Goal: Information Seeking & Learning: Check status

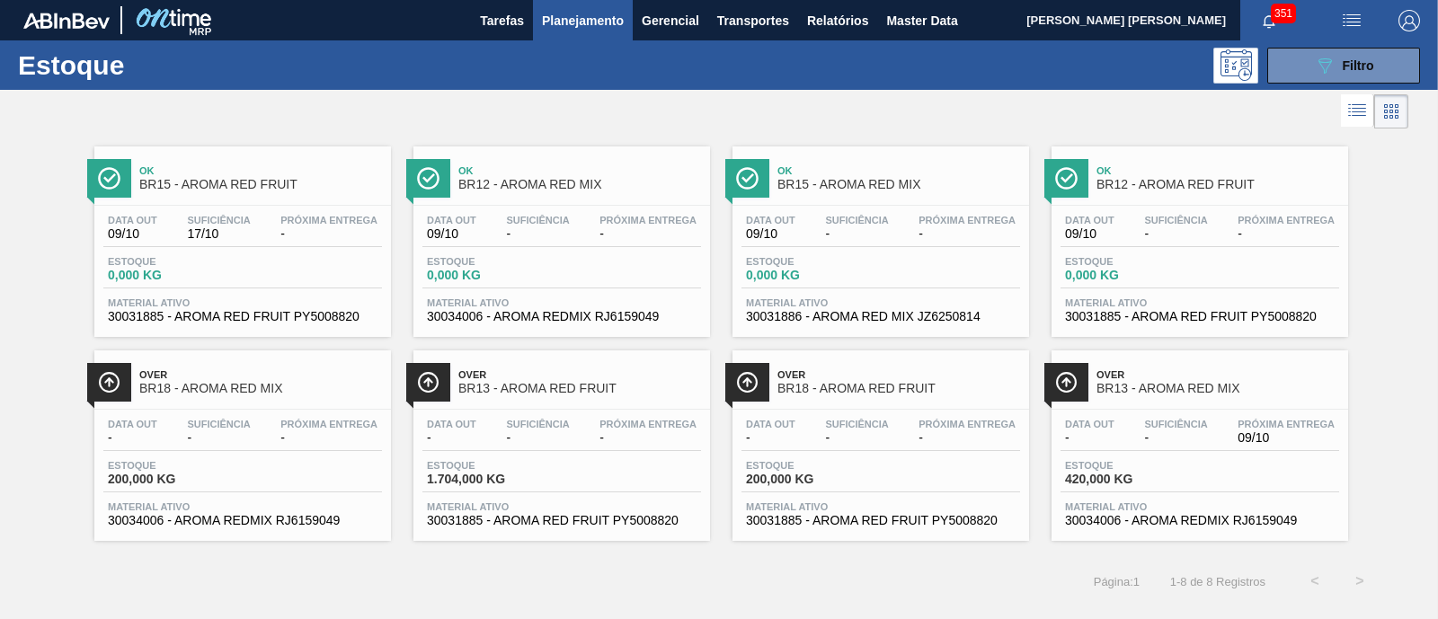
scroll to position [224, 0]
click at [1351, 58] on span "Filtro" at bounding box center [1358, 65] width 31 height 14
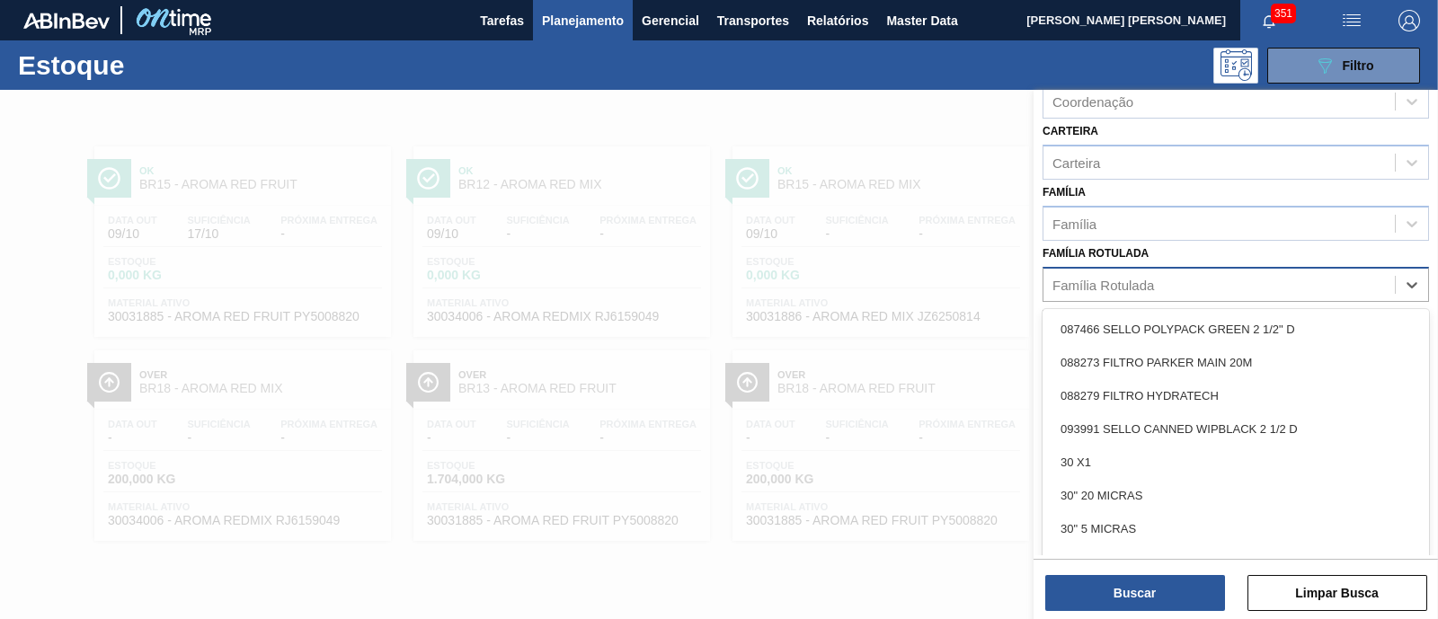
click at [1326, 275] on div "Família Rotulada" at bounding box center [1219, 284] width 351 height 26
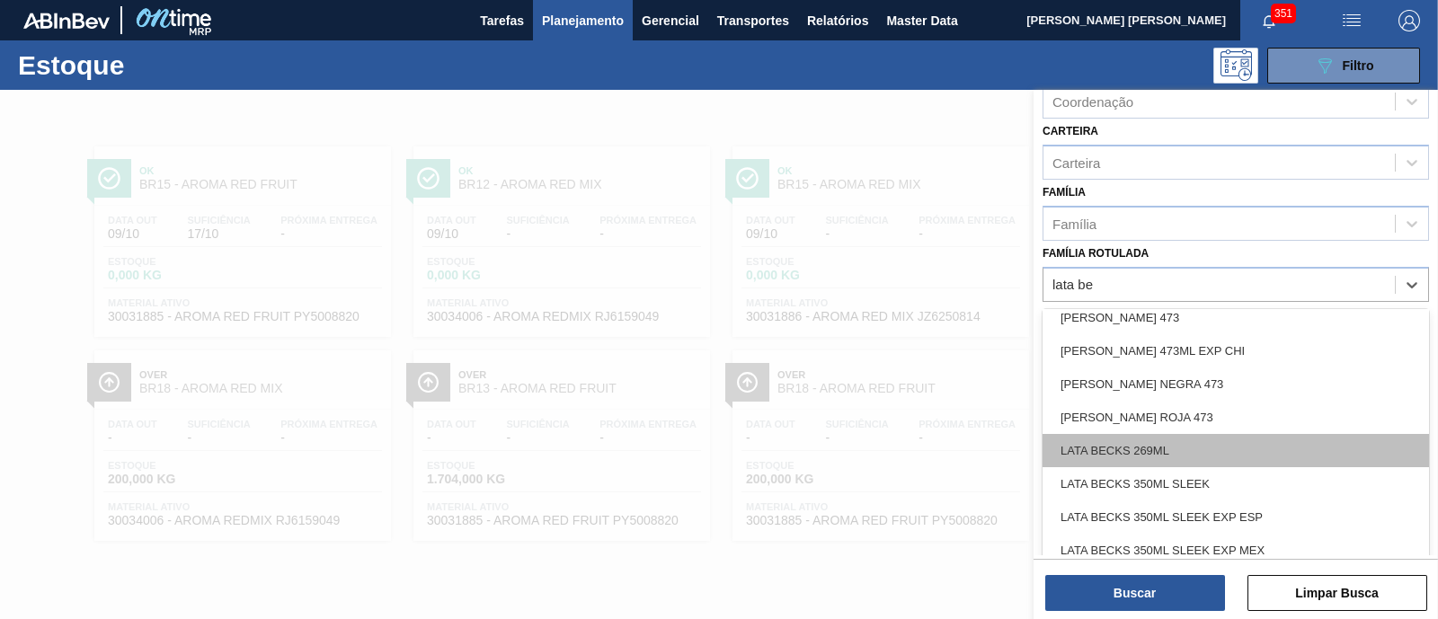
scroll to position [170, 0]
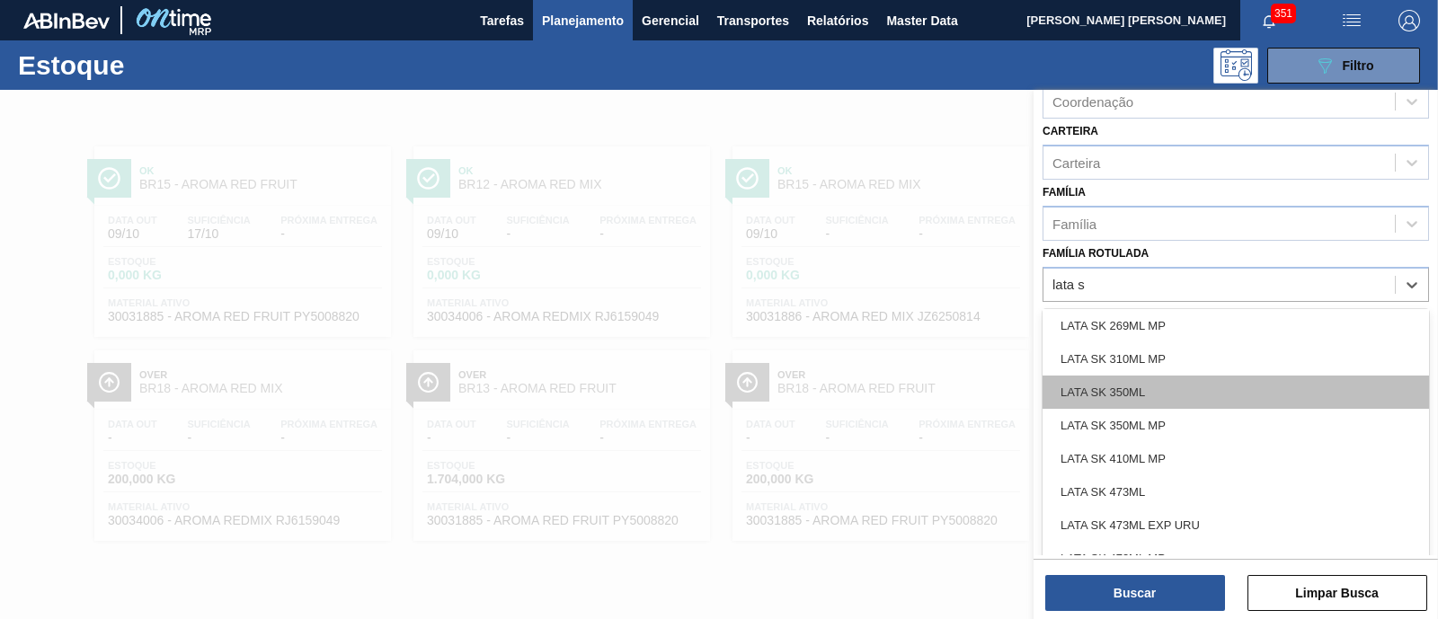
type Rotulada "lata sk"
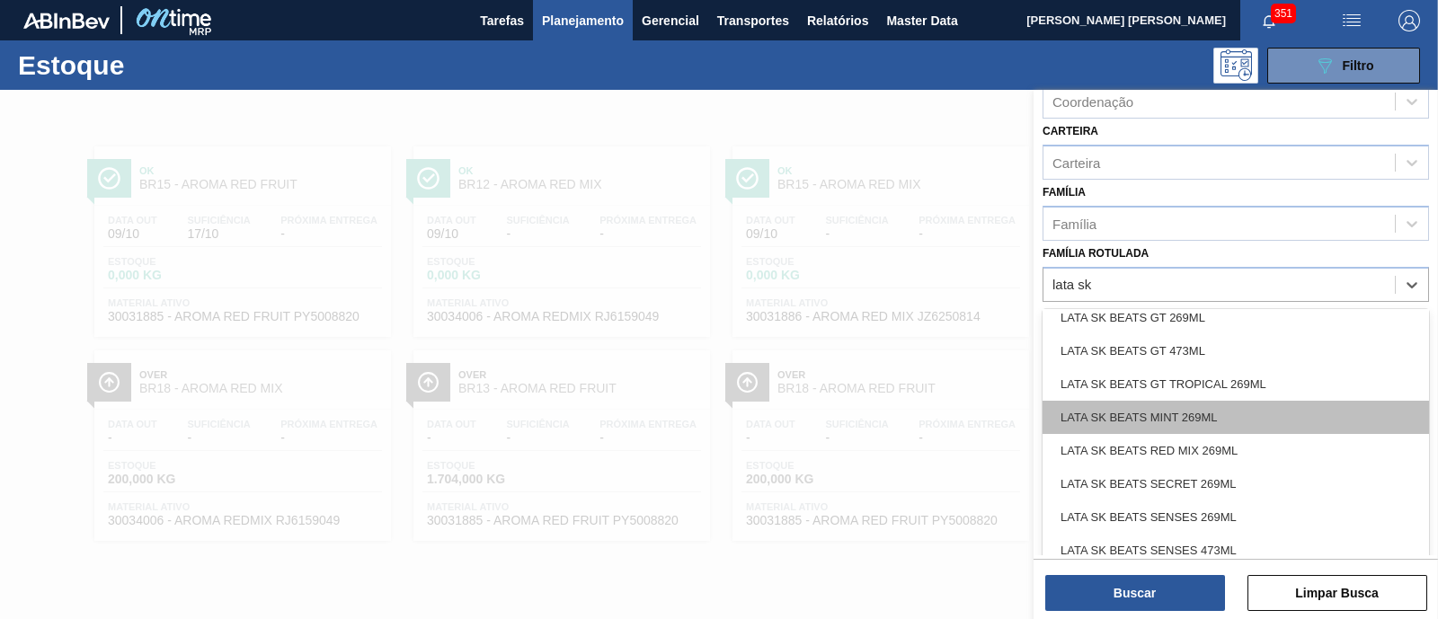
scroll to position [507, 0]
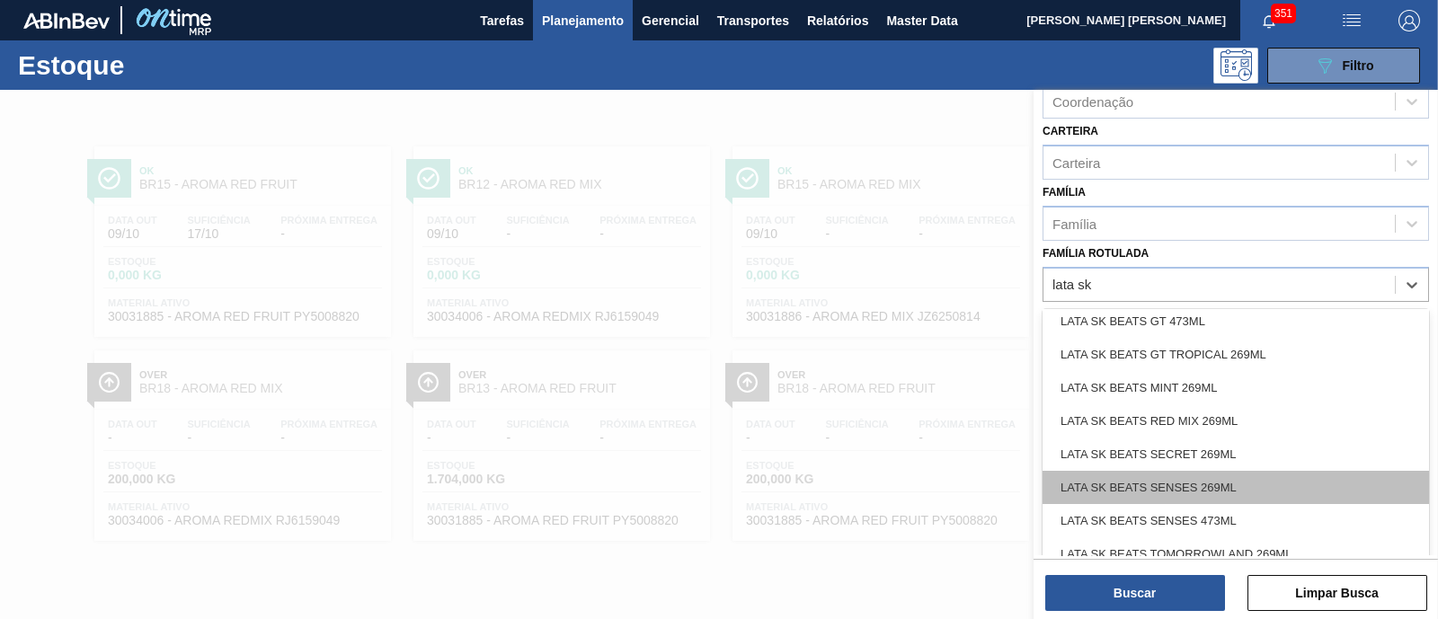
click at [1250, 484] on div "LATA SK BEATS SENSES 269ML" at bounding box center [1236, 487] width 386 height 33
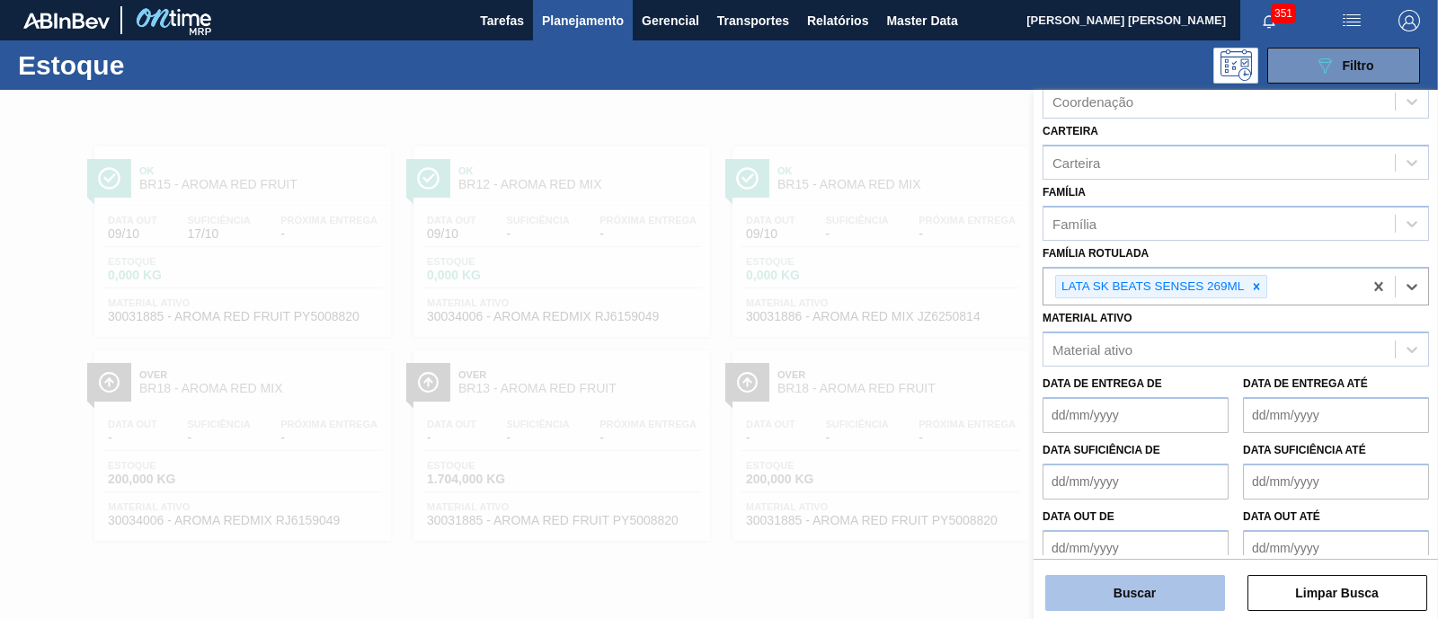
click at [1182, 592] on button "Buscar" at bounding box center [1135, 593] width 180 height 36
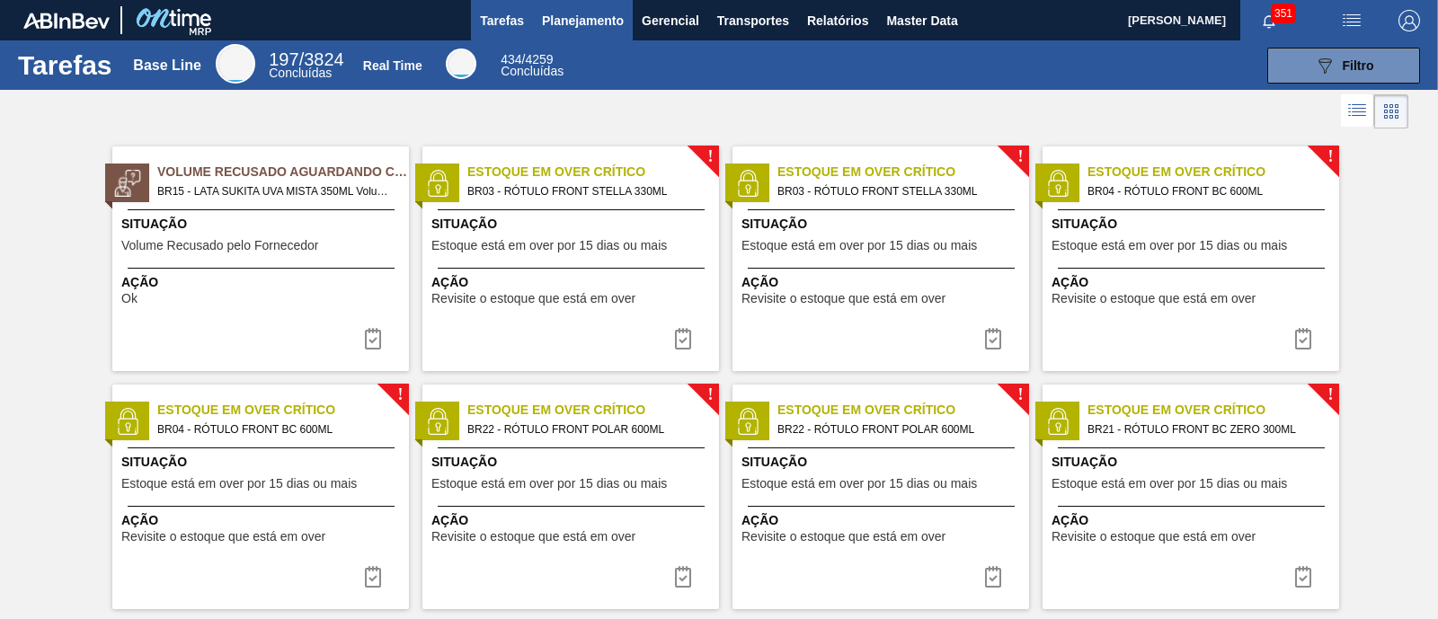
click at [589, 28] on span "Planejamento" at bounding box center [583, 21] width 82 height 22
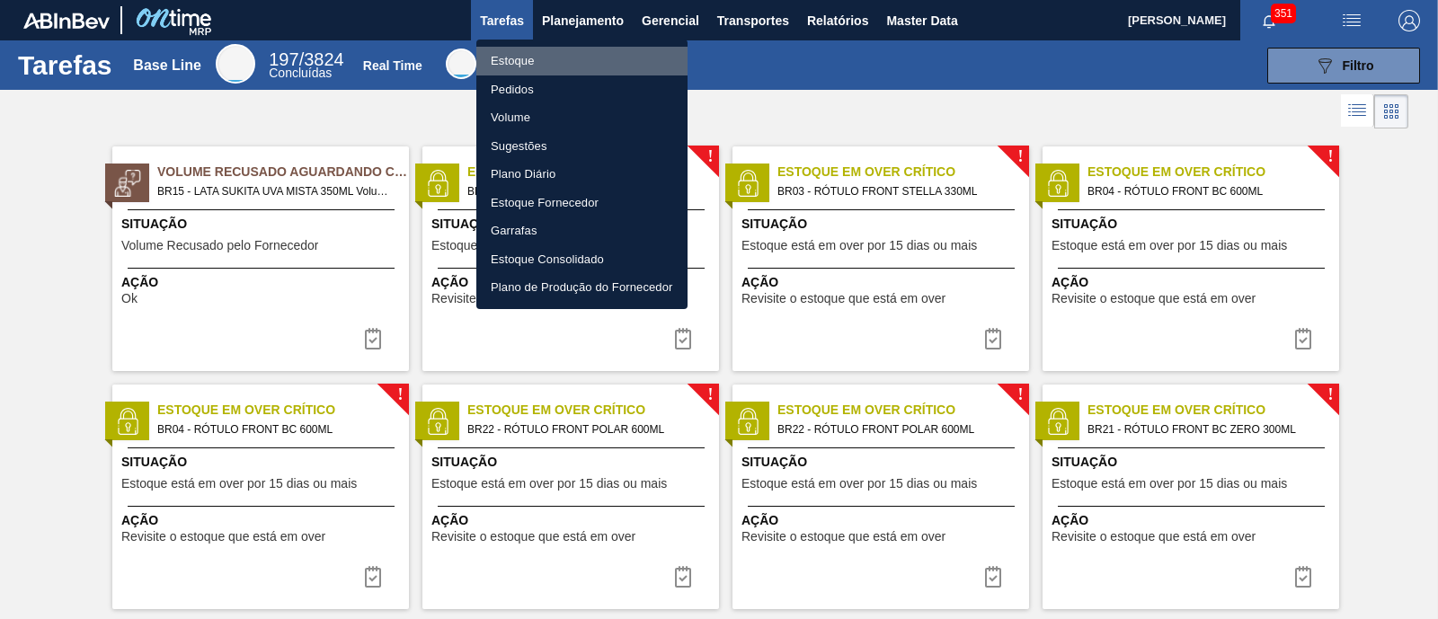
drag, startPoint x: 520, startPoint y: 65, endPoint x: 584, endPoint y: 72, distance: 64.2
click at [520, 64] on li "Estoque" at bounding box center [581, 61] width 211 height 29
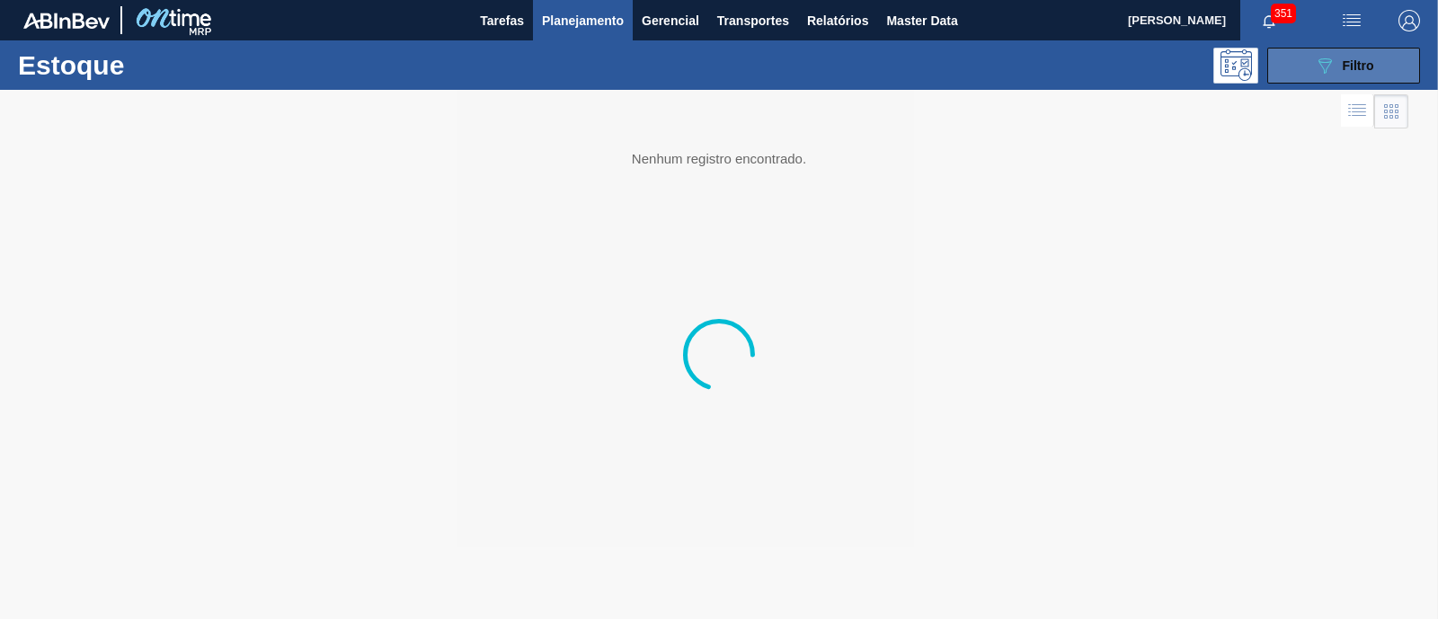
click at [1330, 52] on button "089F7B8B-B2A5-4AFE-B5C0-19BA573D28AC Filtro" at bounding box center [1343, 66] width 153 height 36
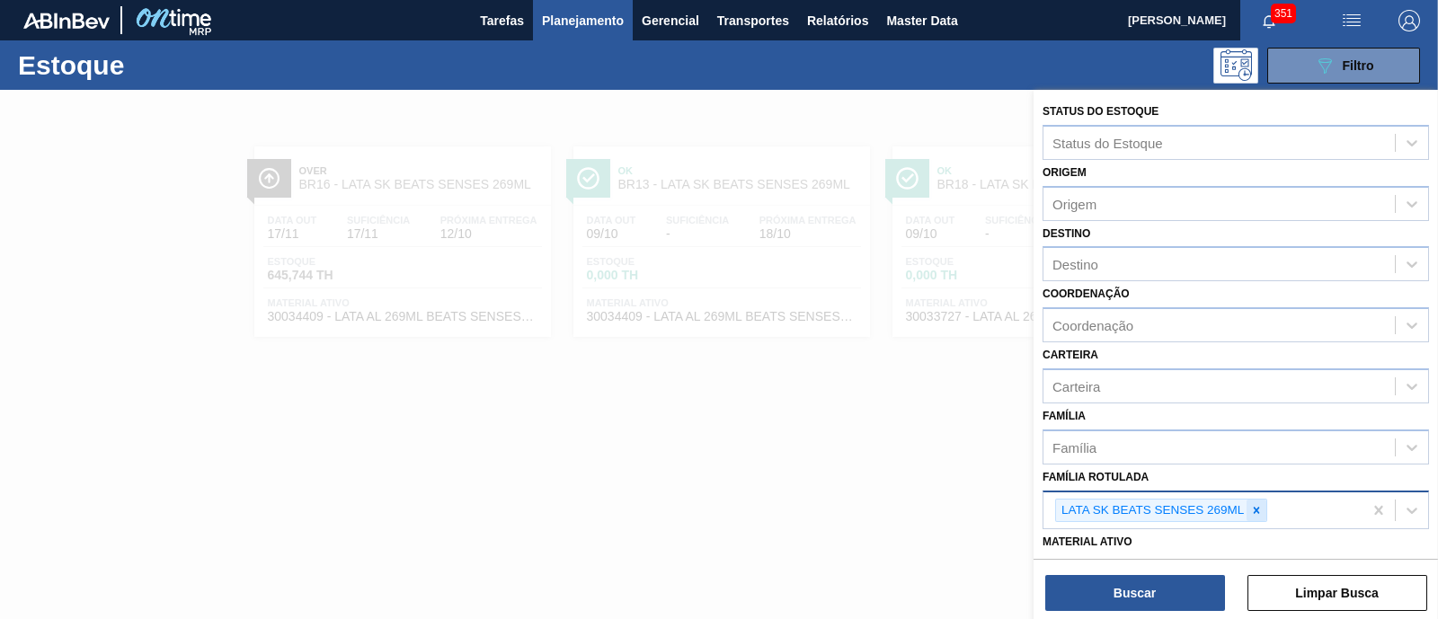
click at [1262, 510] on icon at bounding box center [1256, 510] width 13 height 13
click at [1250, 506] on div "Família Rotulada" at bounding box center [1219, 508] width 351 height 26
click at [1248, 508] on div at bounding box center [1257, 511] width 20 height 22
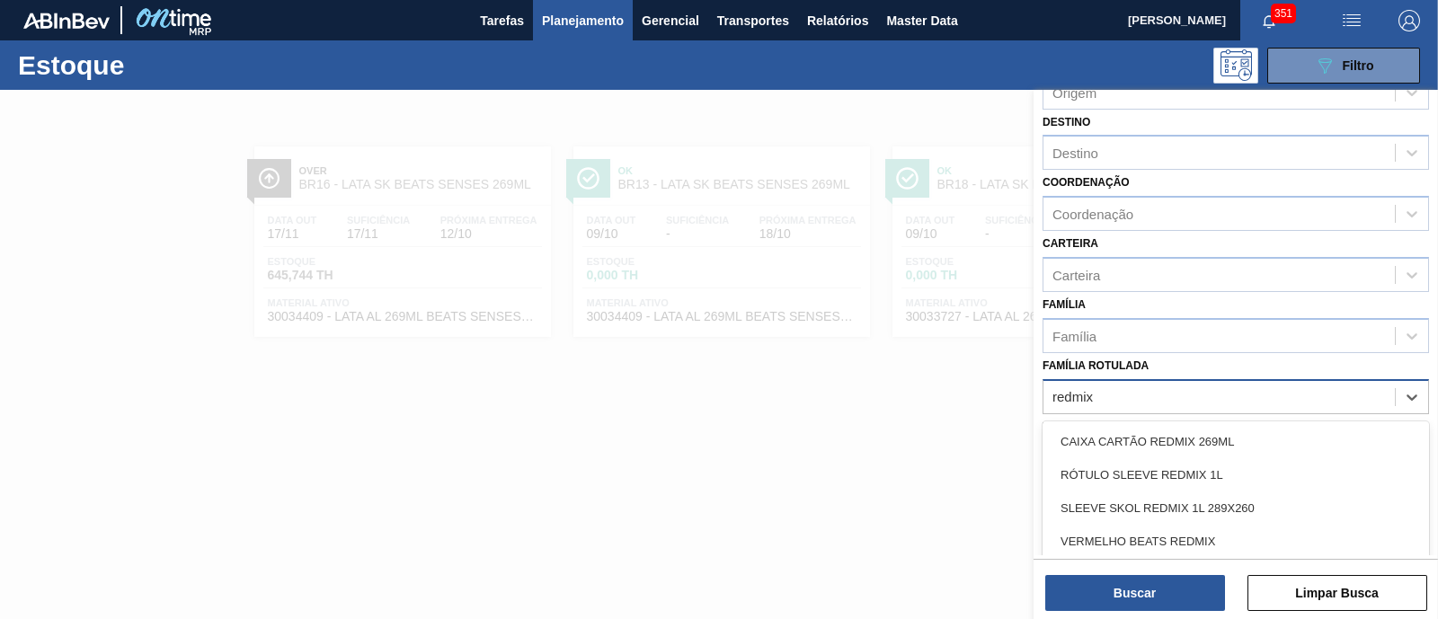
scroll to position [224, 0]
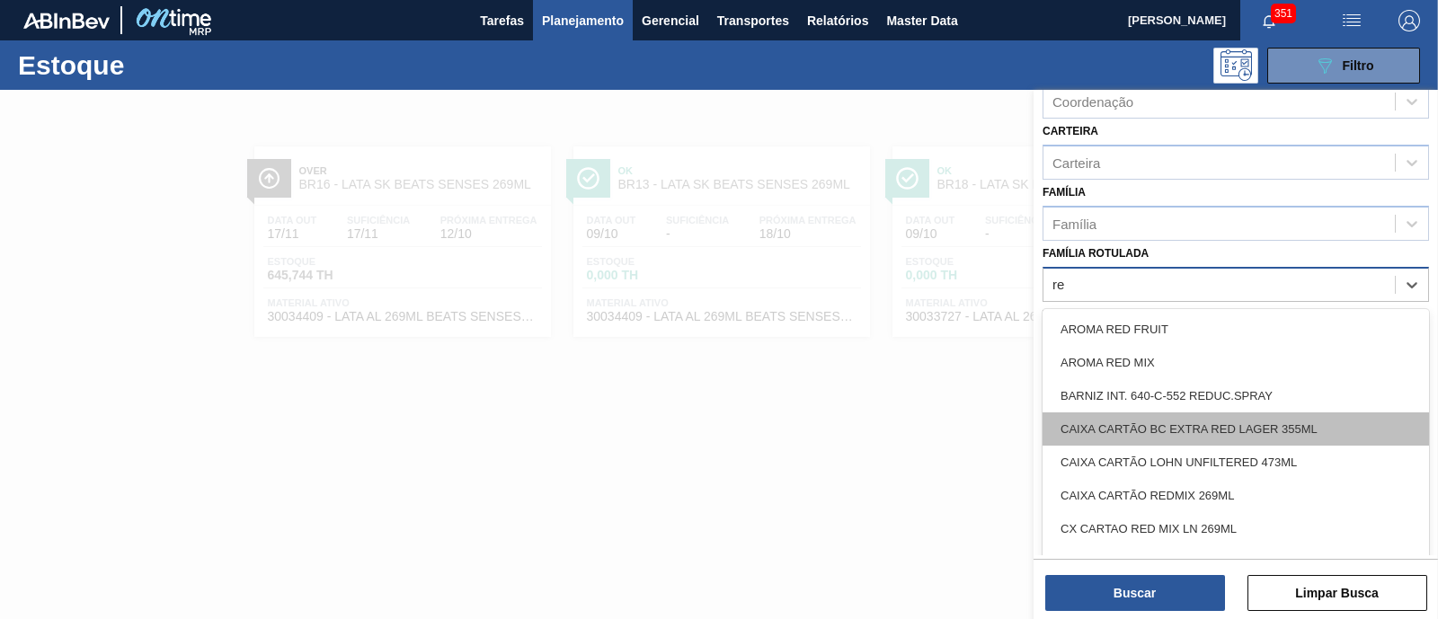
type Rotulada "r"
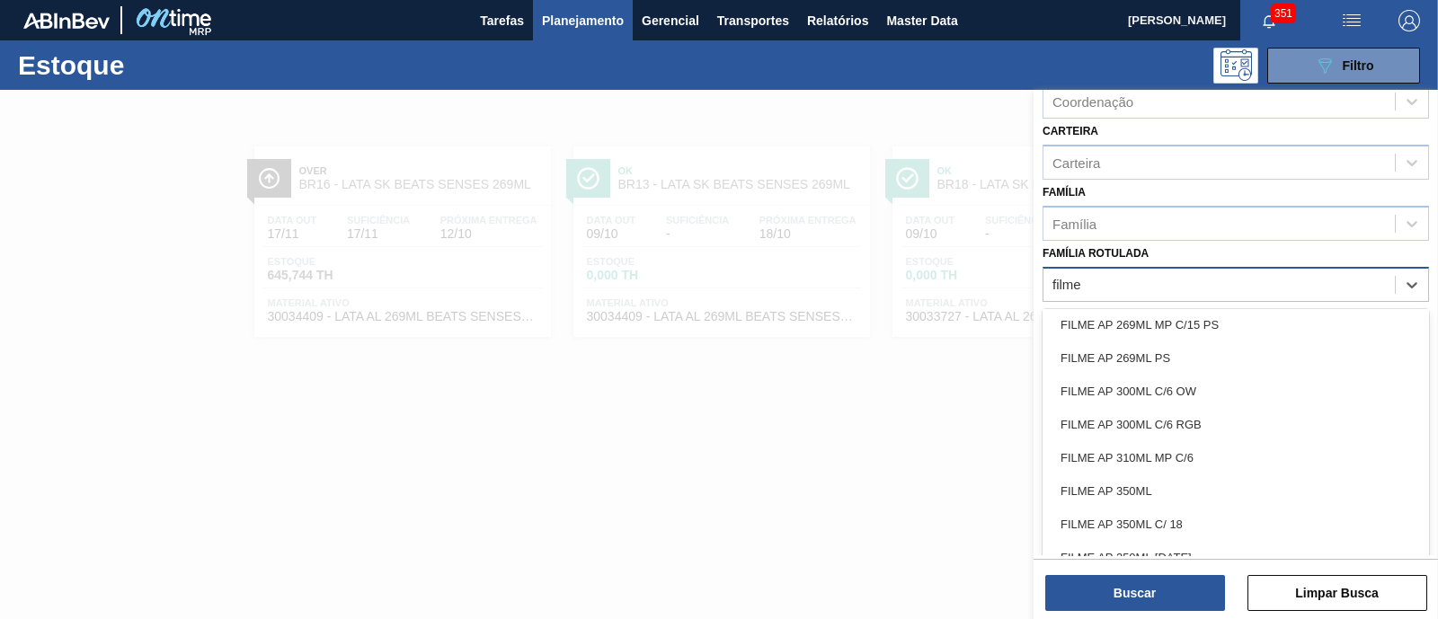
scroll to position [0, 0]
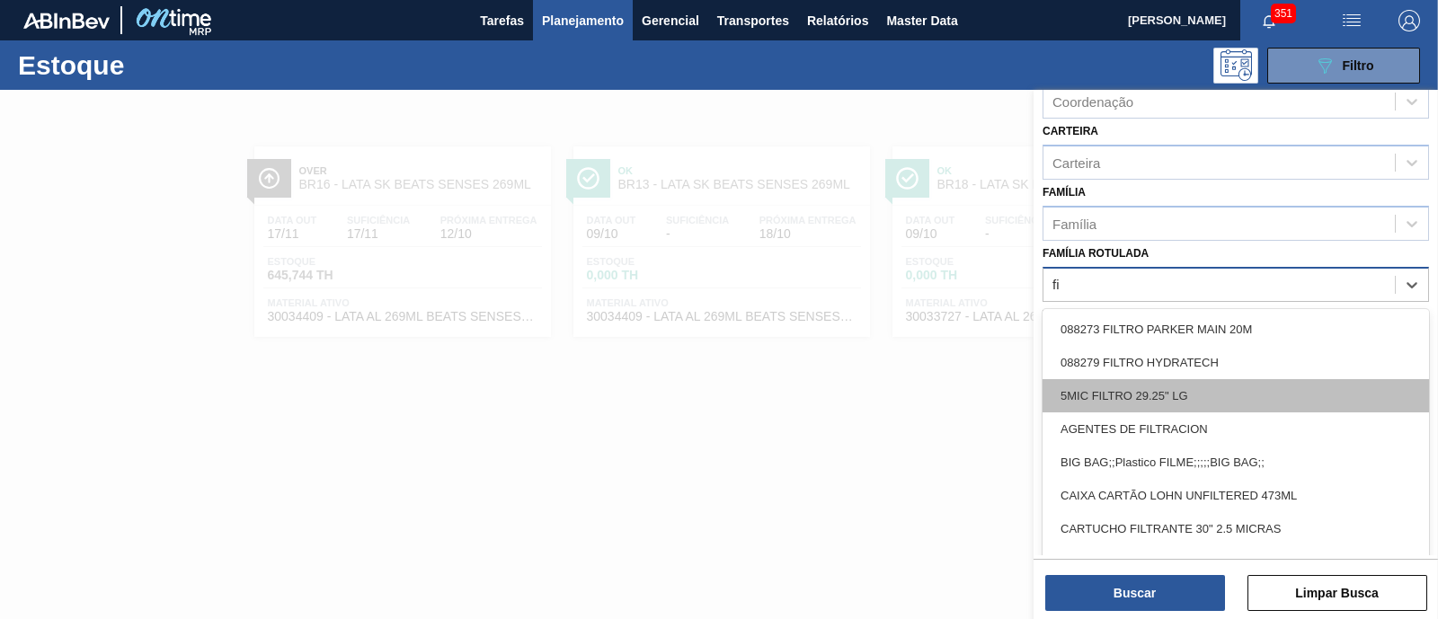
type Rotulada "f"
type Rotulada "red"
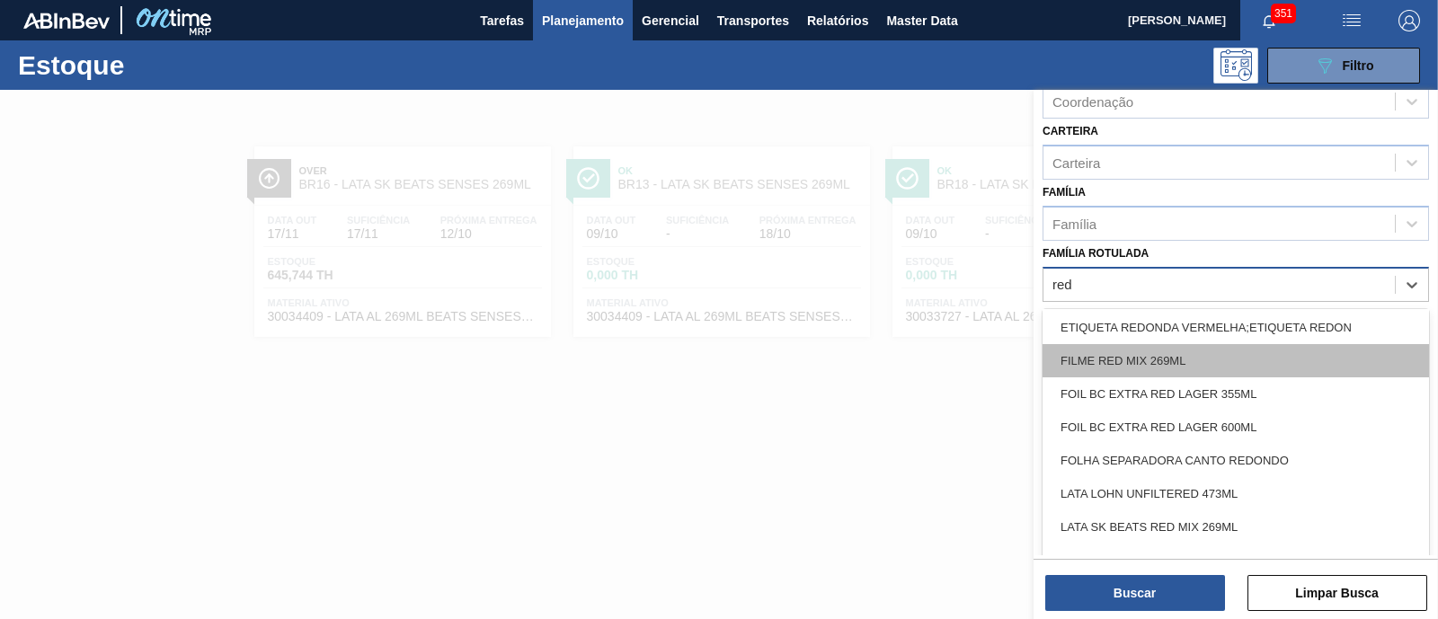
scroll to position [898, 0]
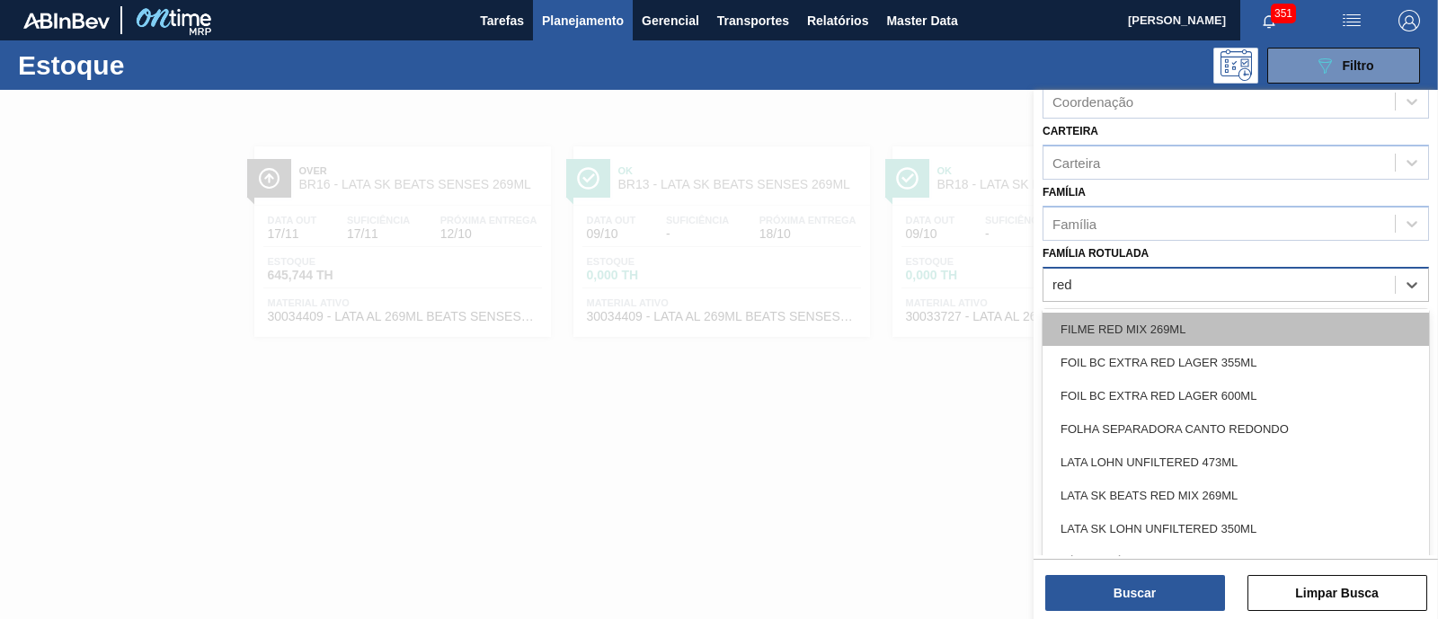
click at [1168, 332] on div "FILME RED MIX 269ML" at bounding box center [1236, 329] width 386 height 33
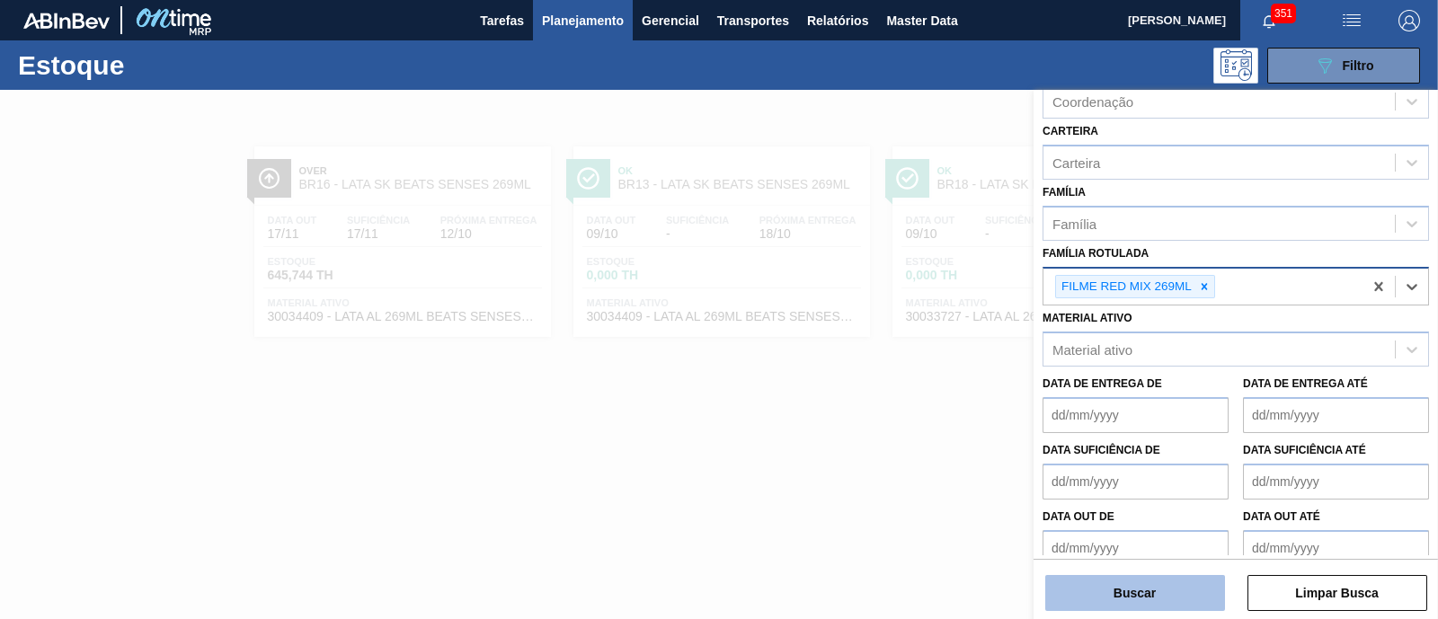
click at [1148, 590] on button "Buscar" at bounding box center [1135, 593] width 180 height 36
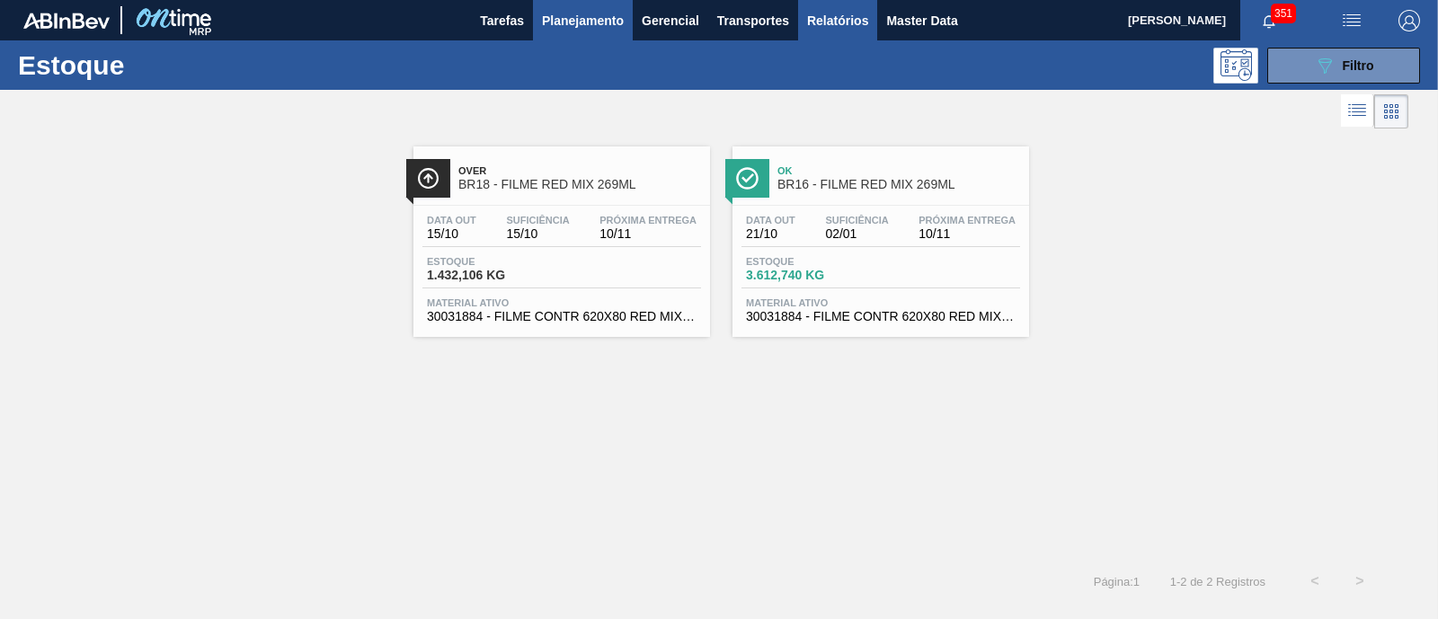
click at [815, 15] on span "Relatórios" at bounding box center [837, 21] width 61 height 22
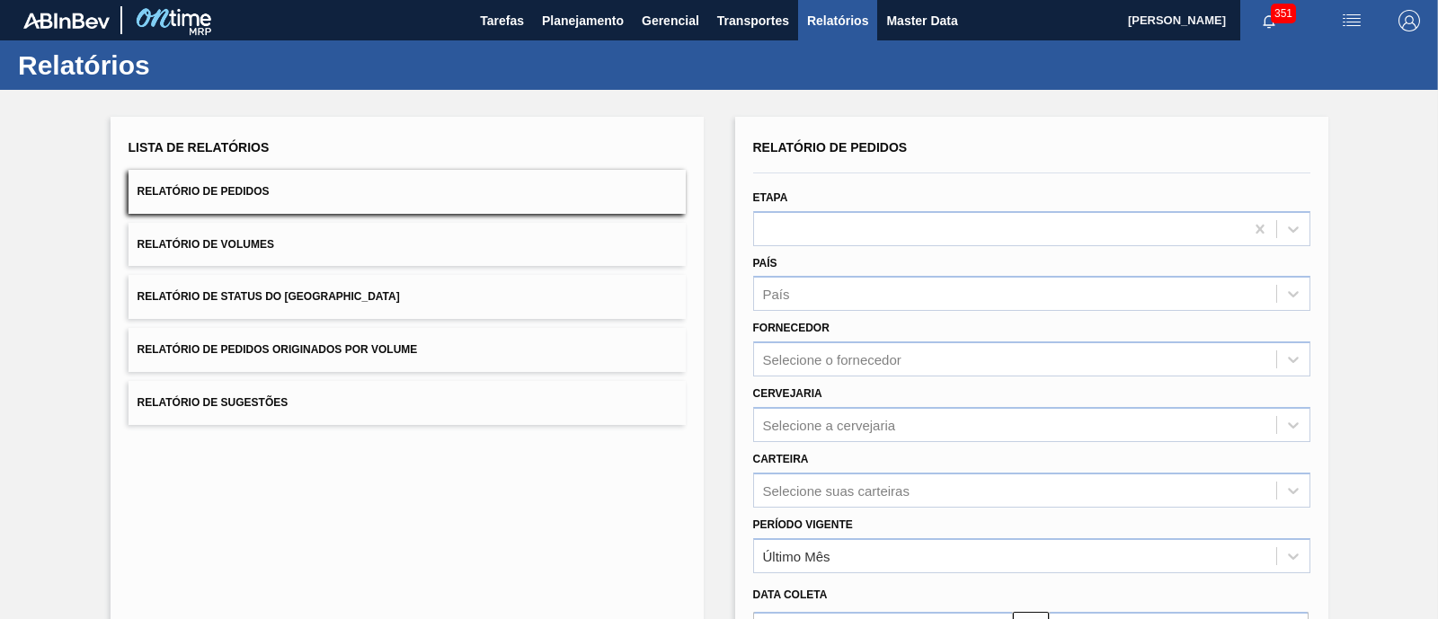
click at [355, 302] on button "Relatório de Status do Estoque" at bounding box center [407, 297] width 557 height 44
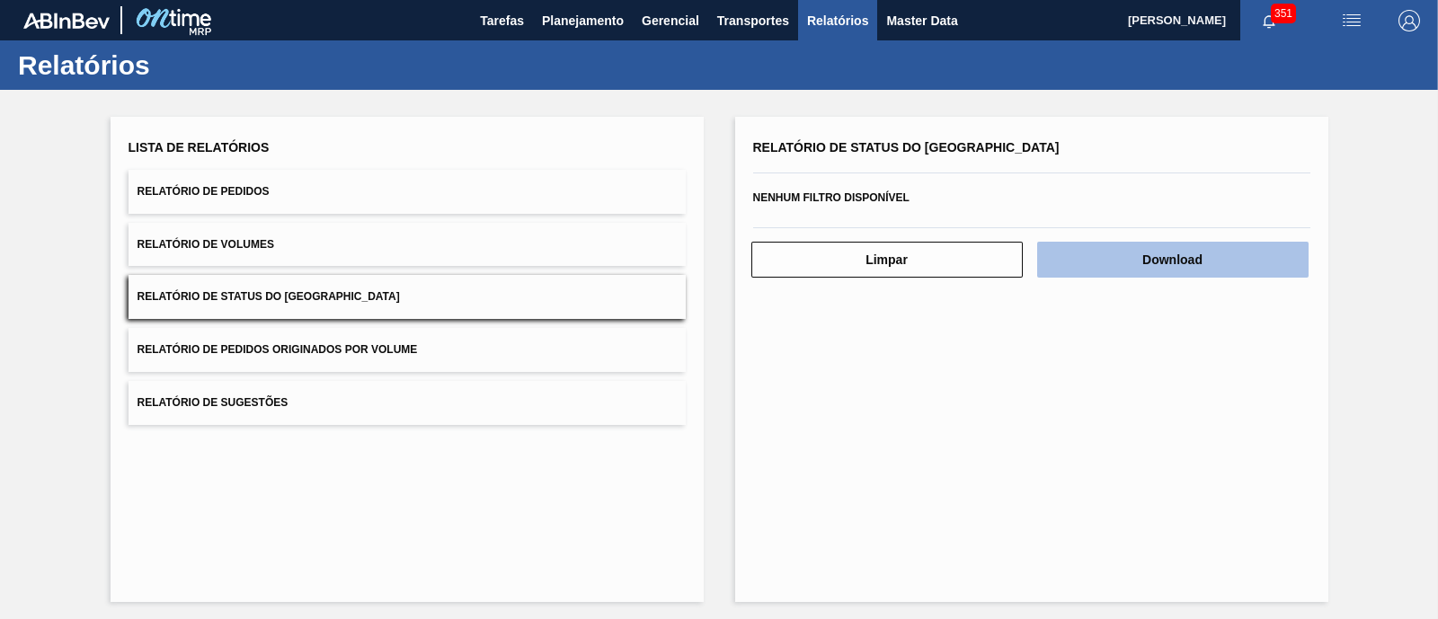
click at [1067, 253] on button "Download" at bounding box center [1172, 260] width 271 height 36
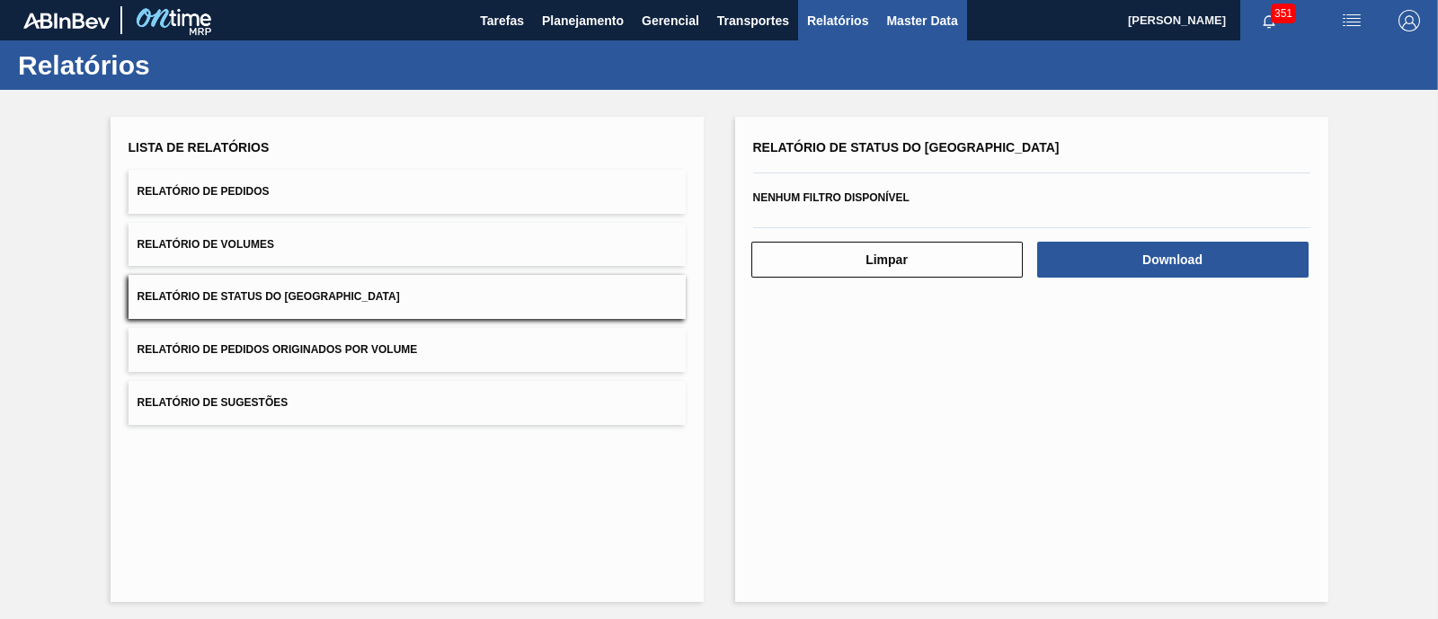
click at [919, 19] on span "Master Data" at bounding box center [921, 21] width 71 height 22
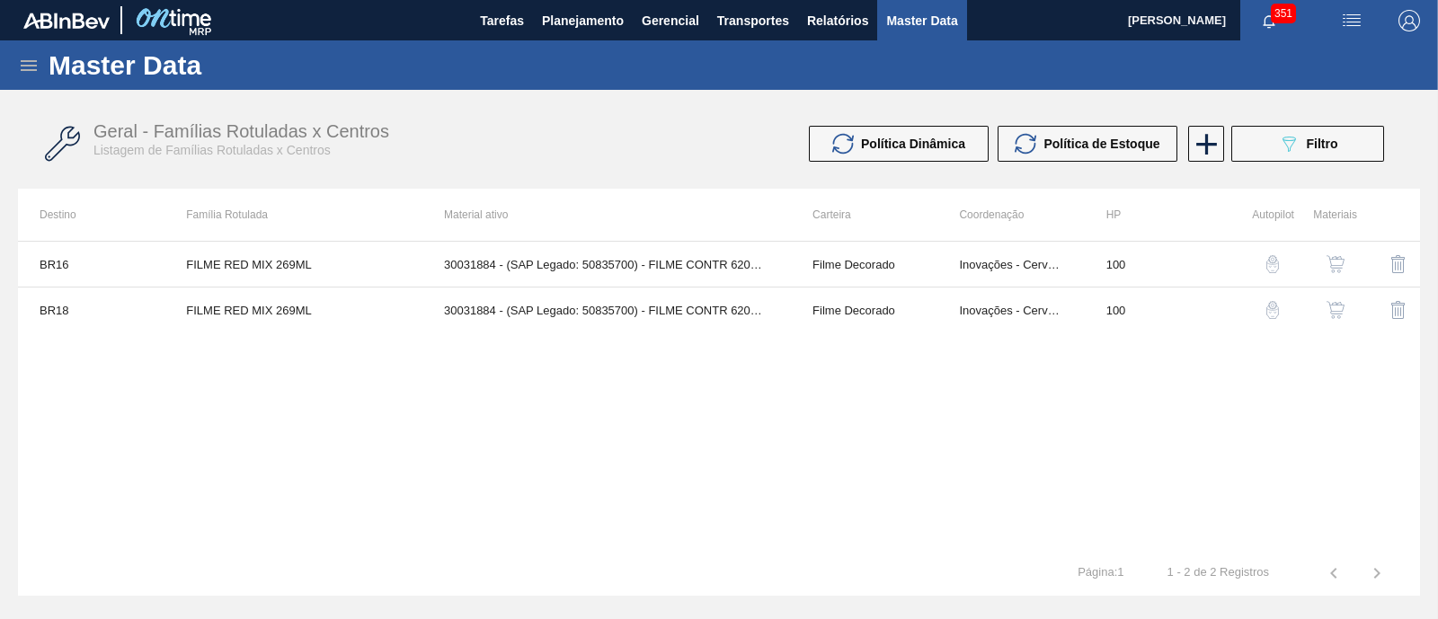
click at [26, 60] on icon at bounding box center [29, 65] width 16 height 11
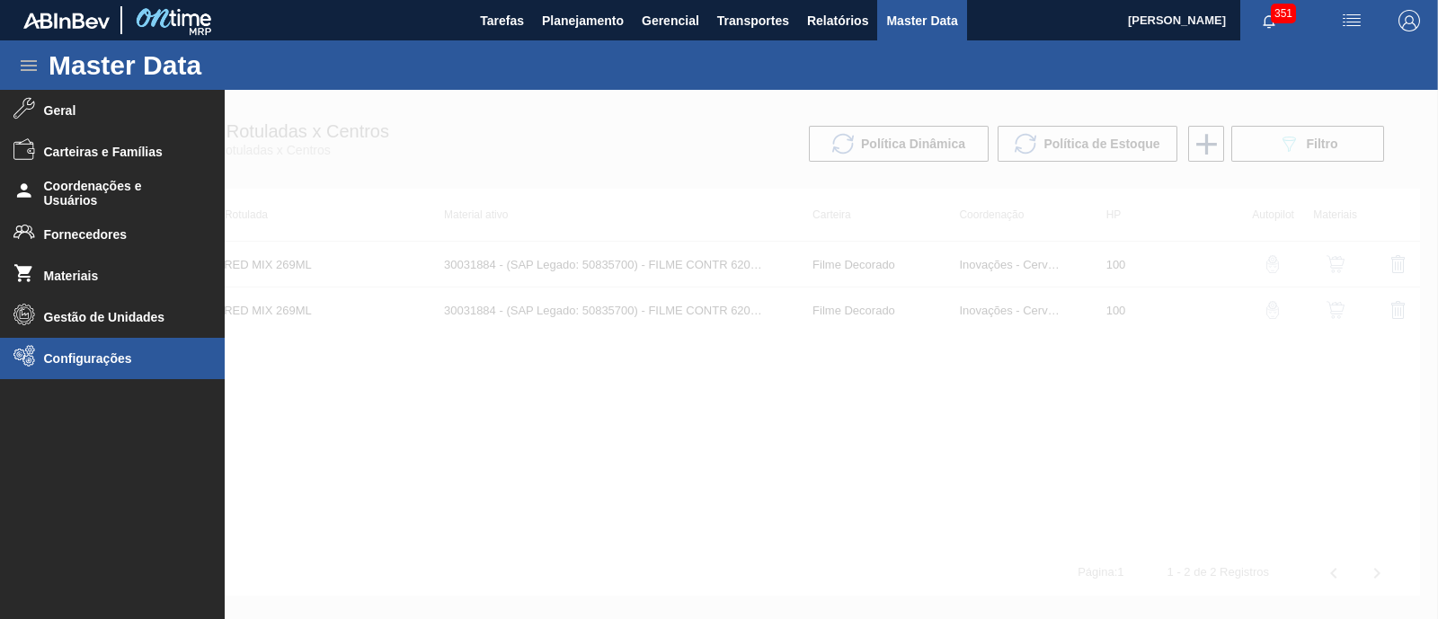
click at [59, 347] on li "Configurações" at bounding box center [112, 358] width 225 height 41
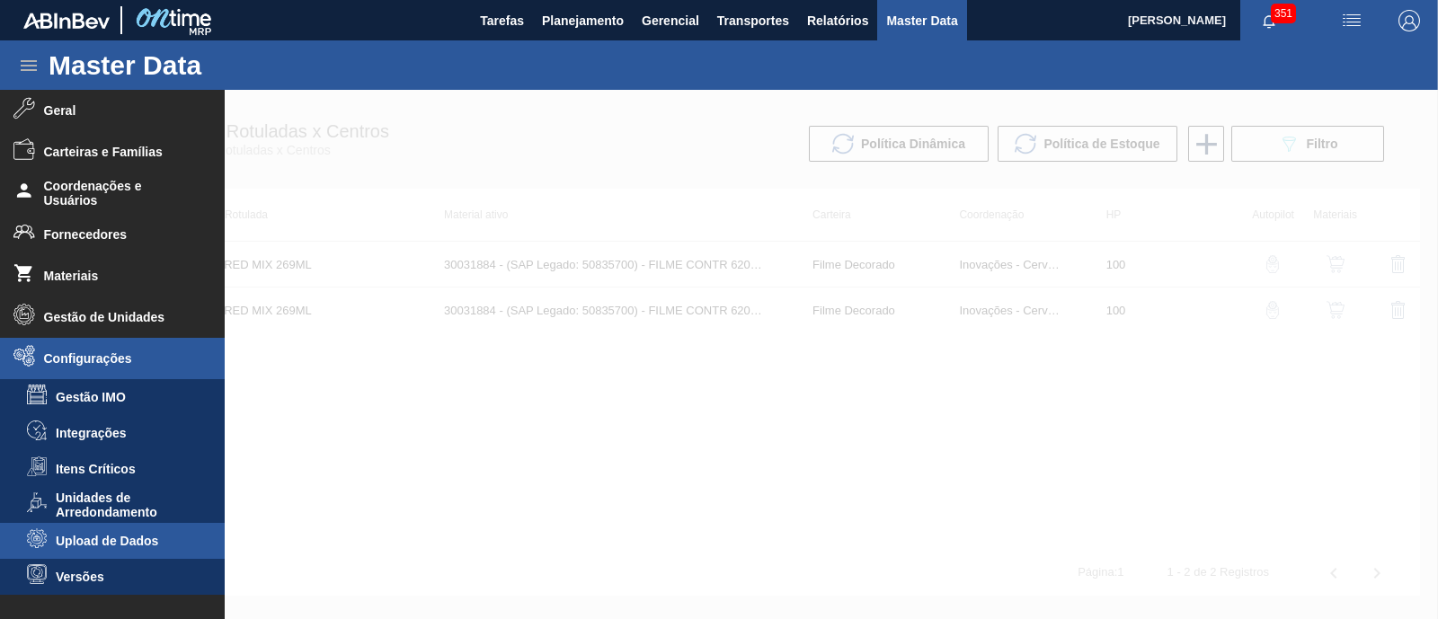
click at [130, 541] on span "Upload de Dados" at bounding box center [125, 541] width 138 height 14
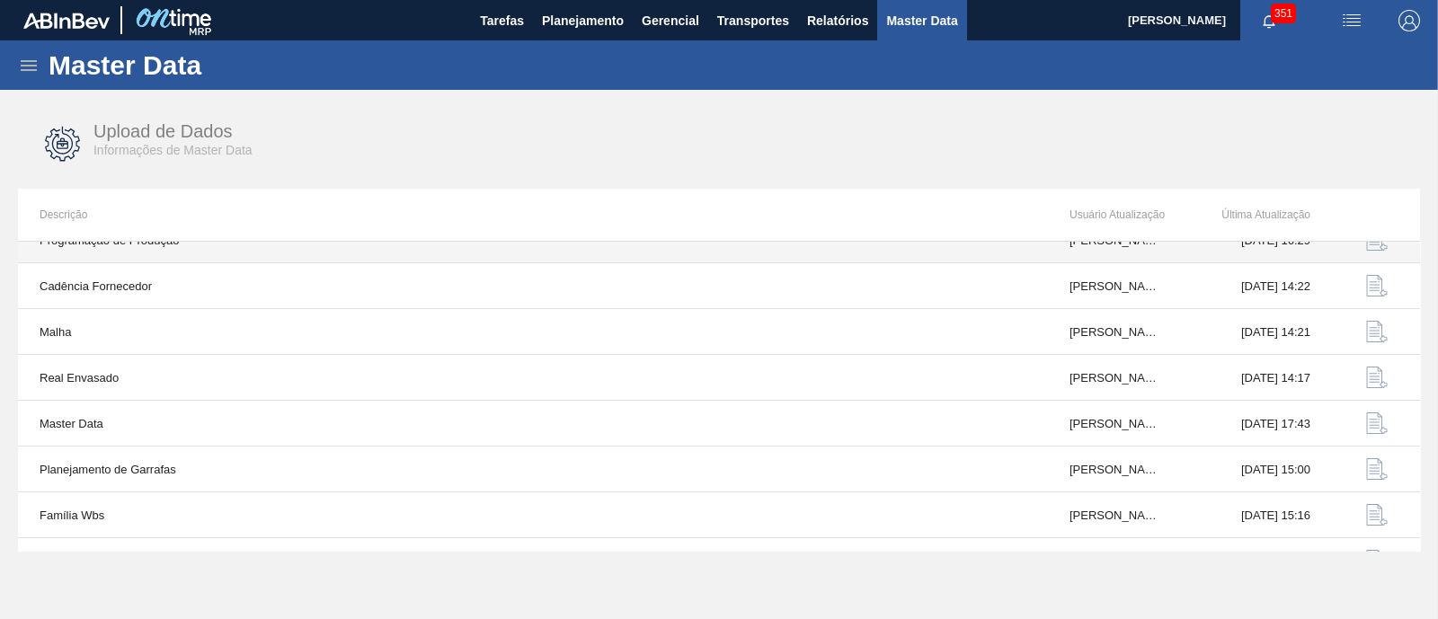
scroll to position [191, 0]
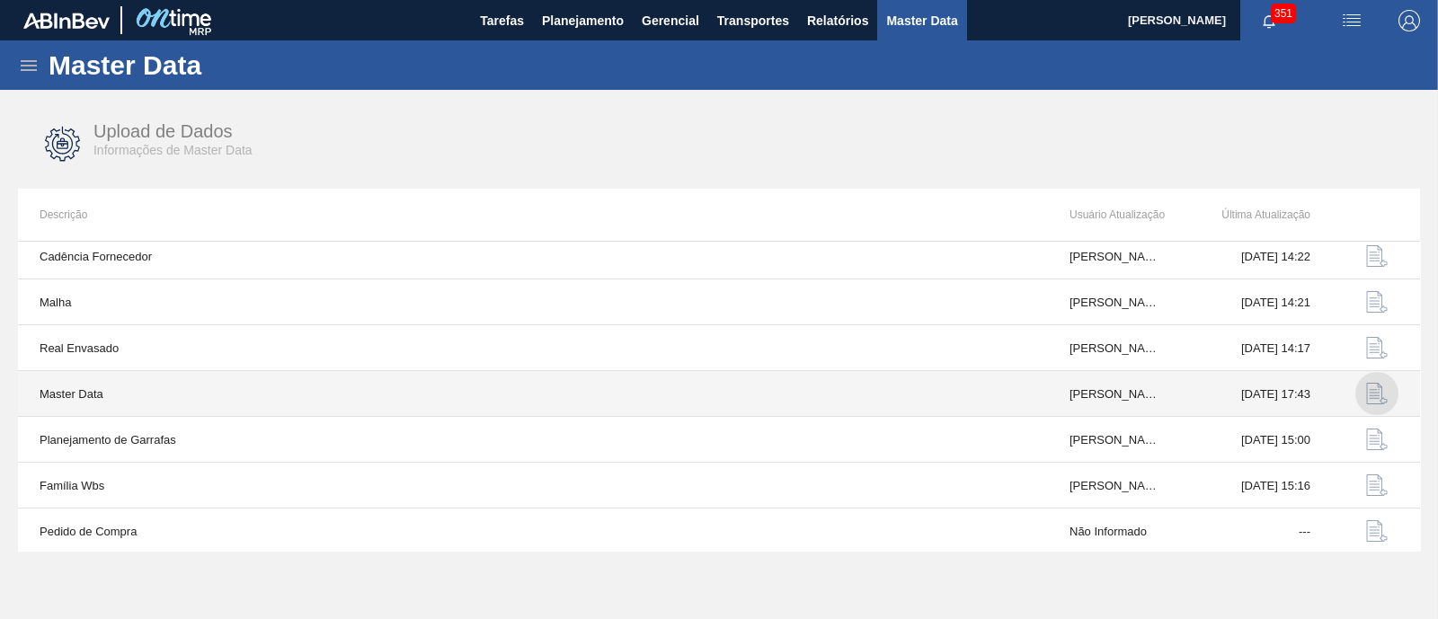
click at [1381, 384] on img "button" at bounding box center [1377, 394] width 22 height 22
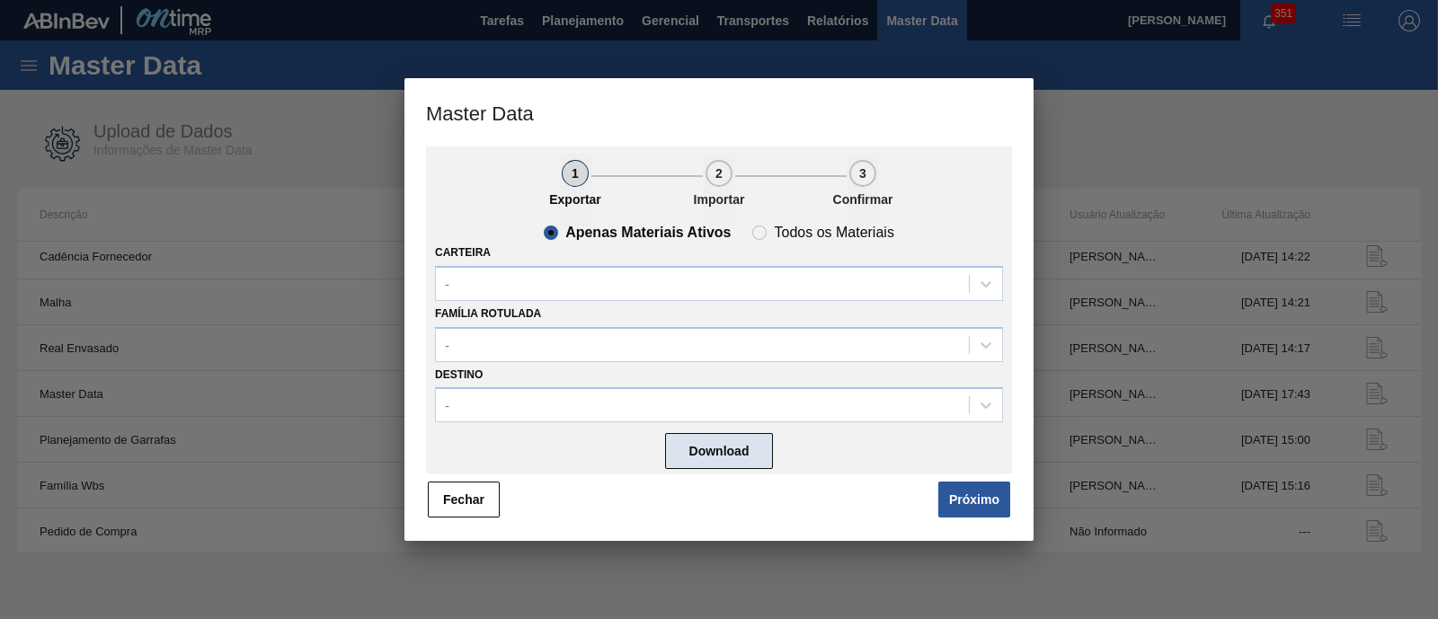
click at [686, 451] on button "Download" at bounding box center [719, 452] width 108 height 36
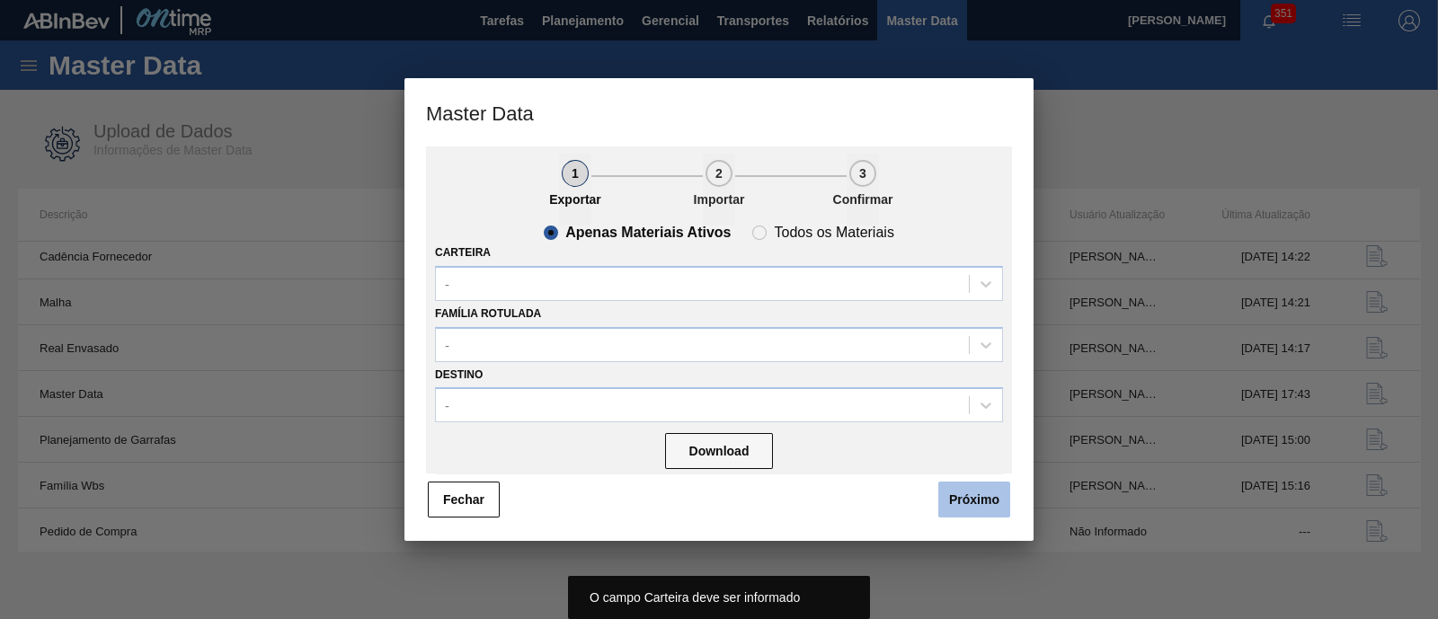
click at [963, 507] on button "Próximo" at bounding box center [974, 500] width 72 height 36
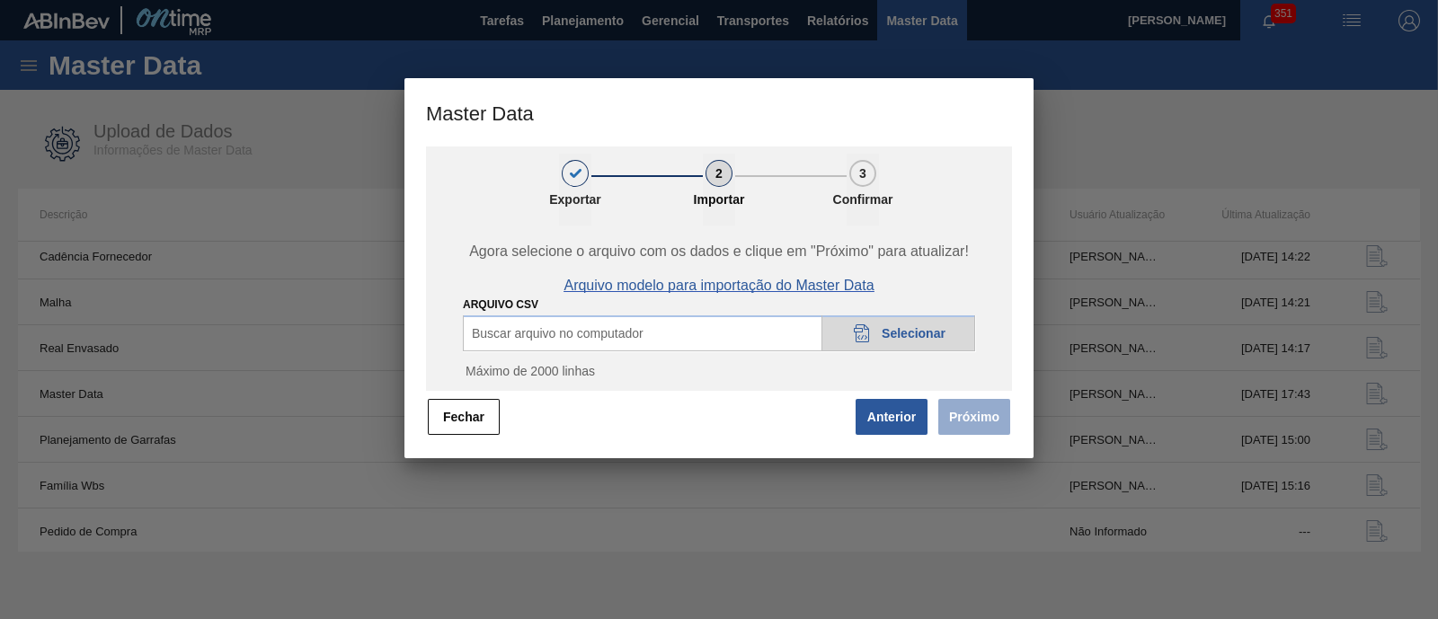
click at [751, 287] on span "Arquivo modelo para importação do Master Data" at bounding box center [719, 286] width 310 height 16
click at [908, 336] on span "Selecionar" at bounding box center [914, 333] width 64 height 14
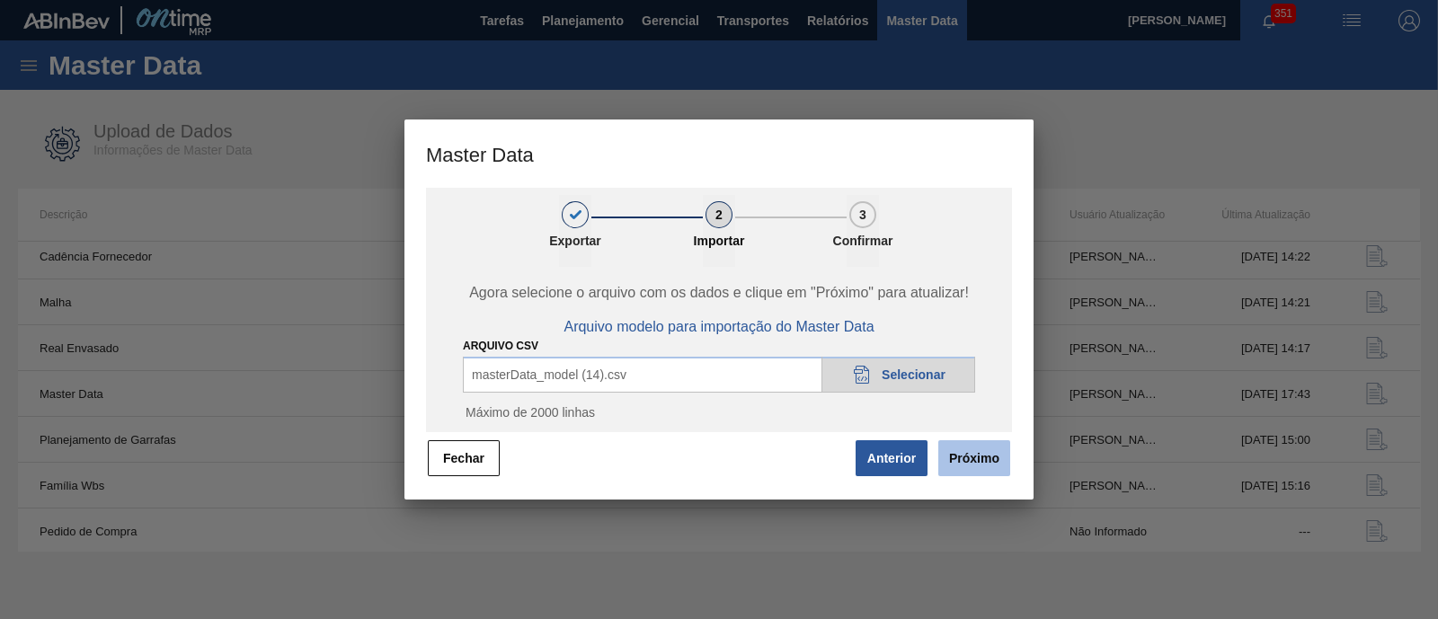
click at [981, 460] on button "Próximo" at bounding box center [974, 458] width 72 height 36
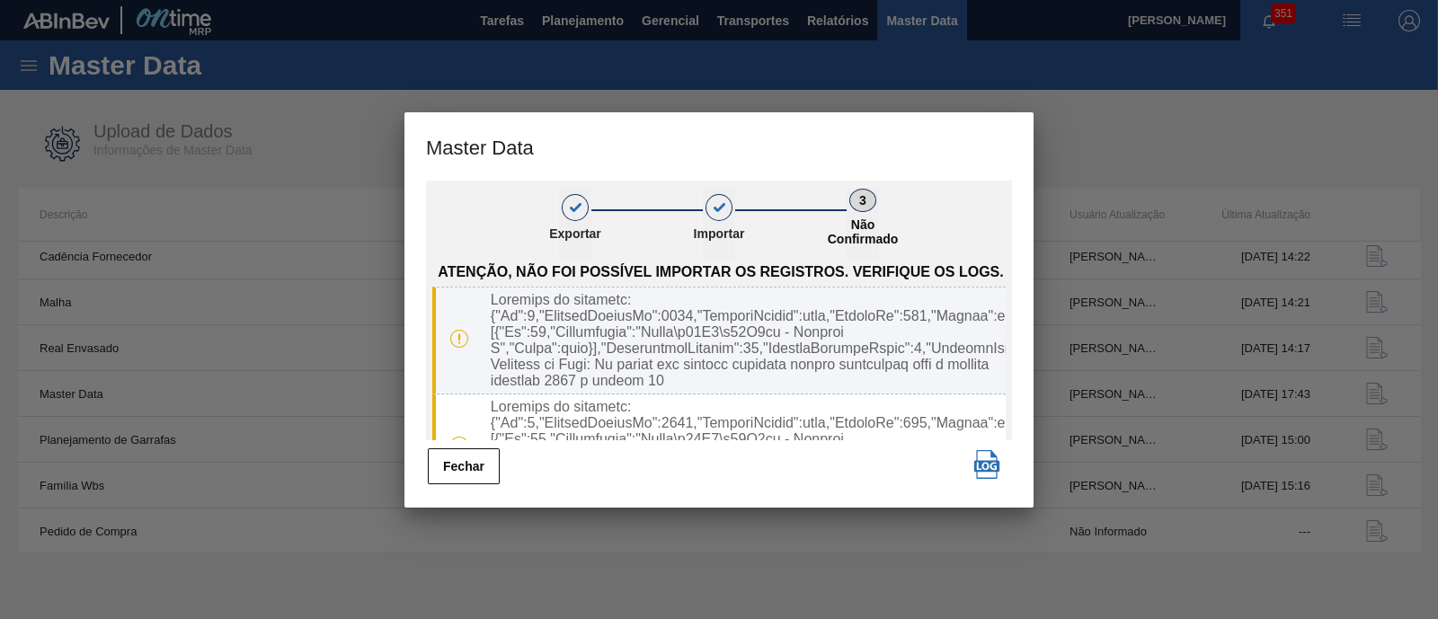
scroll to position [0, 0]
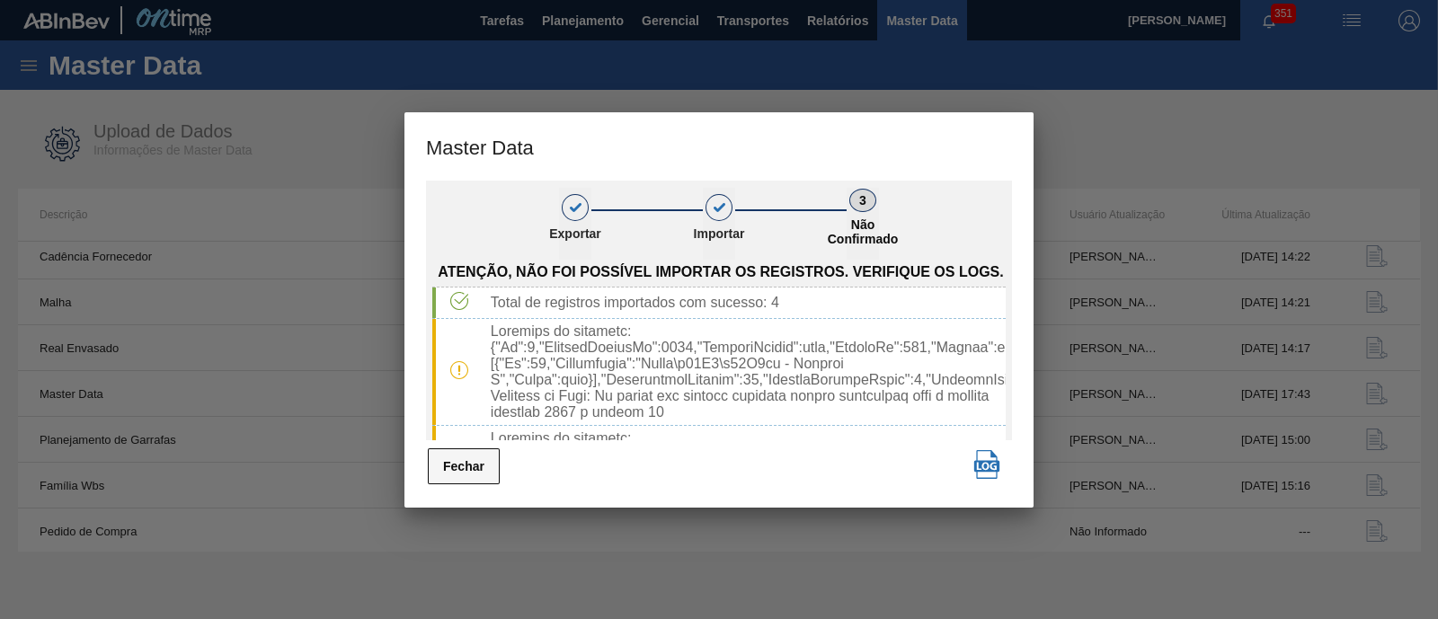
click at [474, 455] on button "Fechar" at bounding box center [464, 467] width 72 height 36
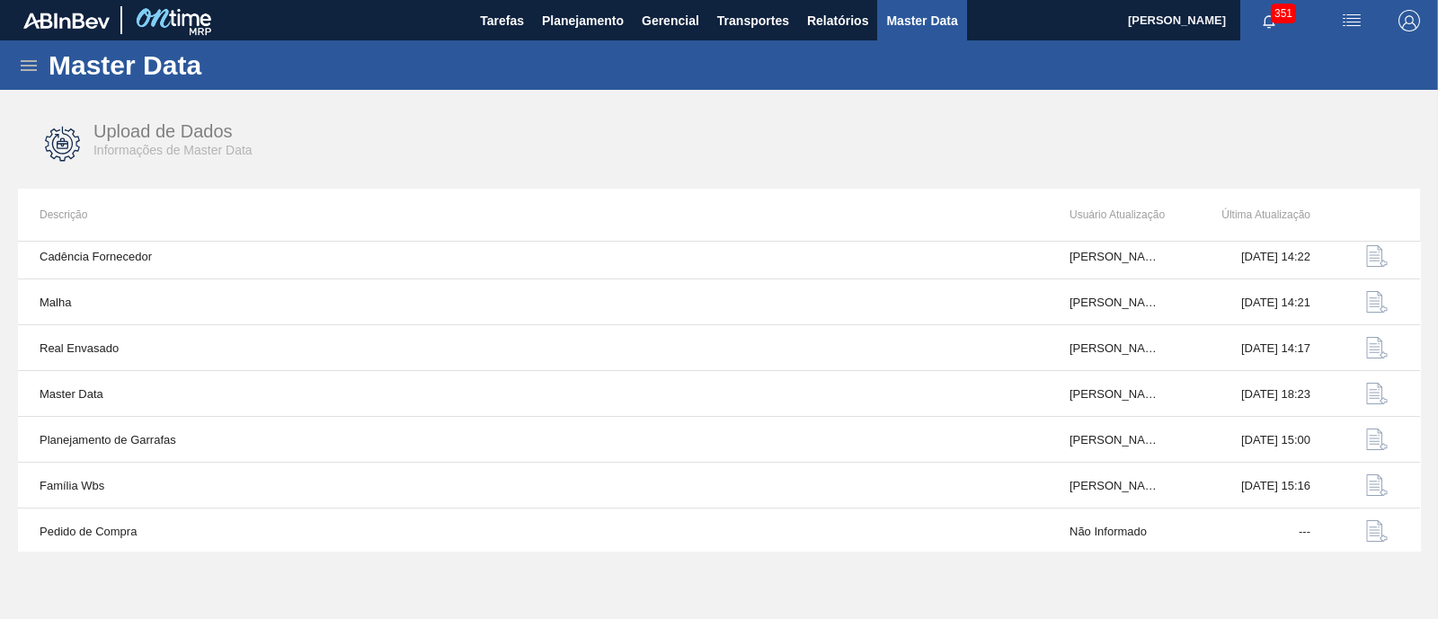
click at [27, 70] on icon at bounding box center [29, 66] width 22 height 22
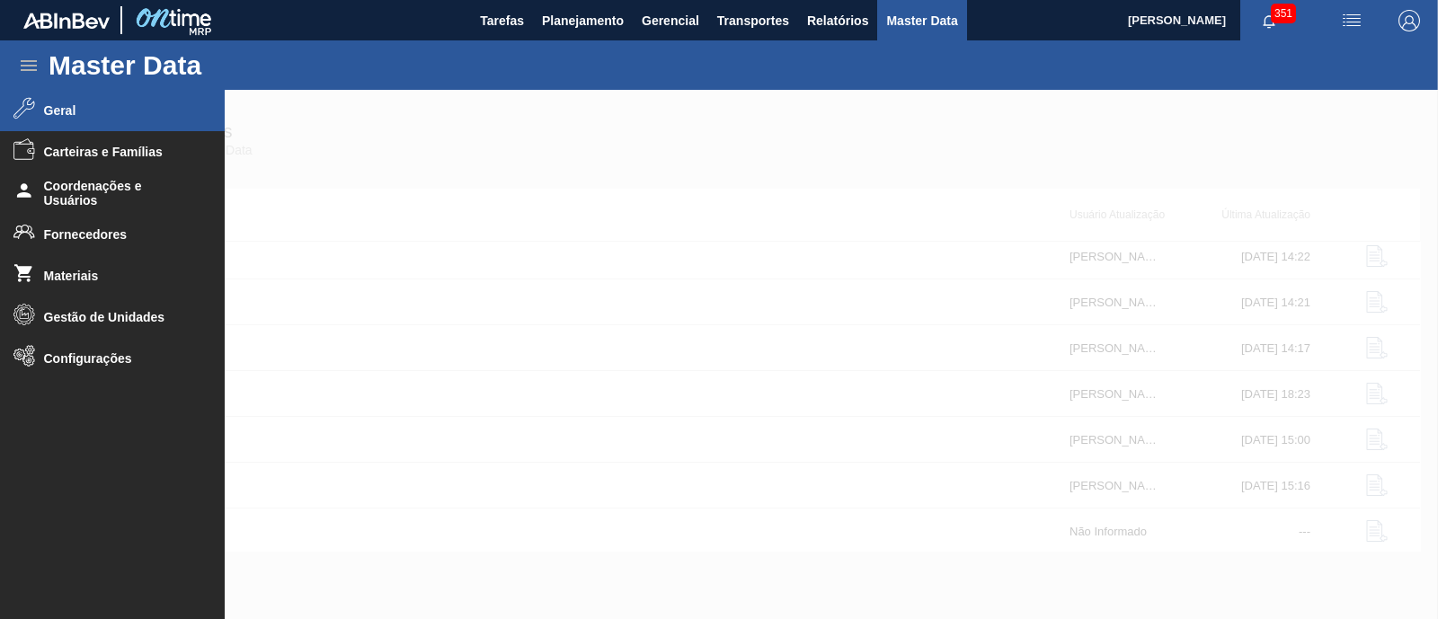
click at [94, 121] on li "Geral" at bounding box center [112, 110] width 225 height 41
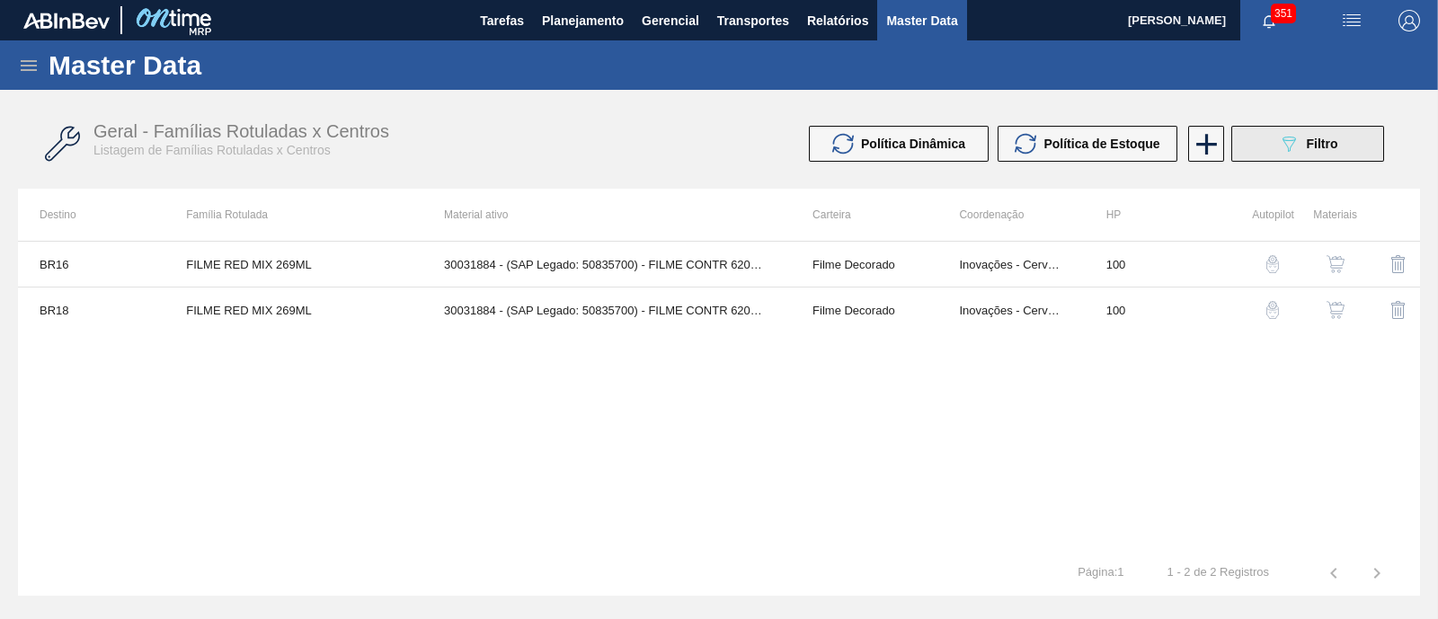
click at [1271, 146] on button "089F7B8B-B2A5-4AFE-B5C0-19BA573D28AC Filtro" at bounding box center [1307, 144] width 153 height 36
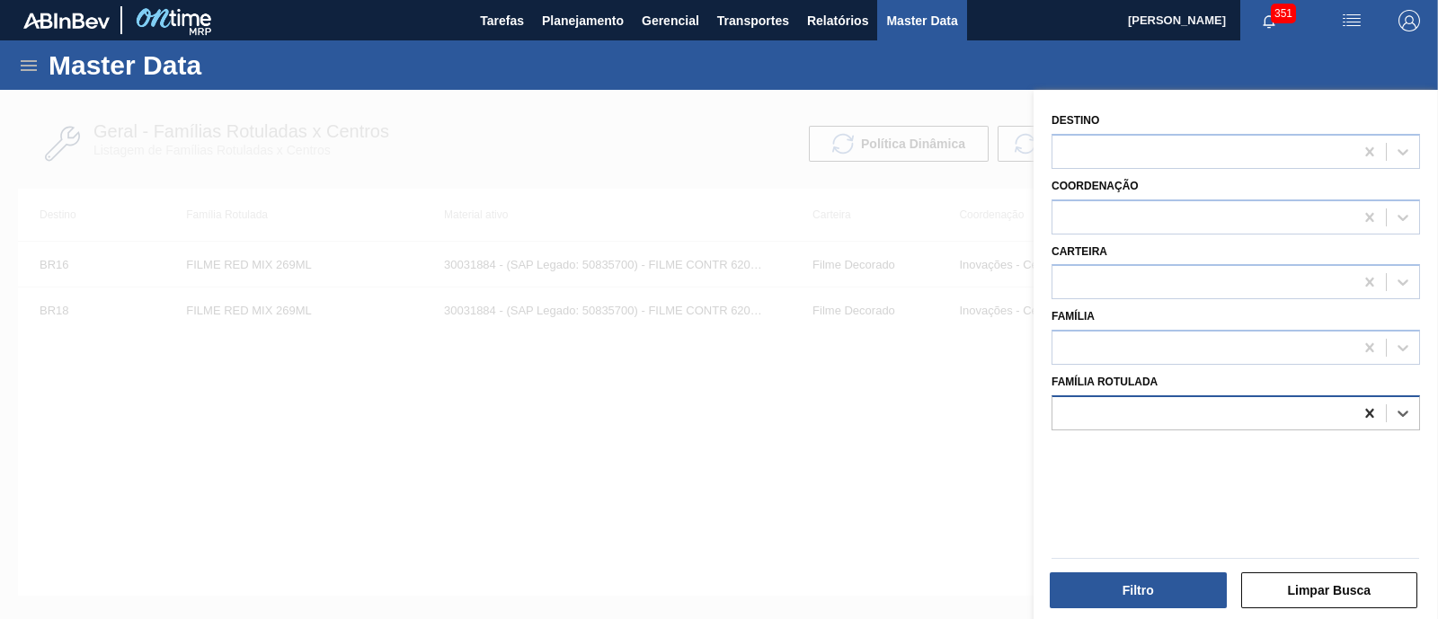
click at [1371, 410] on icon at bounding box center [1370, 413] width 18 height 18
click at [1285, 414] on div at bounding box center [1203, 413] width 301 height 26
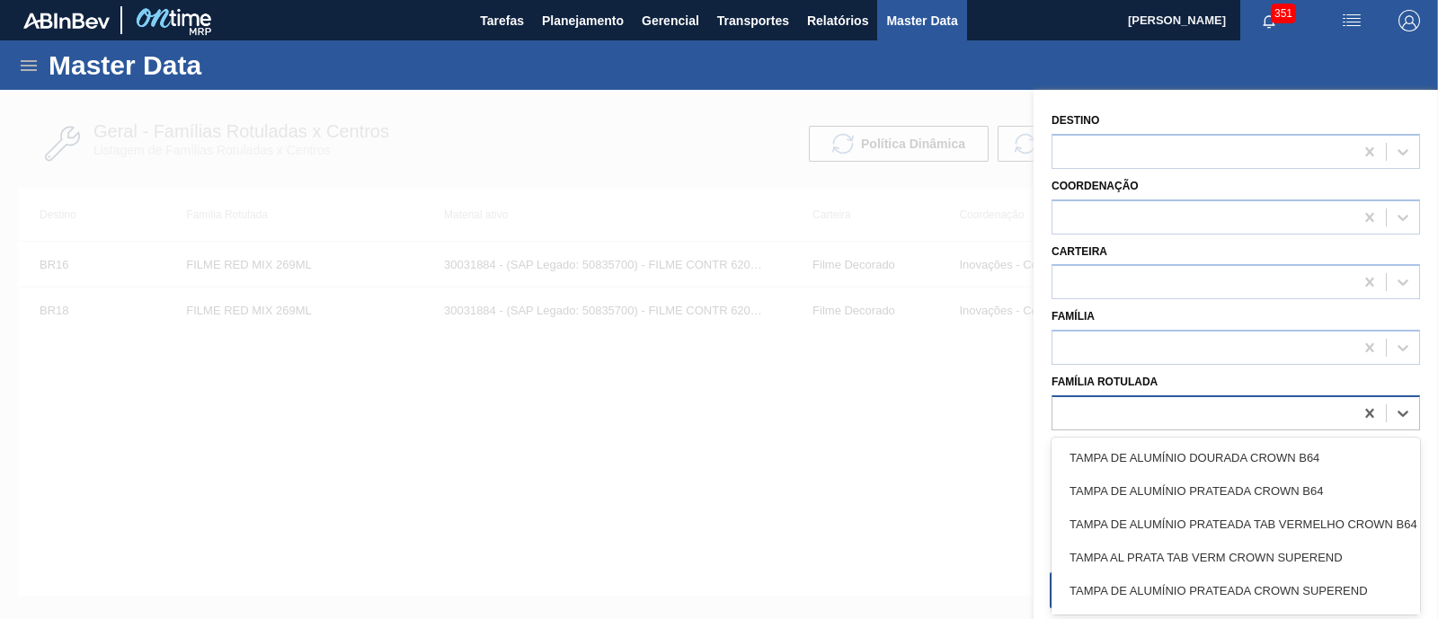
paste Rotulada "FILME SK 350ML"
type Rotulada "FILME SK 350ML"
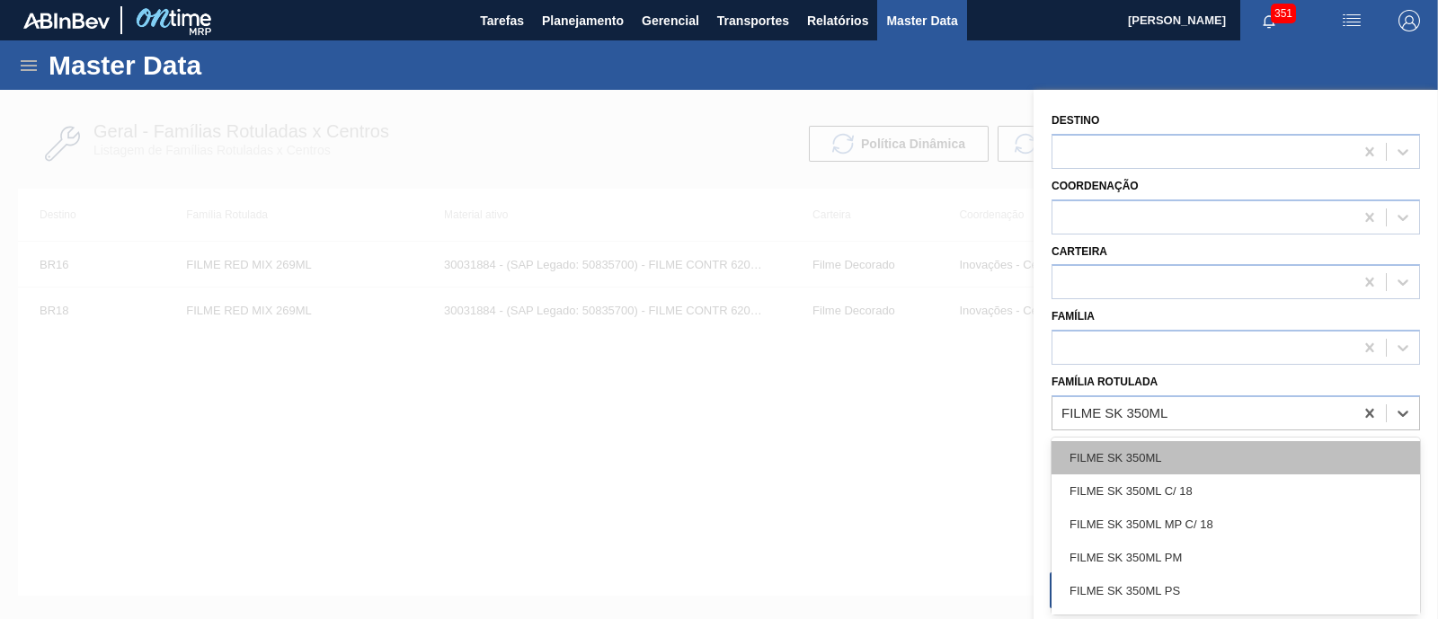
click at [1255, 444] on div "FILME SK 350ML" at bounding box center [1236, 457] width 369 height 33
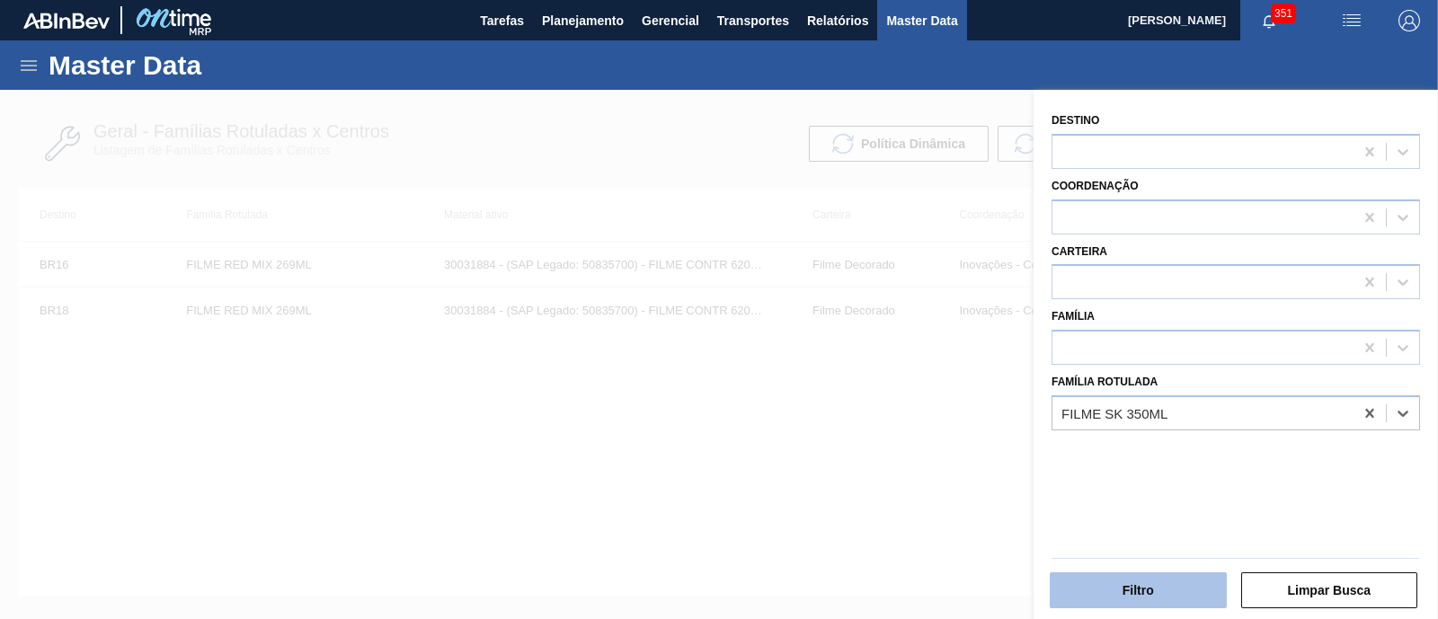
click at [1160, 586] on button "Filtro" at bounding box center [1138, 591] width 177 height 36
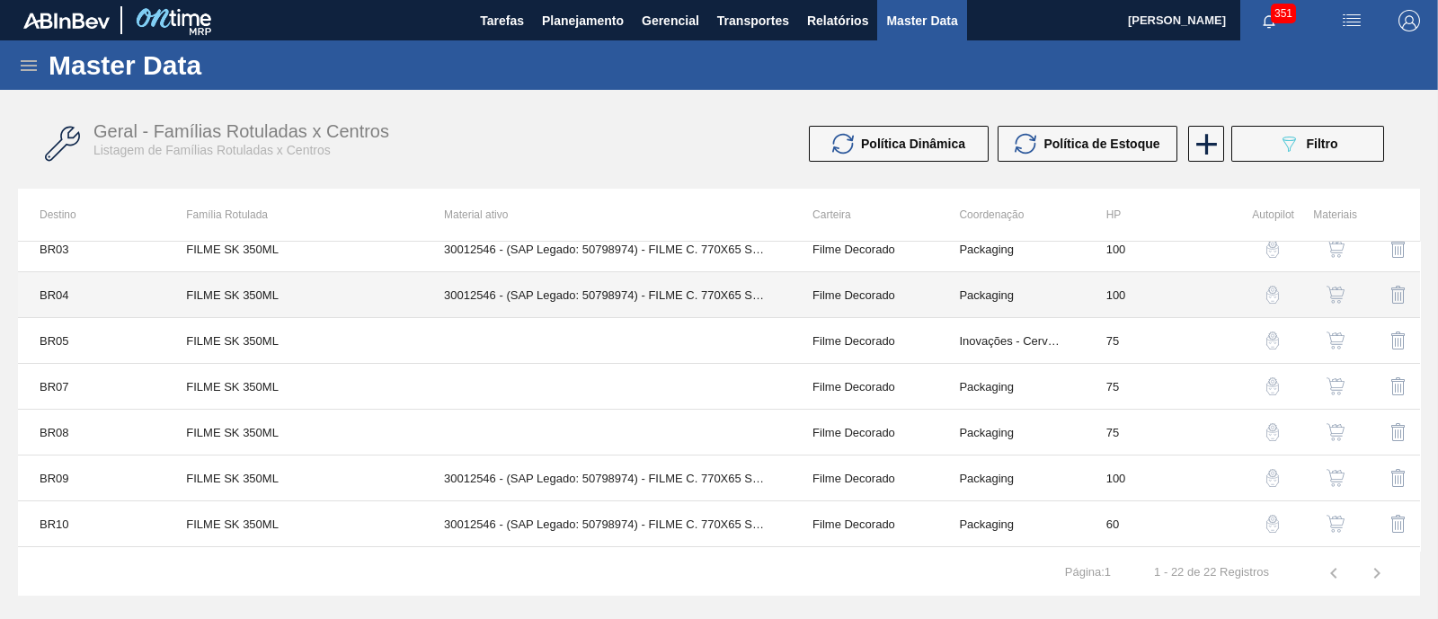
scroll to position [111, 0]
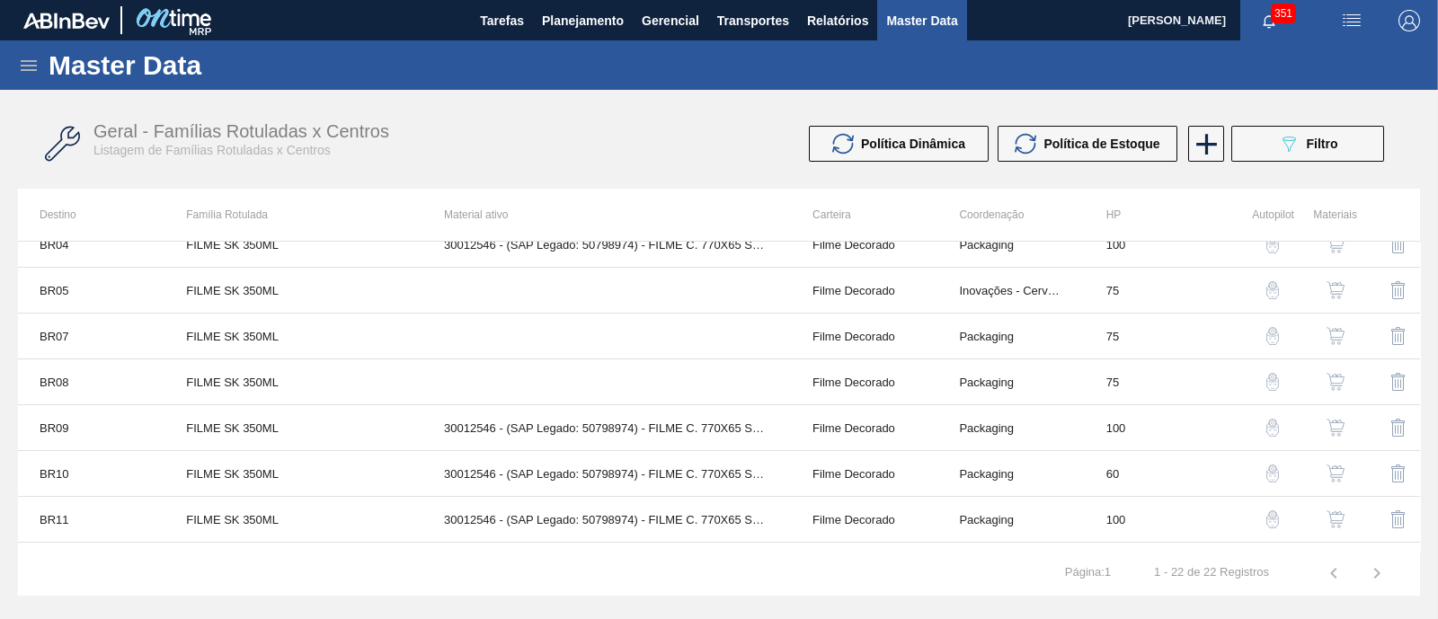
click at [1345, 465] on button "button" at bounding box center [1335, 473] width 43 height 43
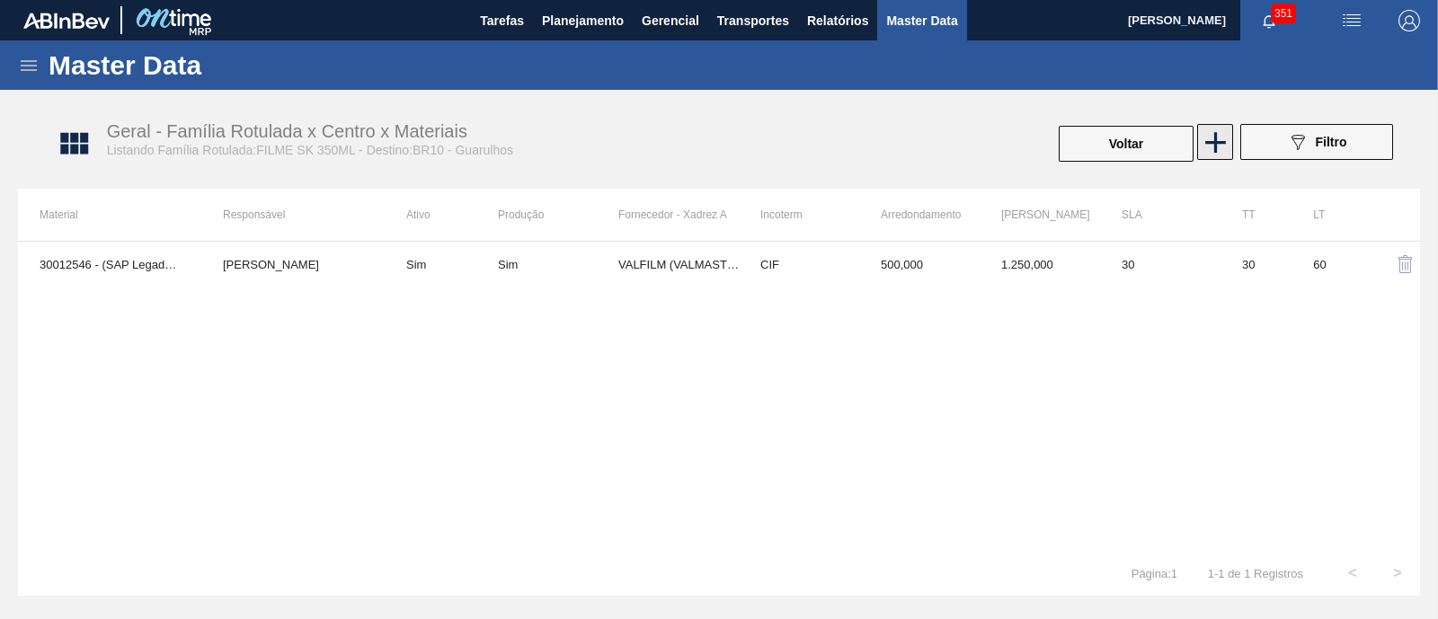
click at [1226, 149] on icon at bounding box center [1215, 142] width 35 height 35
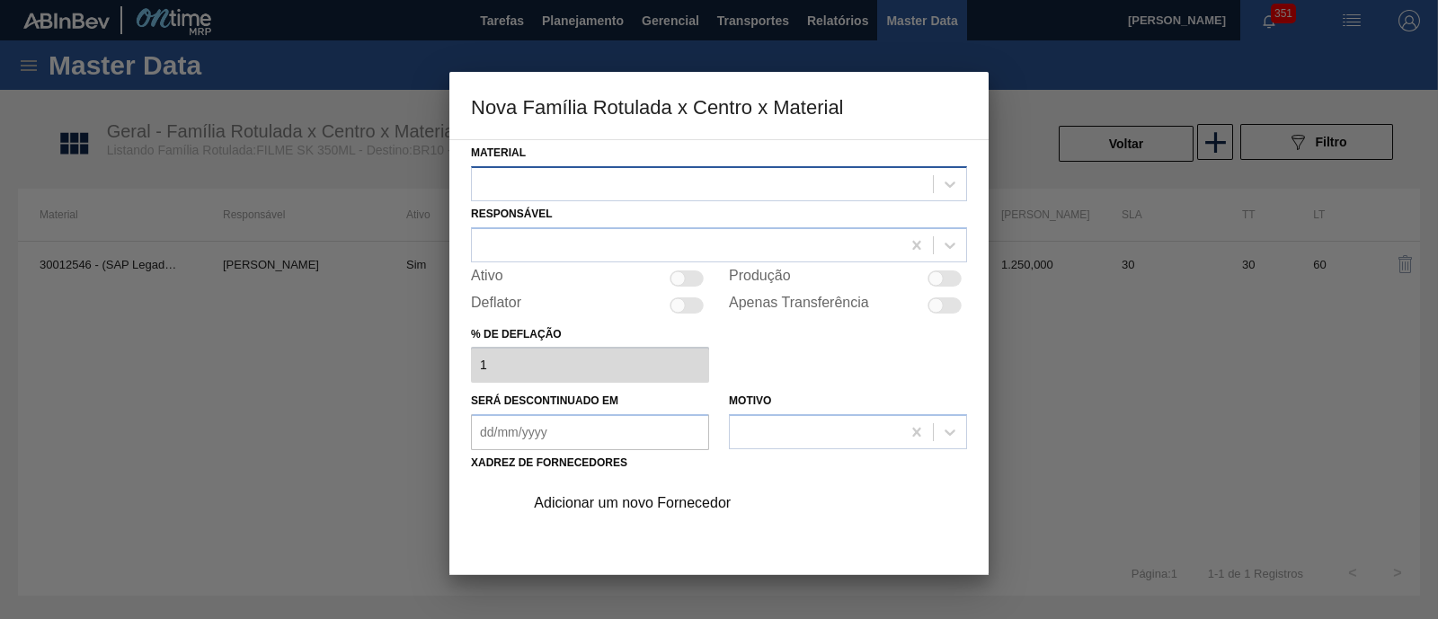
click at [599, 173] on div at bounding box center [702, 184] width 461 height 26
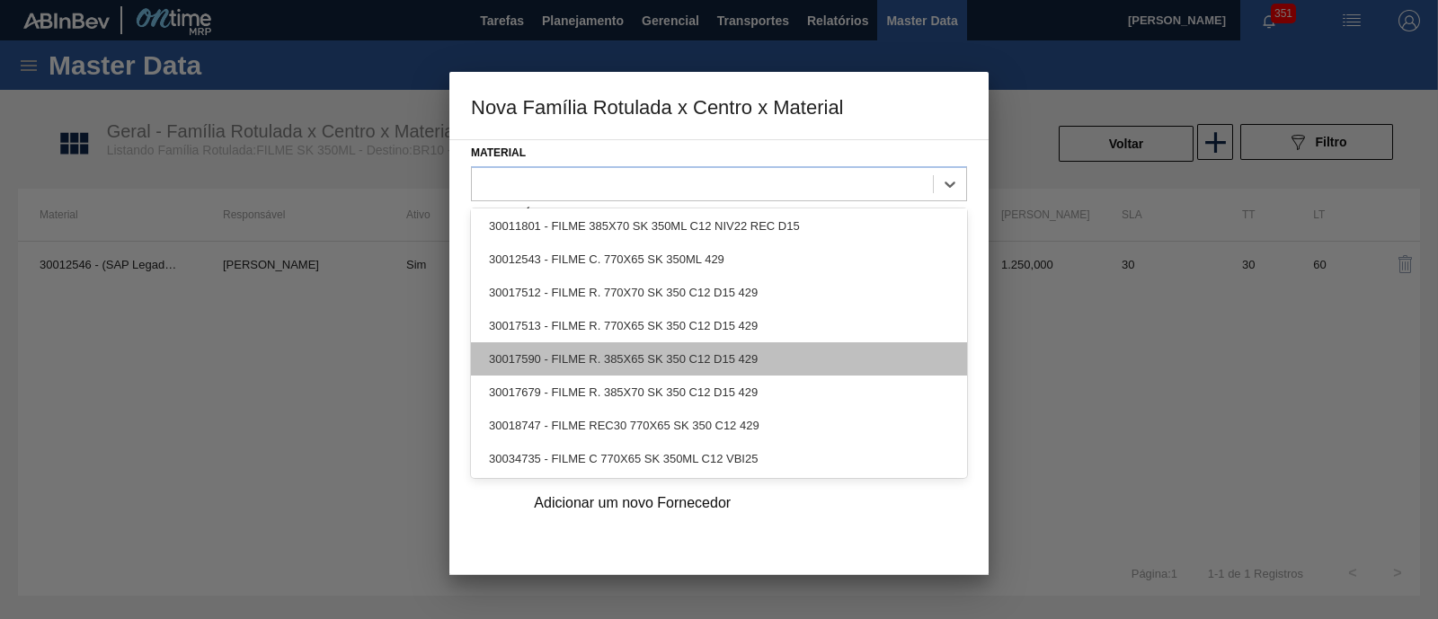
scroll to position [170, 0]
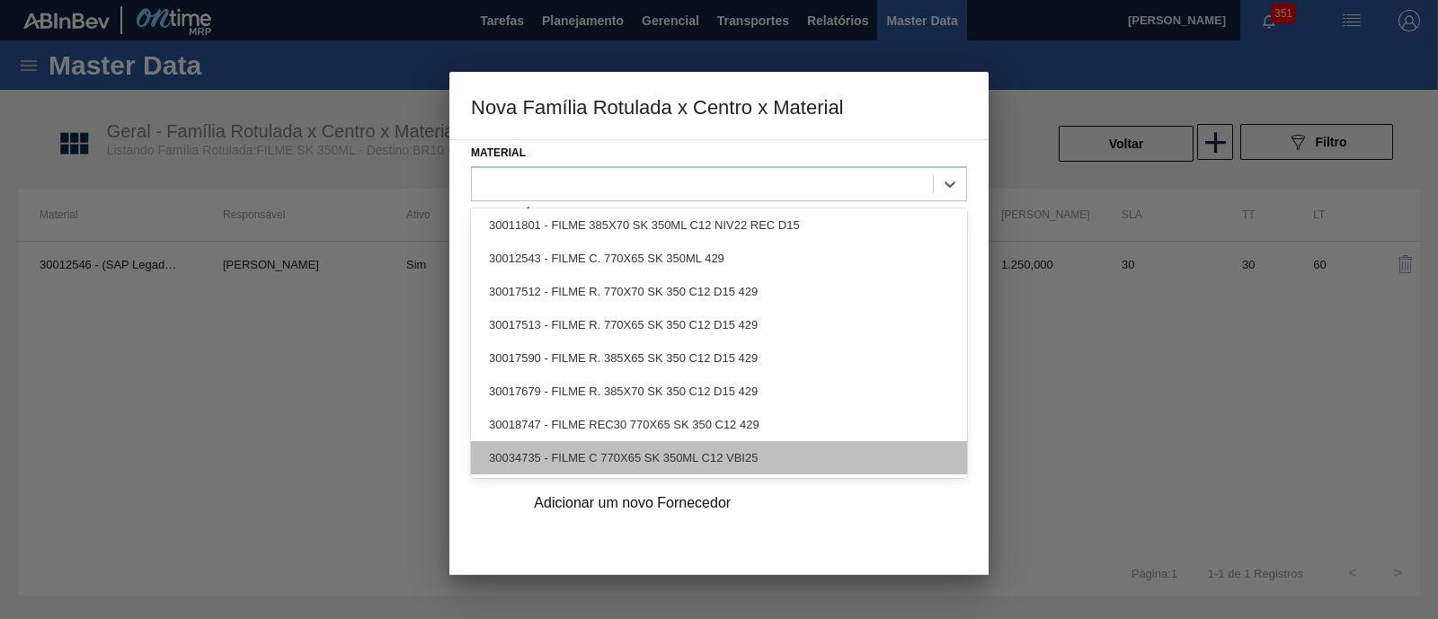
click at [629, 449] on div "30034735 - FILME C 770X65 SK 350ML C12 VBI25" at bounding box center [719, 457] width 496 height 33
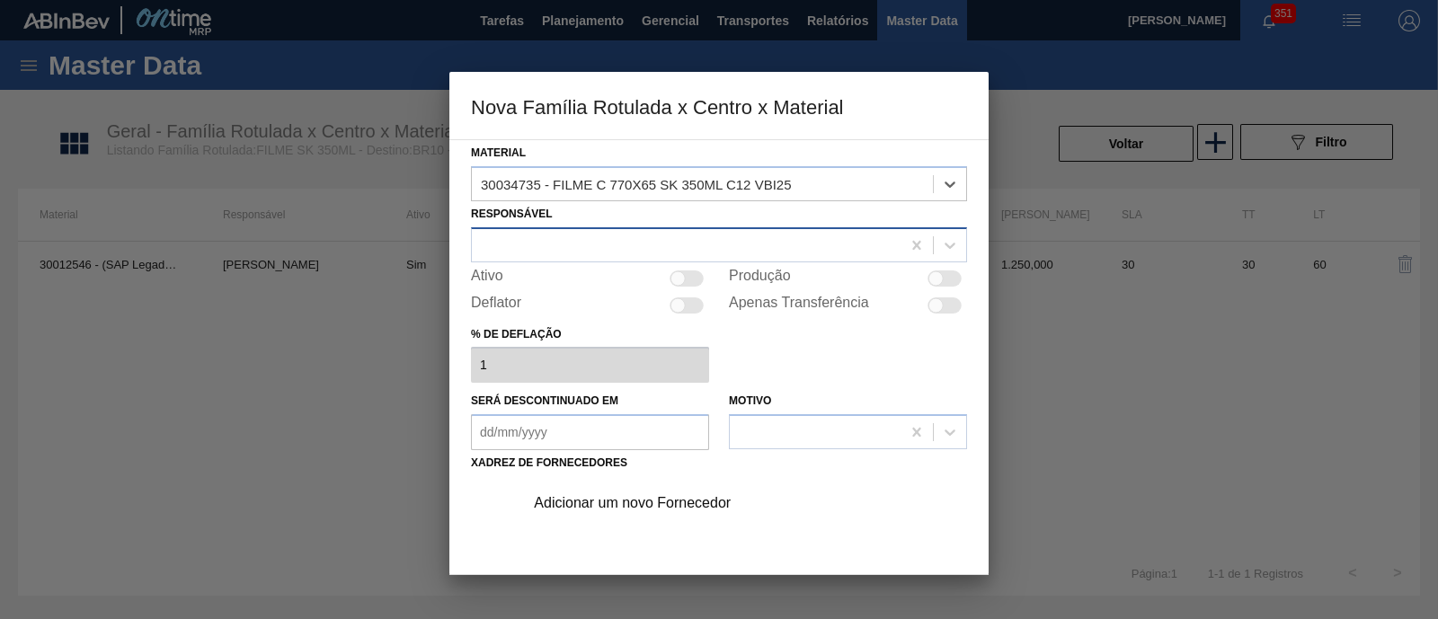
click at [596, 244] on div at bounding box center [686, 245] width 429 height 26
type input "toma"
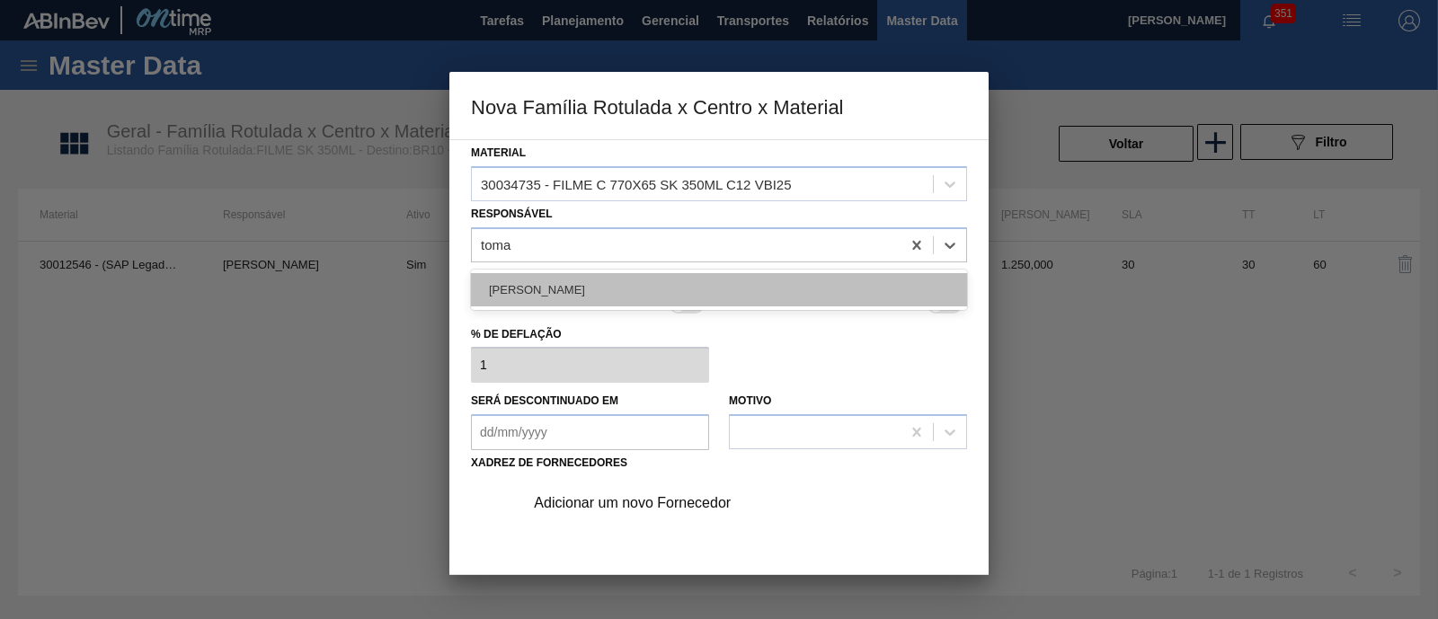
click at [604, 273] on div "TOMAS SIMOES SILVA" at bounding box center [719, 289] width 496 height 33
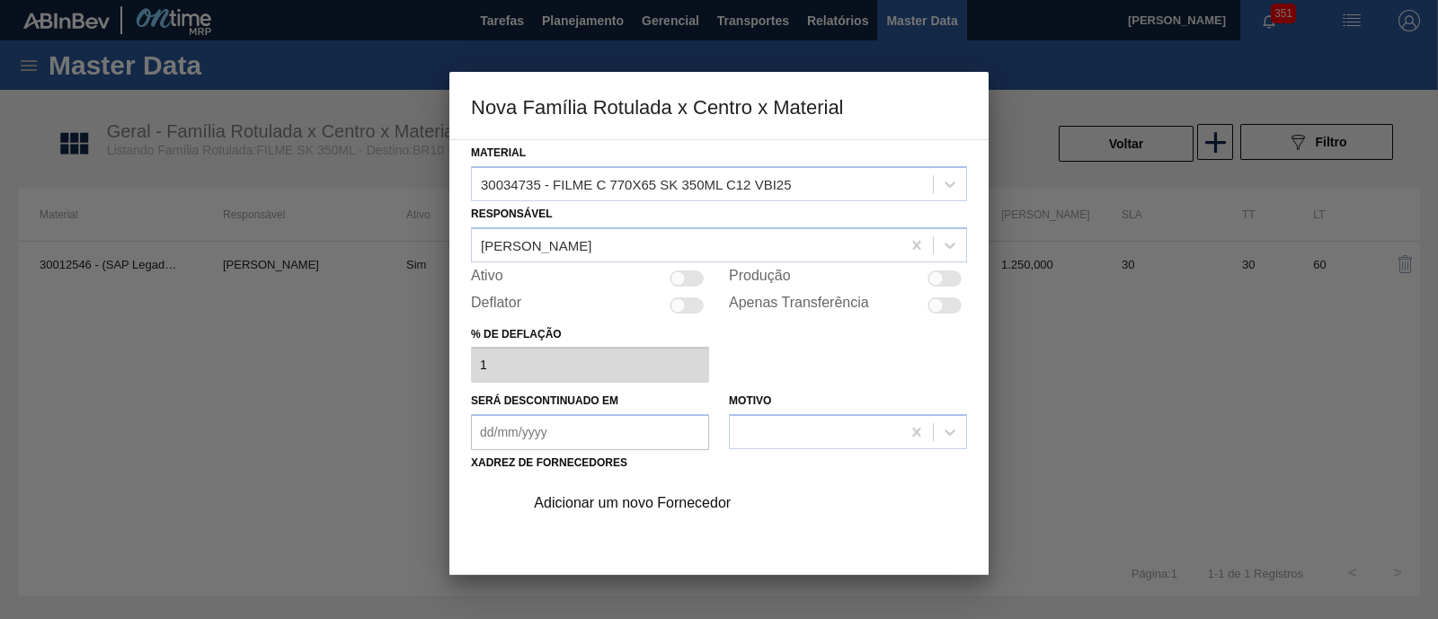
click at [953, 273] on div at bounding box center [945, 279] width 34 height 16
checkbox input "true"
click at [713, 492] on div "Adicionar um novo Fornecedor" at bounding box center [740, 503] width 454 height 45
click at [643, 503] on div "Adicionar um novo Fornecedor" at bounding box center [710, 503] width 352 height 16
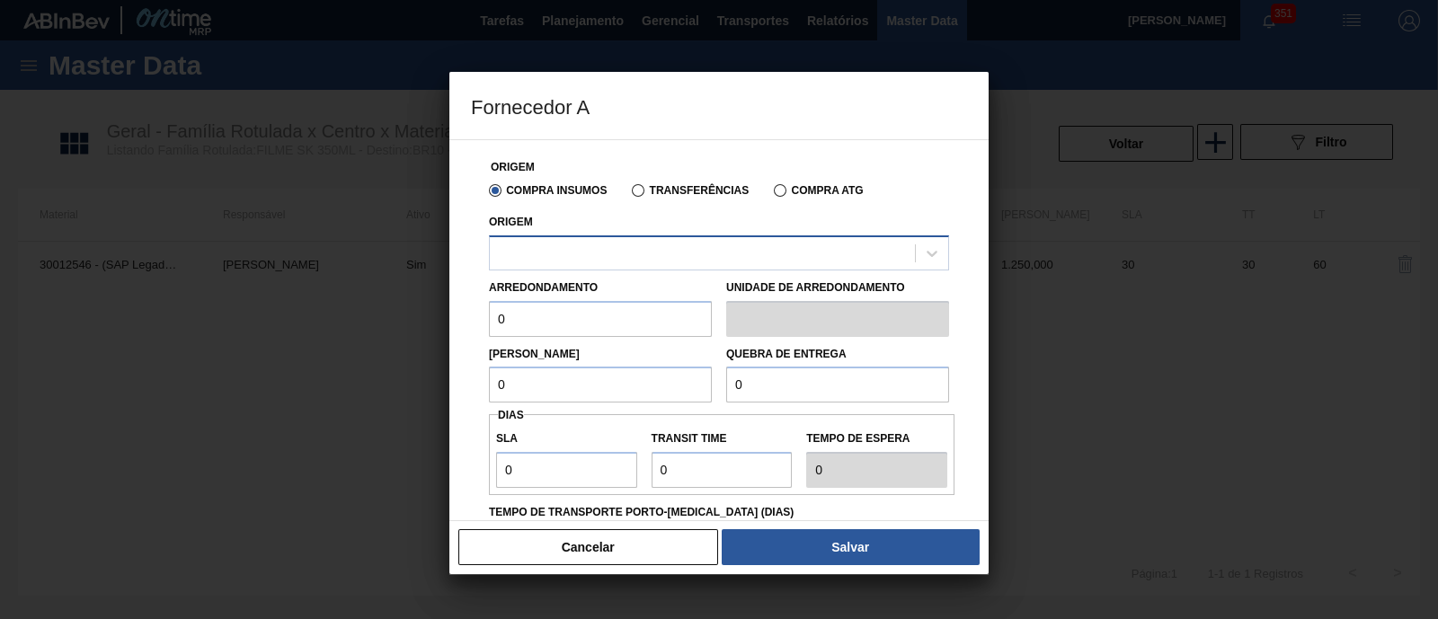
click at [599, 255] on div at bounding box center [702, 253] width 425 height 26
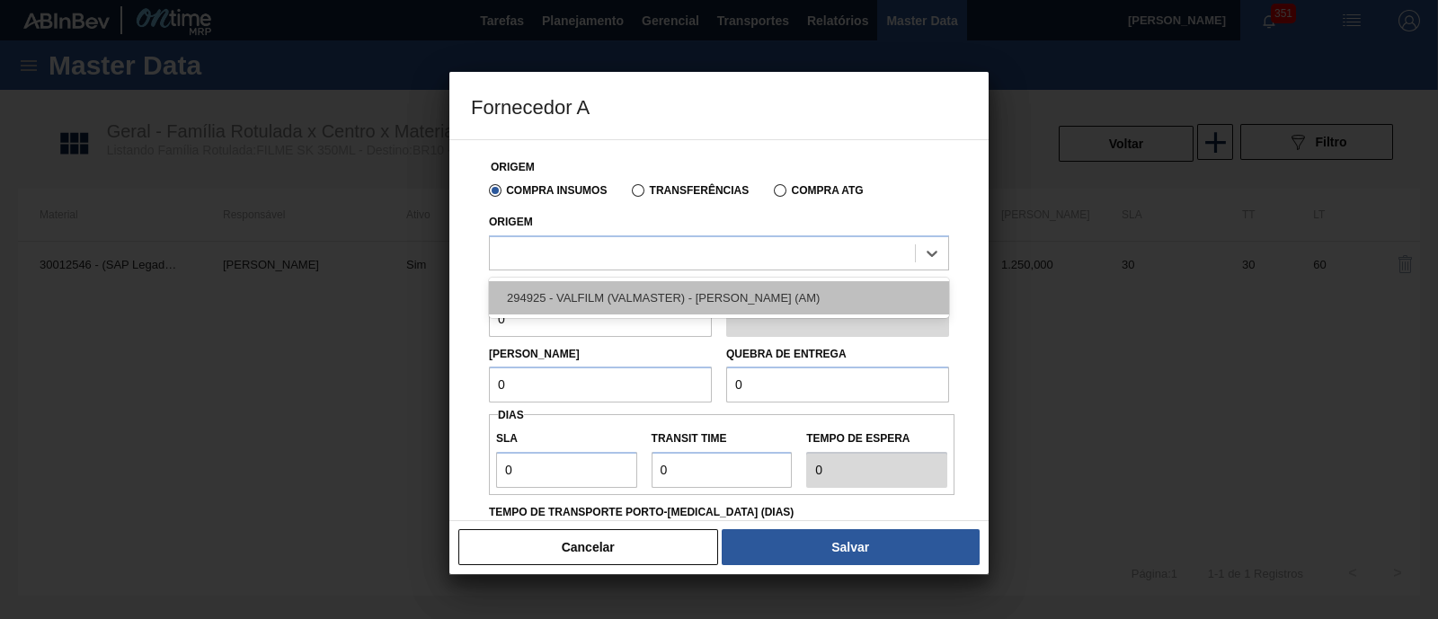
click at [611, 300] on div "294925 - VALFILM (VALMASTER) - MANAUS (AM)" at bounding box center [719, 297] width 460 height 33
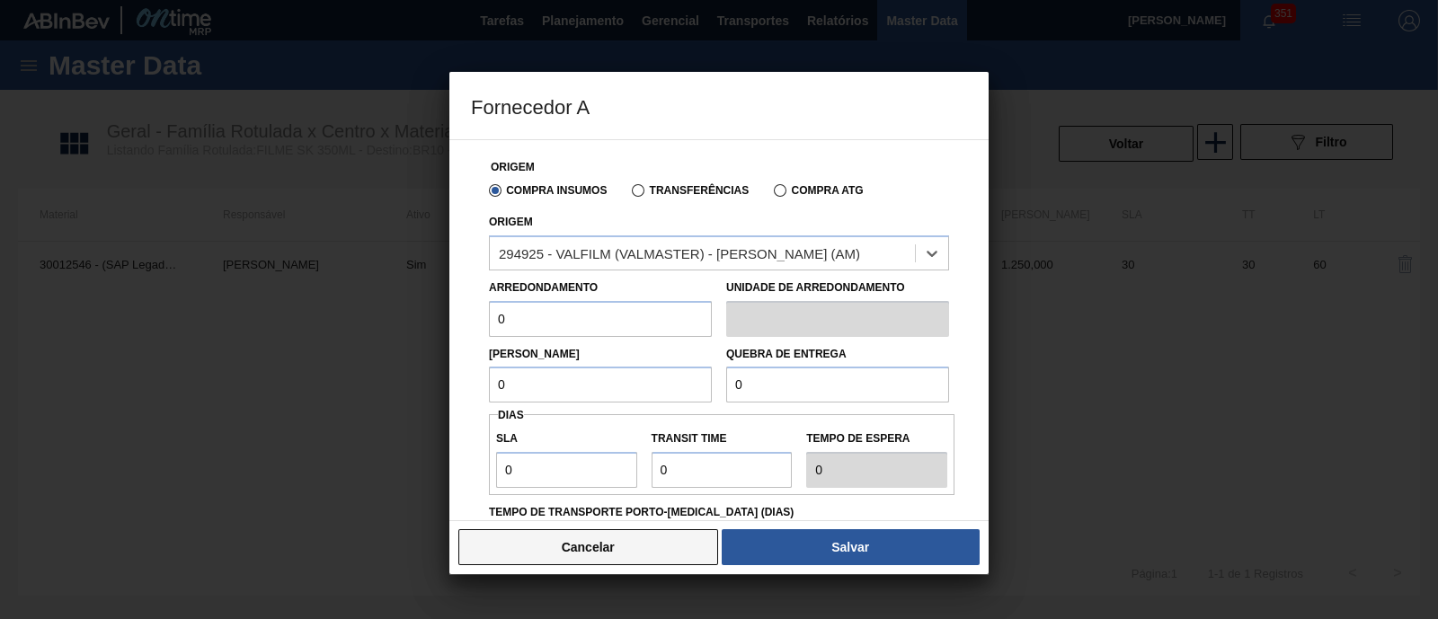
click at [591, 540] on button "Cancelar" at bounding box center [588, 547] width 260 height 36
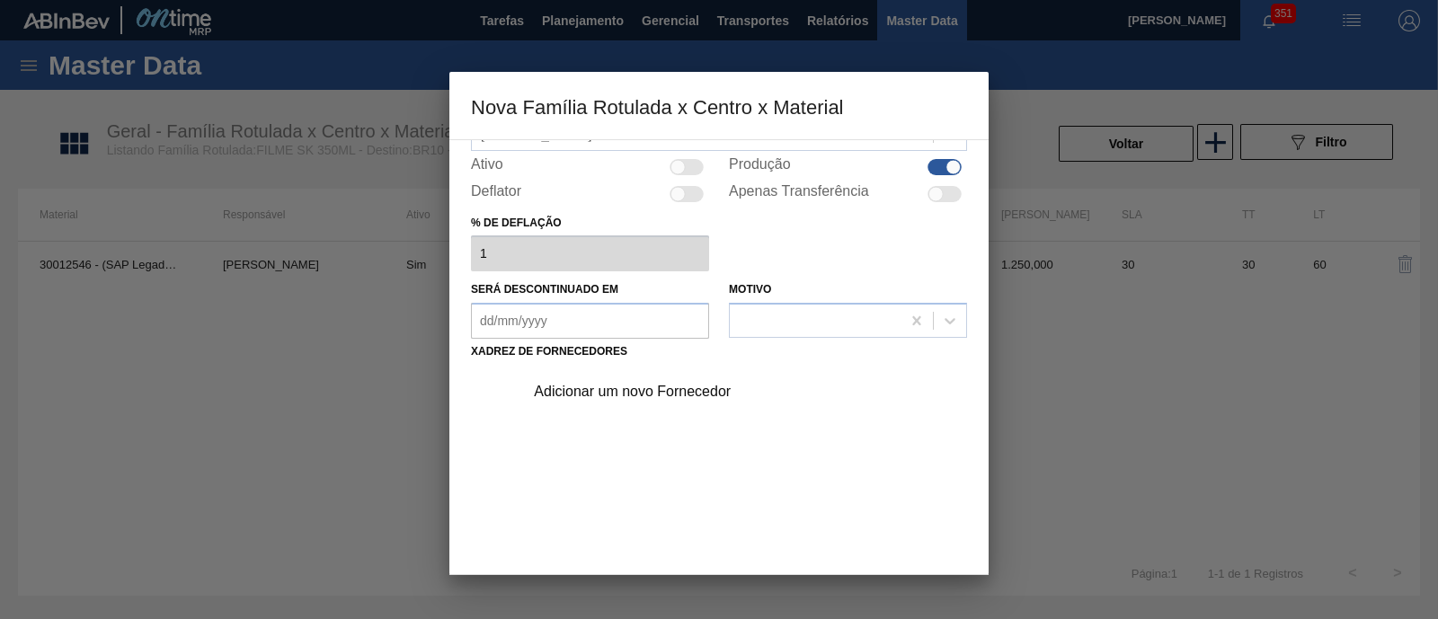
scroll to position [0, 0]
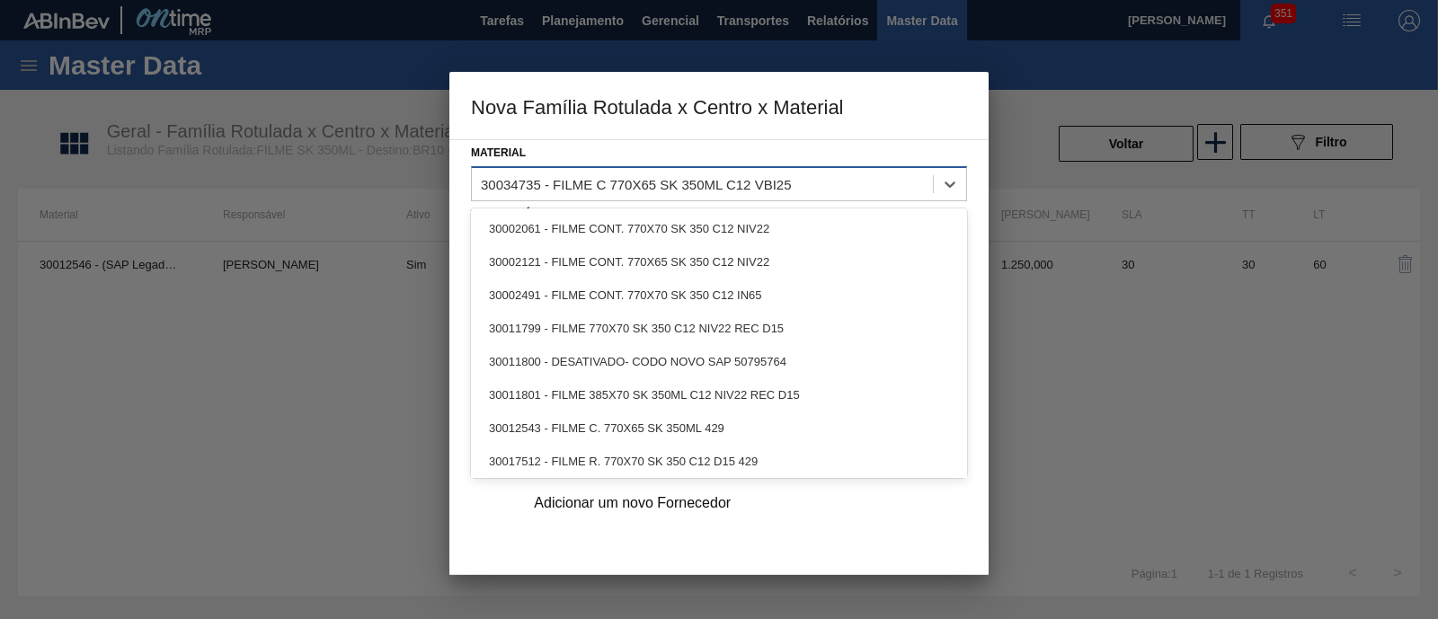
click at [854, 184] on div "30034735 - FILME C 770X65 SK 350ML C12 VBI25" at bounding box center [702, 184] width 461 height 26
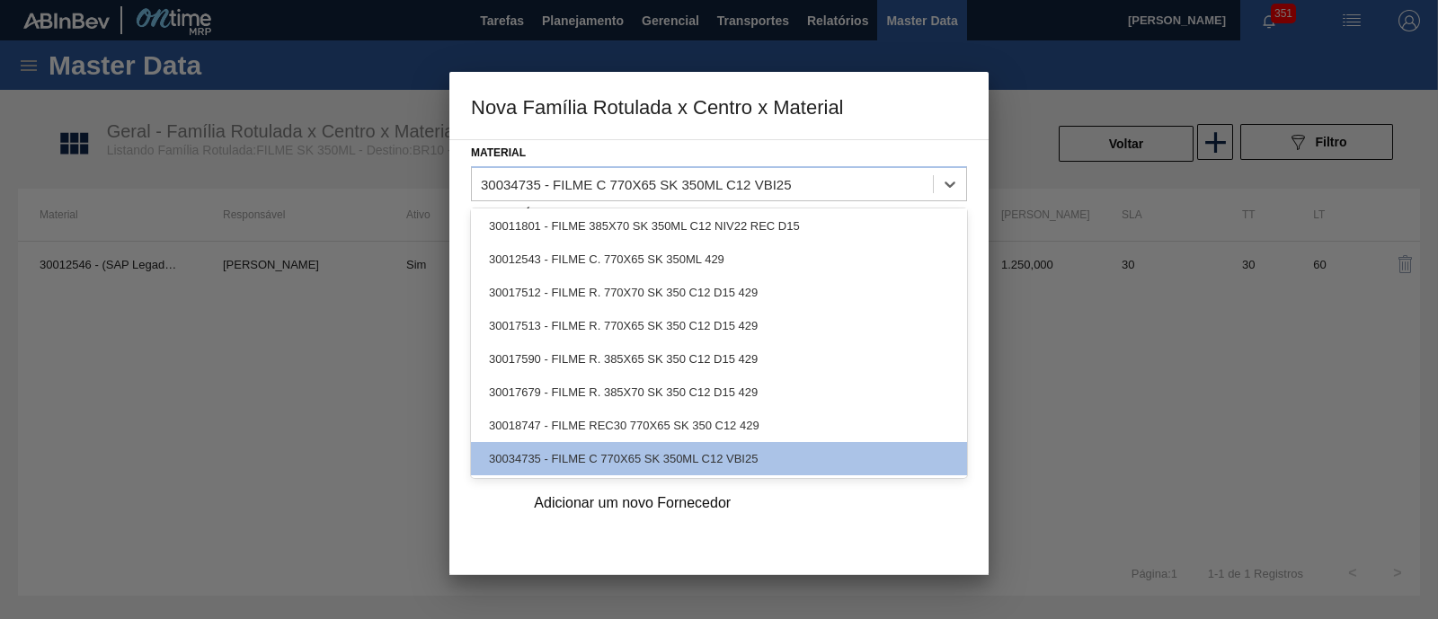
scroll to position [169, 0]
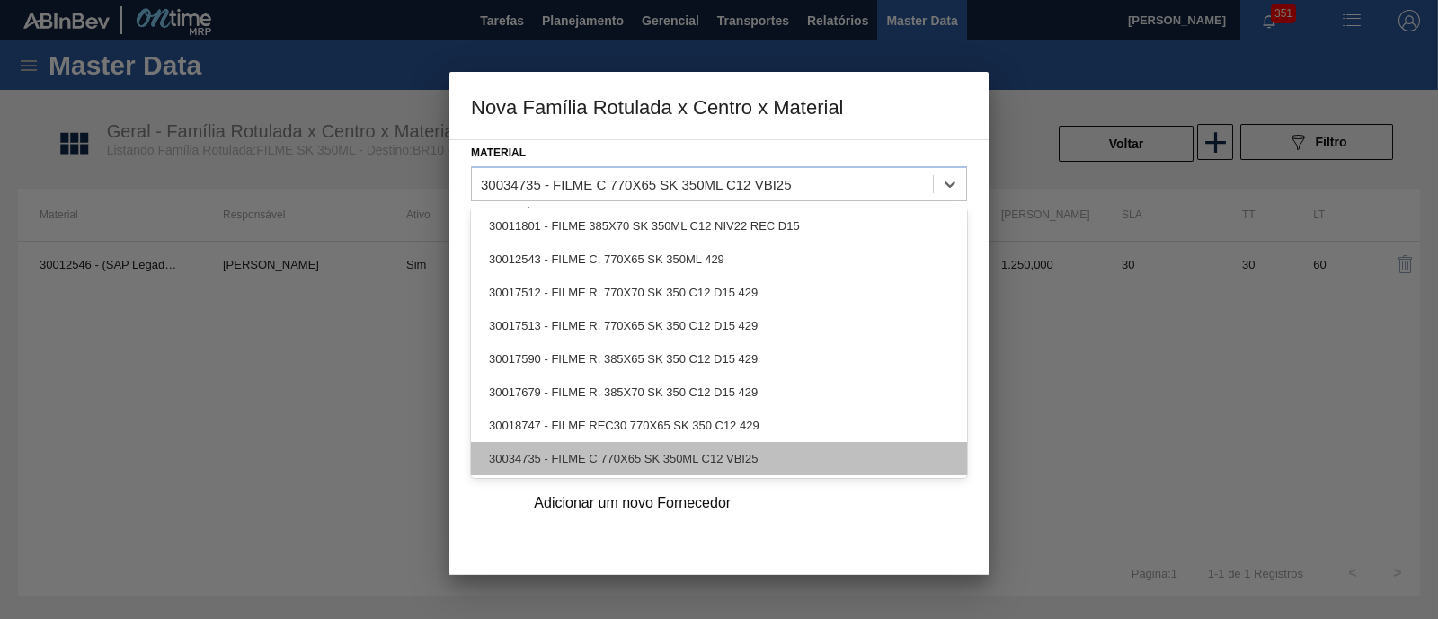
click at [720, 454] on div "30034735 - FILME C 770X65 SK 350ML C12 VBI25" at bounding box center [719, 458] width 496 height 33
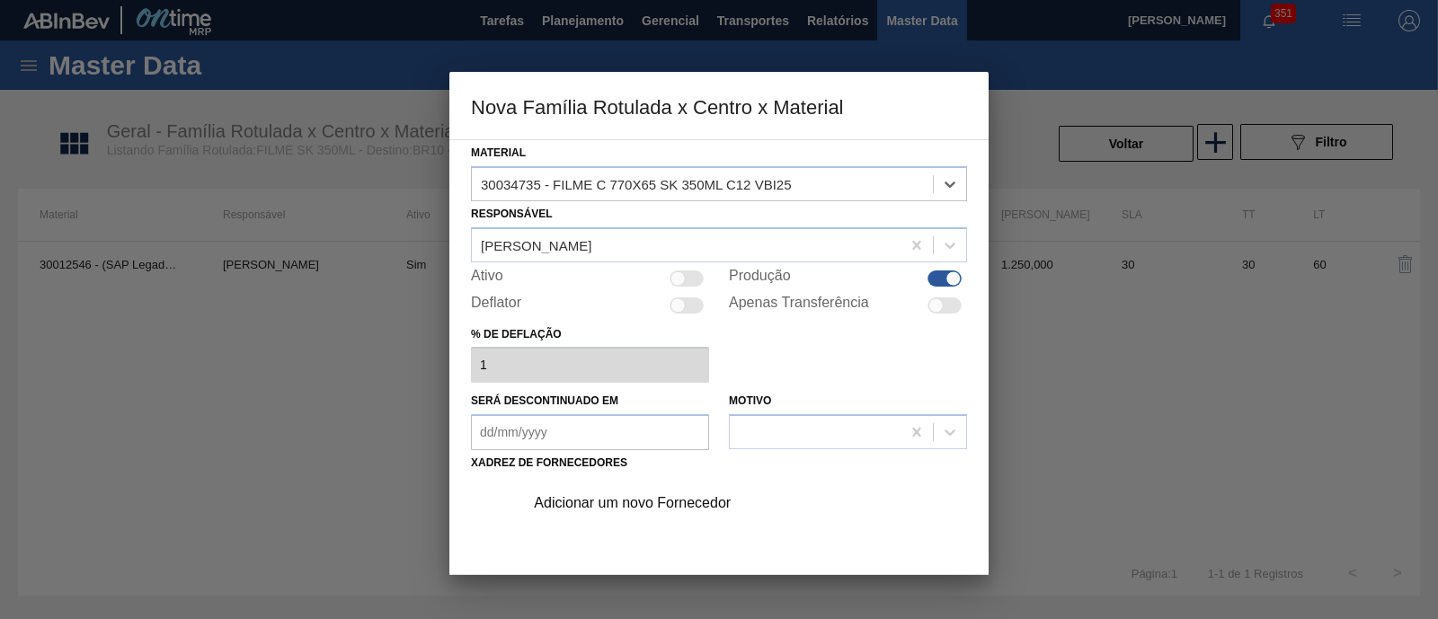
click at [616, 502] on div "Adicionar um novo Fornecedor" at bounding box center [710, 503] width 352 height 16
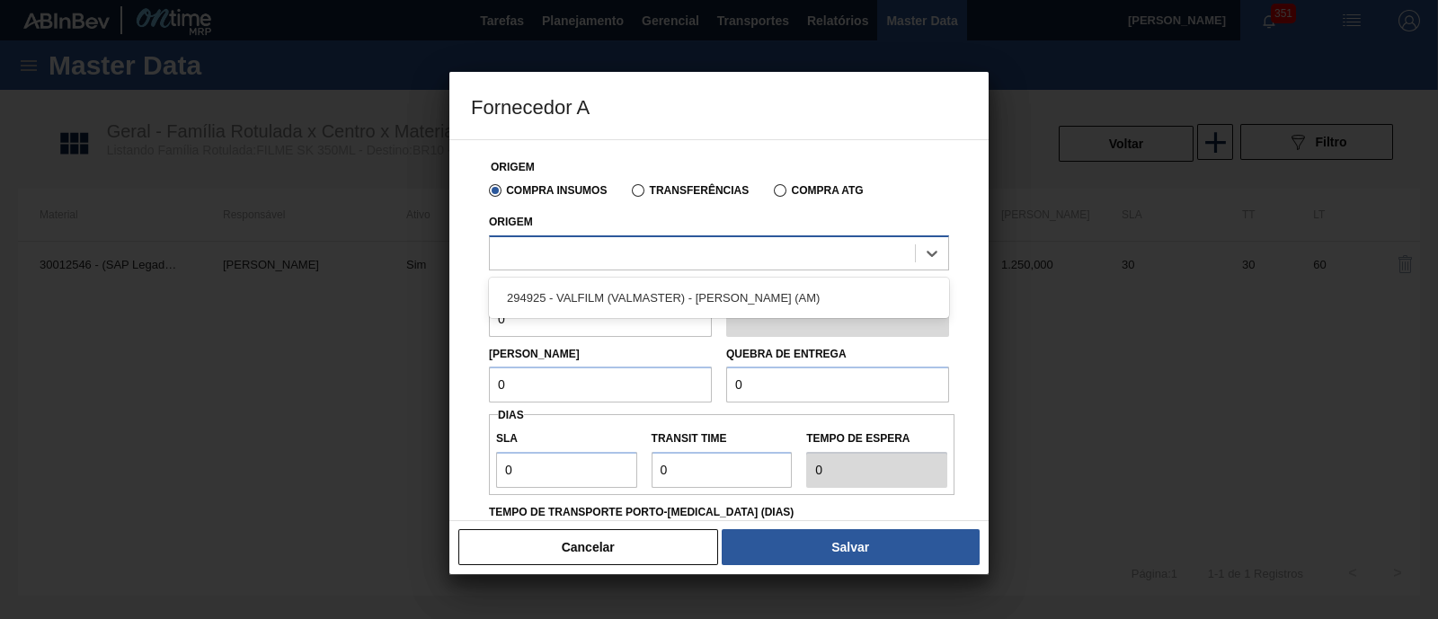
click at [540, 244] on div at bounding box center [702, 253] width 425 height 26
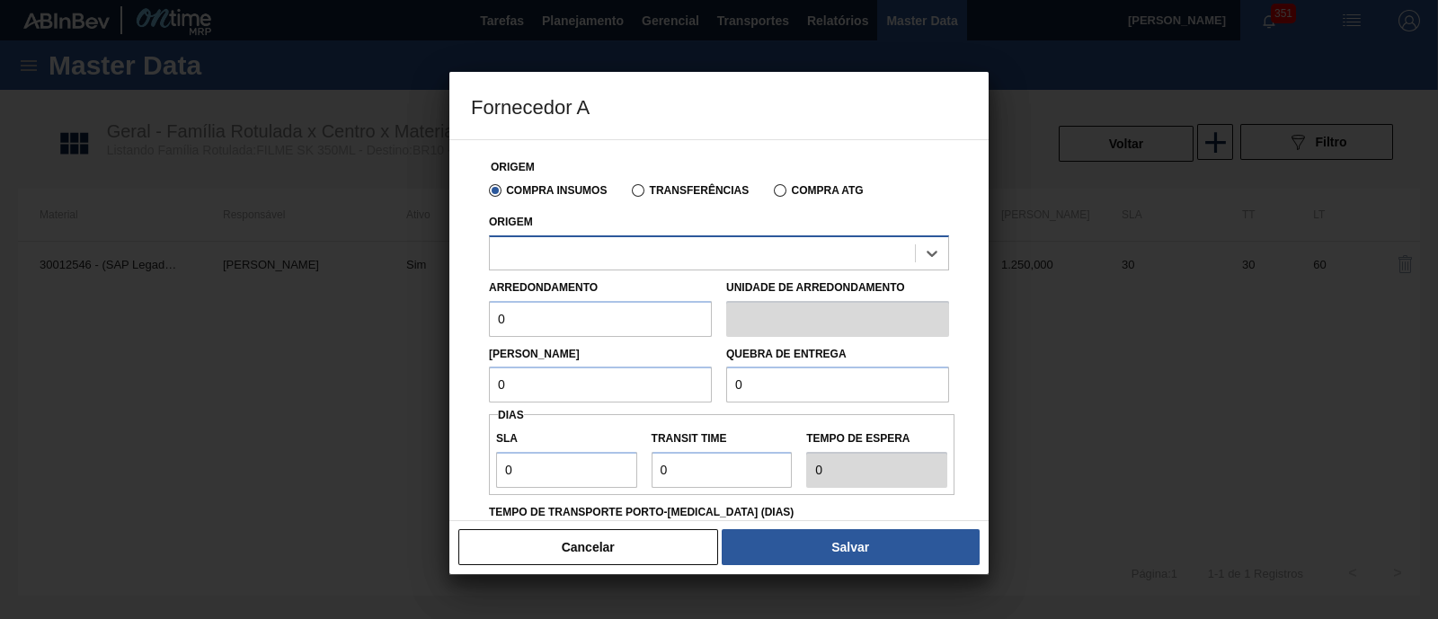
click at [540, 244] on div at bounding box center [702, 253] width 425 height 26
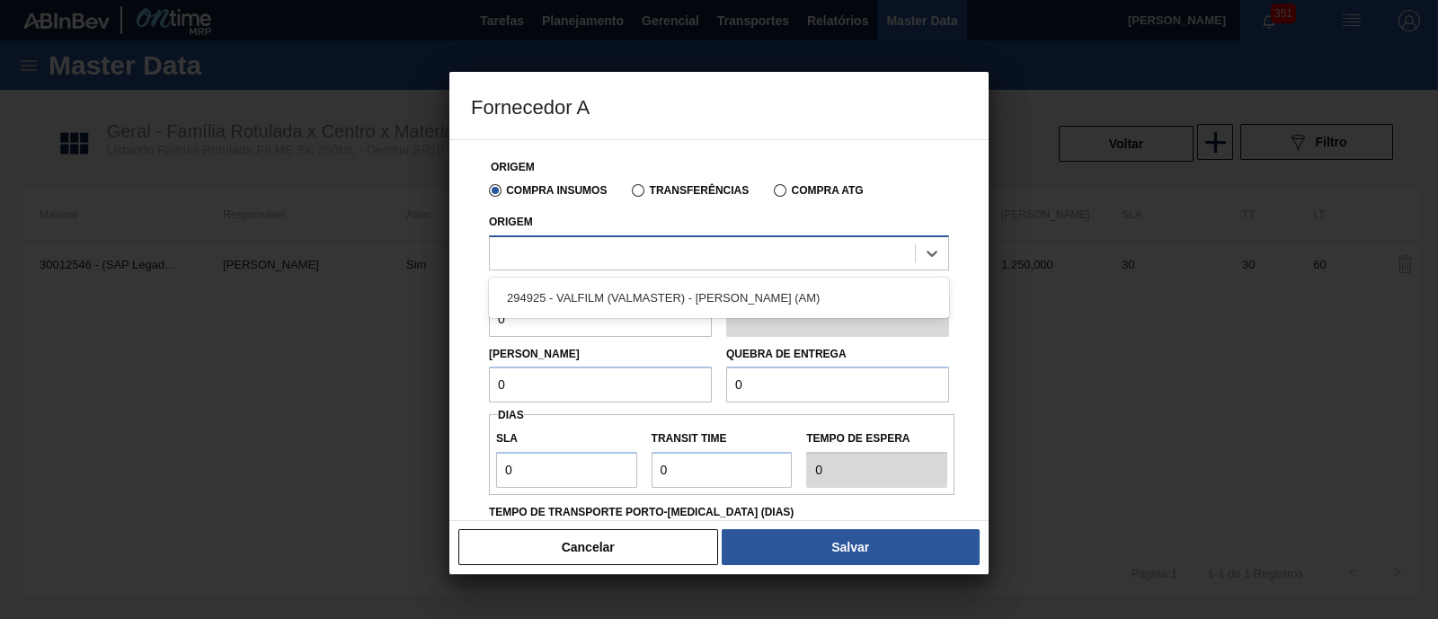
click at [540, 244] on div at bounding box center [702, 253] width 425 height 26
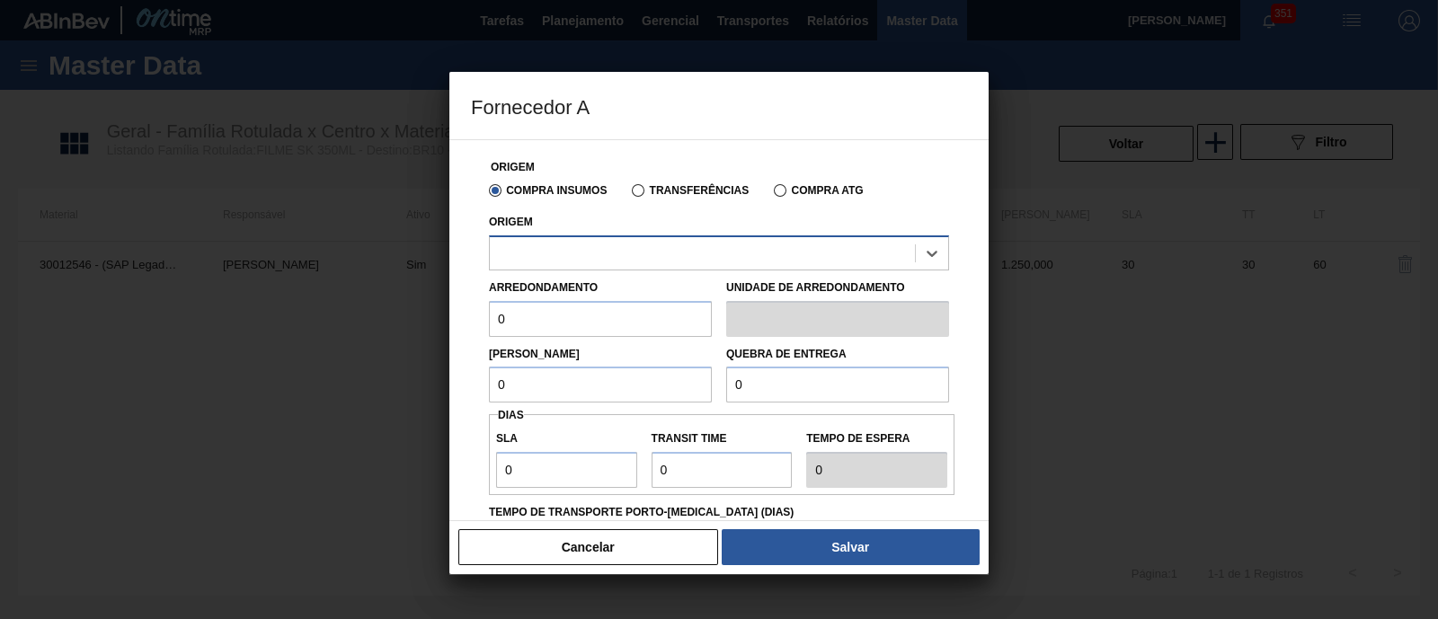
click at [540, 244] on div at bounding box center [702, 253] width 425 height 26
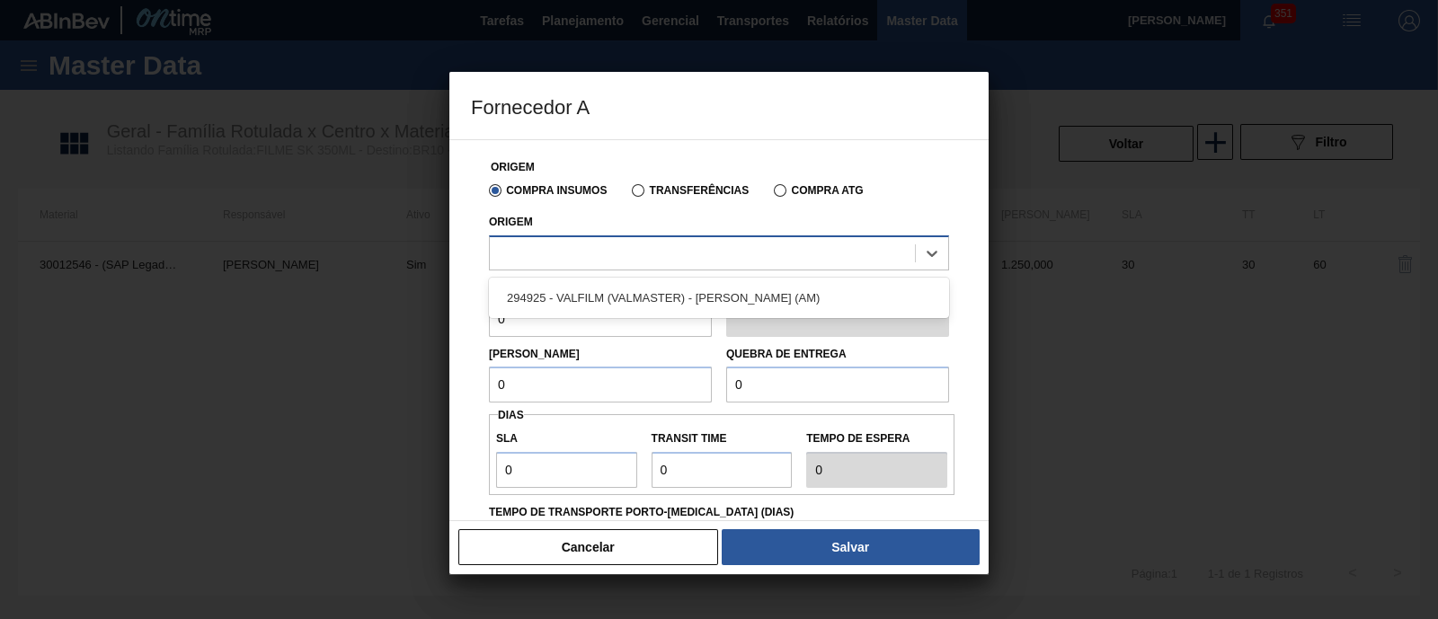
click at [540, 244] on div at bounding box center [702, 253] width 425 height 26
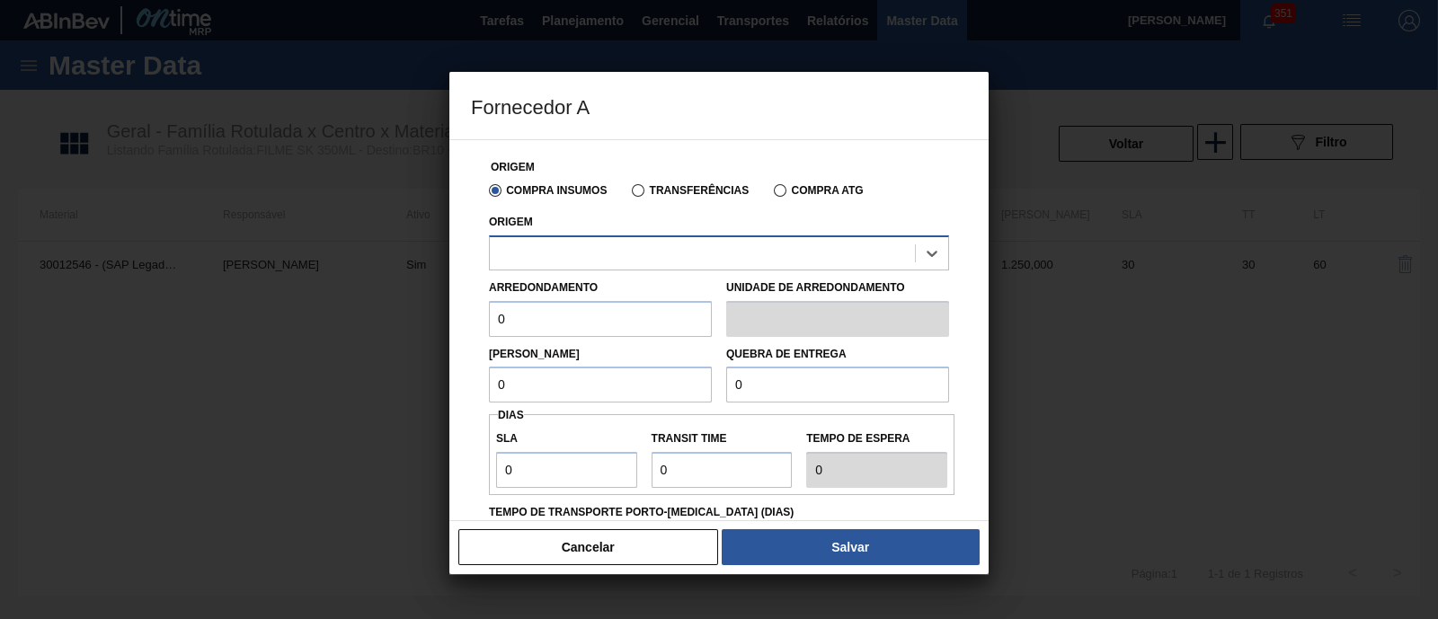
click at [540, 244] on div at bounding box center [702, 253] width 425 height 26
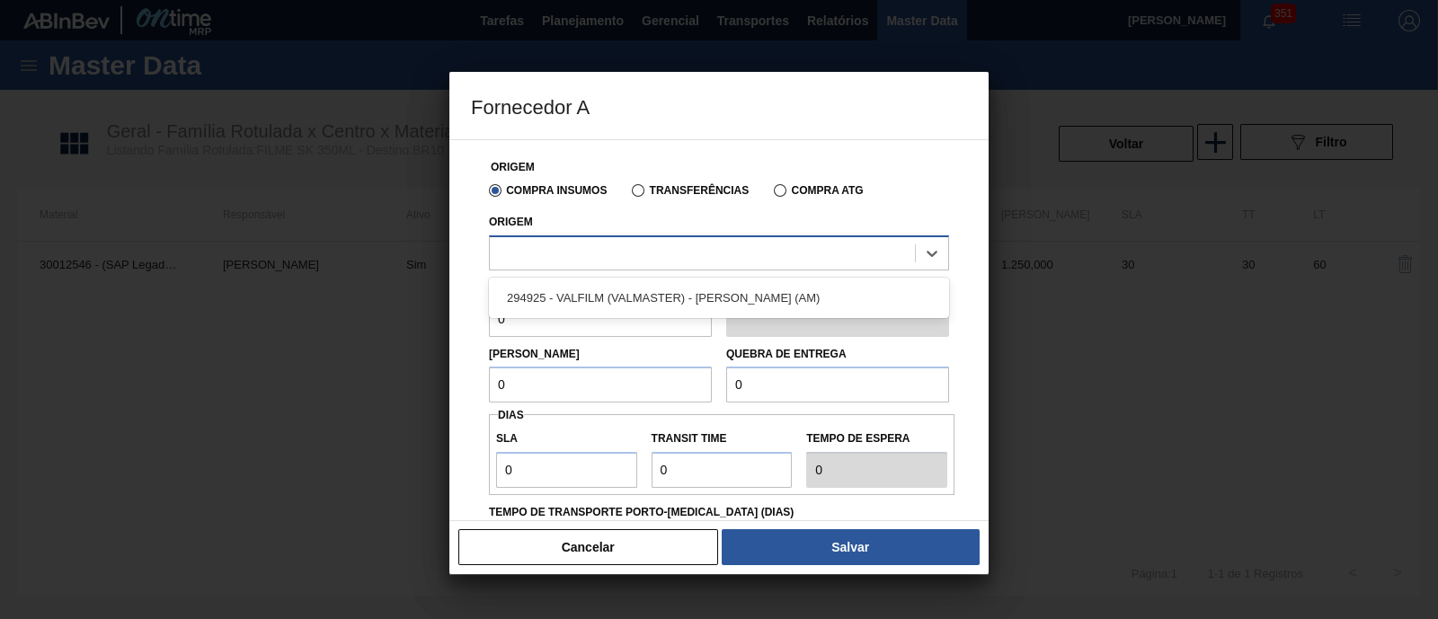
click at [540, 244] on div at bounding box center [702, 253] width 425 height 26
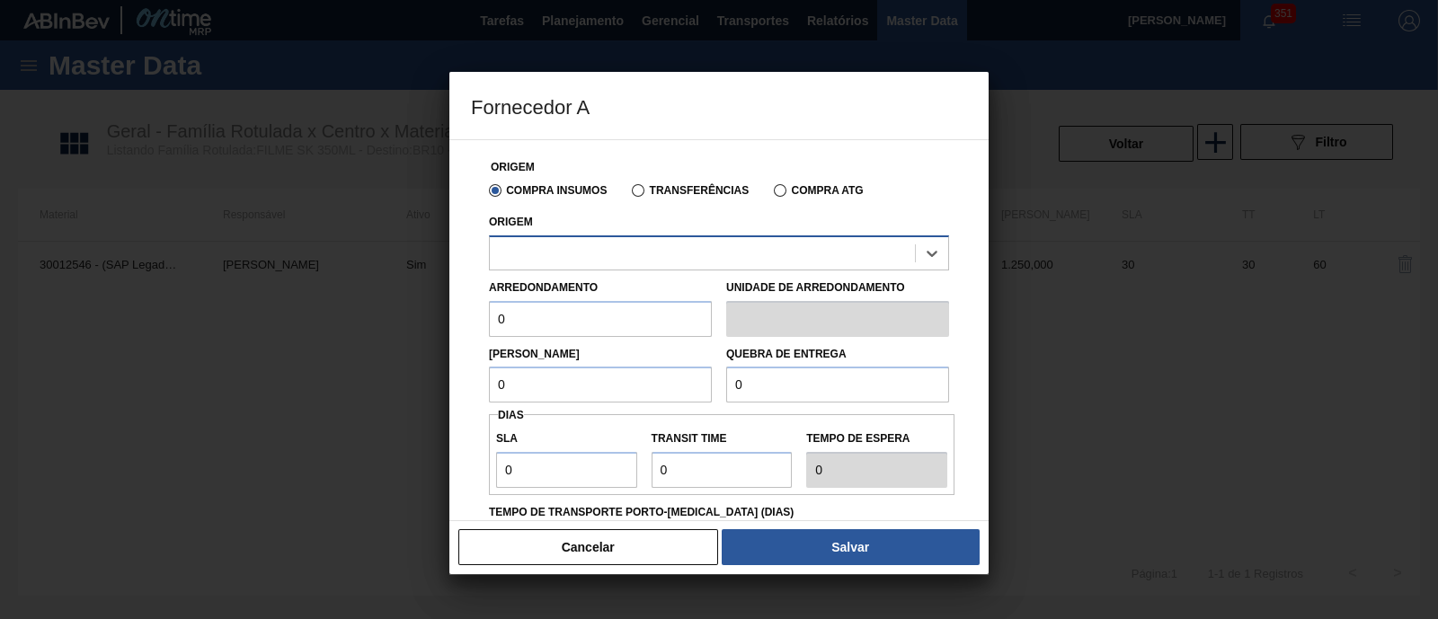
click at [540, 244] on div at bounding box center [702, 253] width 425 height 26
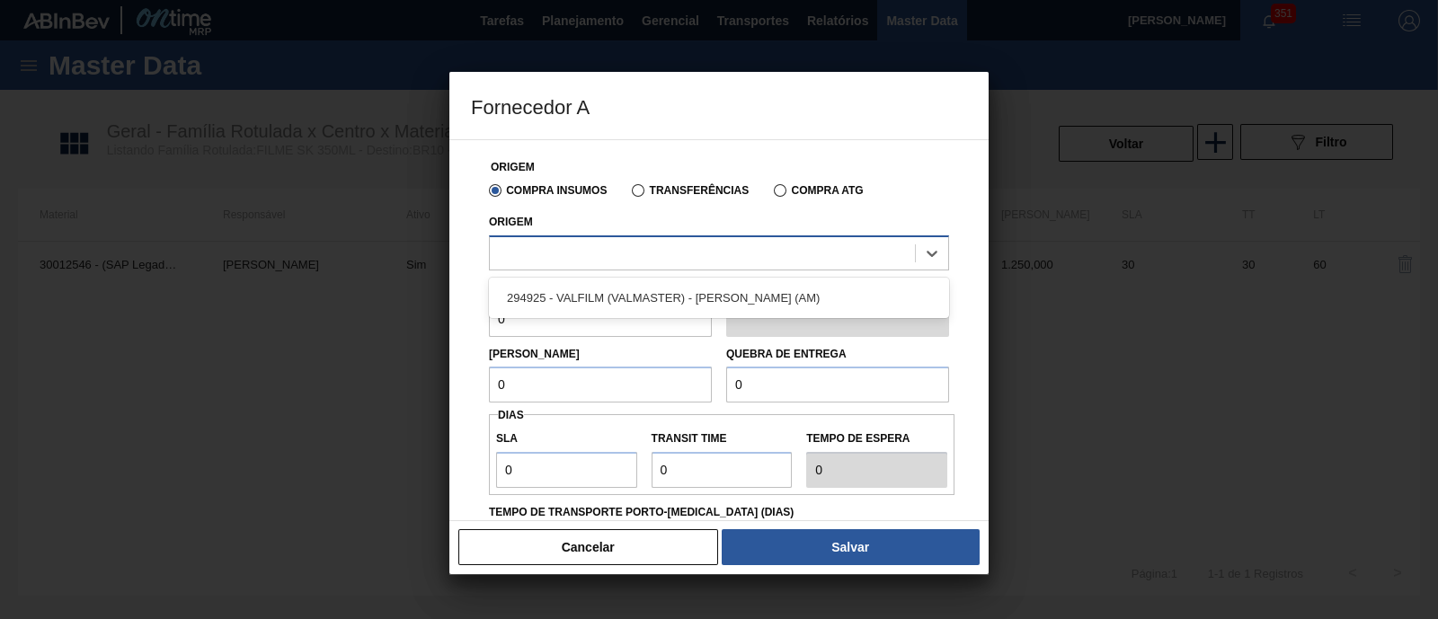
click at [540, 244] on div at bounding box center [702, 253] width 425 height 26
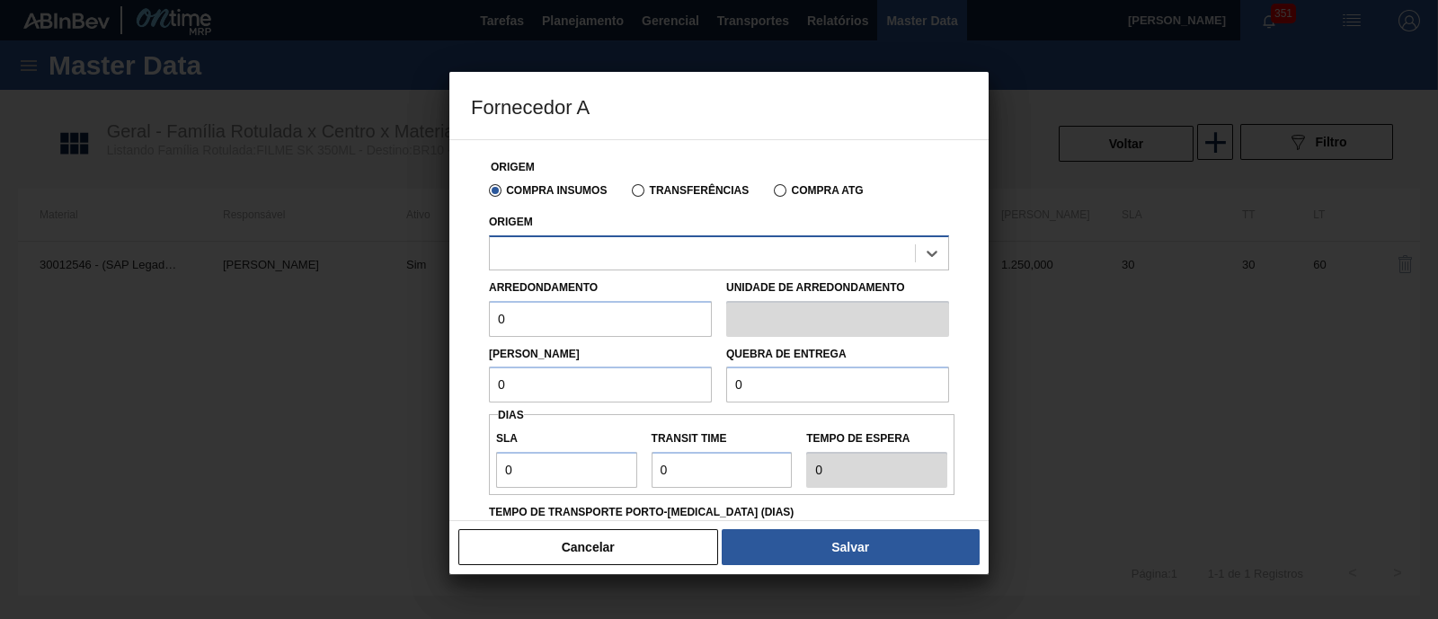
click at [540, 244] on div at bounding box center [702, 253] width 425 height 26
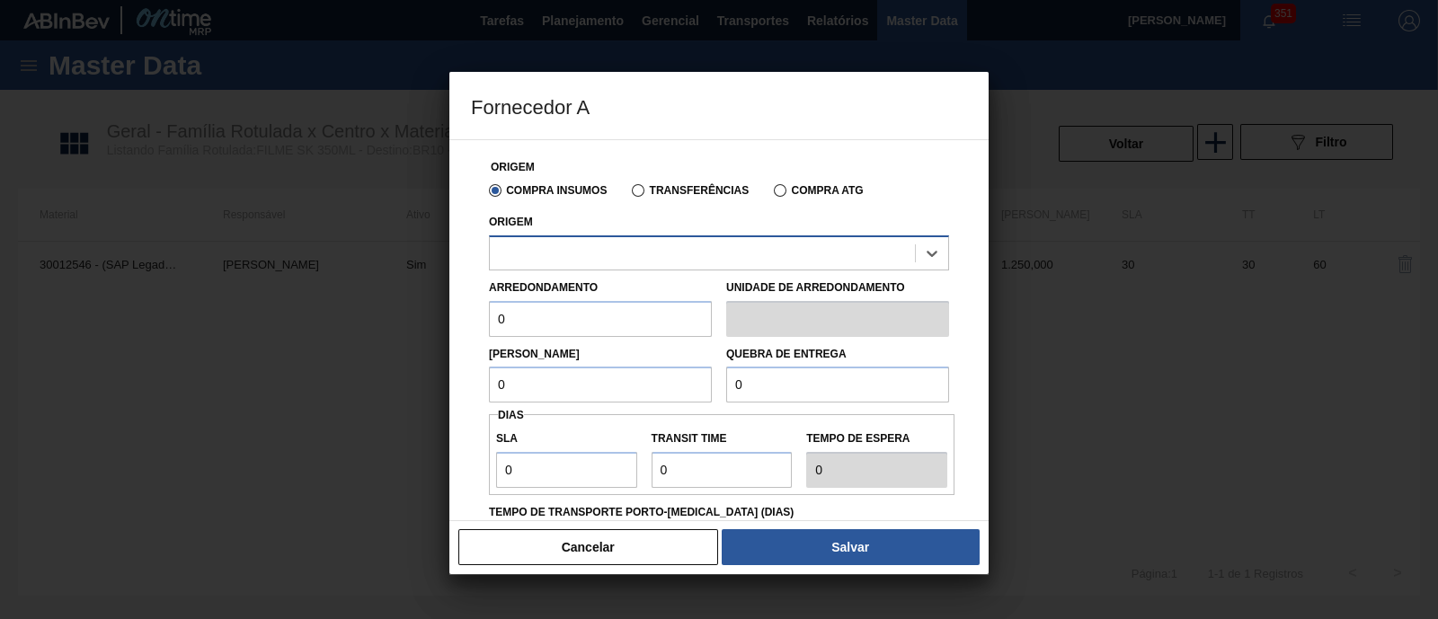
click at [540, 244] on div at bounding box center [702, 253] width 425 height 26
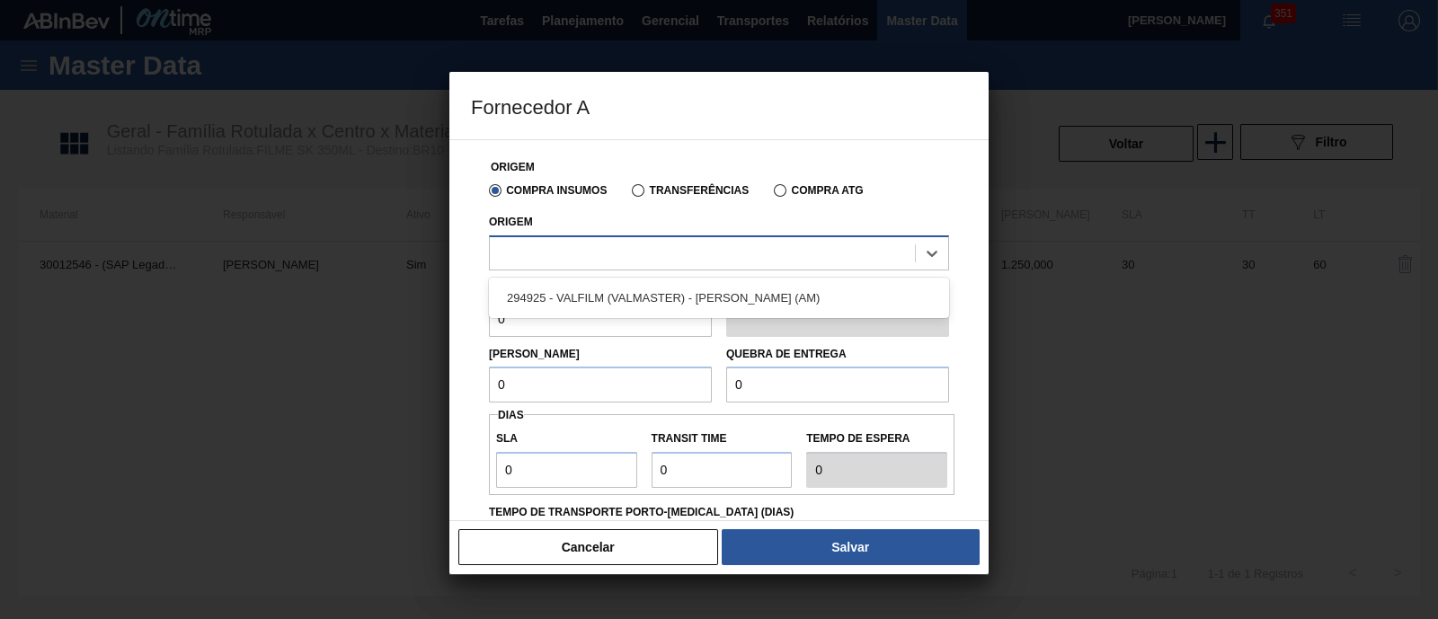
click at [540, 244] on div at bounding box center [702, 253] width 425 height 26
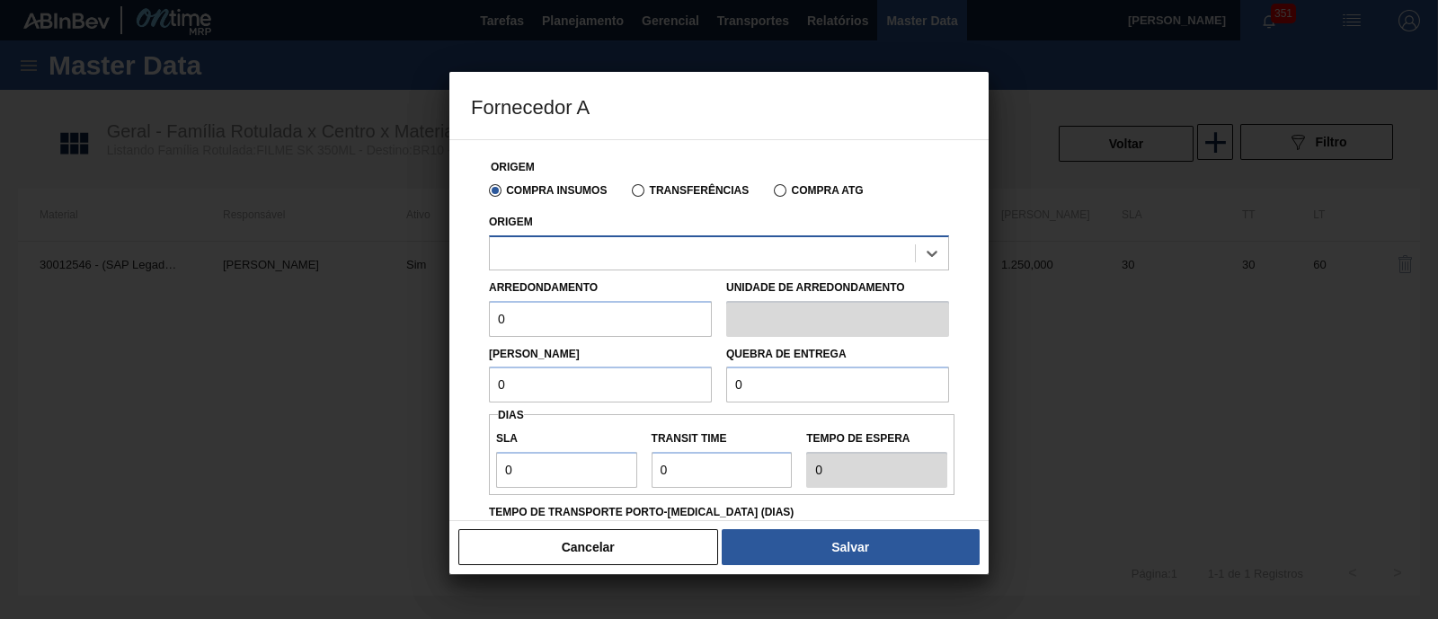
click at [654, 257] on div at bounding box center [702, 253] width 425 height 26
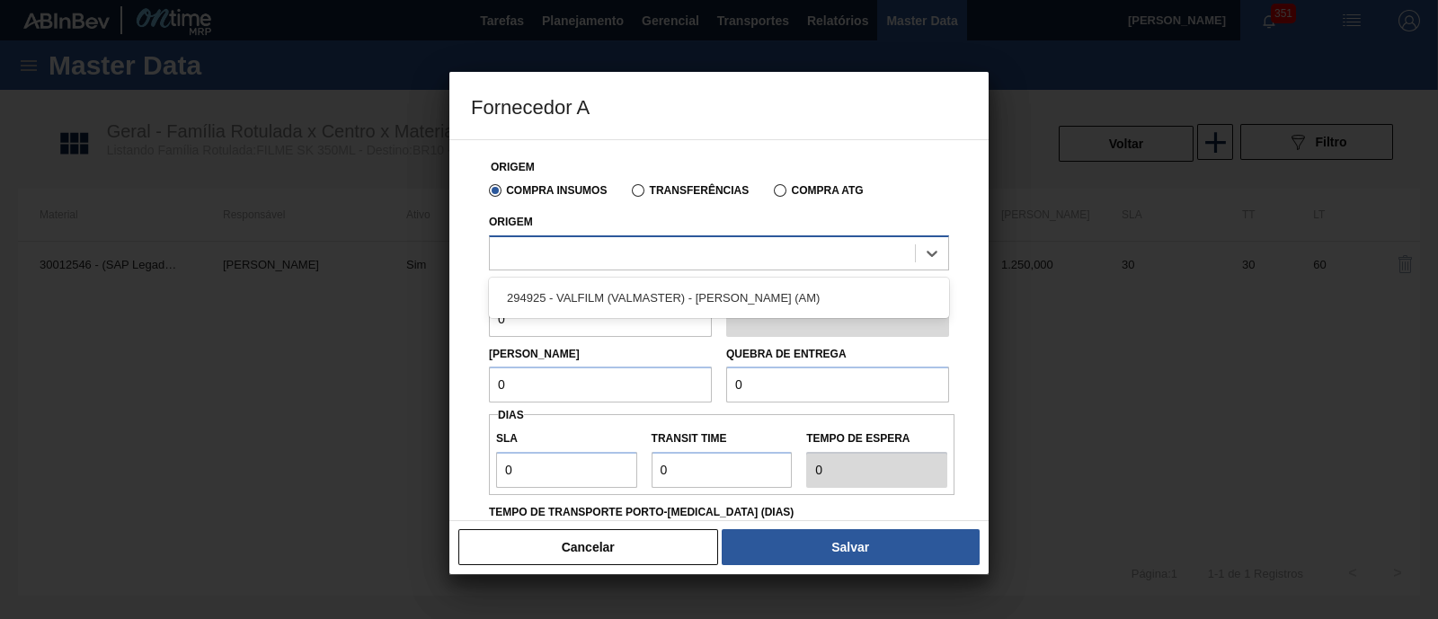
click at [654, 257] on div at bounding box center [702, 253] width 425 height 26
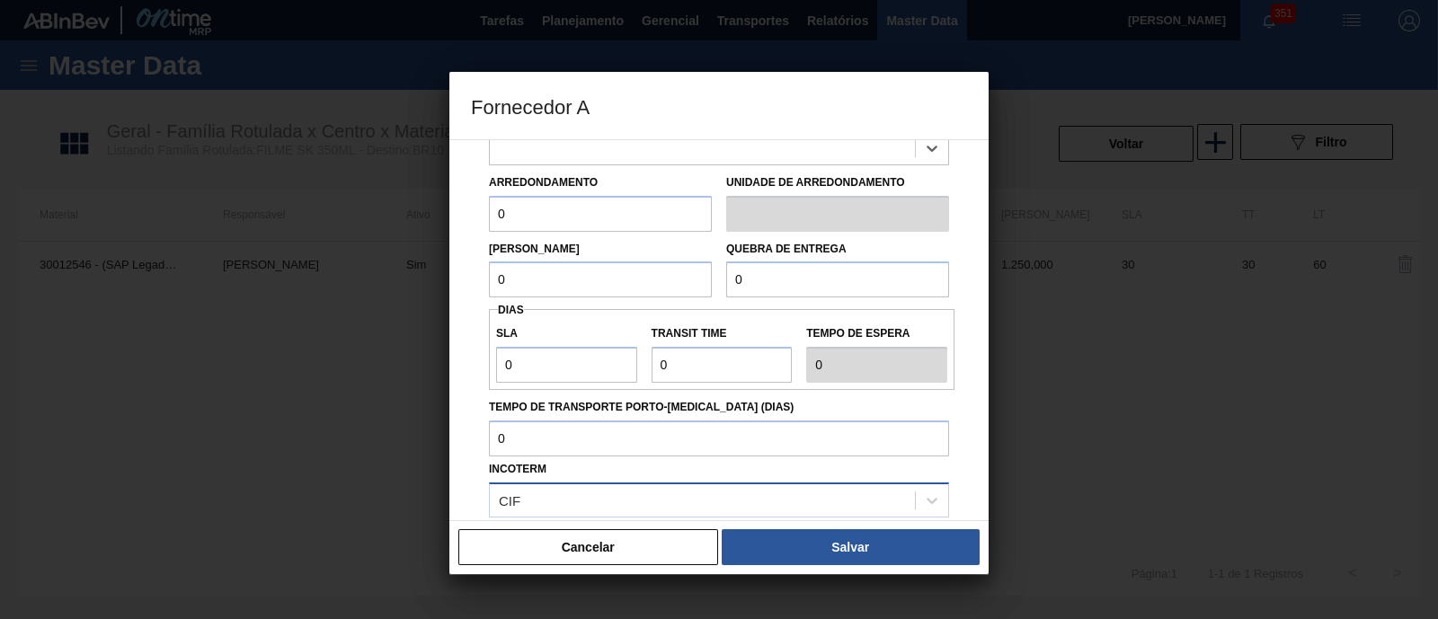
scroll to position [0, 0]
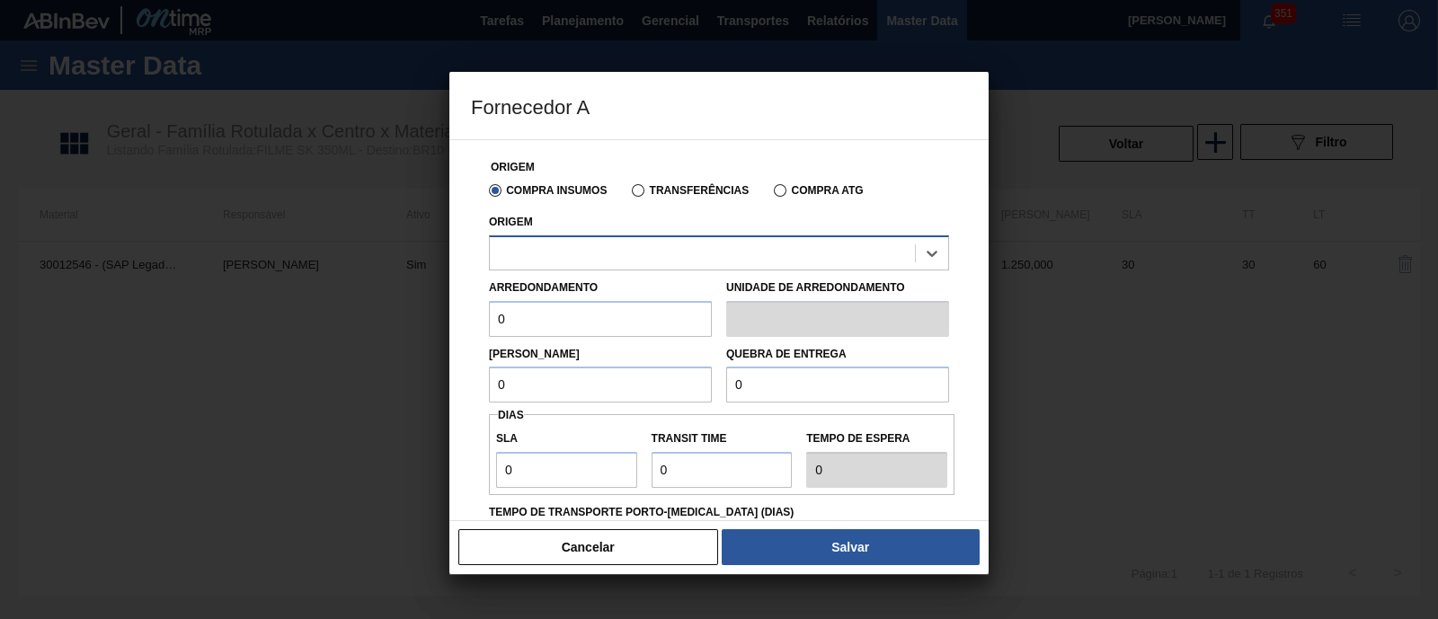
click at [606, 253] on div at bounding box center [702, 253] width 425 height 26
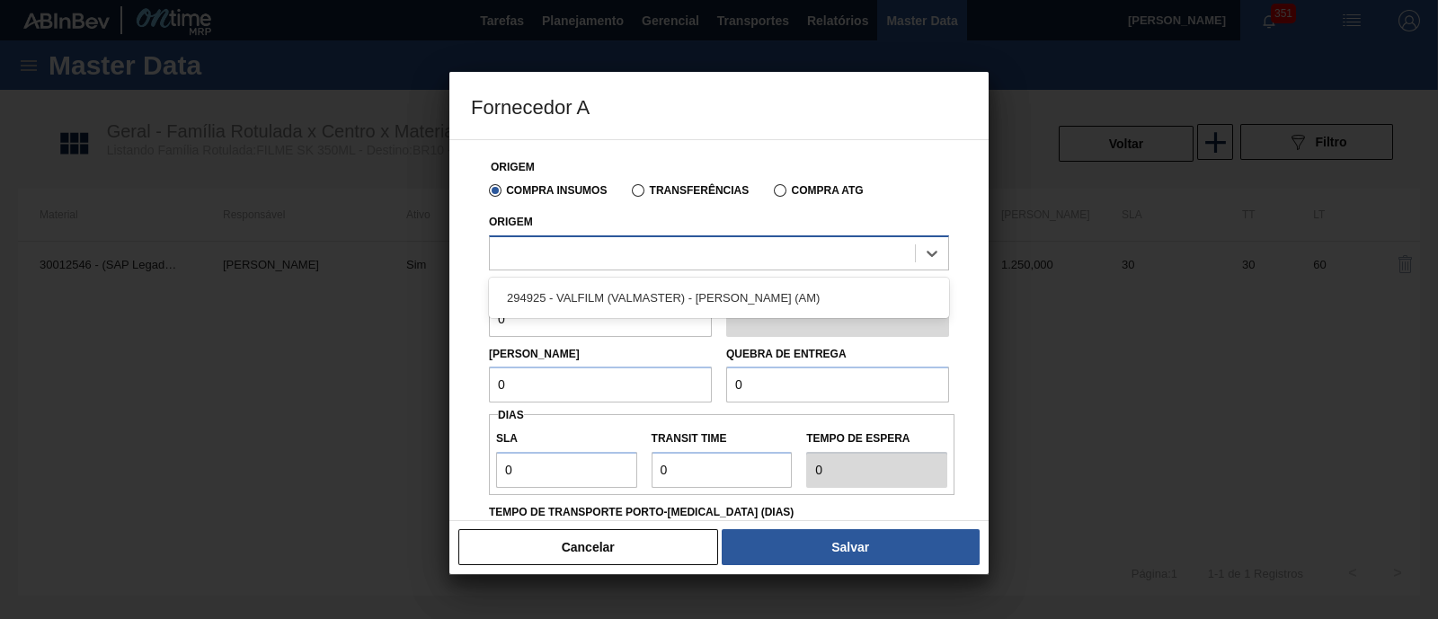
click at [606, 253] on div at bounding box center [702, 253] width 425 height 26
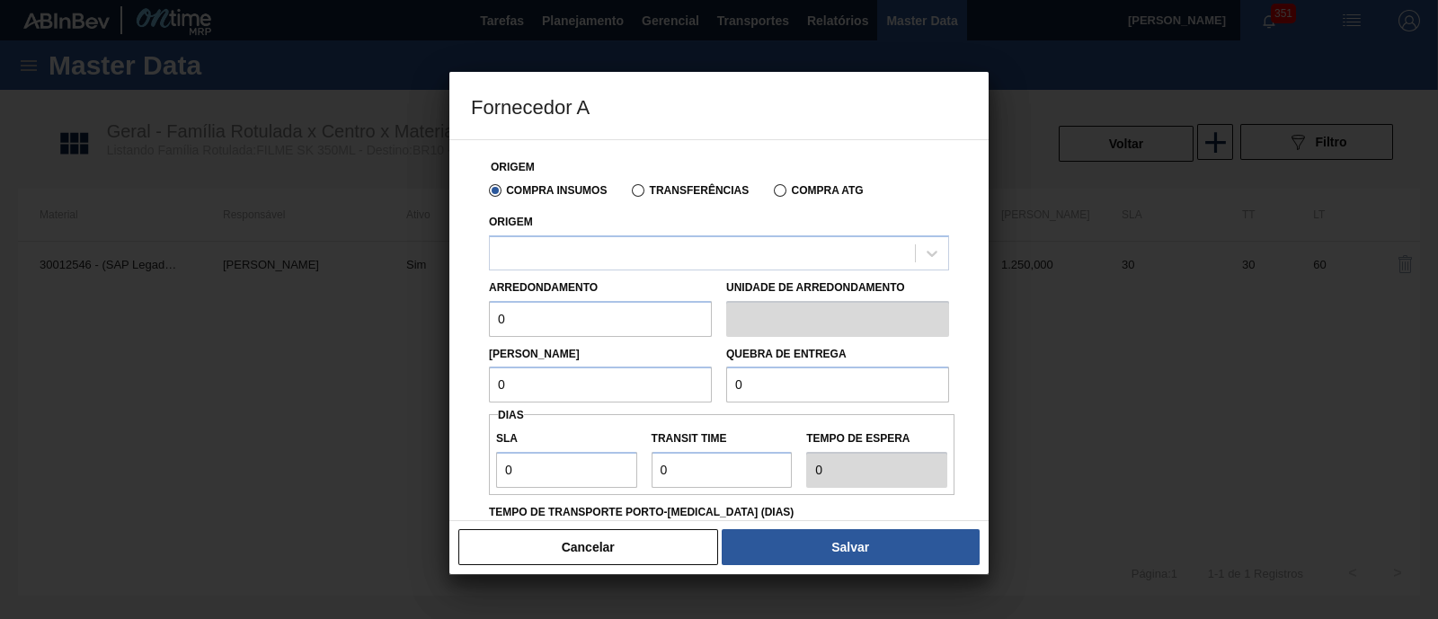
click at [320, 345] on div at bounding box center [719, 309] width 1438 height 619
click at [648, 555] on button "Cancelar" at bounding box center [588, 547] width 260 height 36
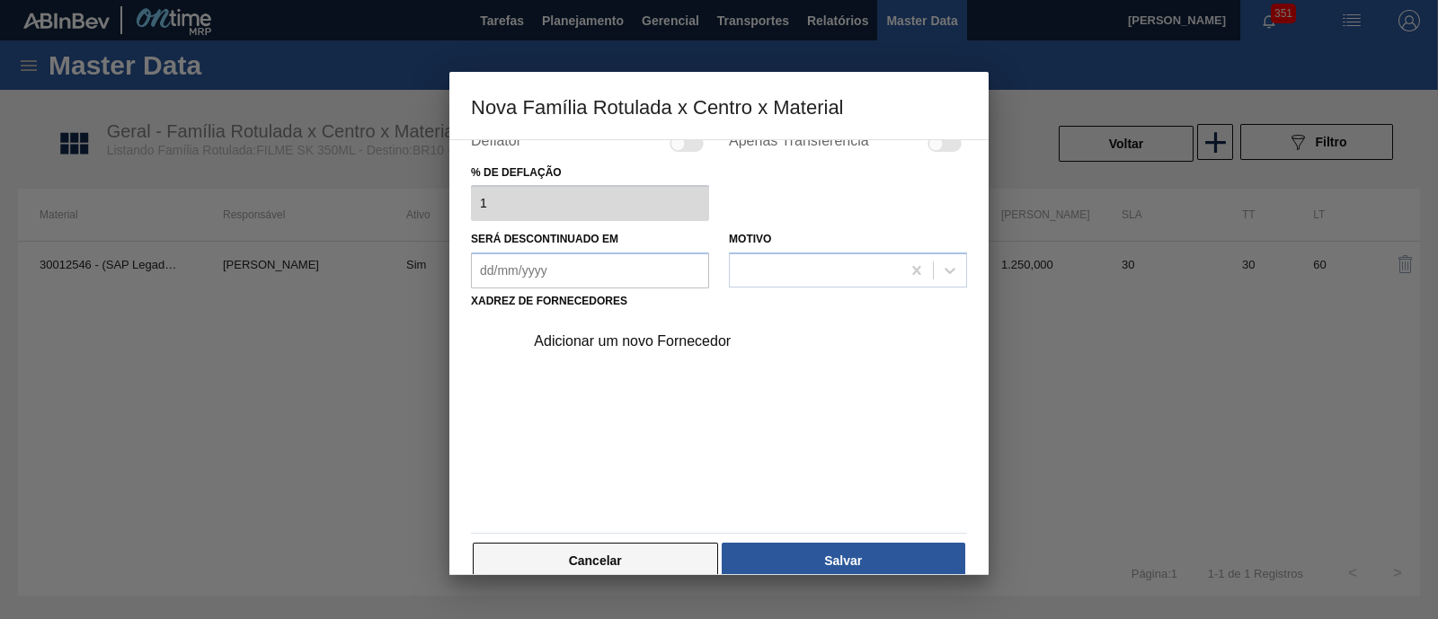
scroll to position [188, 0]
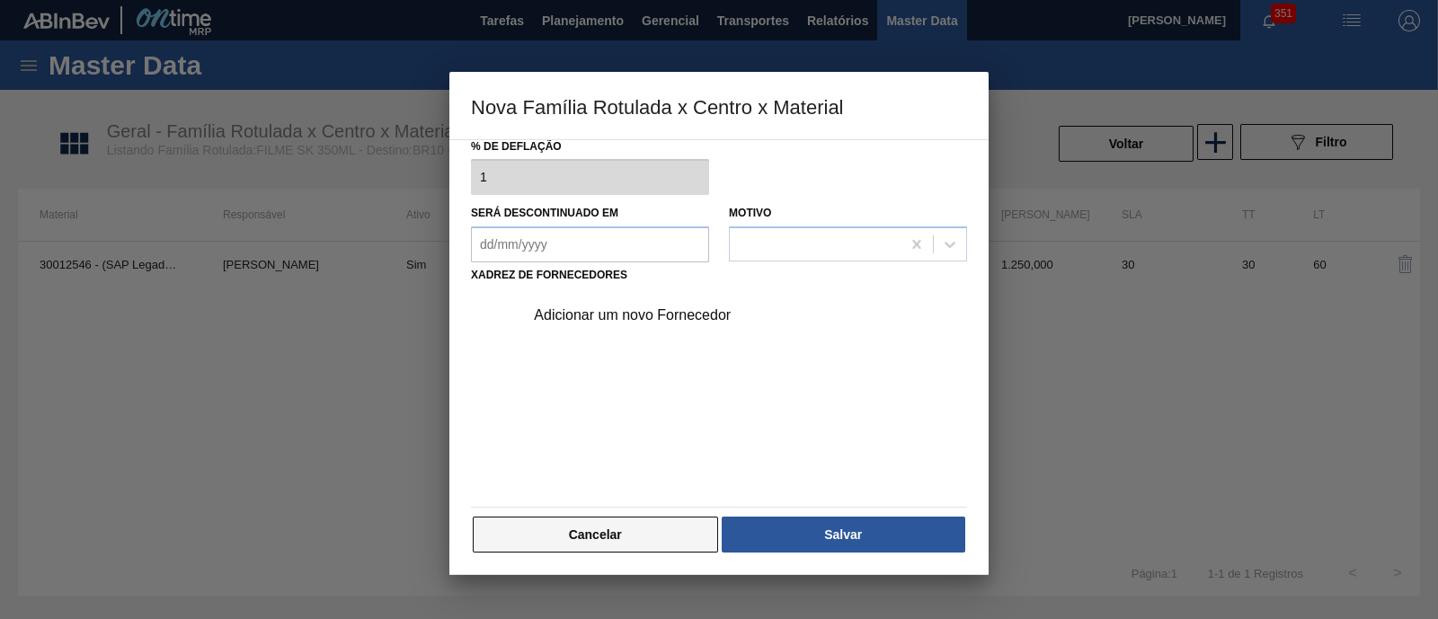
click at [655, 533] on button "Cancelar" at bounding box center [595, 535] width 245 height 36
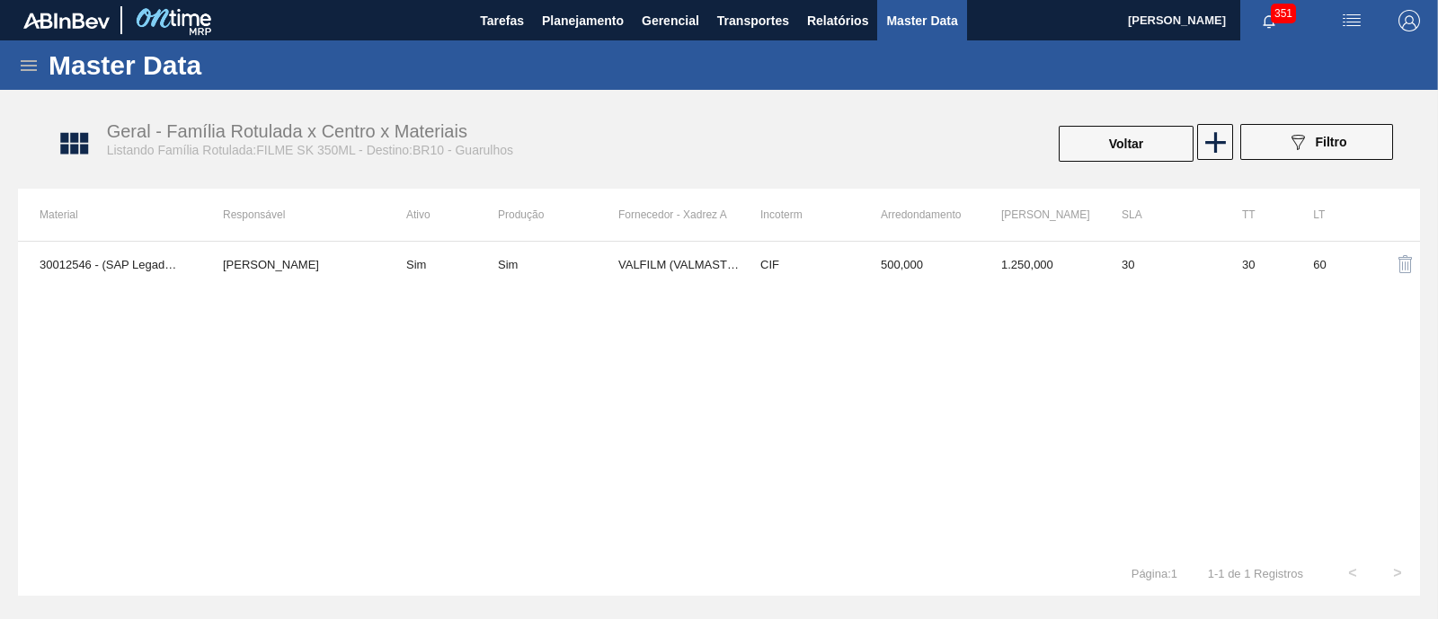
click at [23, 63] on icon at bounding box center [29, 66] width 22 height 22
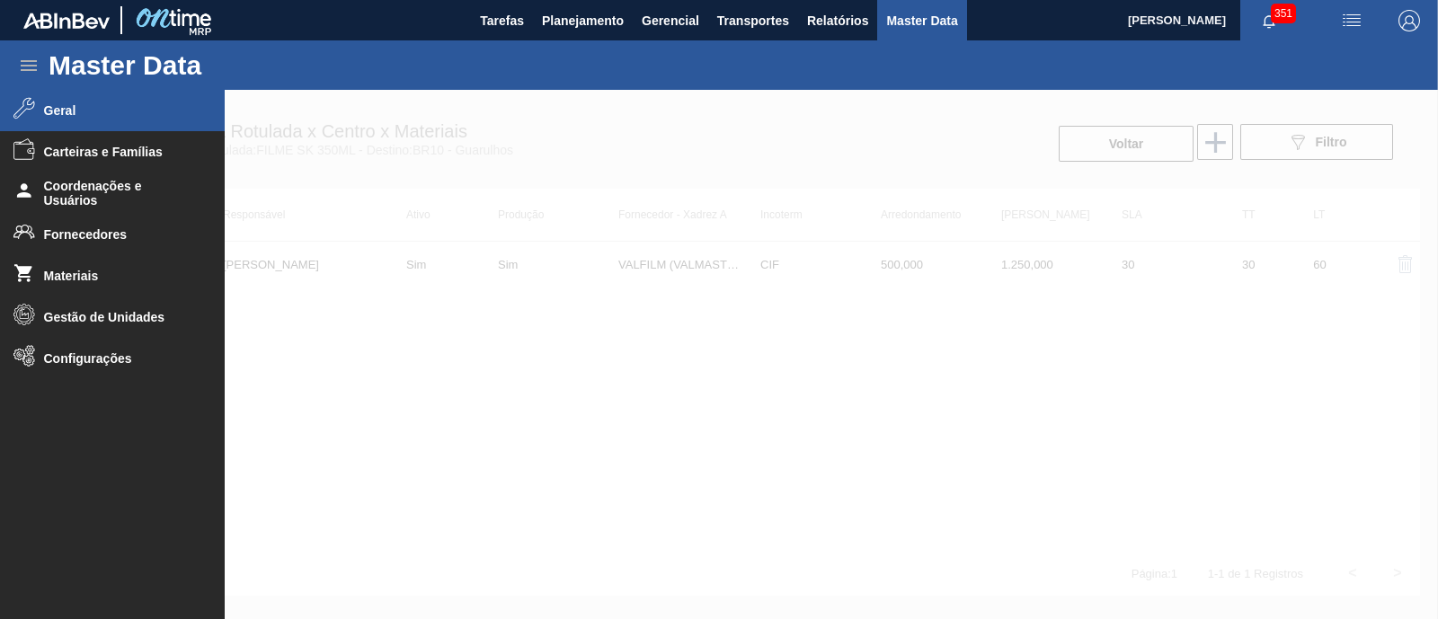
click at [603, 519] on div at bounding box center [719, 354] width 1438 height 529
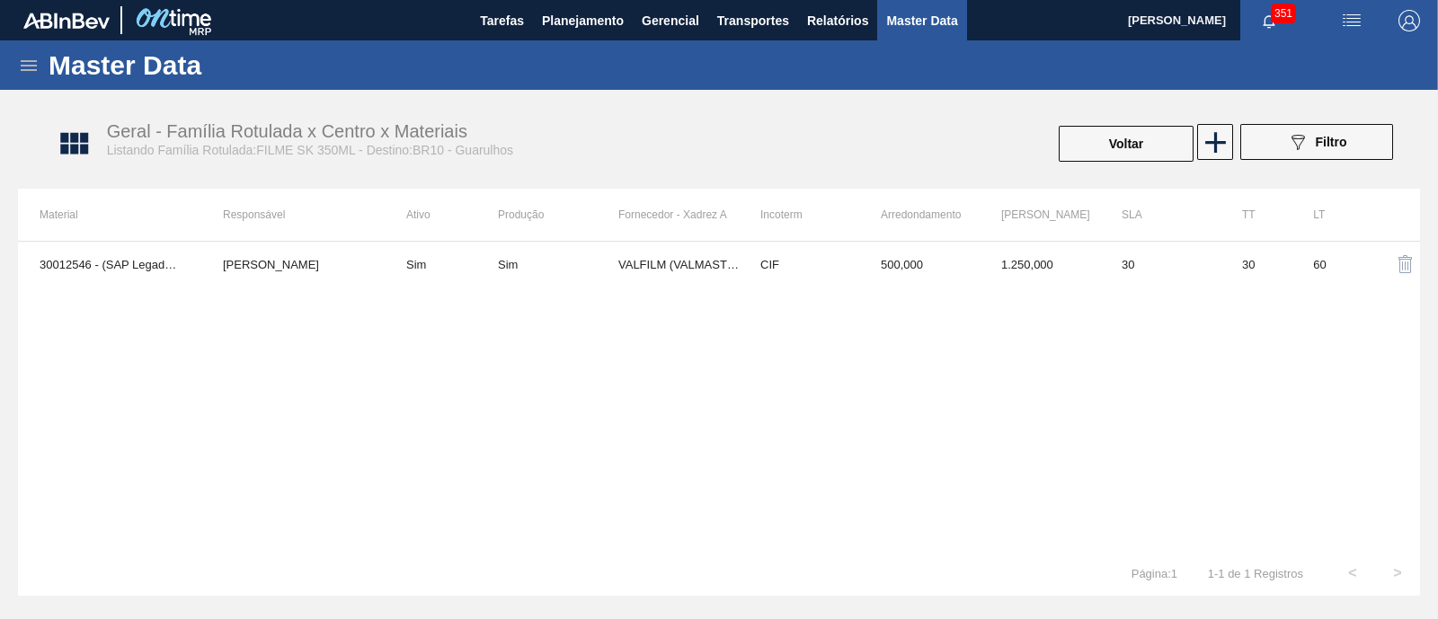
click at [27, 65] on icon at bounding box center [29, 65] width 16 height 11
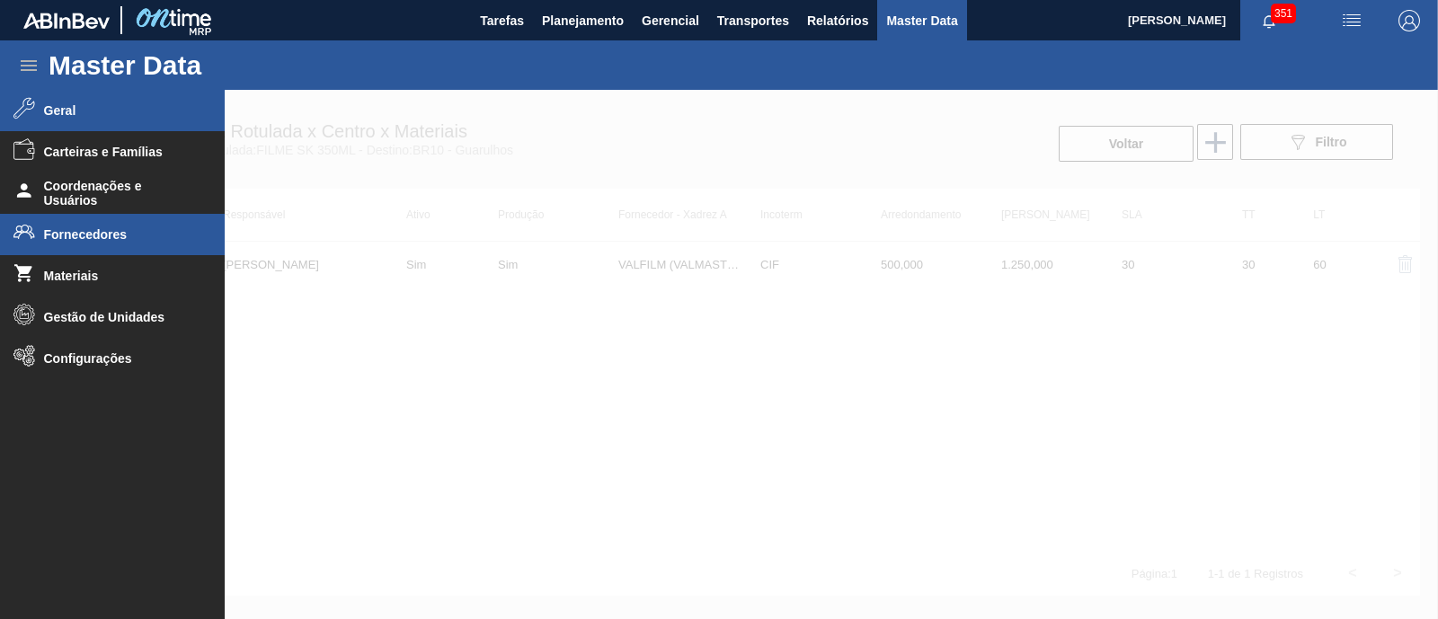
click at [112, 235] on span "Fornecedores" at bounding box center [118, 234] width 148 height 14
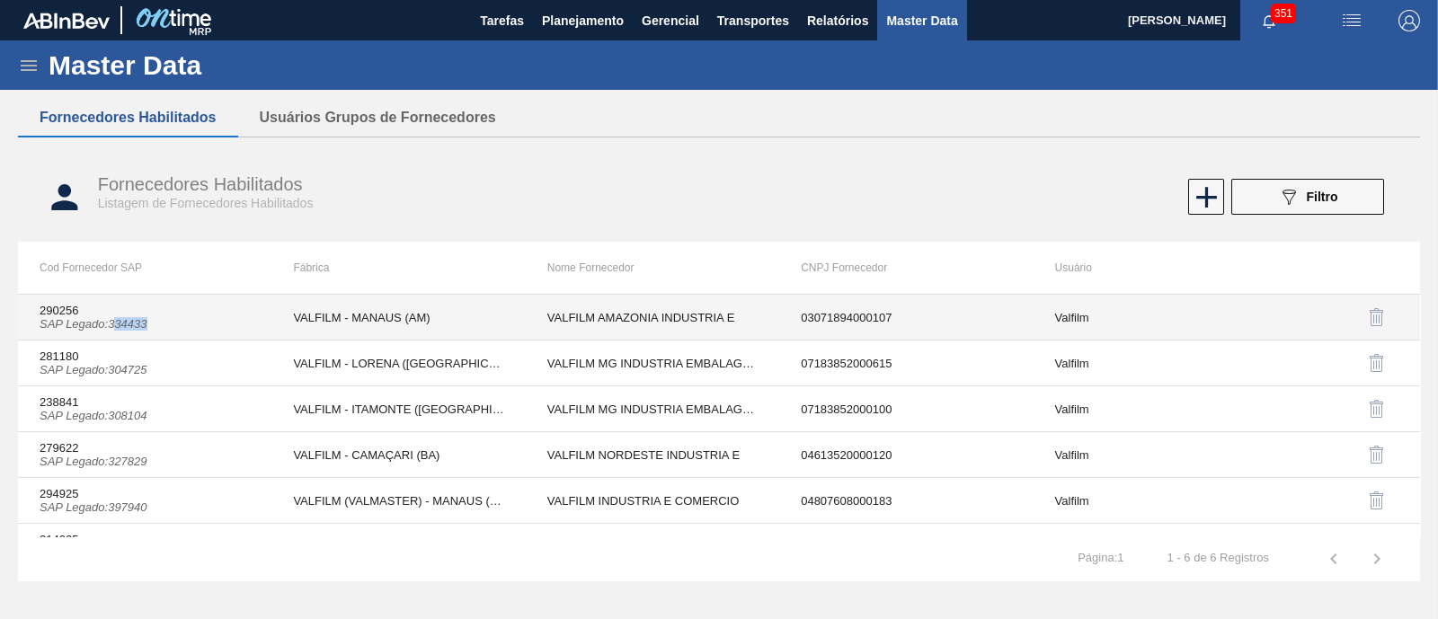
drag, startPoint x: 115, startPoint y: 321, endPoint x: 150, endPoint y: 325, distance: 35.3
click at [150, 325] on td "290256 SAP Legado : 334433" at bounding box center [144, 318] width 253 height 46
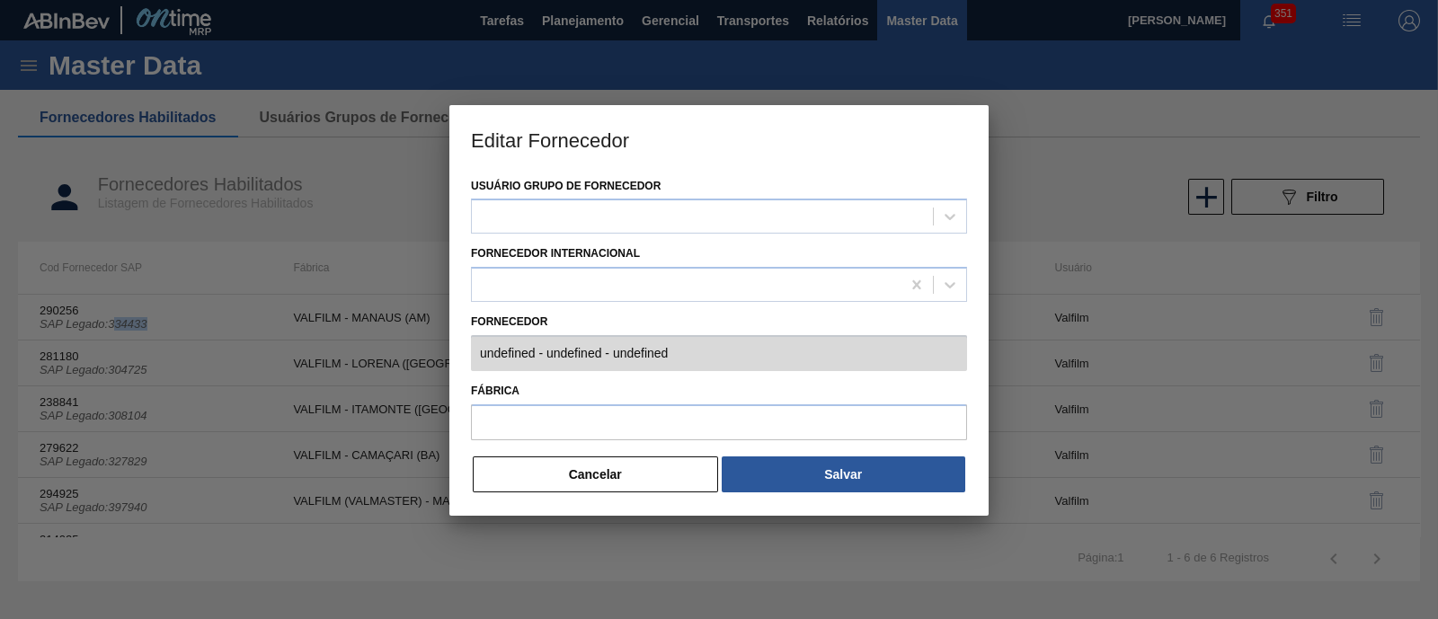
type input "290256 (SAP Legado: 334433) - VALFILM AMAZONIA INDUSTRIA E - 03071894000107"
type input "VALFILM - MANAUS (AM)"
click at [636, 482] on button "Cancelar" at bounding box center [595, 475] width 245 height 36
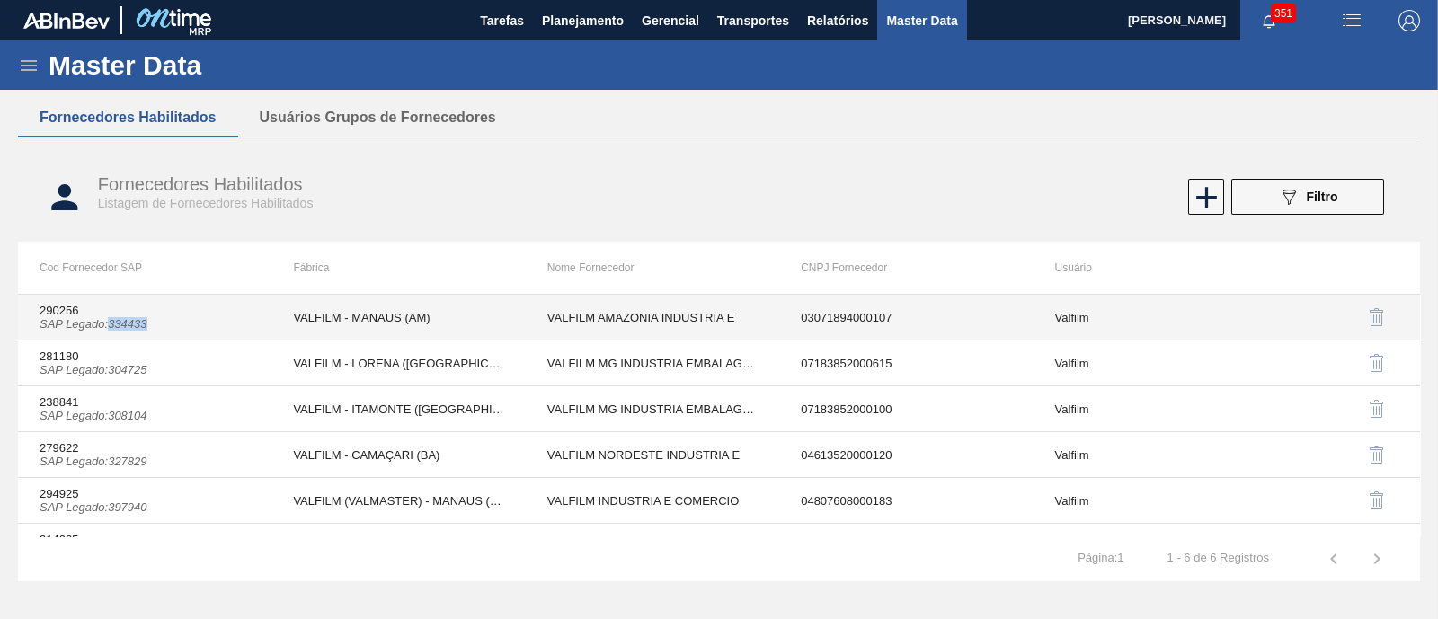
drag, startPoint x: 111, startPoint y: 322, endPoint x: 149, endPoint y: 324, distance: 38.7
click at [147, 324] on icon "SAP Legado : 334433" at bounding box center [94, 323] width 108 height 13
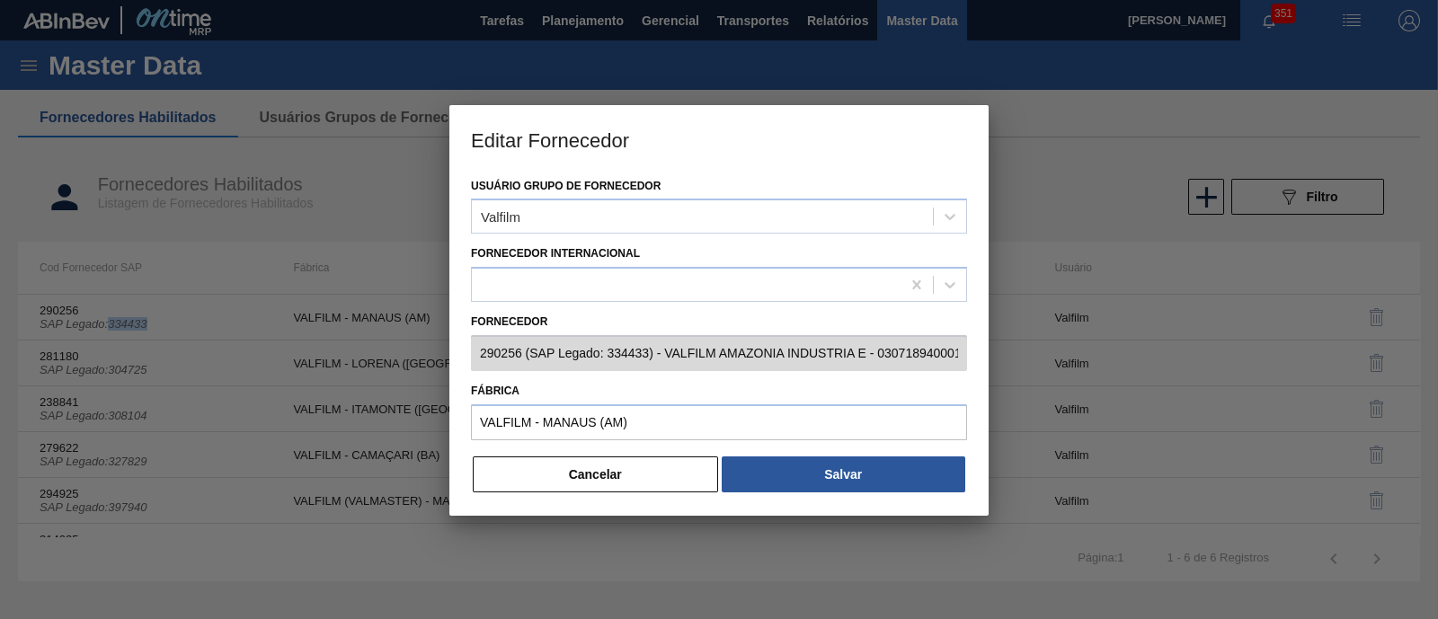
copy icon "334433"
click at [547, 466] on button "Cancelar" at bounding box center [595, 475] width 245 height 36
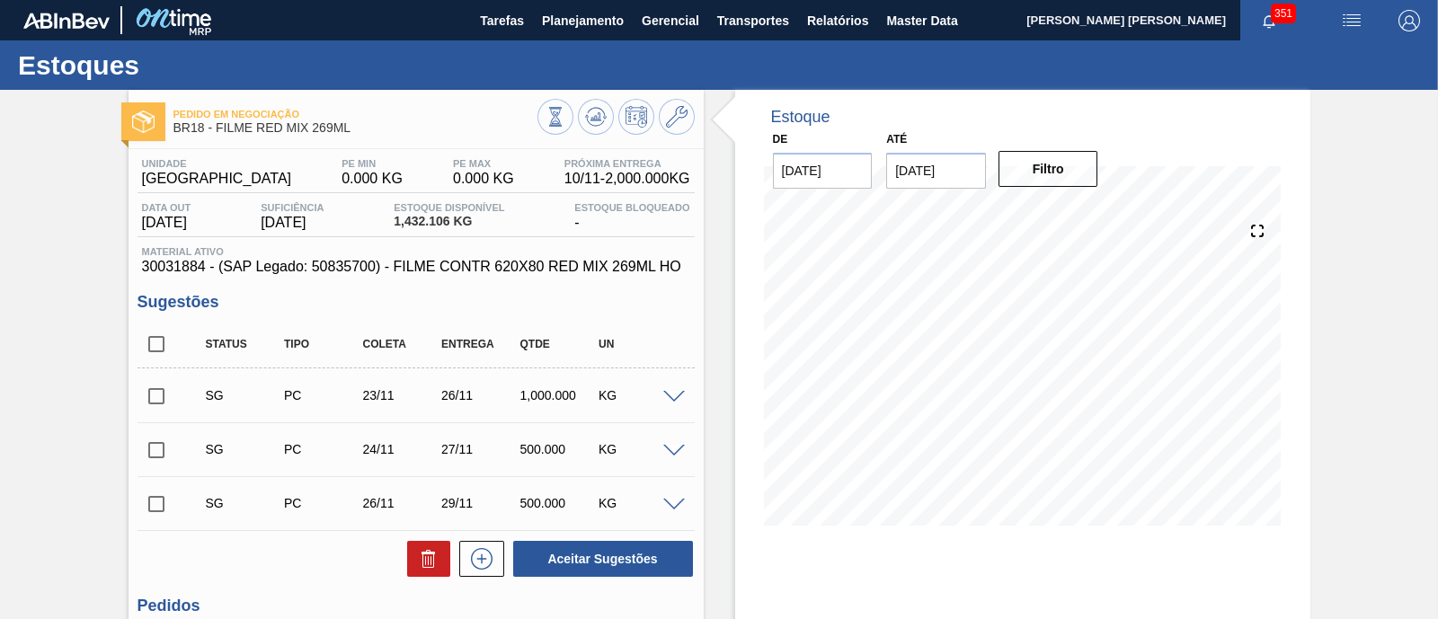
click at [669, 396] on span at bounding box center [674, 397] width 22 height 13
type input "500,000"
type input "0,2"
type input "1.000"
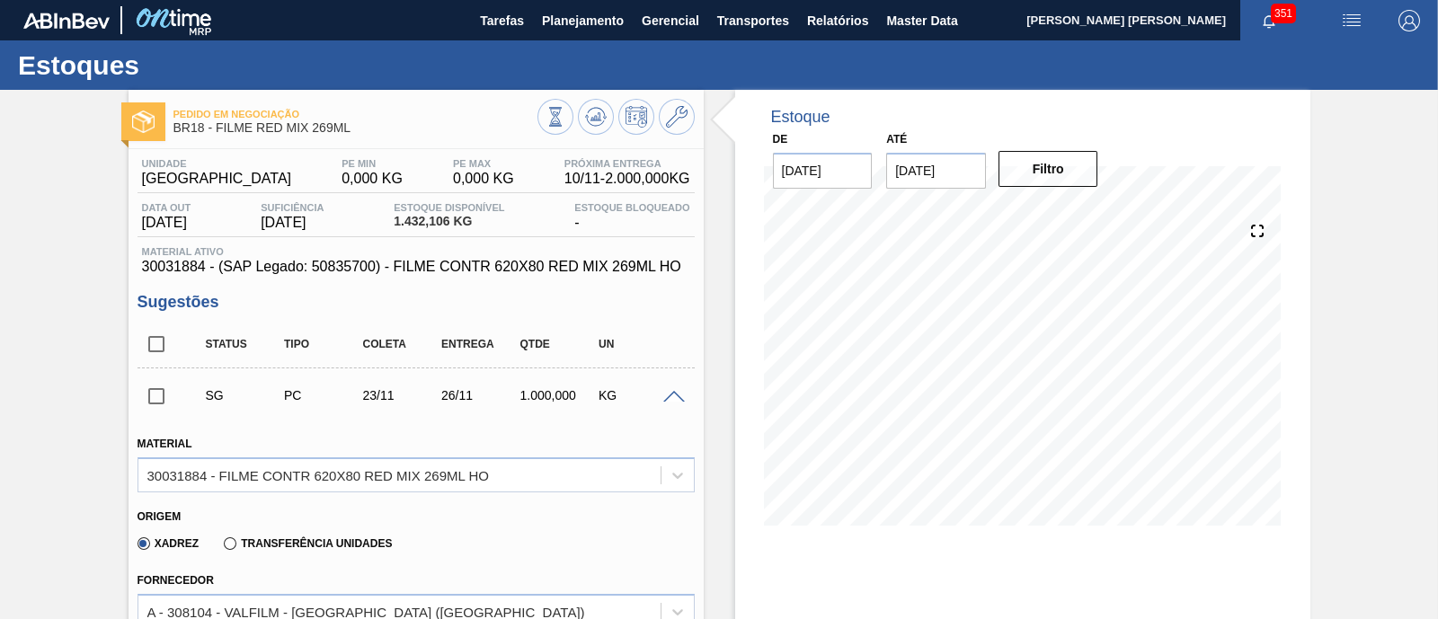
scroll to position [224, 0]
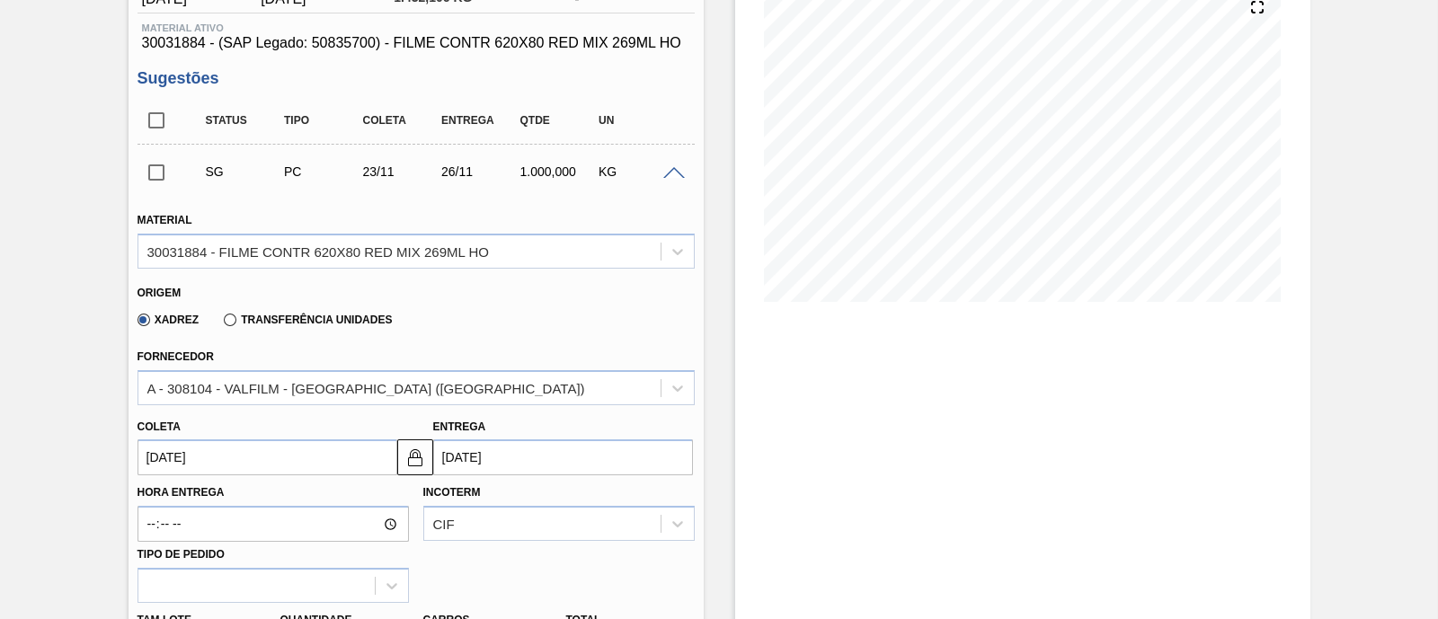
click at [293, 323] on label "Transferência Unidades" at bounding box center [308, 320] width 168 height 13
click at [221, 324] on input "Transferência Unidades" at bounding box center [221, 324] width 0 height 0
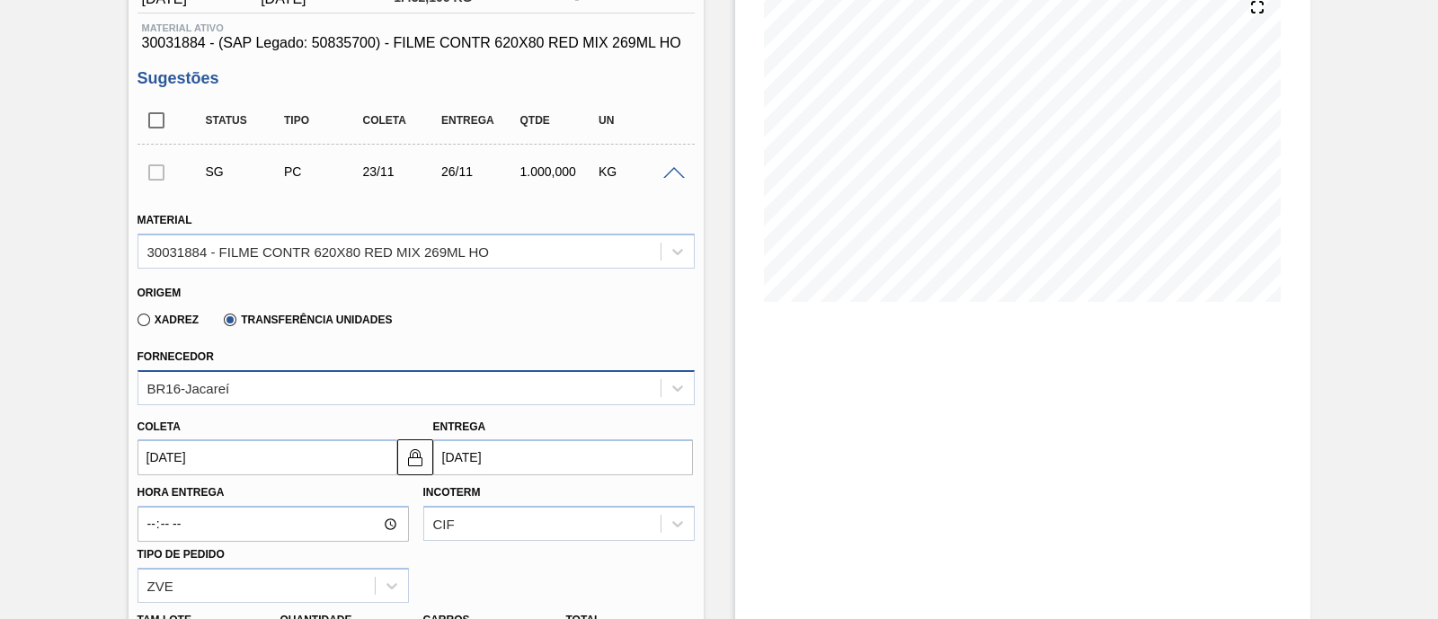
scroll to position [337, 0]
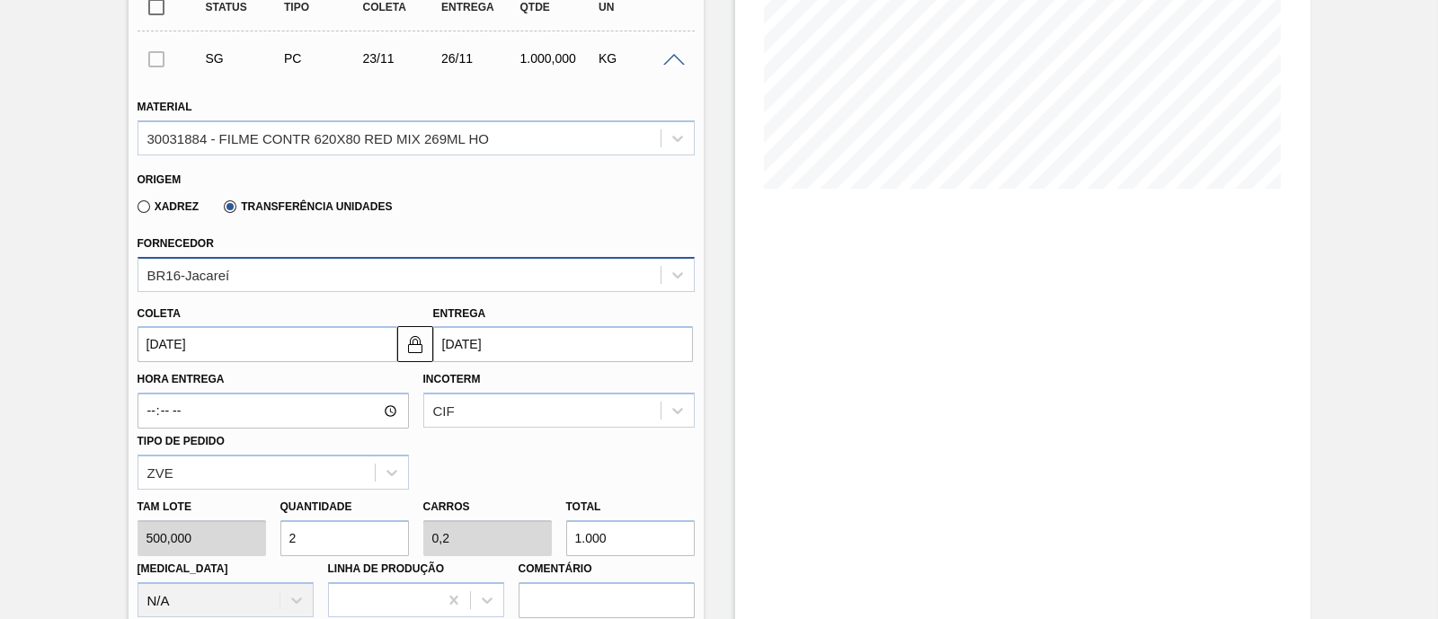
click at [241, 285] on div "BR16-Jacareí" at bounding box center [399, 275] width 522 height 26
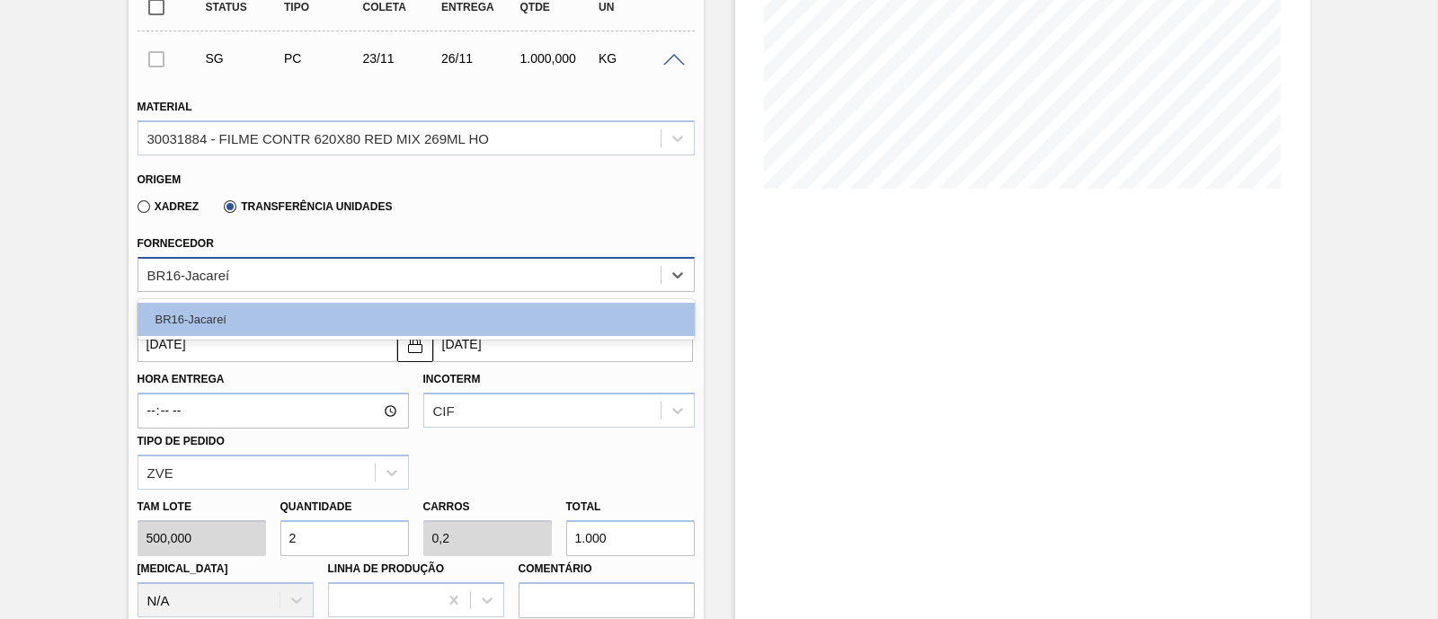
click at [241, 285] on div "BR16-Jacareí" at bounding box center [399, 275] width 522 height 26
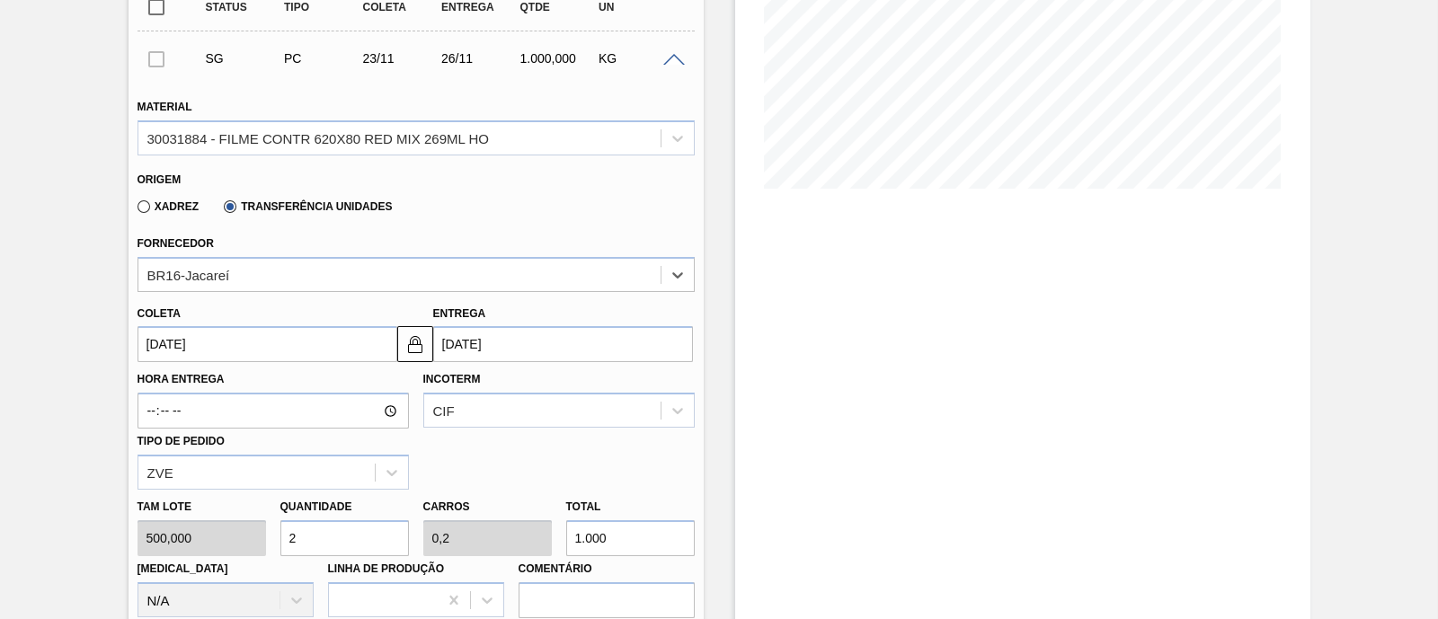
click at [230, 349] on input "[DATE]" at bounding box center [268, 344] width 260 height 36
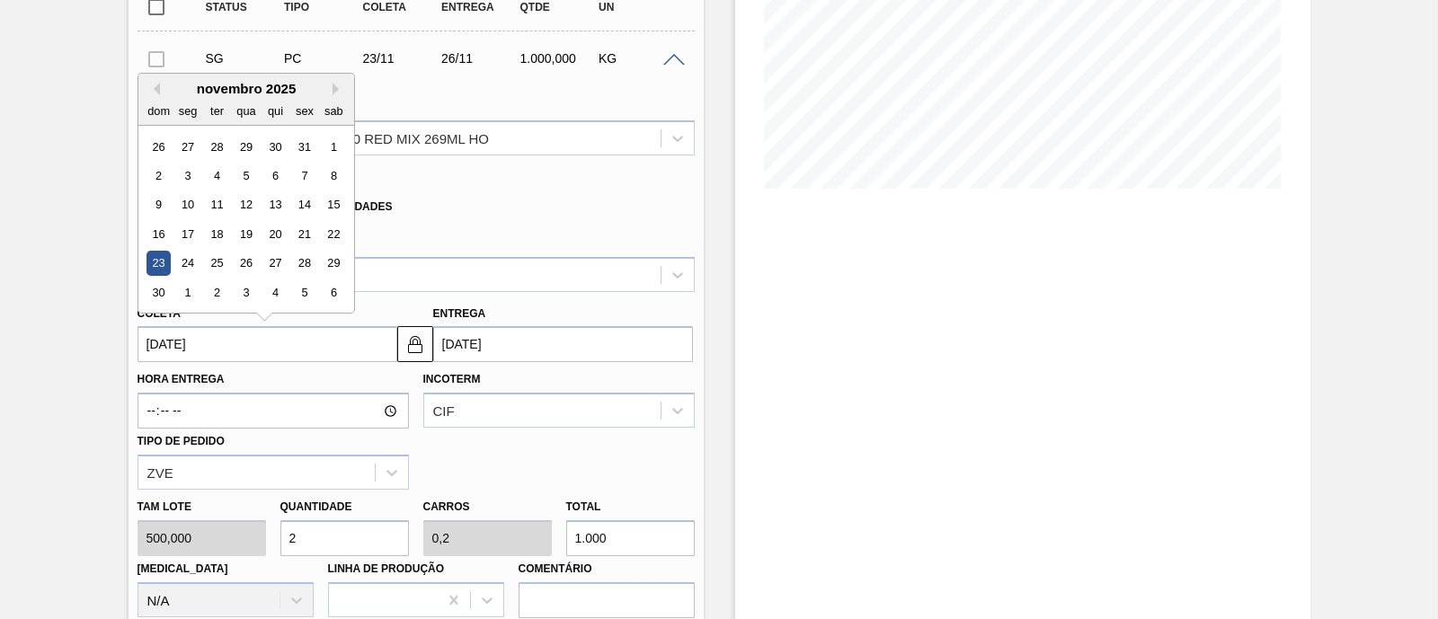
click at [230, 349] on input "[DATE]" at bounding box center [268, 344] width 260 height 36
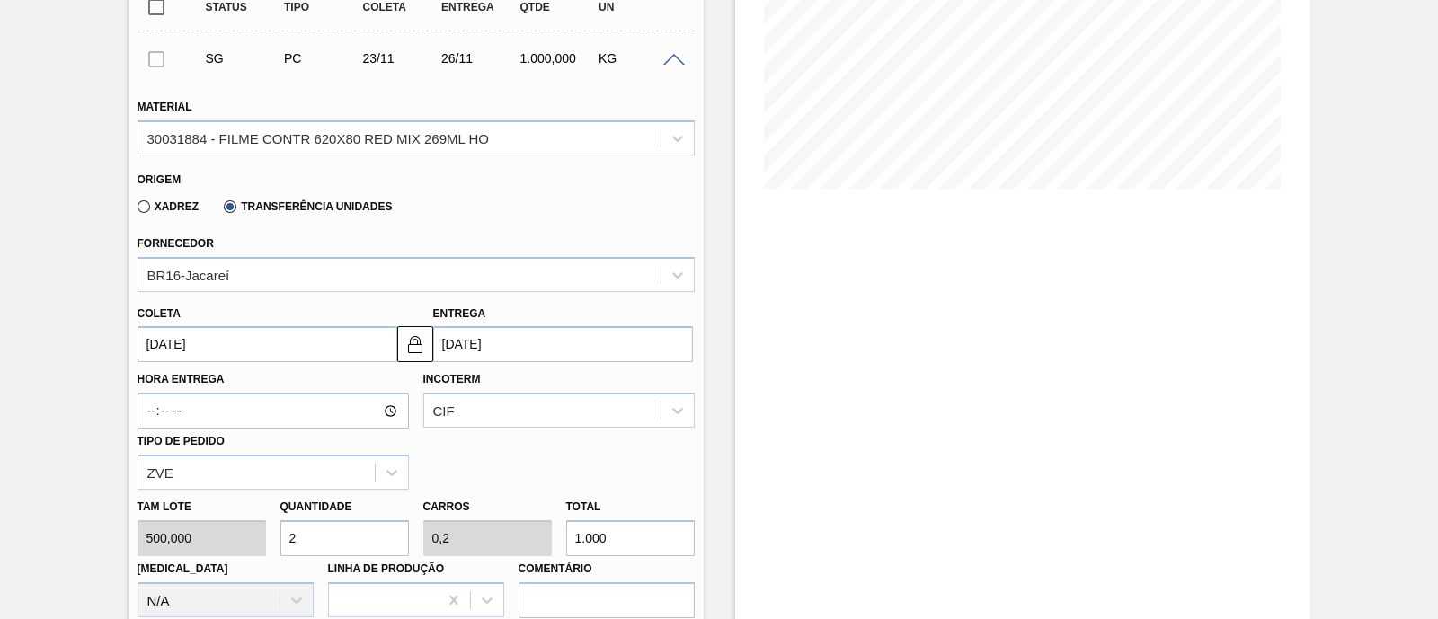
click at [764, 286] on div "Estoque De 09/10/2025 Até 06/12/2025 Filtro 21/10 Projeção de Estoque -246.34 N…" at bounding box center [1022, 510] width 575 height 1514
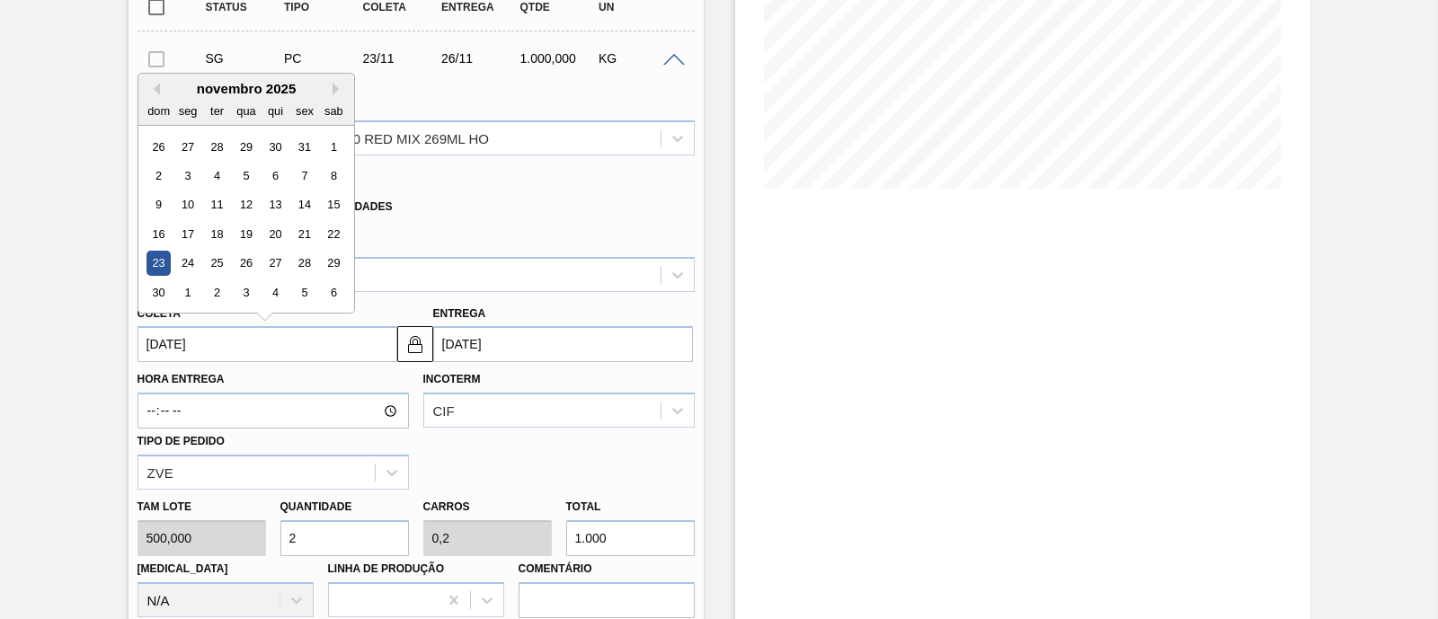
click at [269, 334] on input "23/11/2025" at bounding box center [268, 344] width 260 height 36
click at [514, 352] on input "[DATE]" at bounding box center [563, 344] width 260 height 36
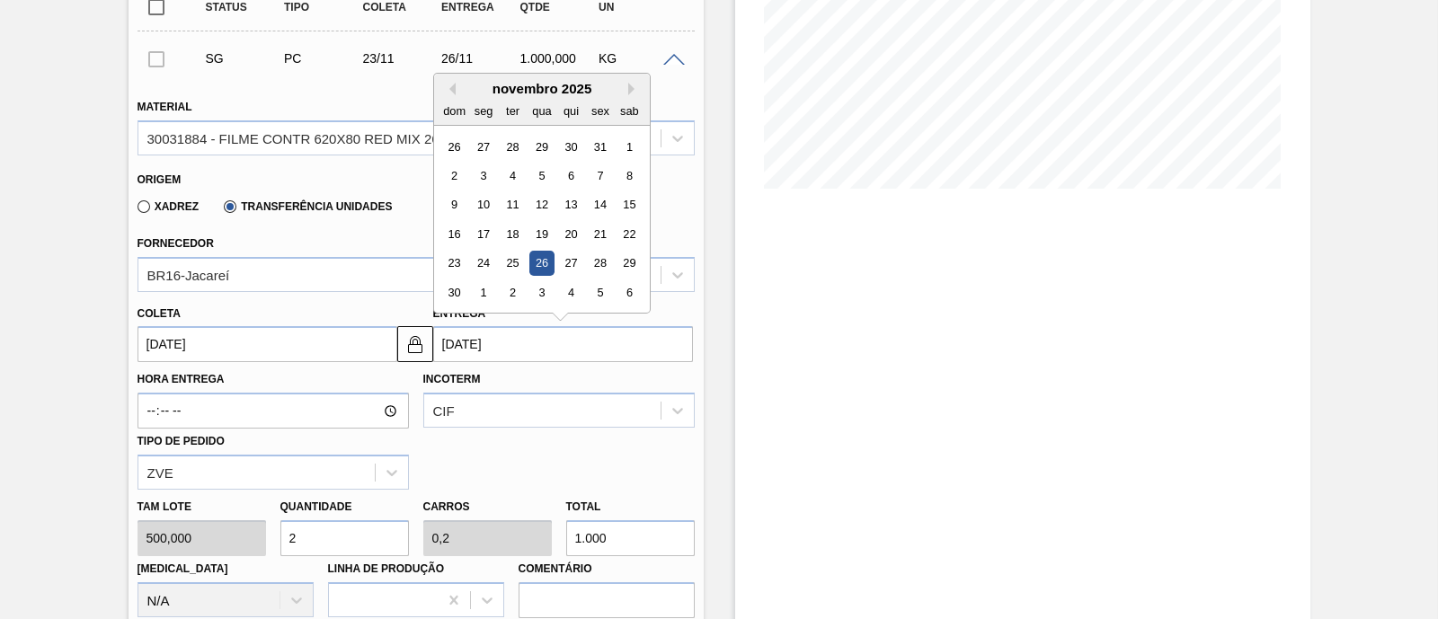
click at [448, 97] on div "dom seg ter qua qui sex sab" at bounding box center [542, 110] width 216 height 29
click at [449, 93] on button "Previous Month" at bounding box center [449, 89] width 13 height 13
click at [482, 200] on div "13" at bounding box center [483, 205] width 24 height 24
type input "[DATE]"
type input "13/10/2025"
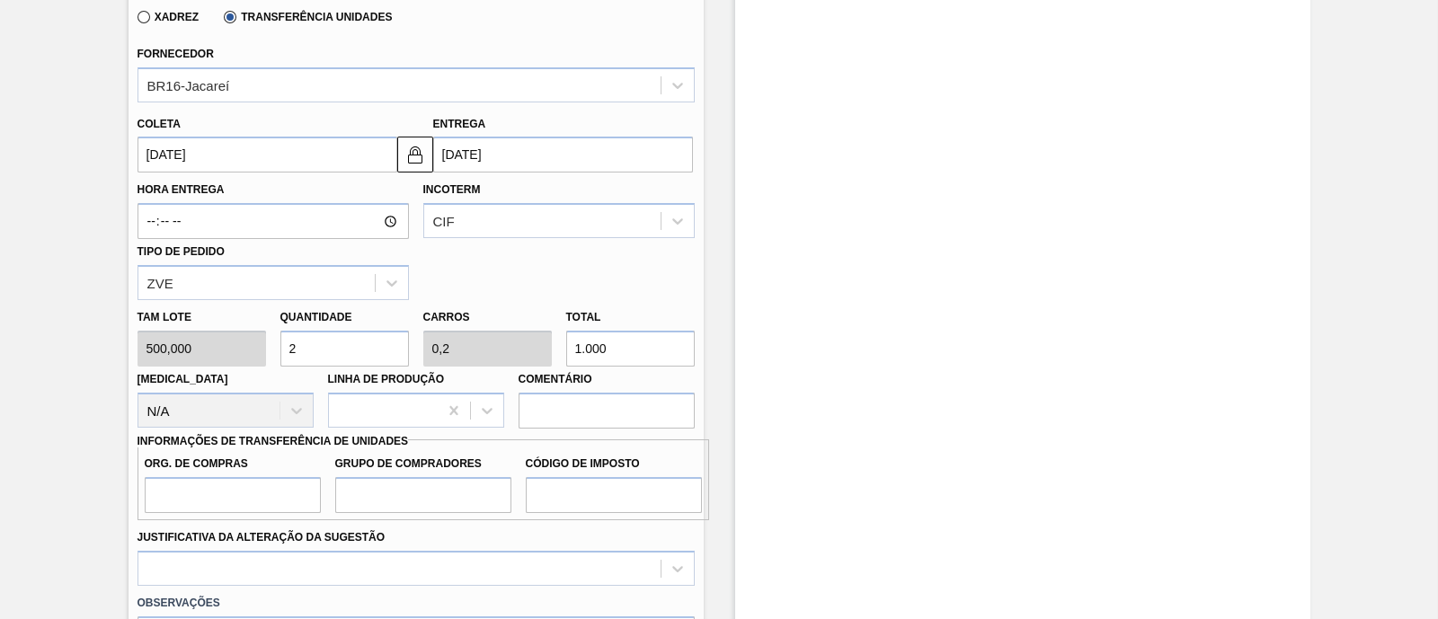
scroll to position [562, 0]
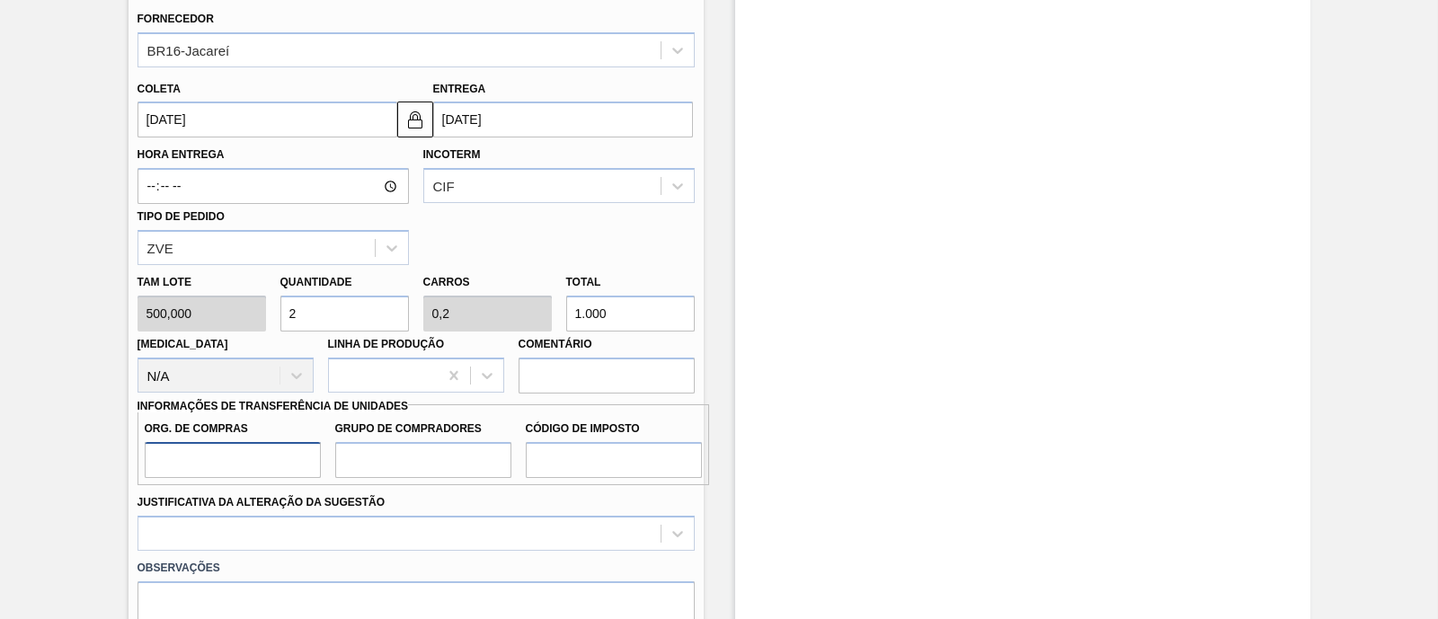
click at [274, 476] on input "Org. de Compras" at bounding box center [233, 460] width 176 height 36
type input "BR00"
click at [386, 452] on input "Grupo de Compradores" at bounding box center [423, 460] width 176 height 36
type input "A01"
click at [584, 447] on input "Código de Imposto" at bounding box center [614, 460] width 176 height 36
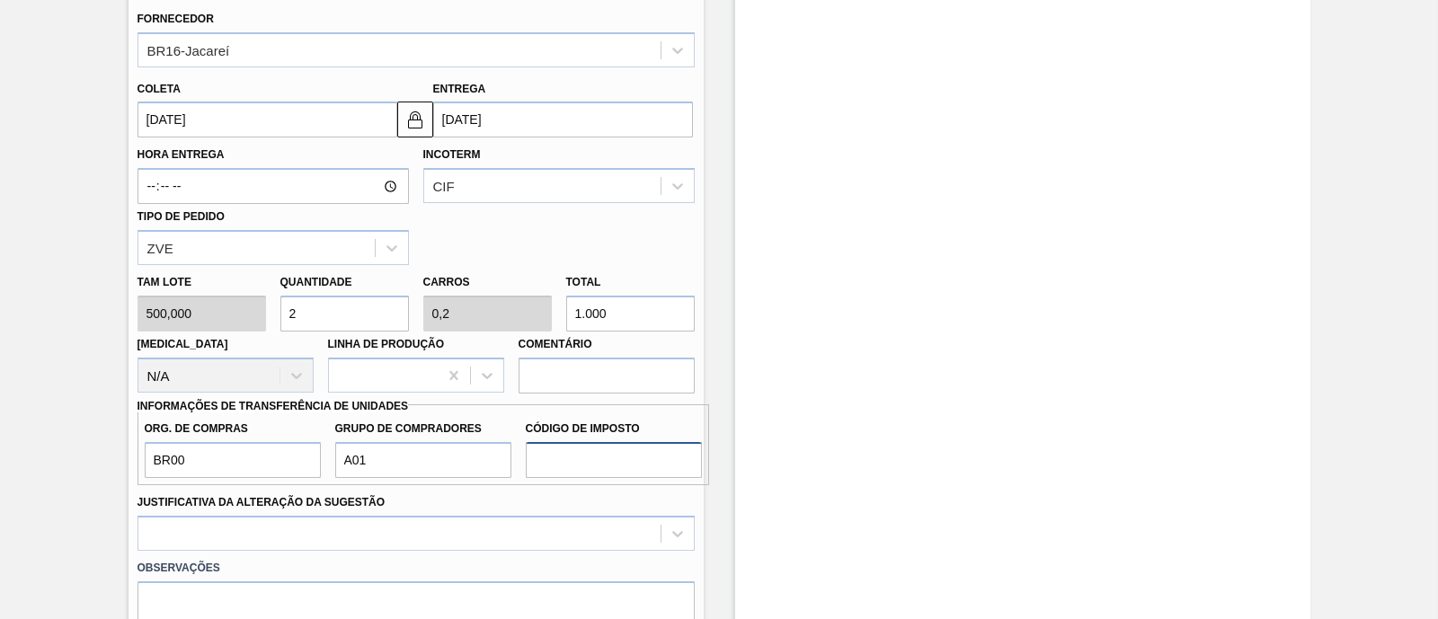
type input "I1"
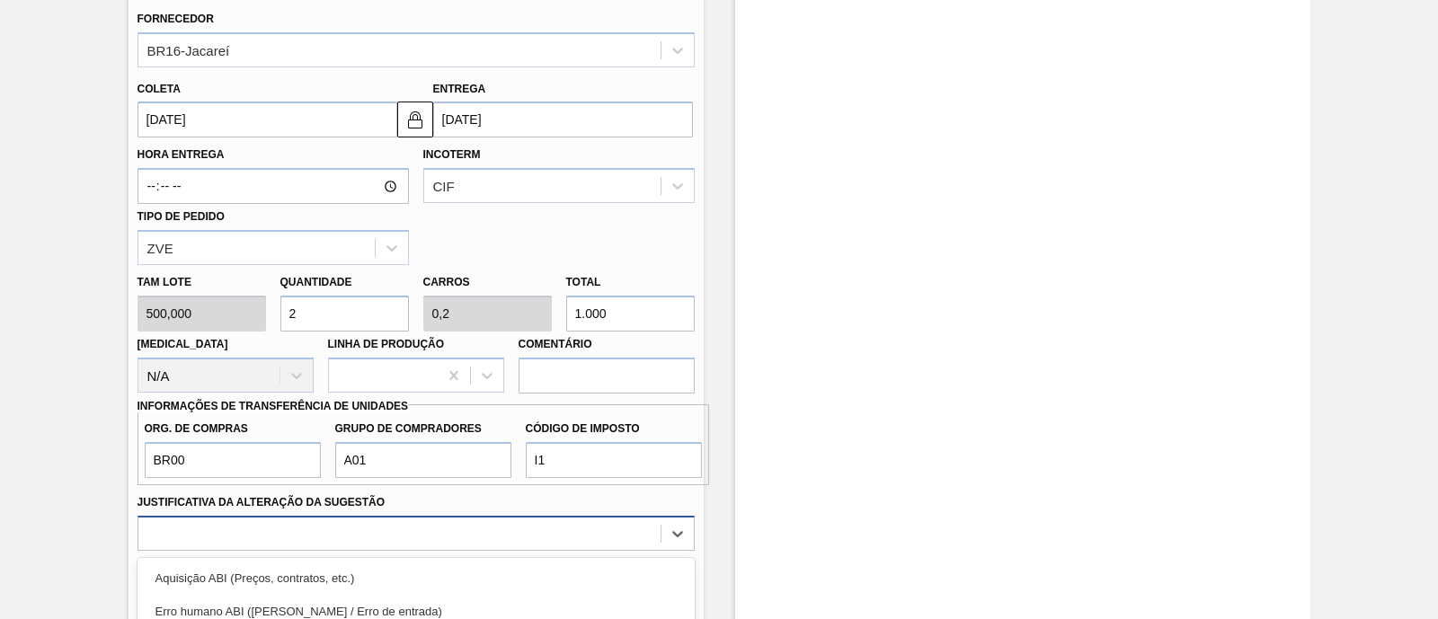
click at [542, 520] on div "option Aquisição ABI (Preços, contratos, etc.) focused, 1 of 18. 18 results ava…" at bounding box center [416, 533] width 557 height 35
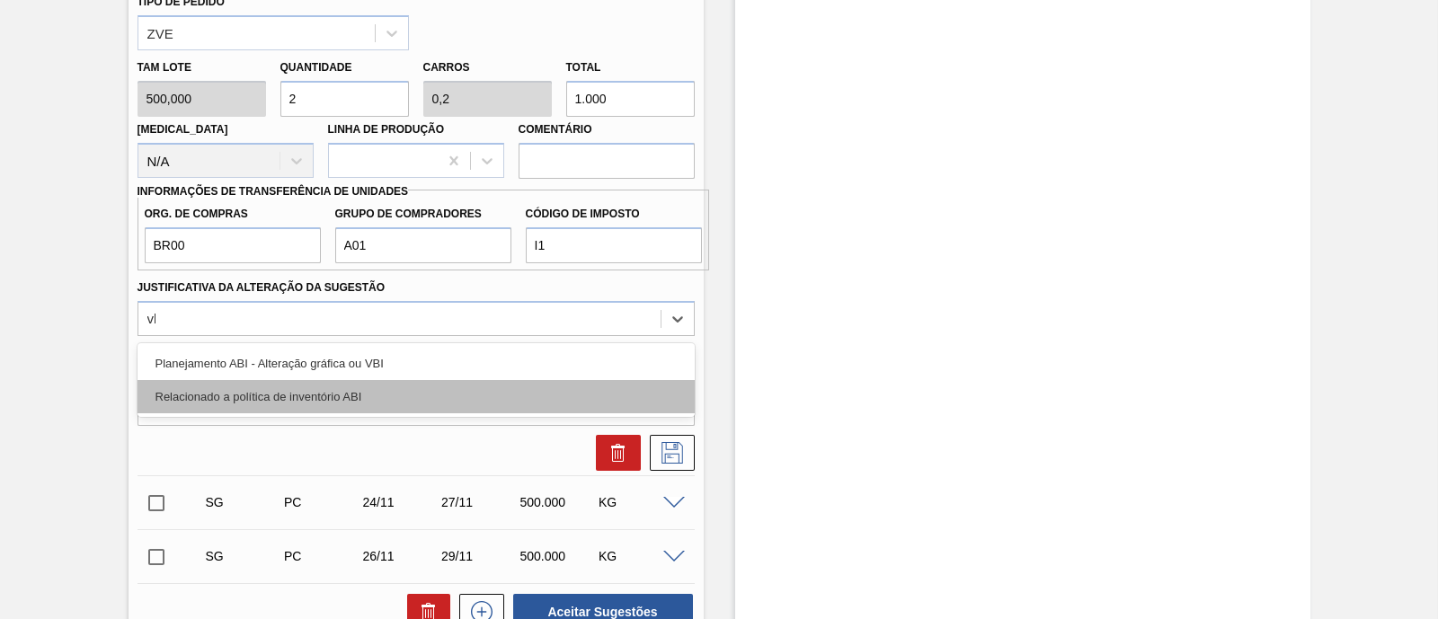
type Sugestão "vbi"
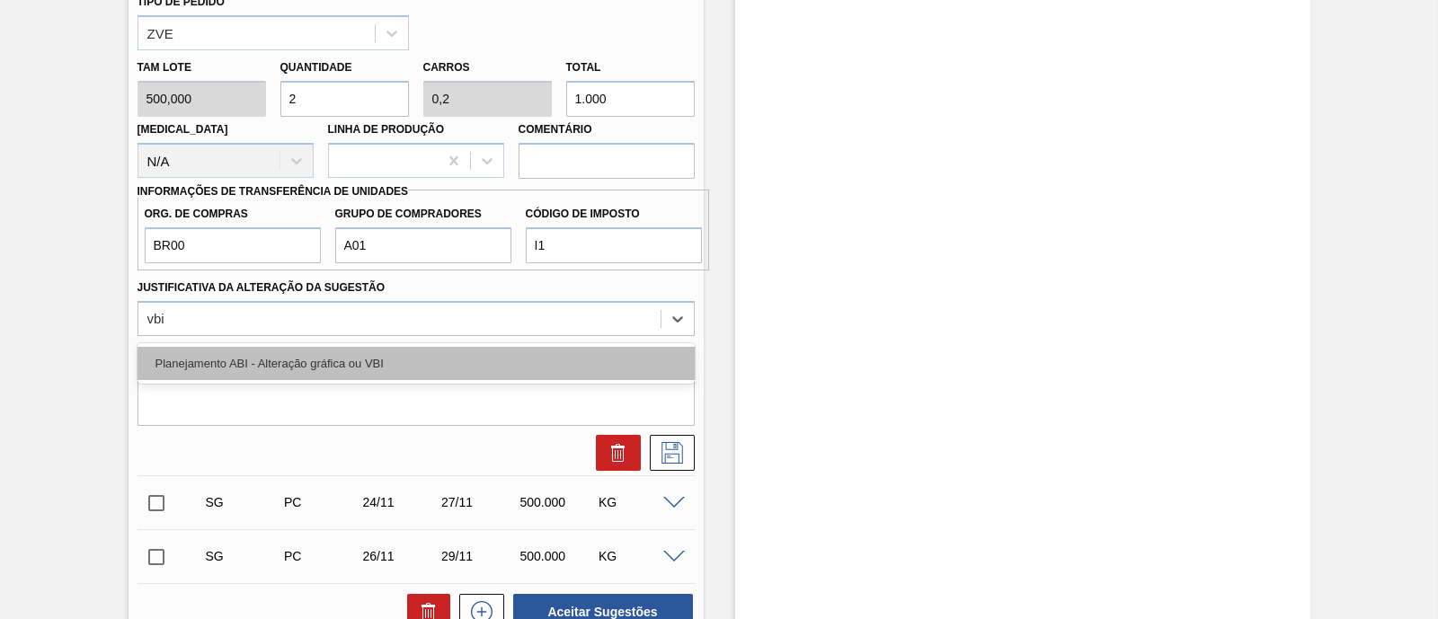
click at [448, 373] on div "Planejamento ABI - Alteração gráfica ou VBI" at bounding box center [416, 363] width 557 height 33
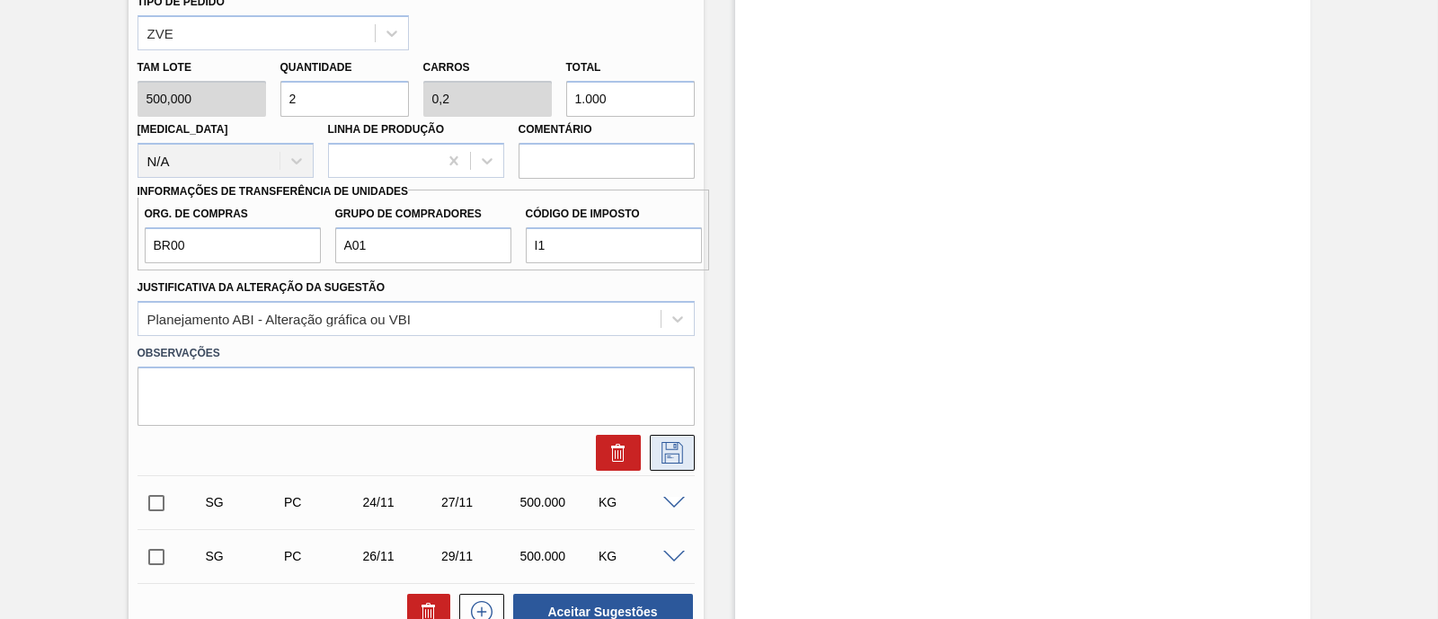
click at [681, 457] on icon at bounding box center [672, 453] width 29 height 22
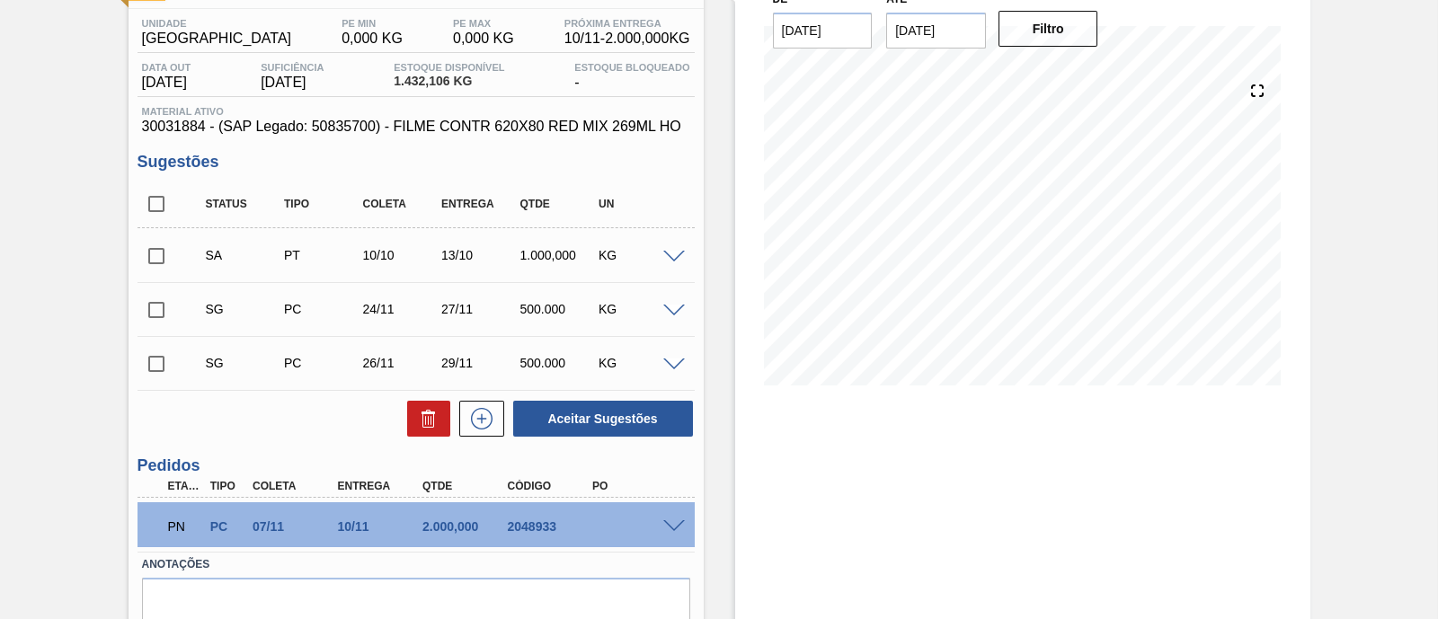
scroll to position [109, 0]
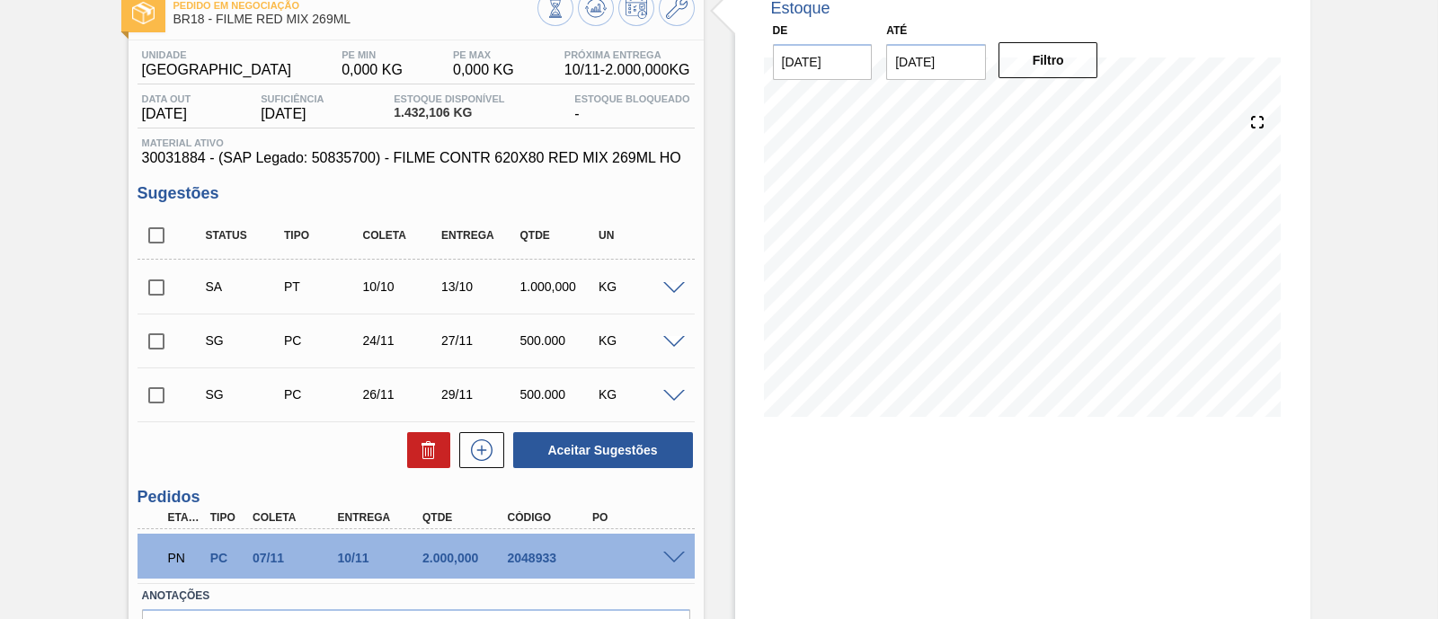
click at [668, 292] on span at bounding box center [674, 288] width 22 height 13
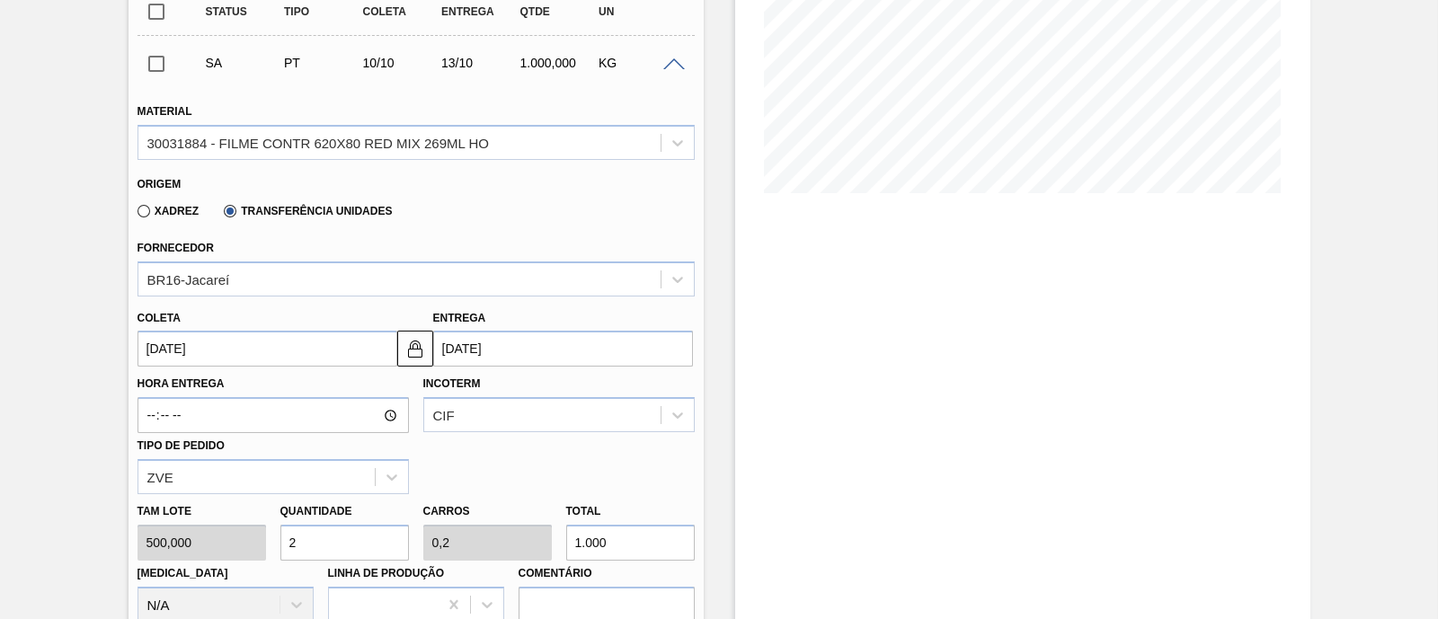
scroll to position [333, 0]
click at [580, 539] on input "1.000" at bounding box center [630, 542] width 129 height 36
type input "0"
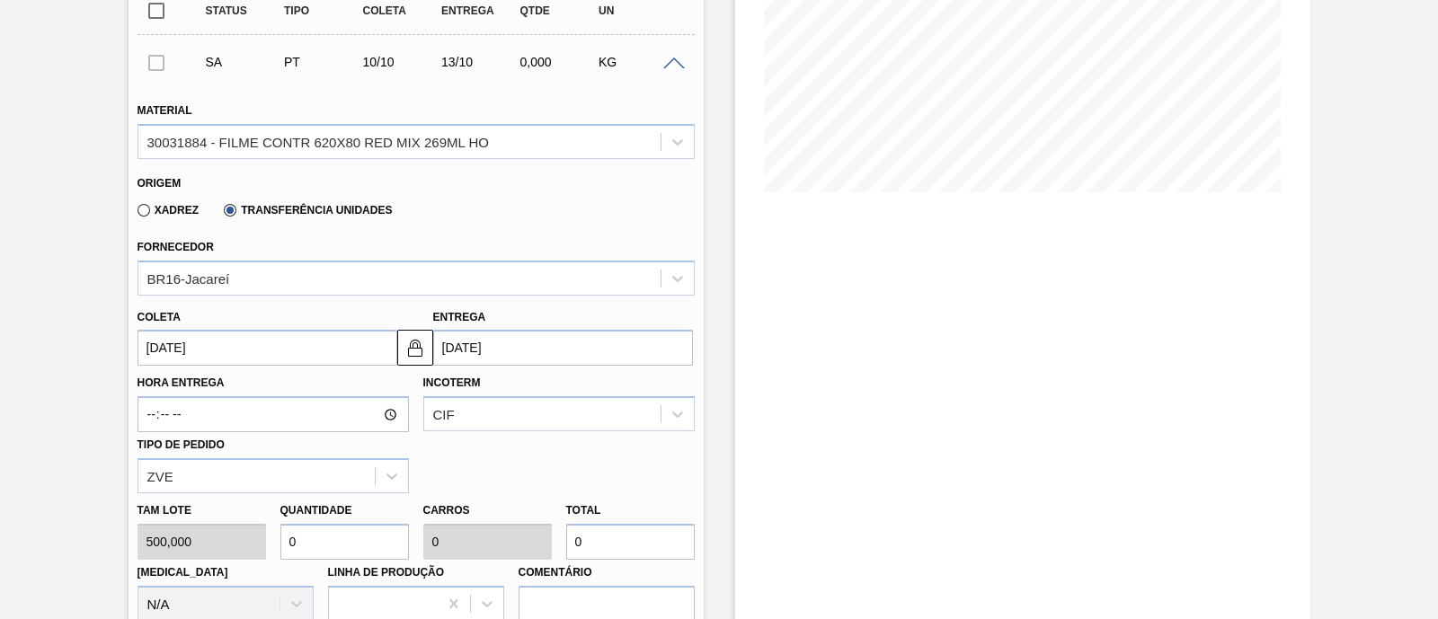
type input "0,04"
type input "0,004"
type input "20"
type input "0,4"
type input "0,04"
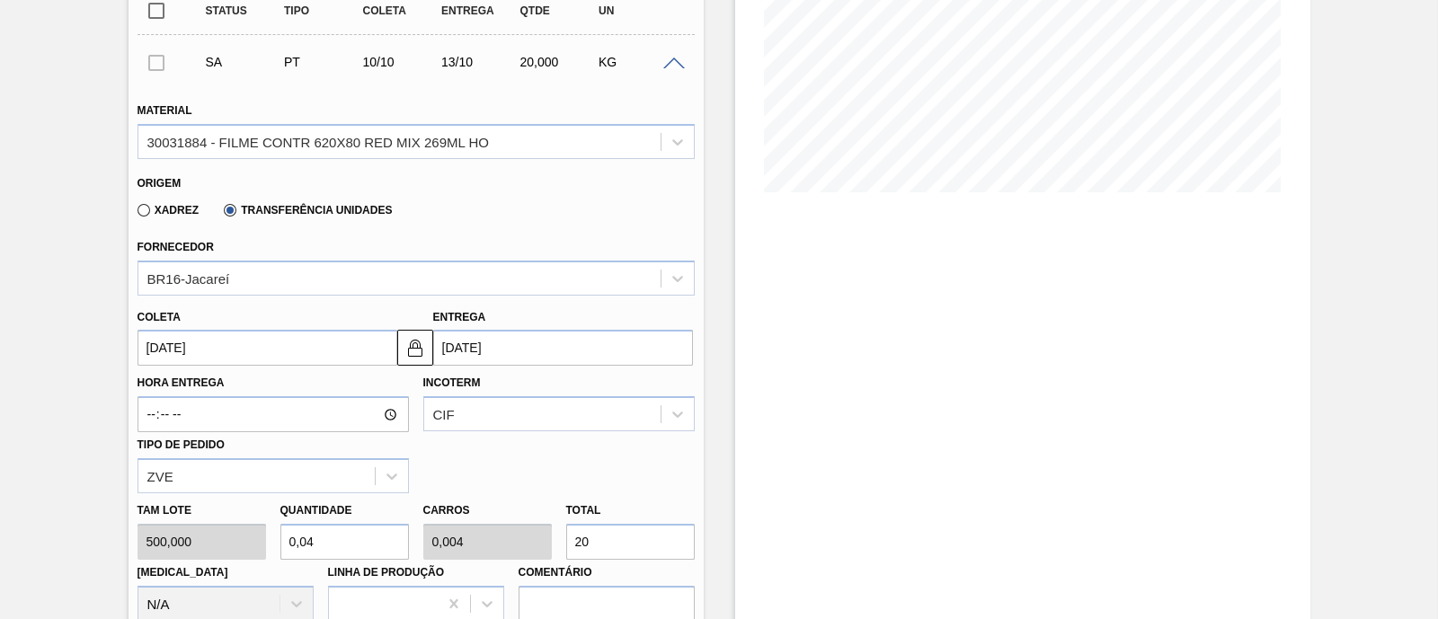
type input "200"
type input "4"
type input "0,4"
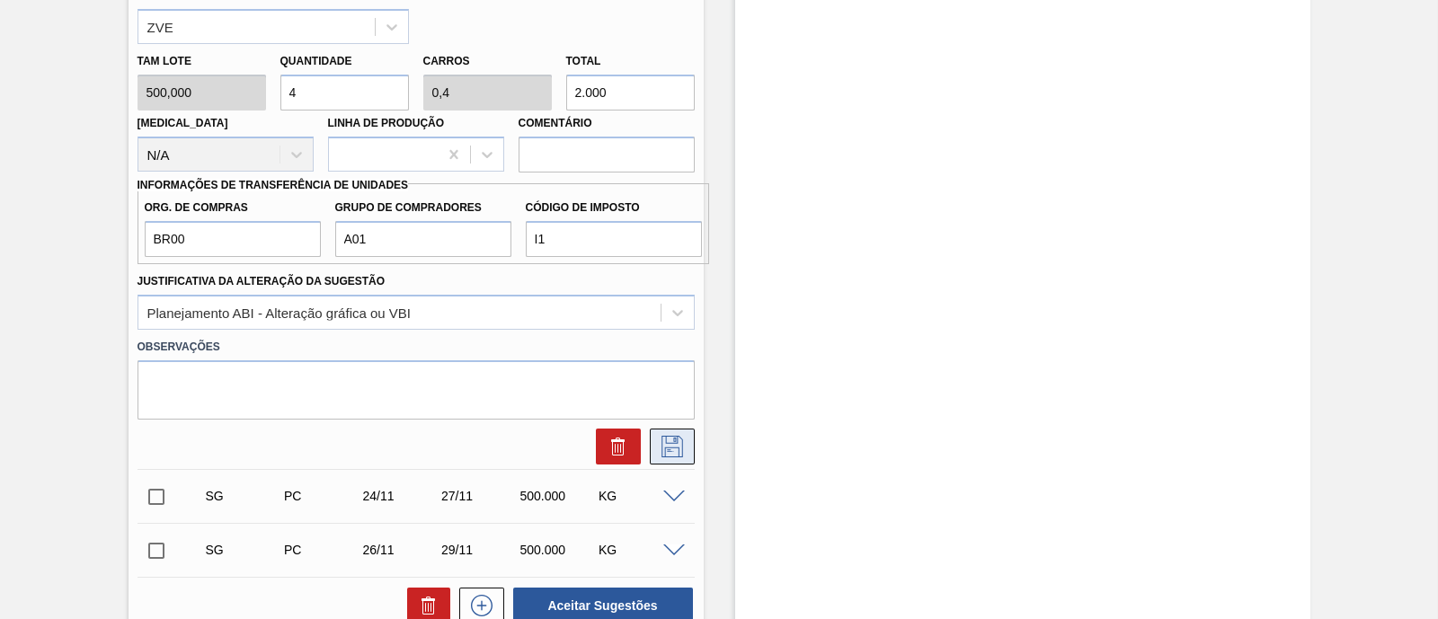
scroll to position [895, 0]
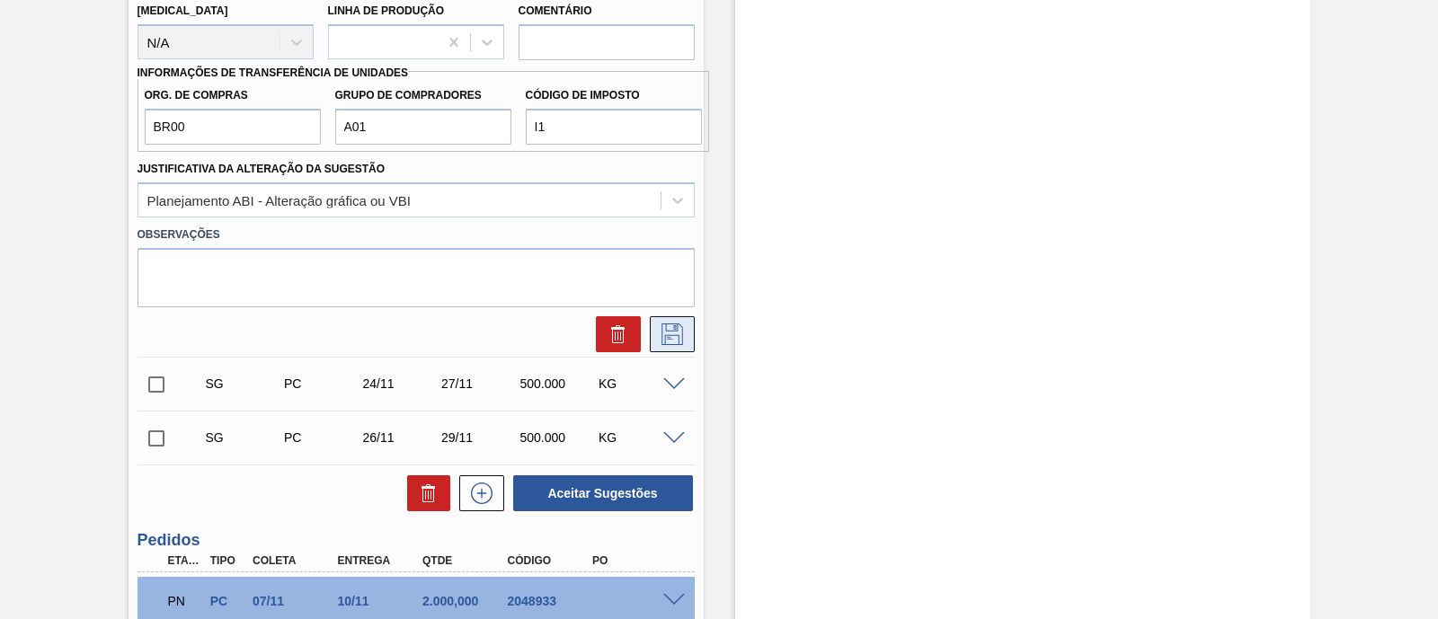
type input "2.000"
click at [670, 344] on button at bounding box center [672, 334] width 45 height 36
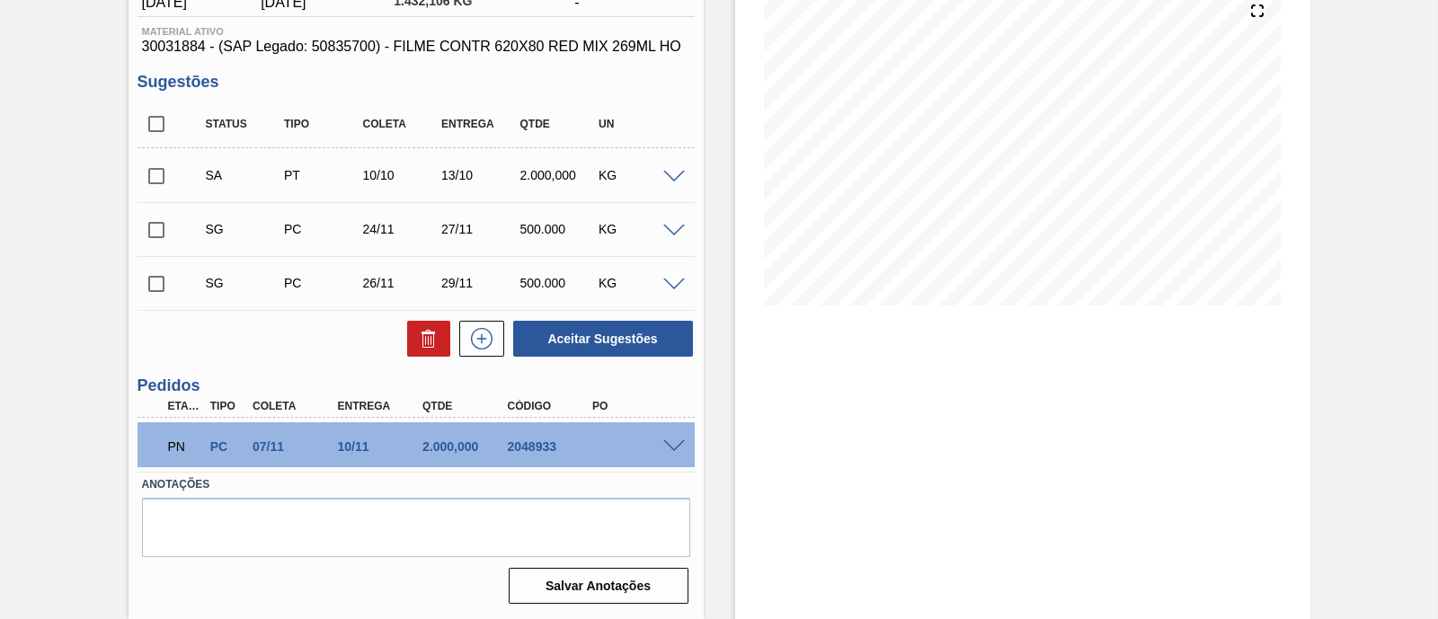
scroll to position [109, 0]
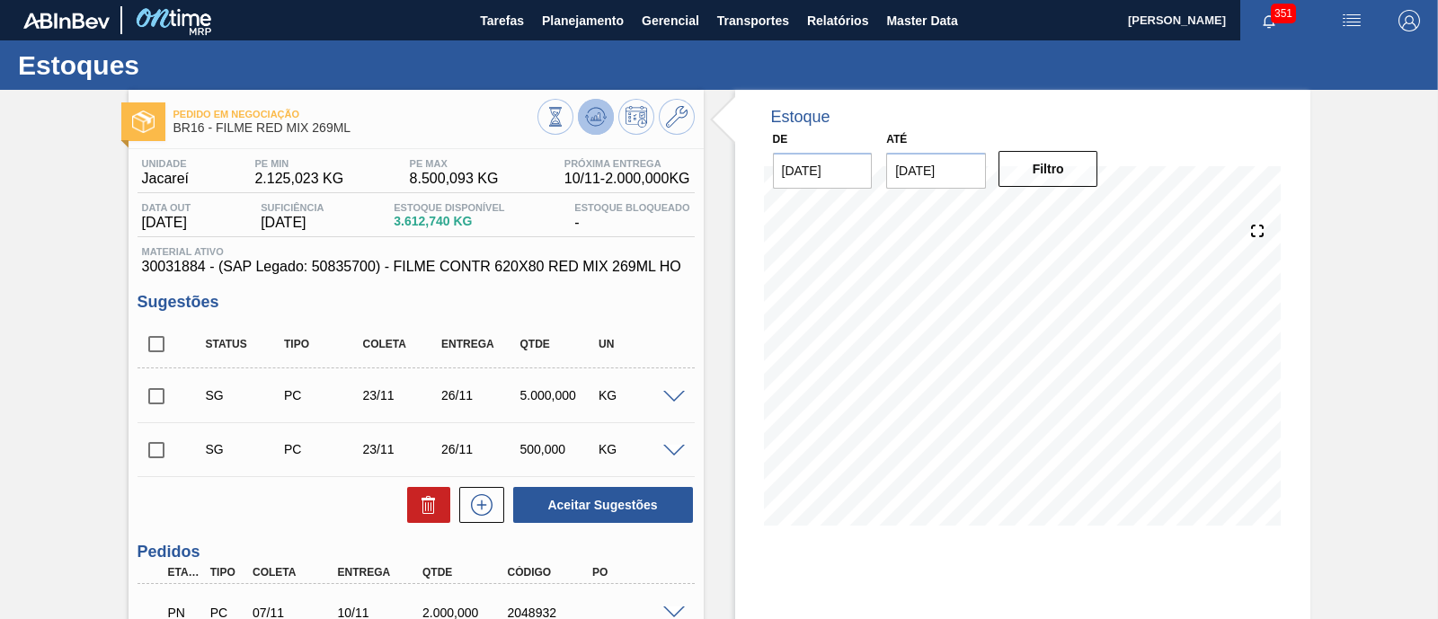
click at [588, 114] on icon at bounding box center [596, 117] width 22 height 22
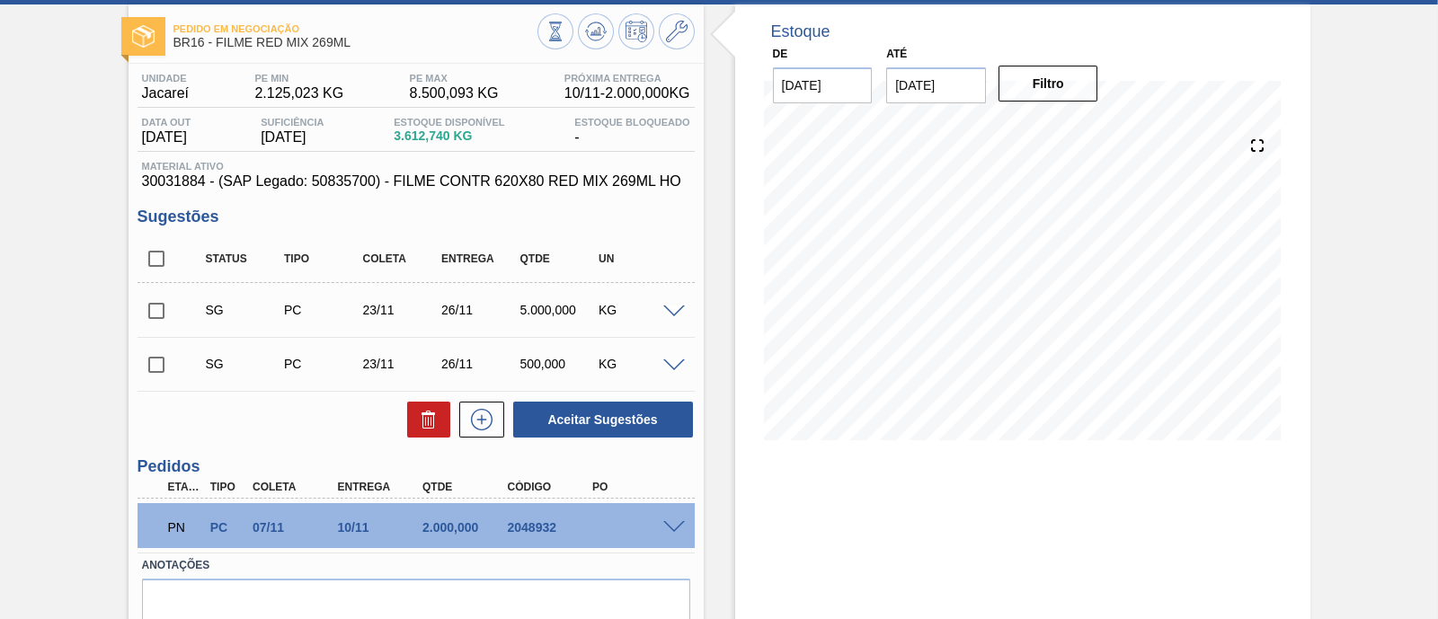
scroll to position [167, 0]
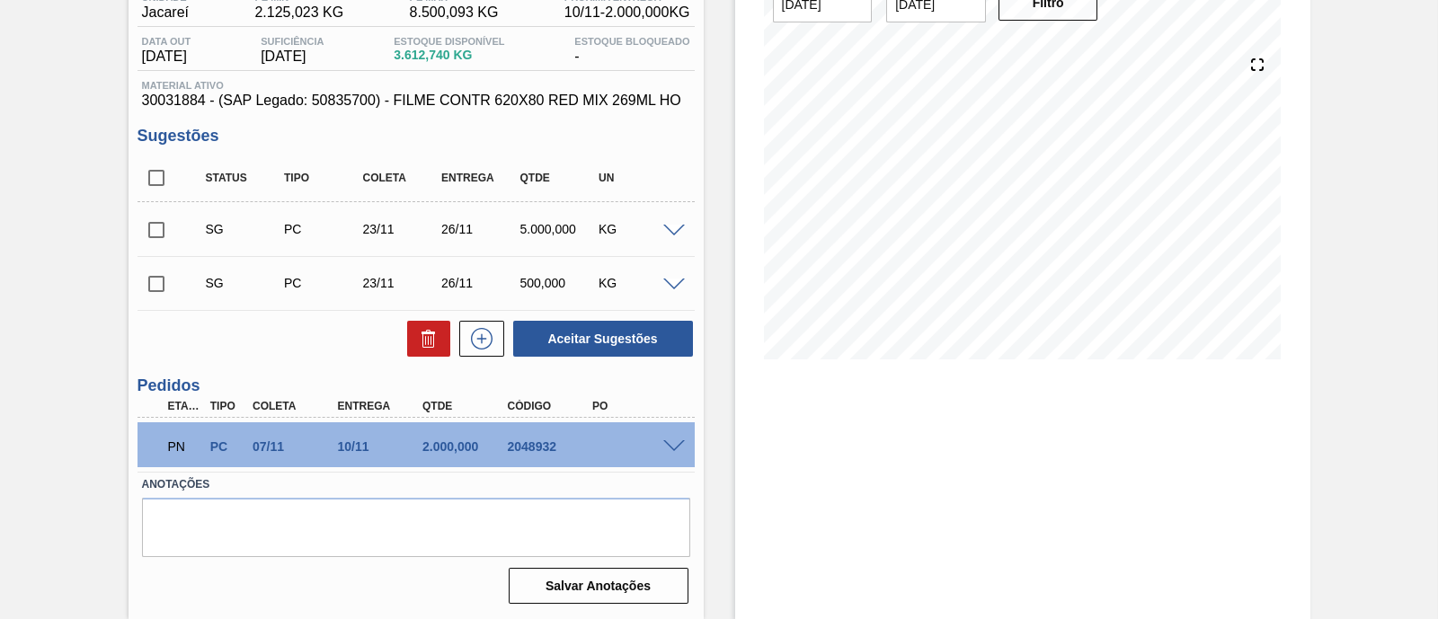
click at [675, 446] on span at bounding box center [674, 446] width 22 height 13
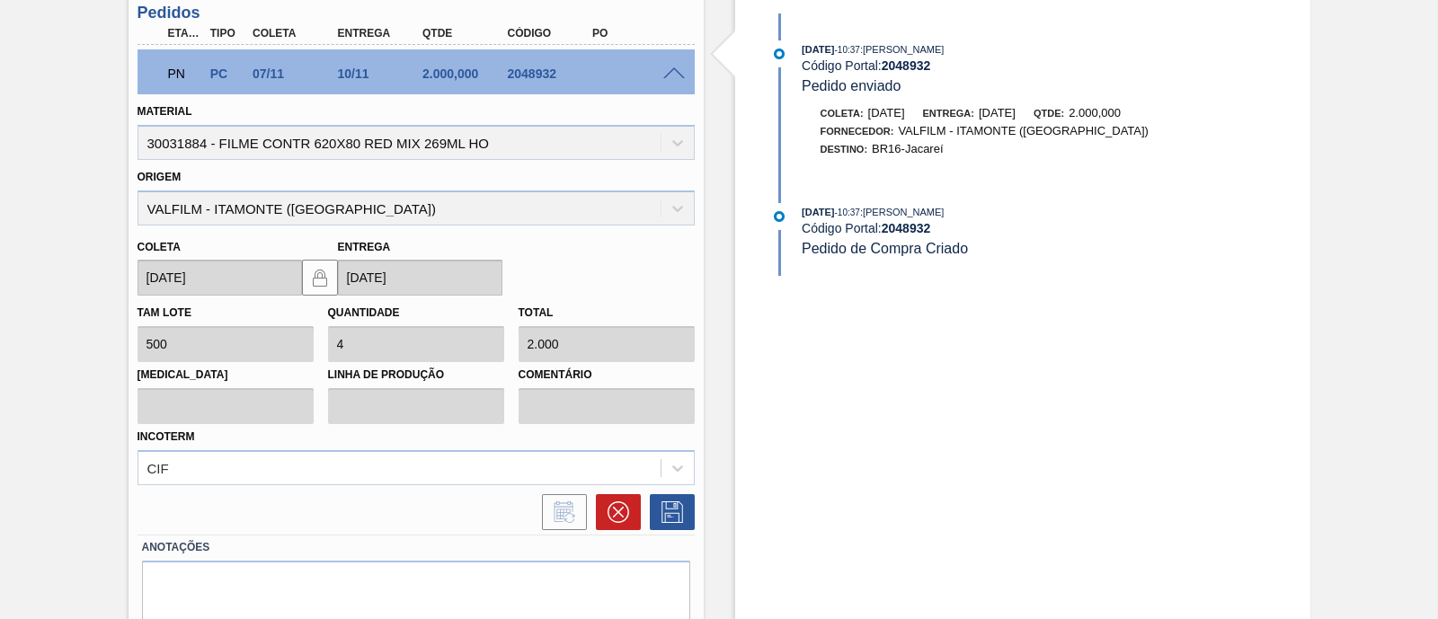
scroll to position [602, 0]
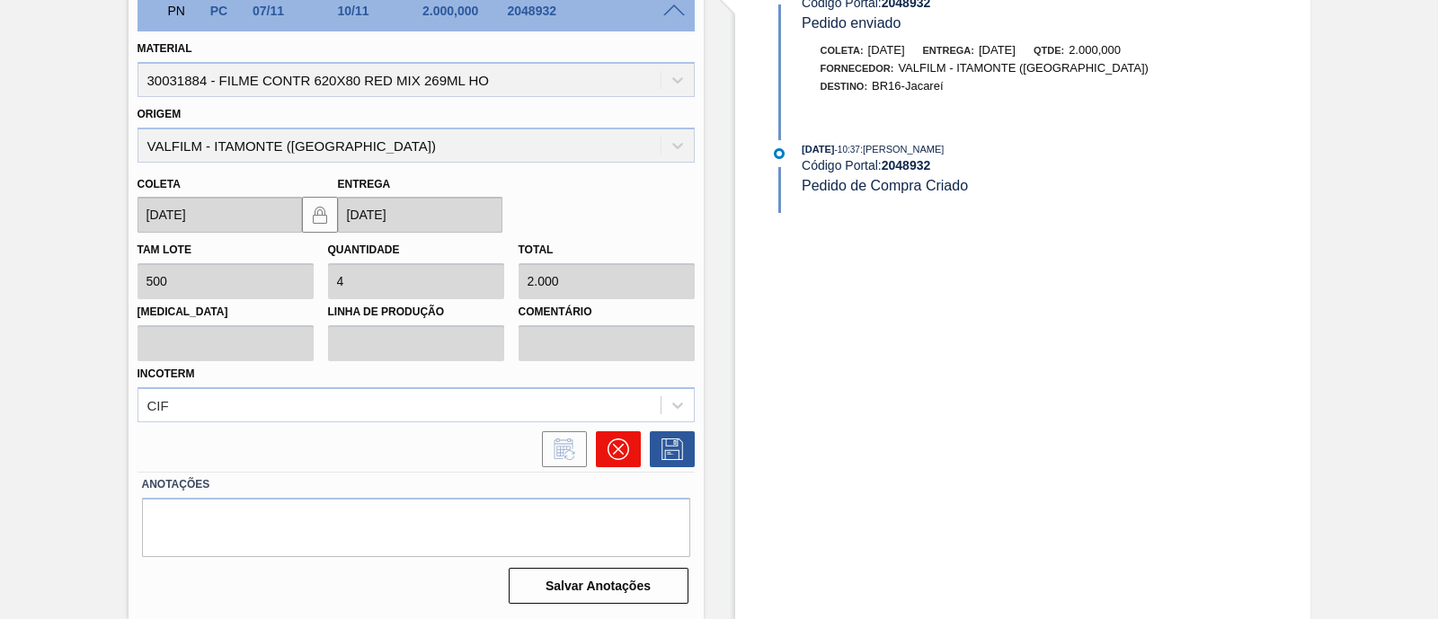
click at [612, 454] on icon at bounding box center [617, 449] width 11 height 11
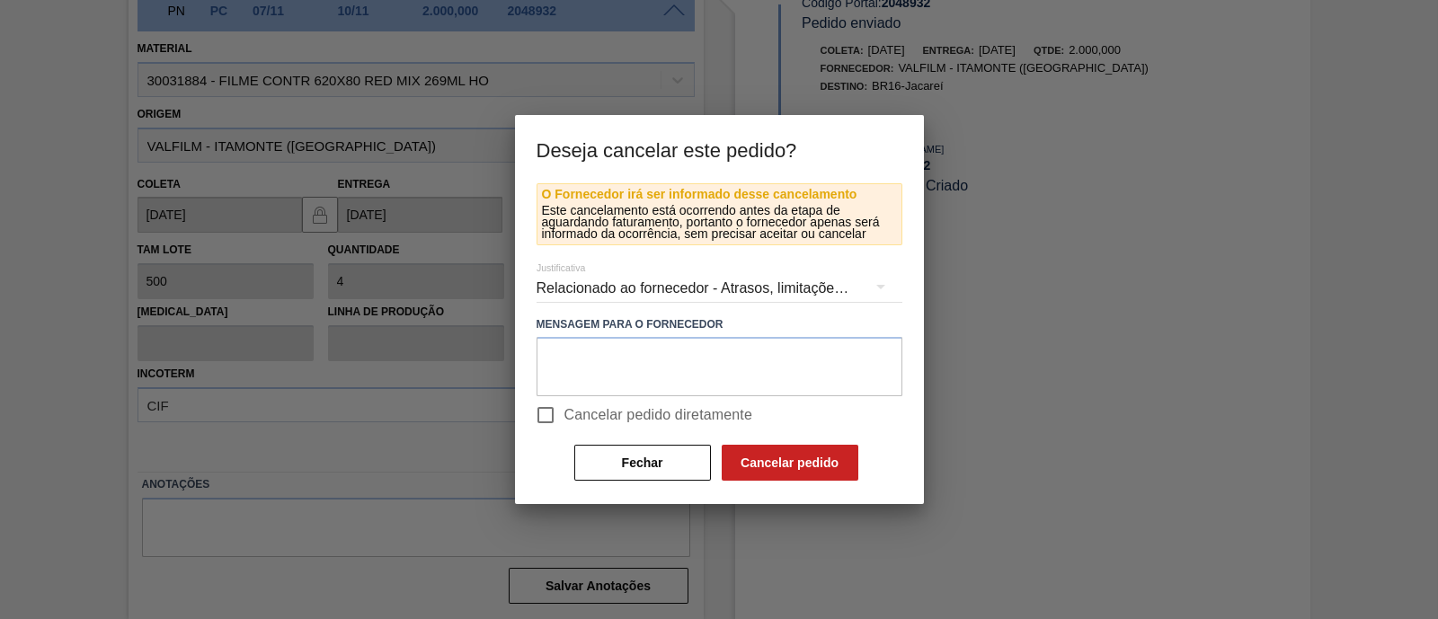
click at [557, 414] on input "Cancelar pedido diretamente" at bounding box center [546, 415] width 38 height 38
checkbox input "true"
click at [724, 290] on div "Relacionado ao fornecedor - Atrasos, limitações de capacidade, etc." at bounding box center [720, 288] width 366 height 50
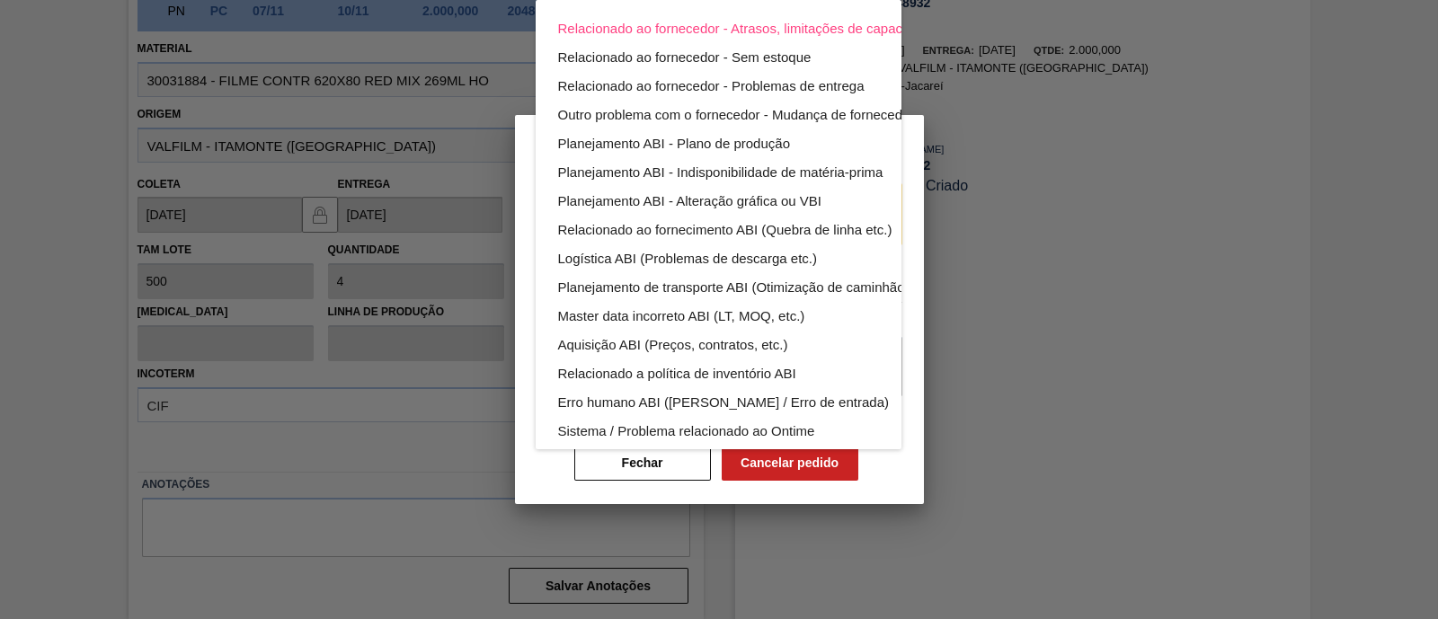
click at [1026, 406] on div "Relacionado ao fornecedor - Atrasos, limitações de capacidade, etc. Relacionado…" at bounding box center [719, 309] width 1438 height 619
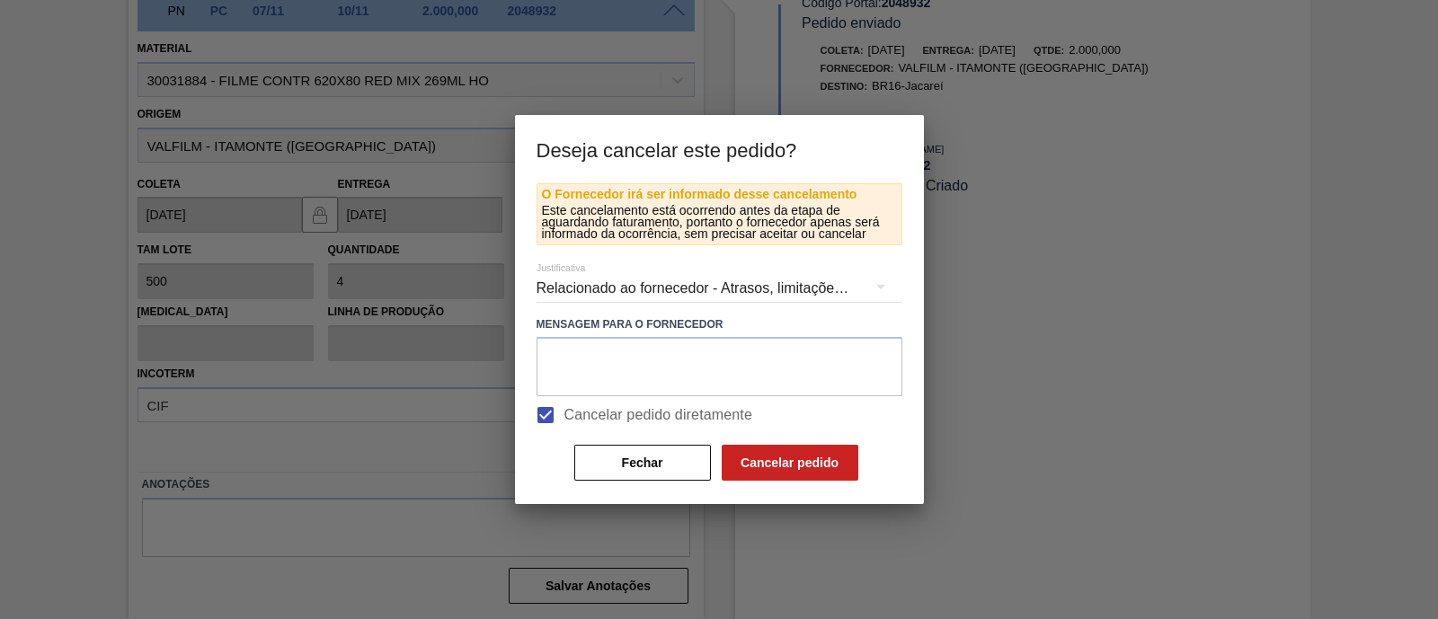
click at [806, 465] on button "Cancelar pedido" at bounding box center [790, 463] width 137 height 36
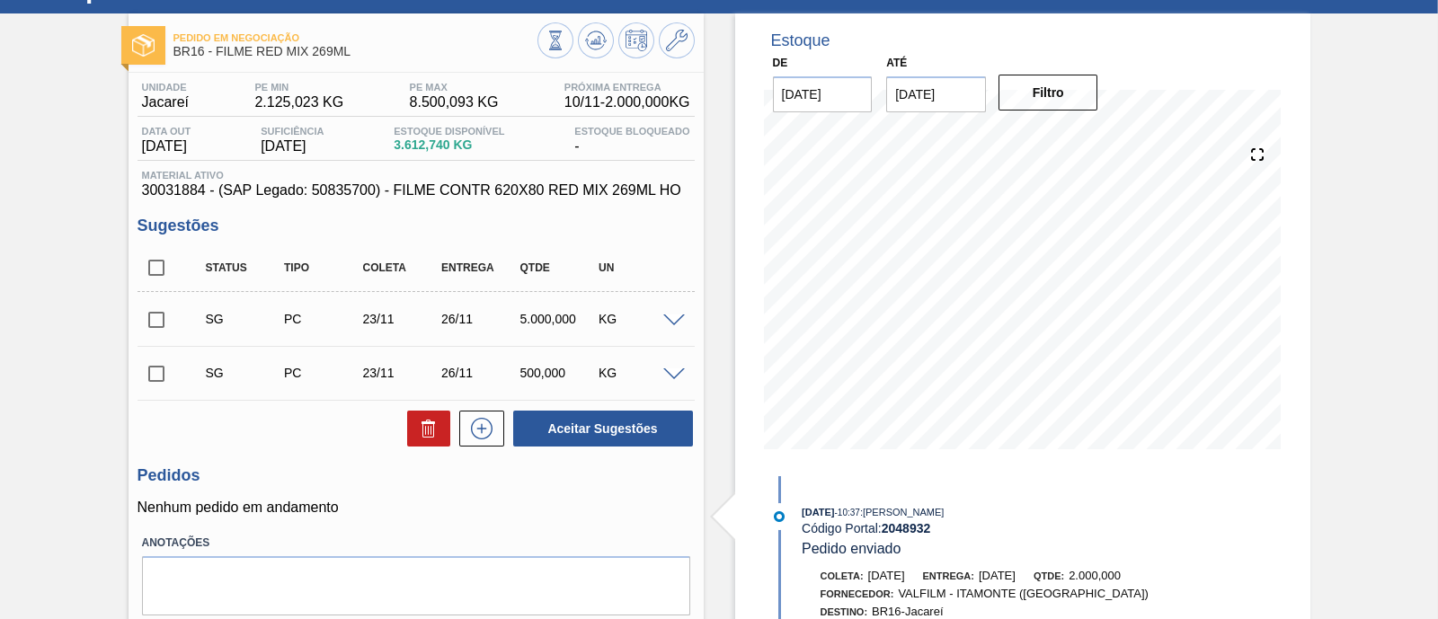
scroll to position [41, 0]
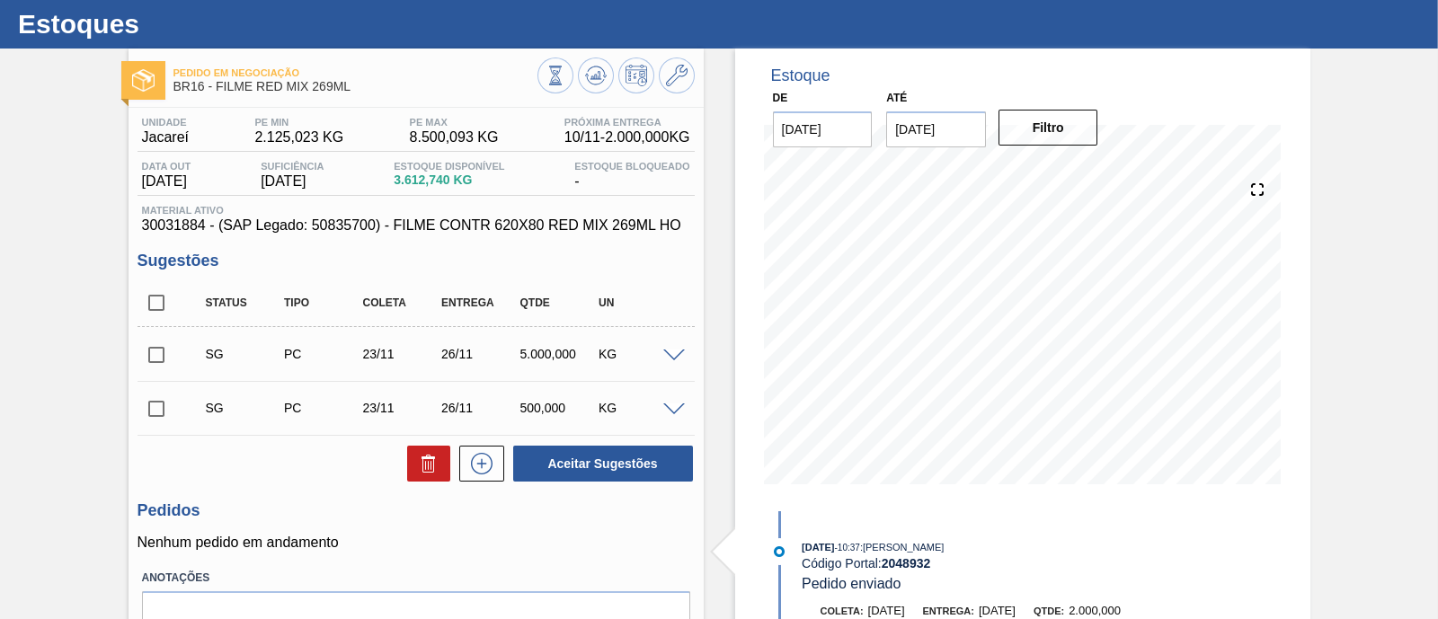
click at [674, 355] on span at bounding box center [674, 356] width 22 height 13
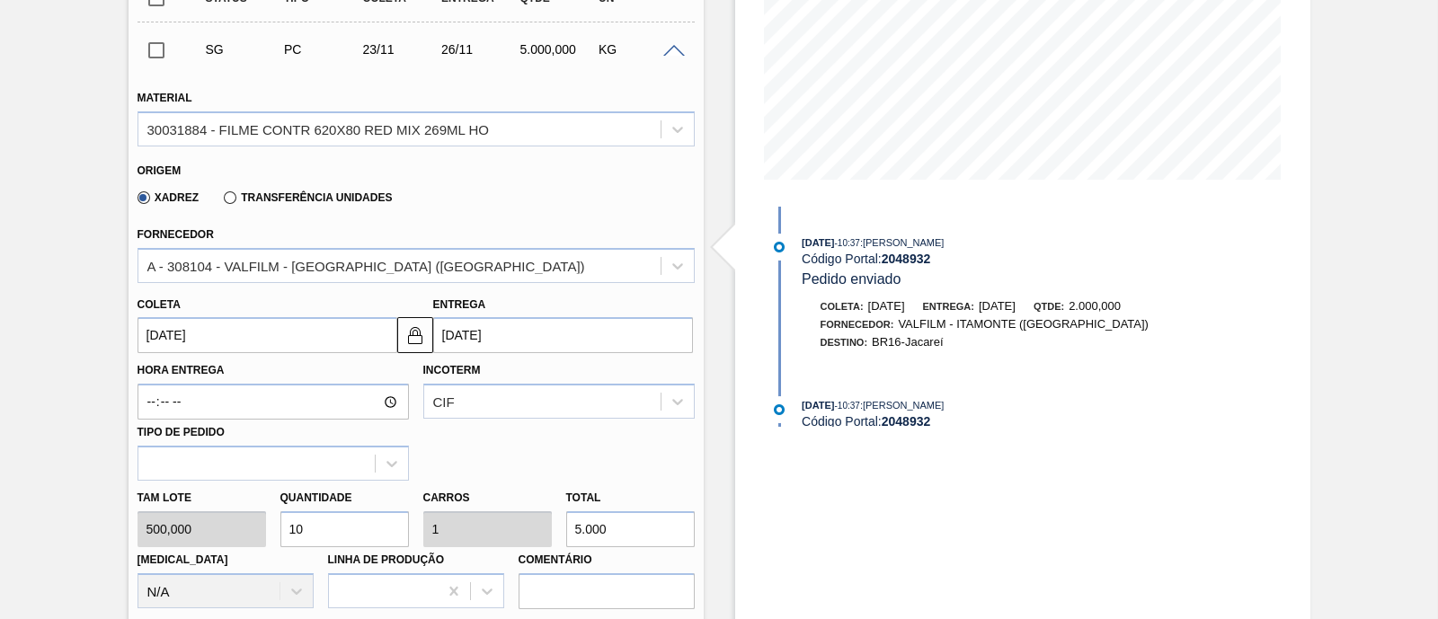
scroll to position [378, 0]
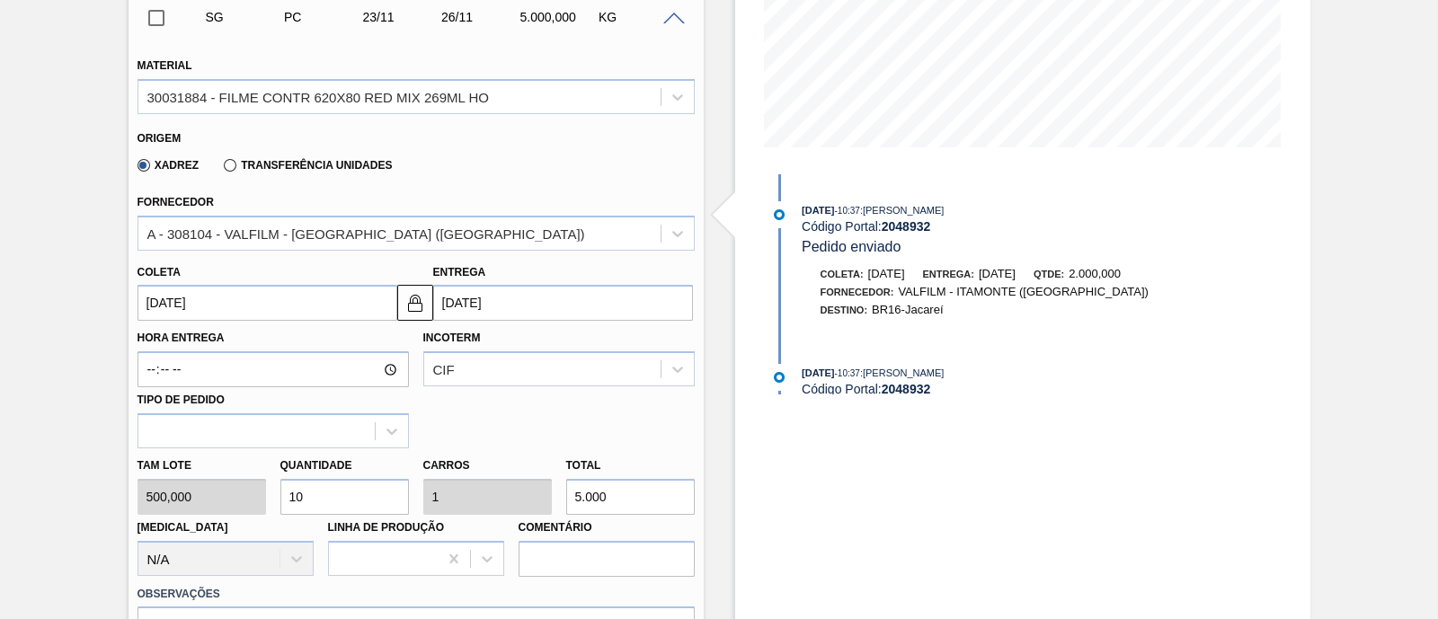
click at [289, 307] on input "[DATE]" at bounding box center [268, 303] width 260 height 36
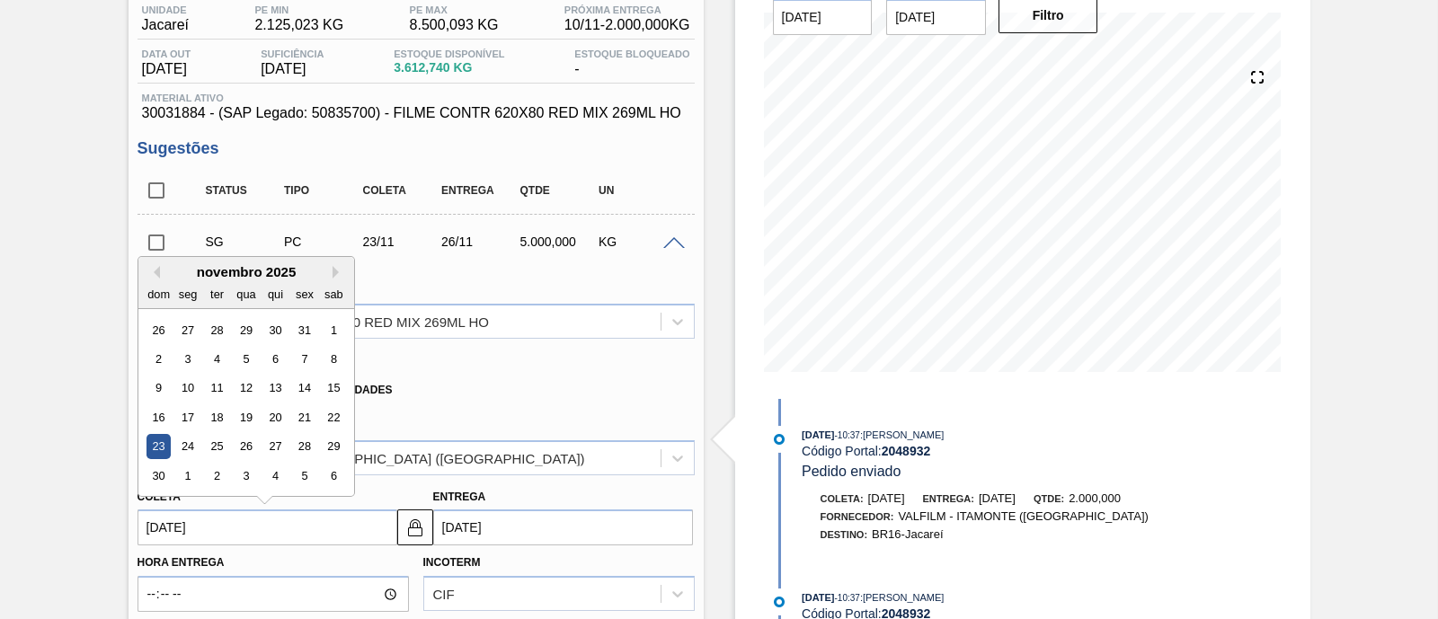
scroll to position [41, 0]
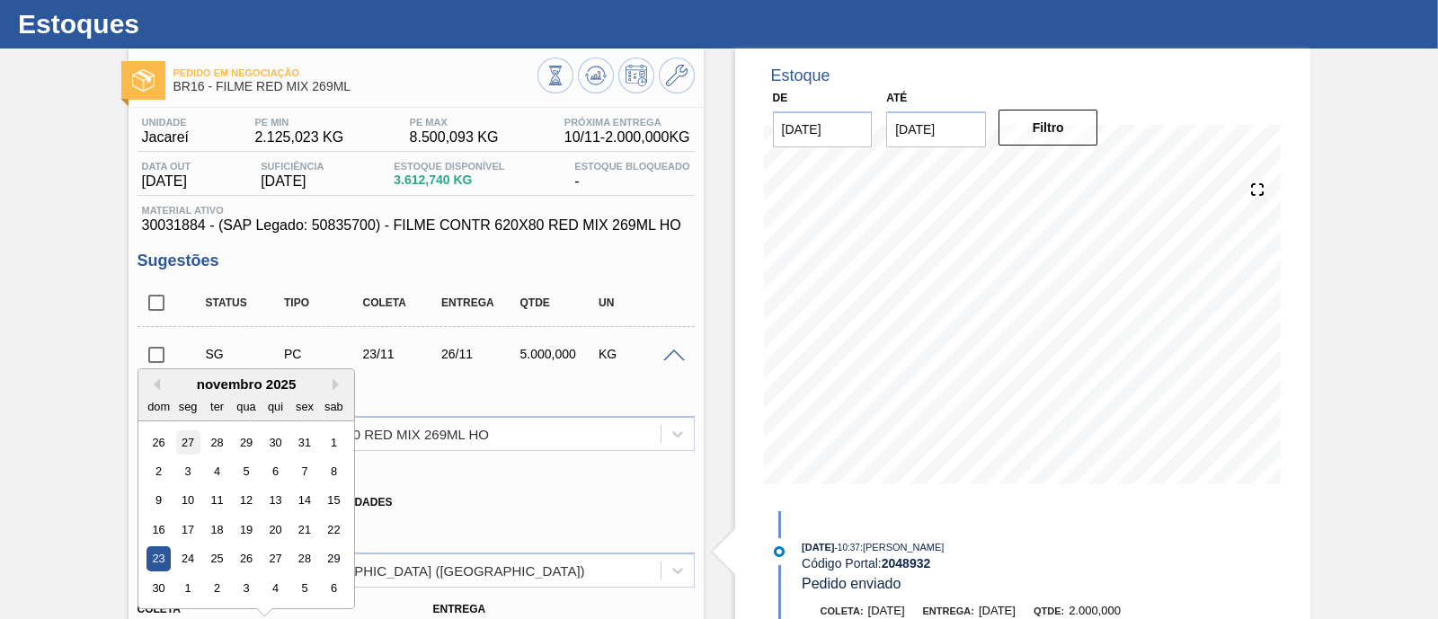
click at [182, 440] on div "27" at bounding box center [187, 443] width 24 height 24
type input "[DATE]"
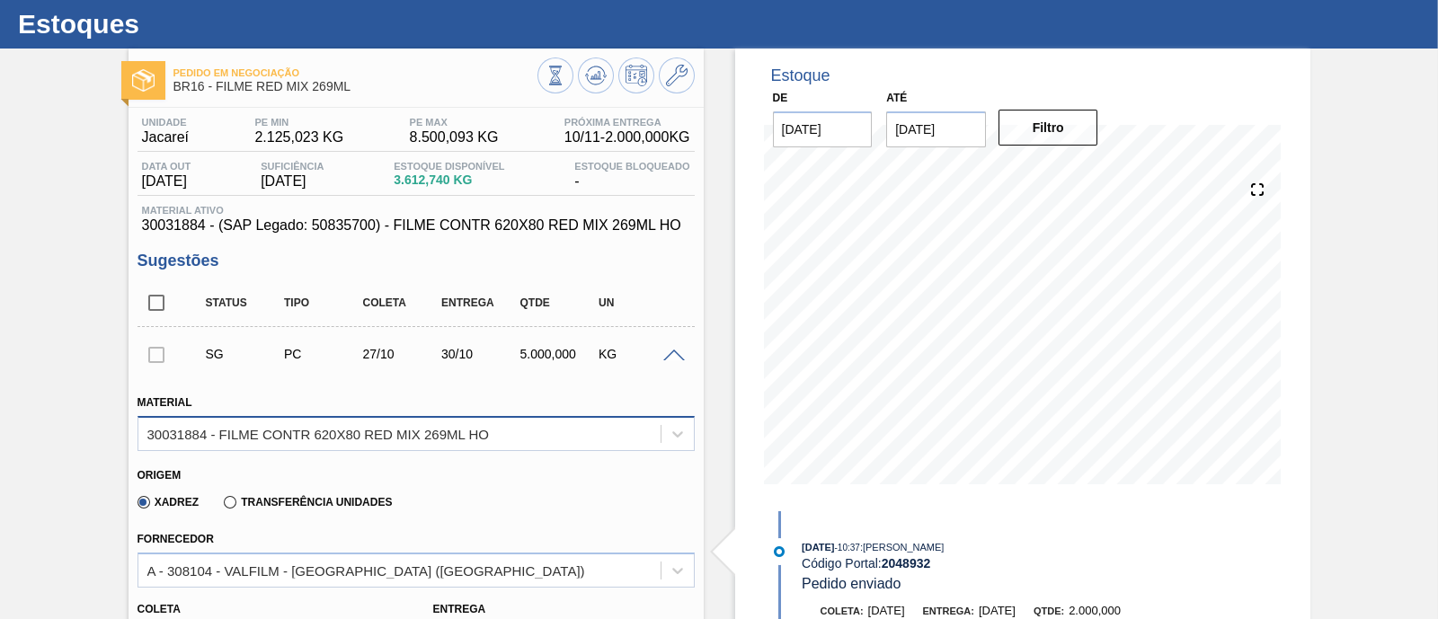
scroll to position [154, 0]
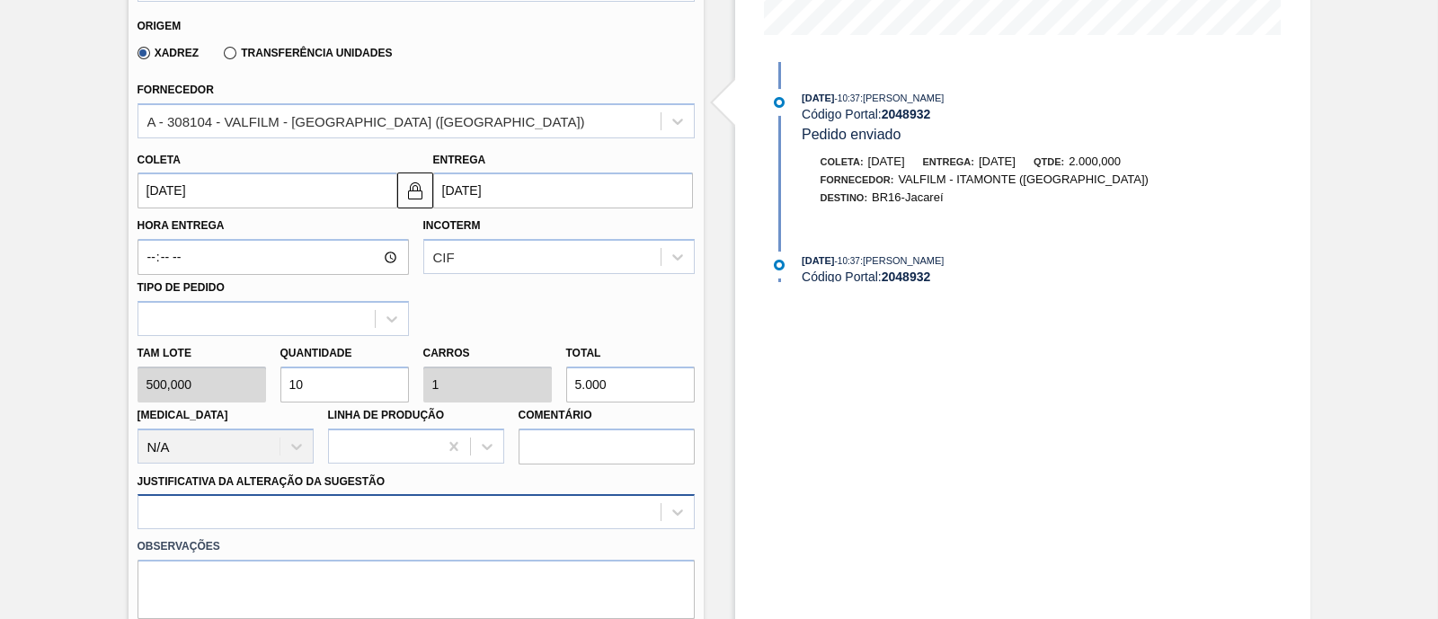
click at [395, 498] on div at bounding box center [416, 511] width 557 height 35
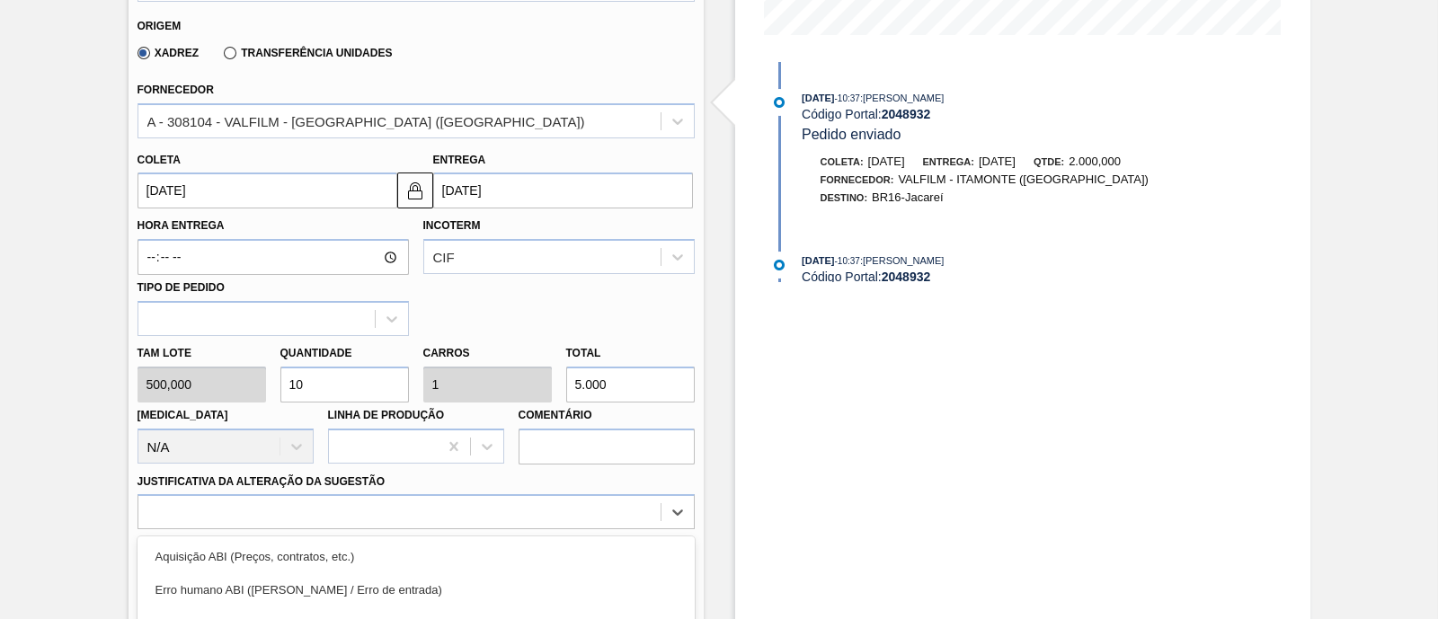
scroll to position [685, 0]
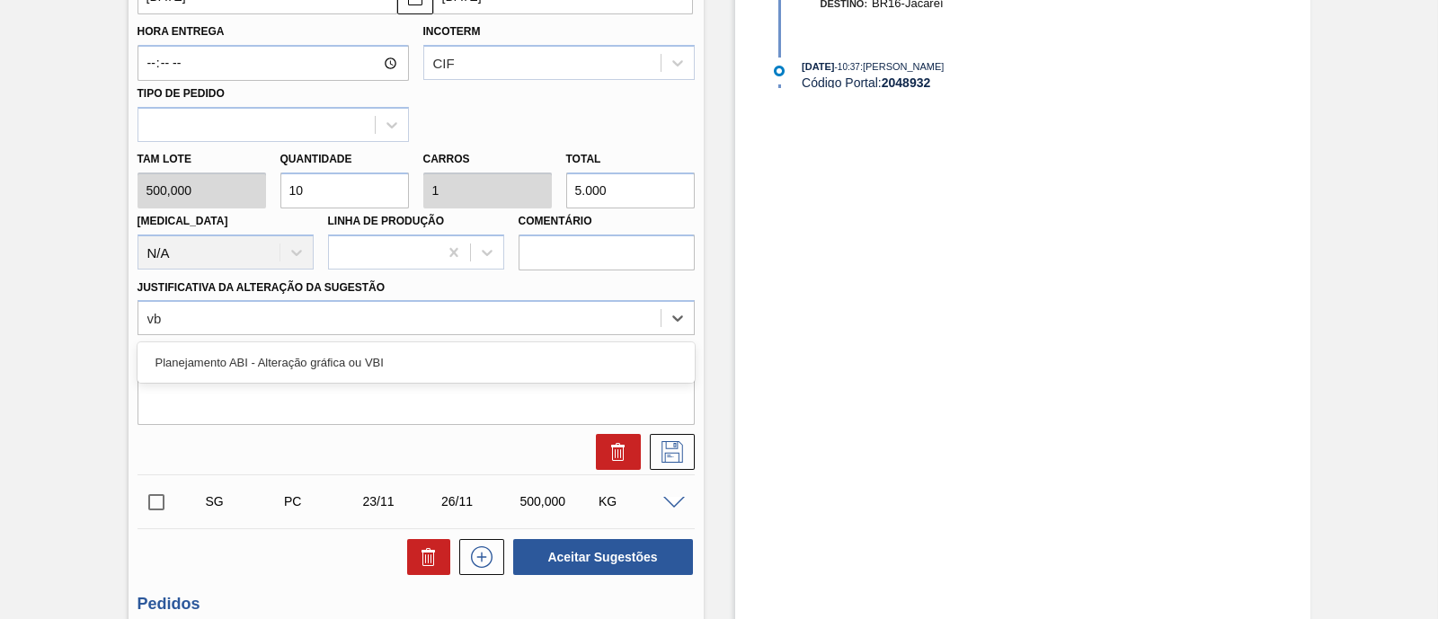
type Sugestão "vbi"
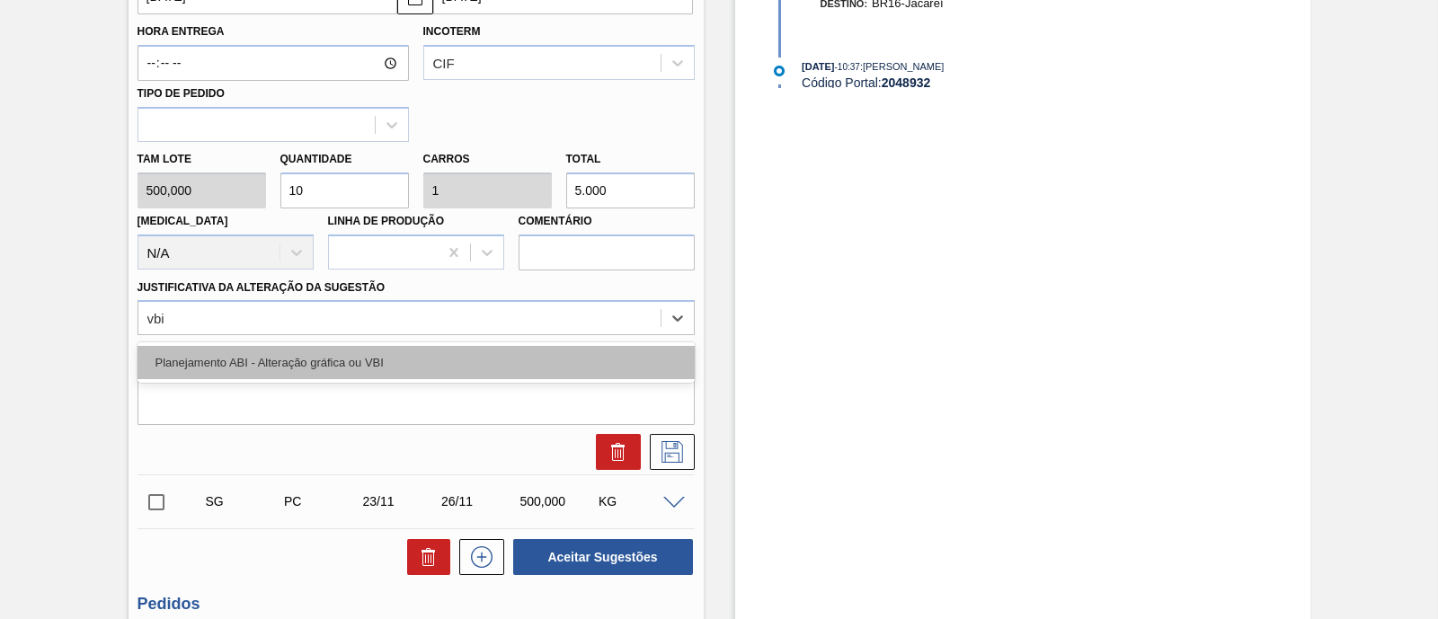
click at [425, 374] on div "Planejamento ABI - Alteração gráfica ou VBI" at bounding box center [416, 362] width 557 height 33
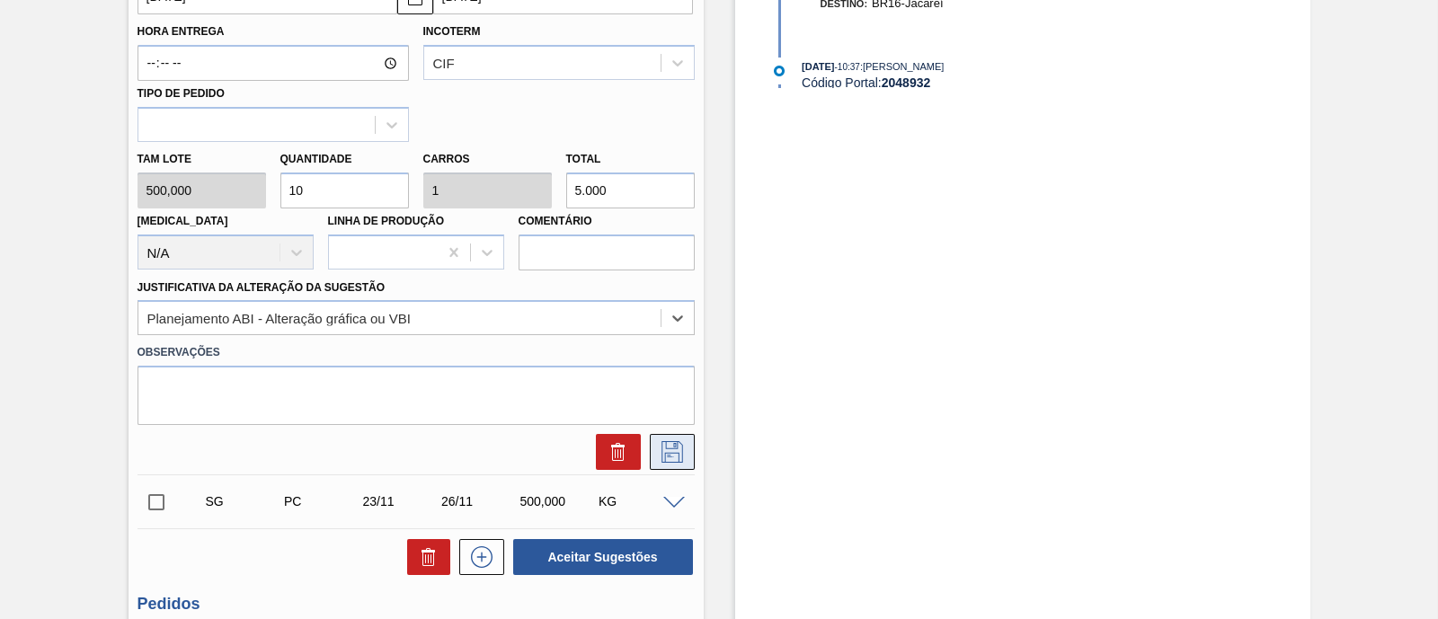
click at [662, 454] on icon at bounding box center [672, 452] width 29 height 22
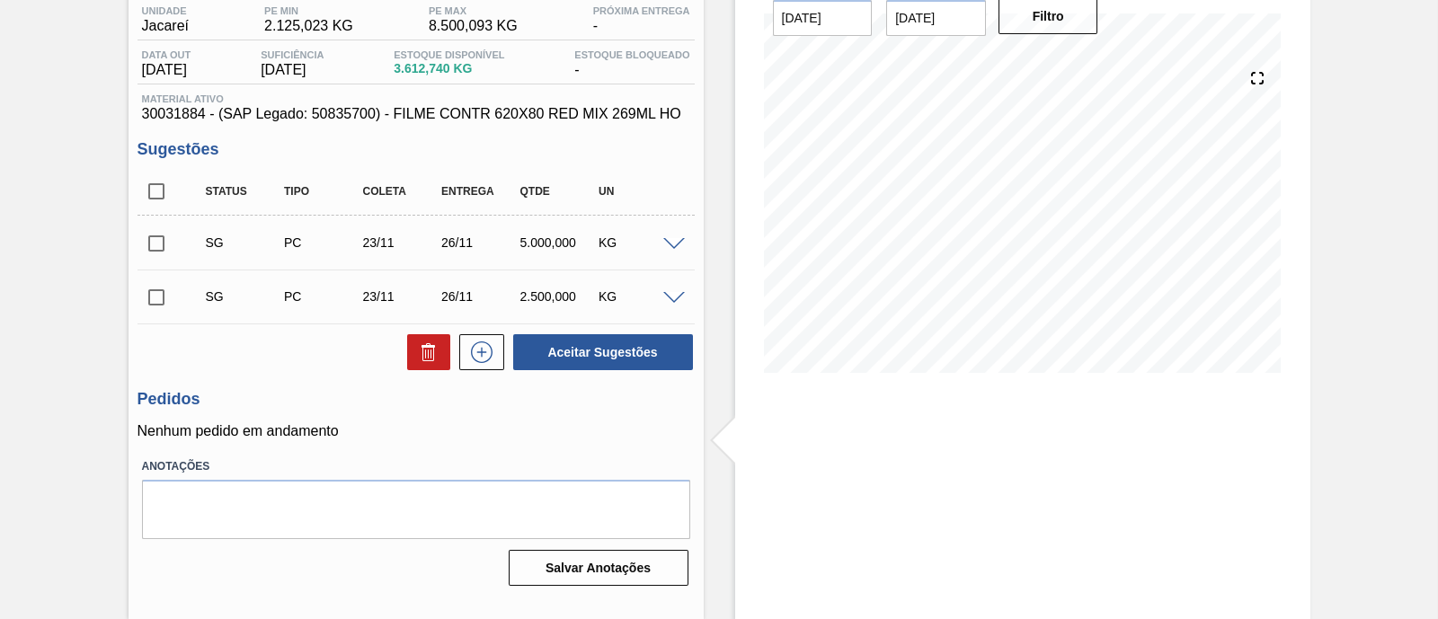
scroll to position [40, 0]
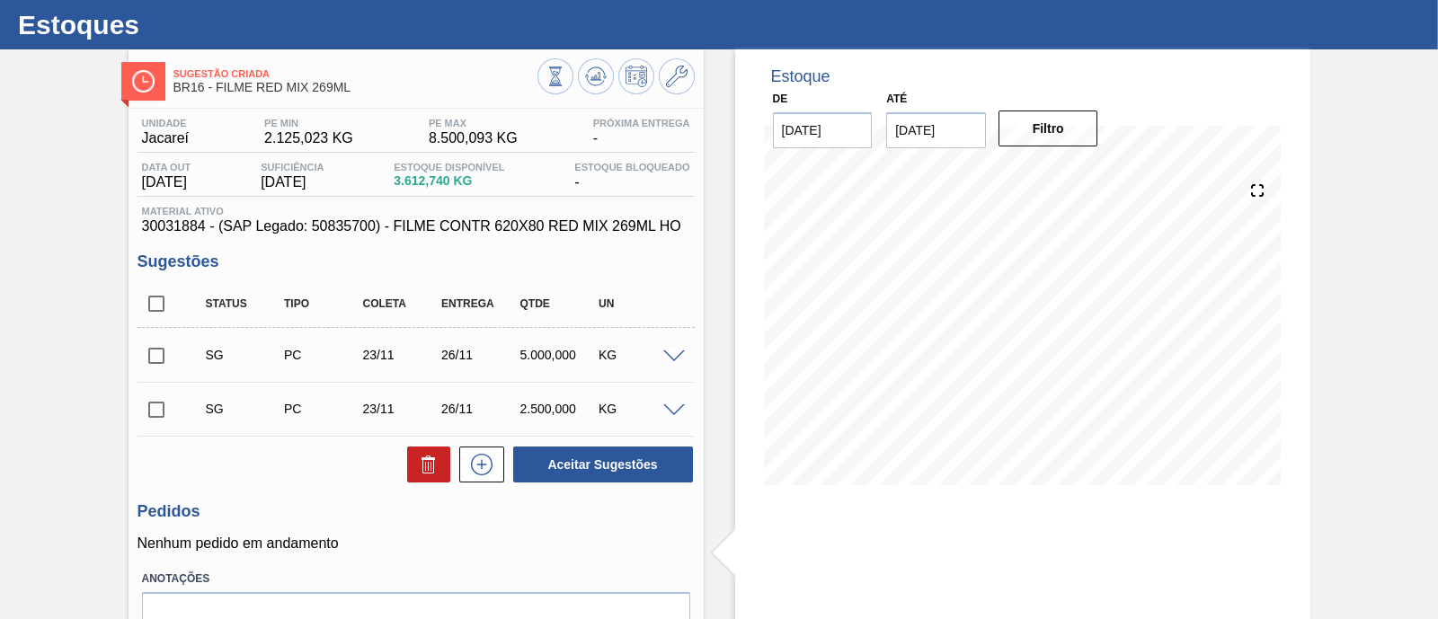
click at [677, 361] on span at bounding box center [674, 357] width 22 height 13
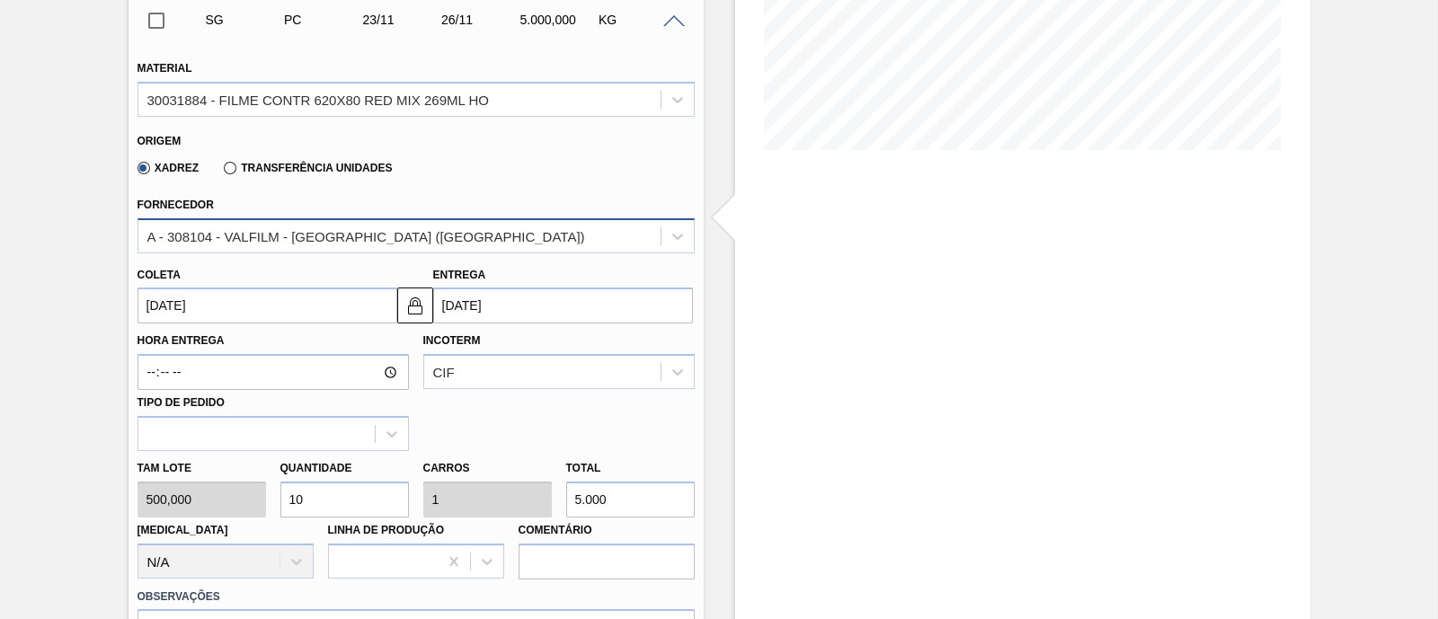
scroll to position [378, 0]
click at [271, 312] on input "[DATE]" at bounding box center [268, 304] width 260 height 36
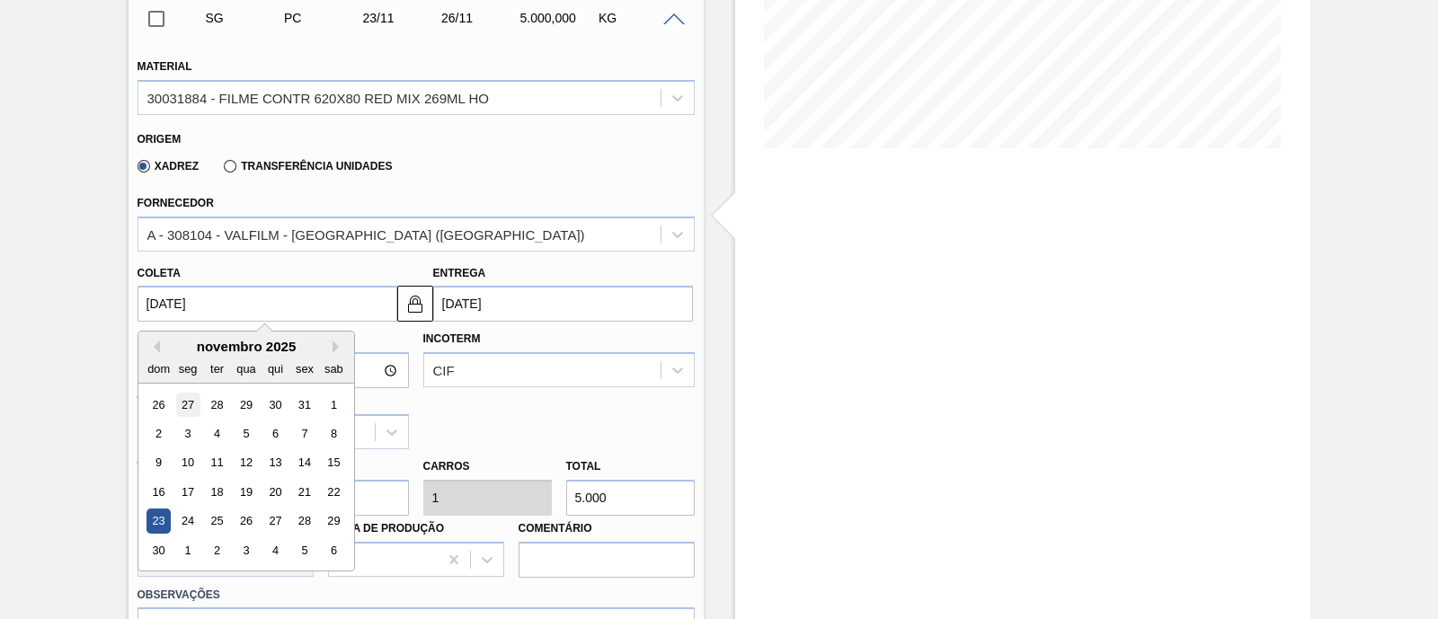
click at [186, 402] on div "27" at bounding box center [187, 405] width 24 height 24
type input "[DATE]"
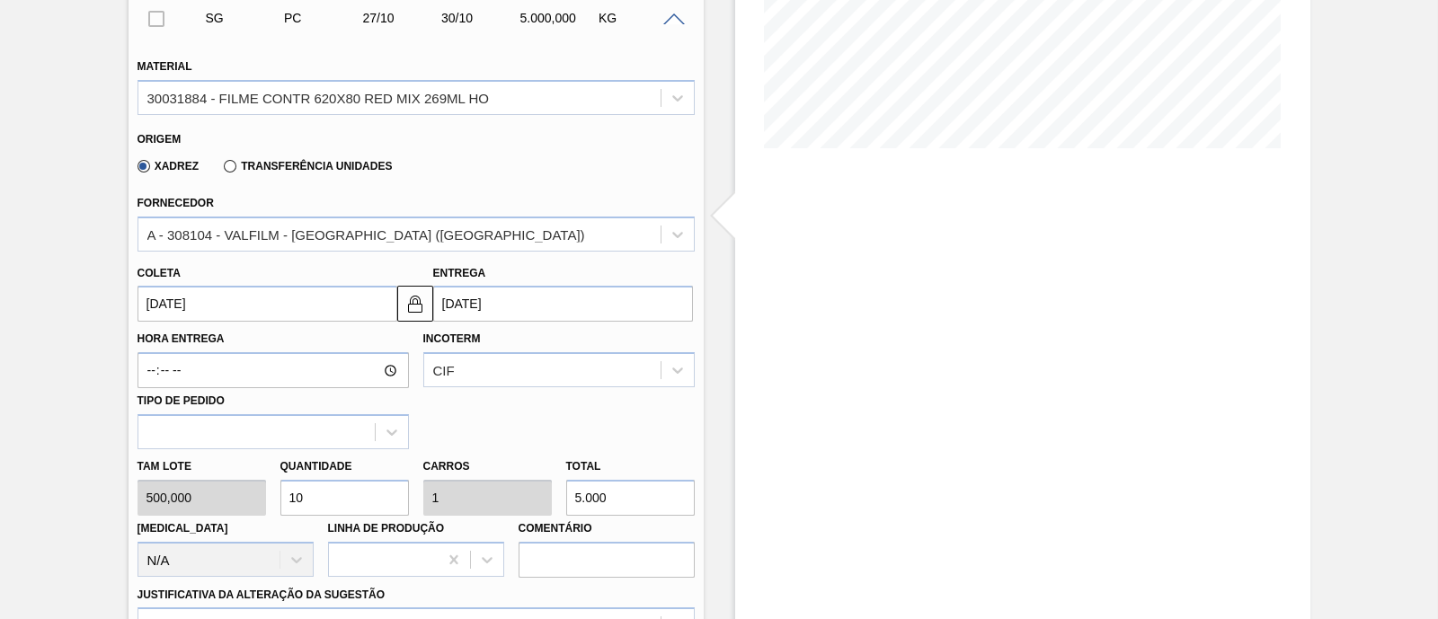
scroll to position [602, 0]
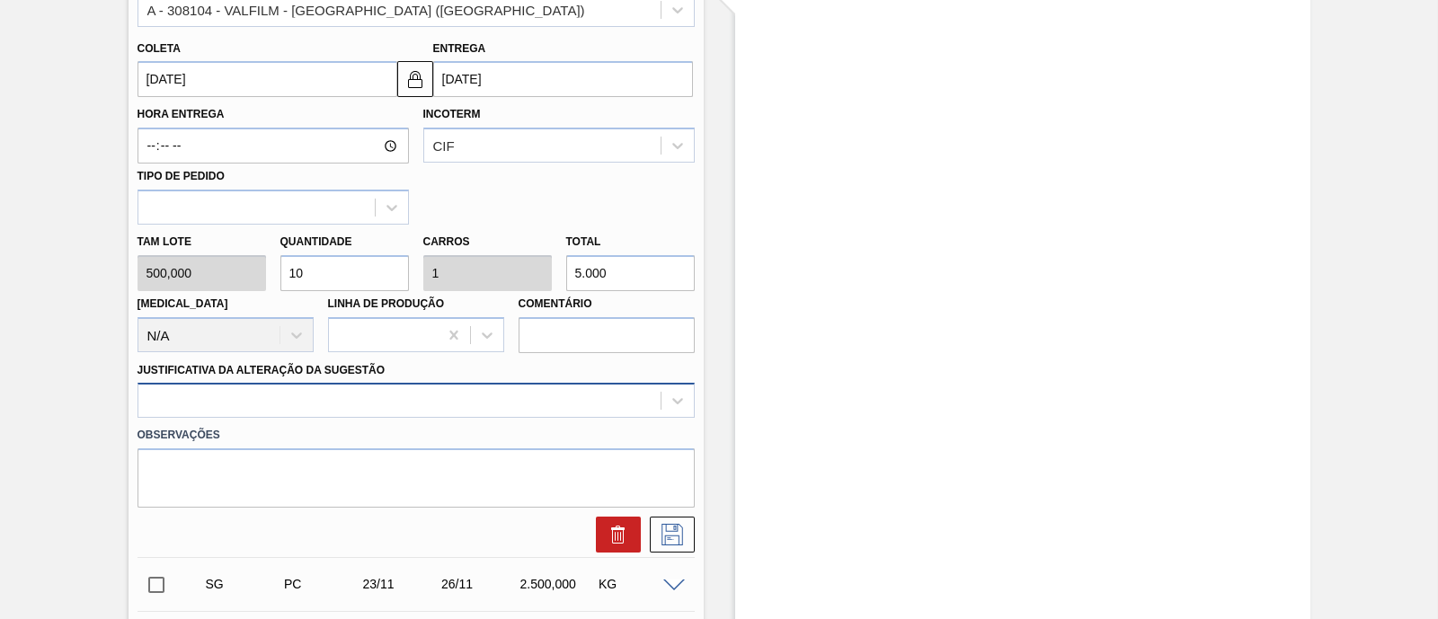
click at [441, 395] on div at bounding box center [416, 400] width 557 height 35
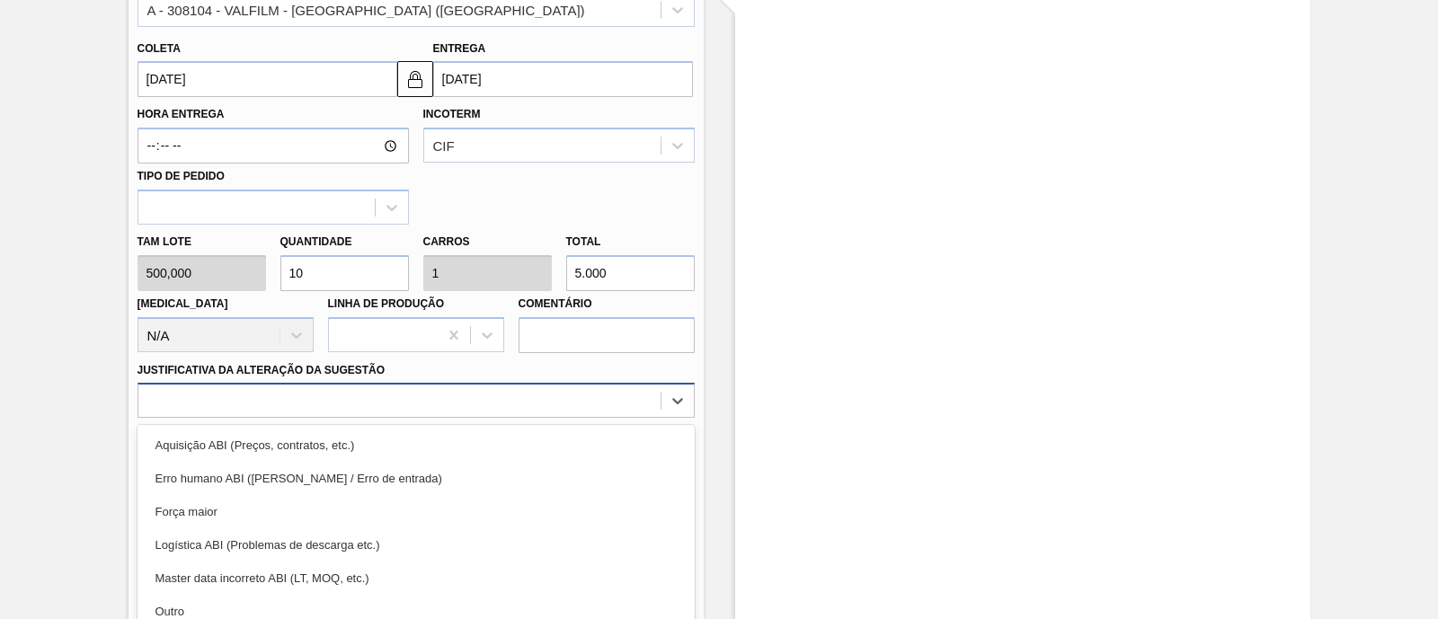
scroll to position [685, 0]
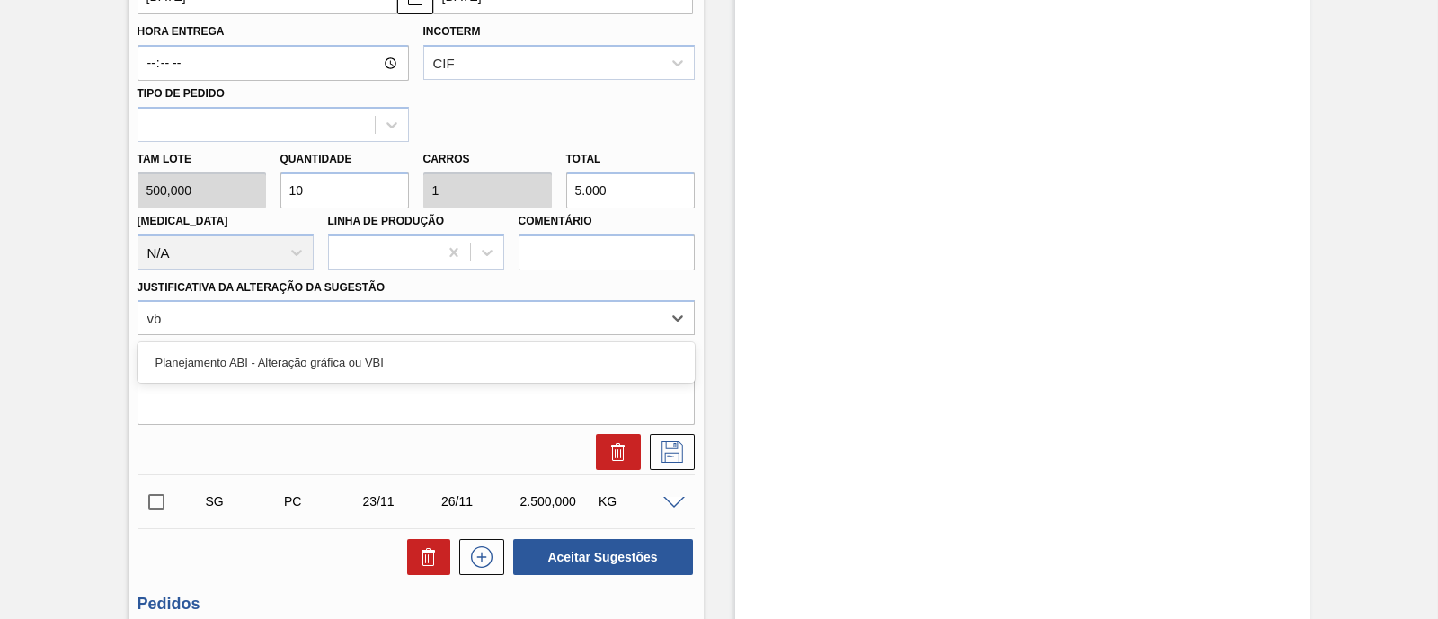
type Sugestão "vbi"
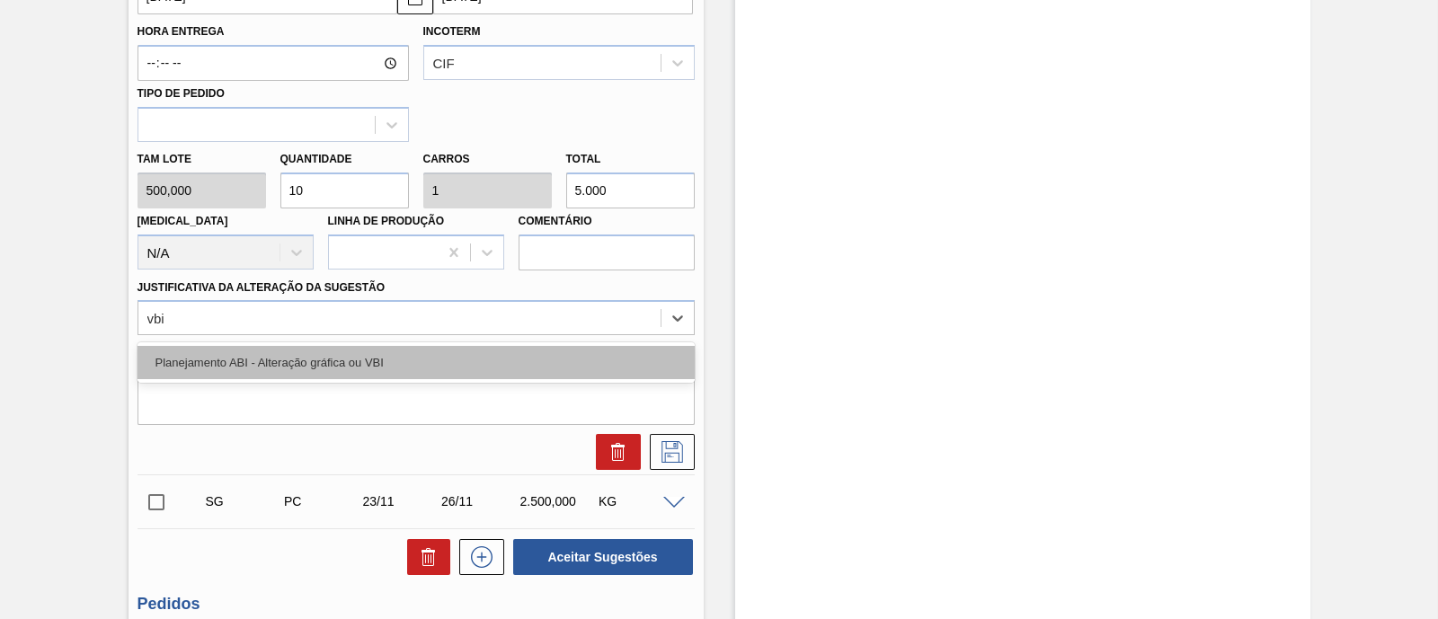
click at [449, 370] on div "Planejamento ABI - Alteração gráfica ou VBI" at bounding box center [416, 362] width 557 height 33
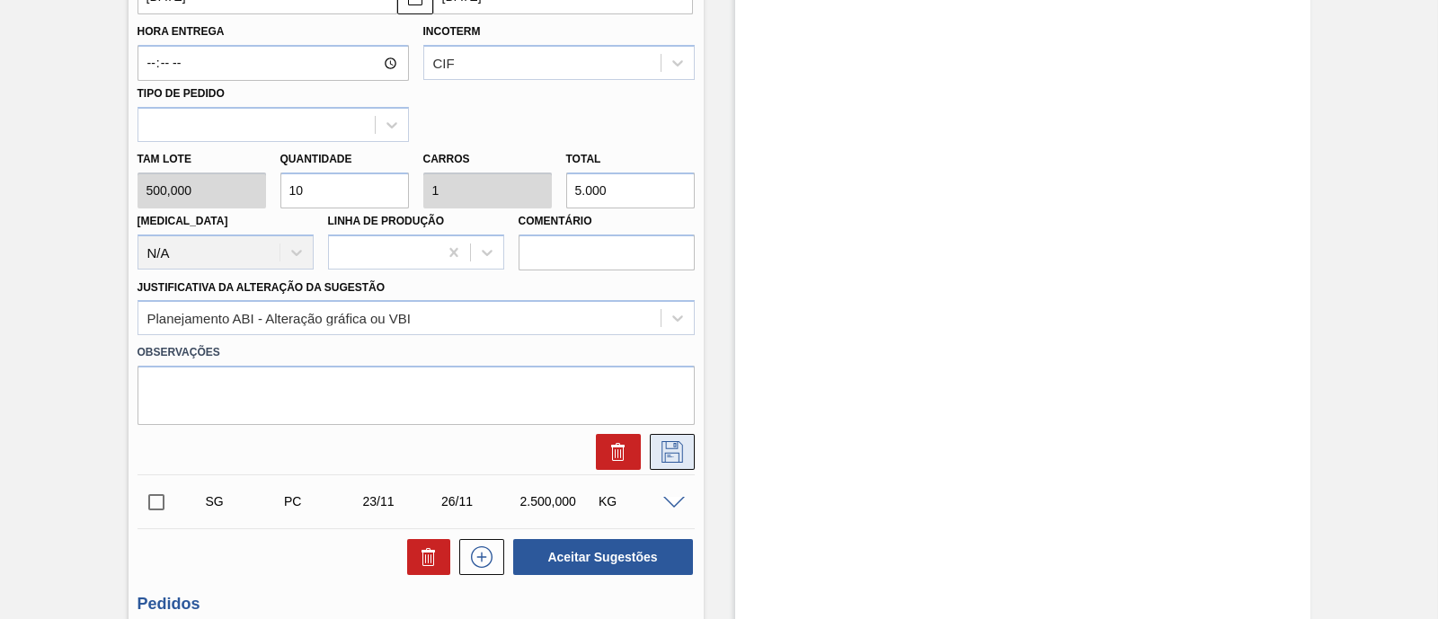
click at [670, 459] on icon at bounding box center [672, 452] width 29 height 22
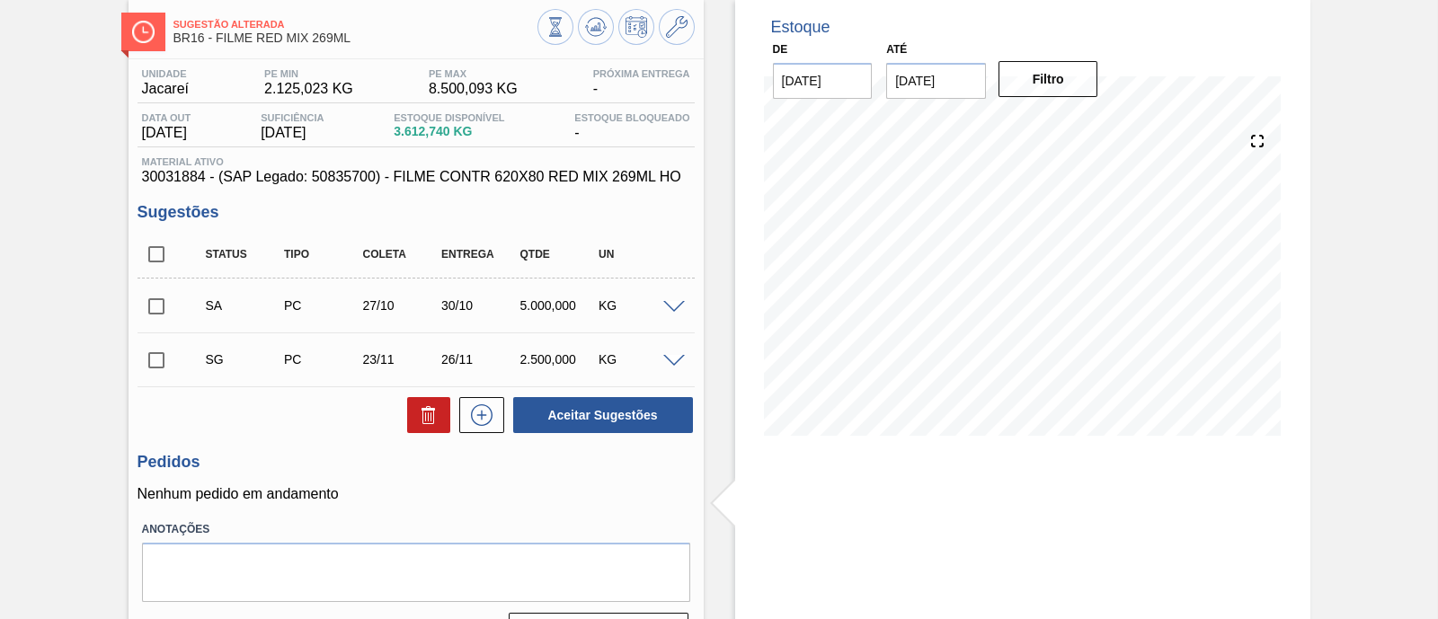
scroll to position [123, 0]
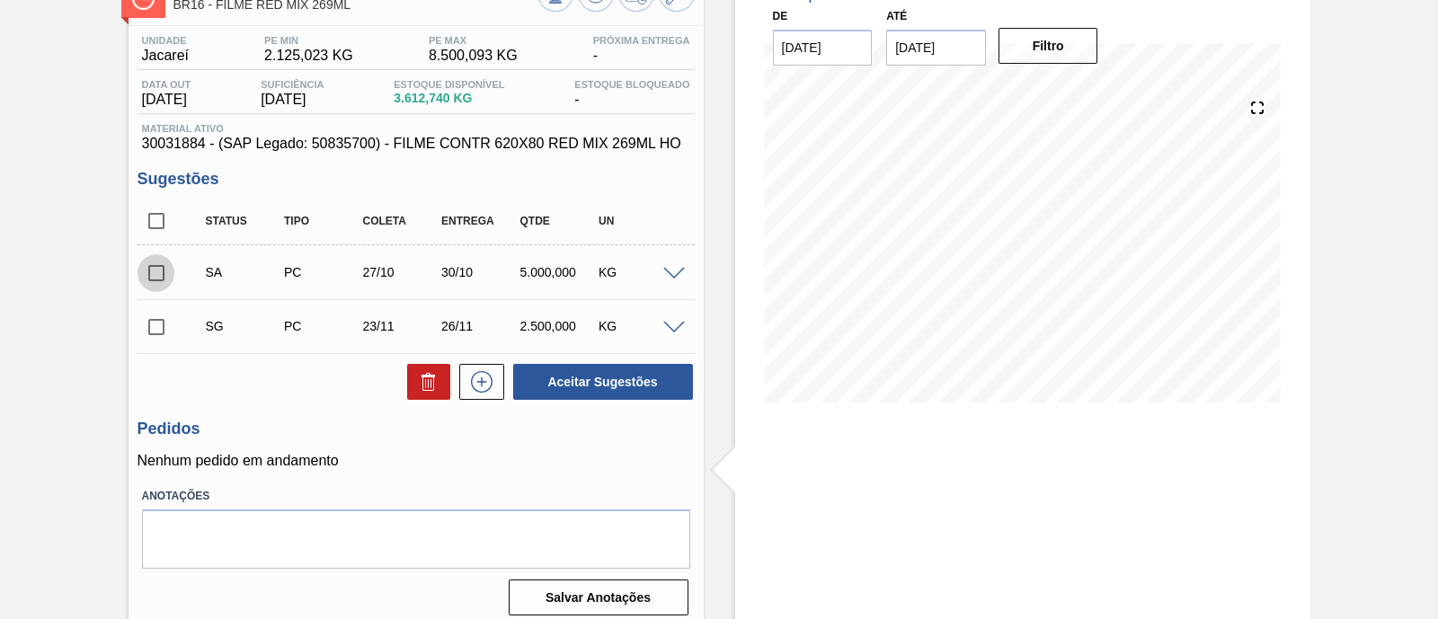
click at [162, 280] on input "checkbox" at bounding box center [157, 273] width 38 height 38
click at [582, 388] on button "Aceitar Sugestões" at bounding box center [603, 382] width 180 height 36
checkbox input "false"
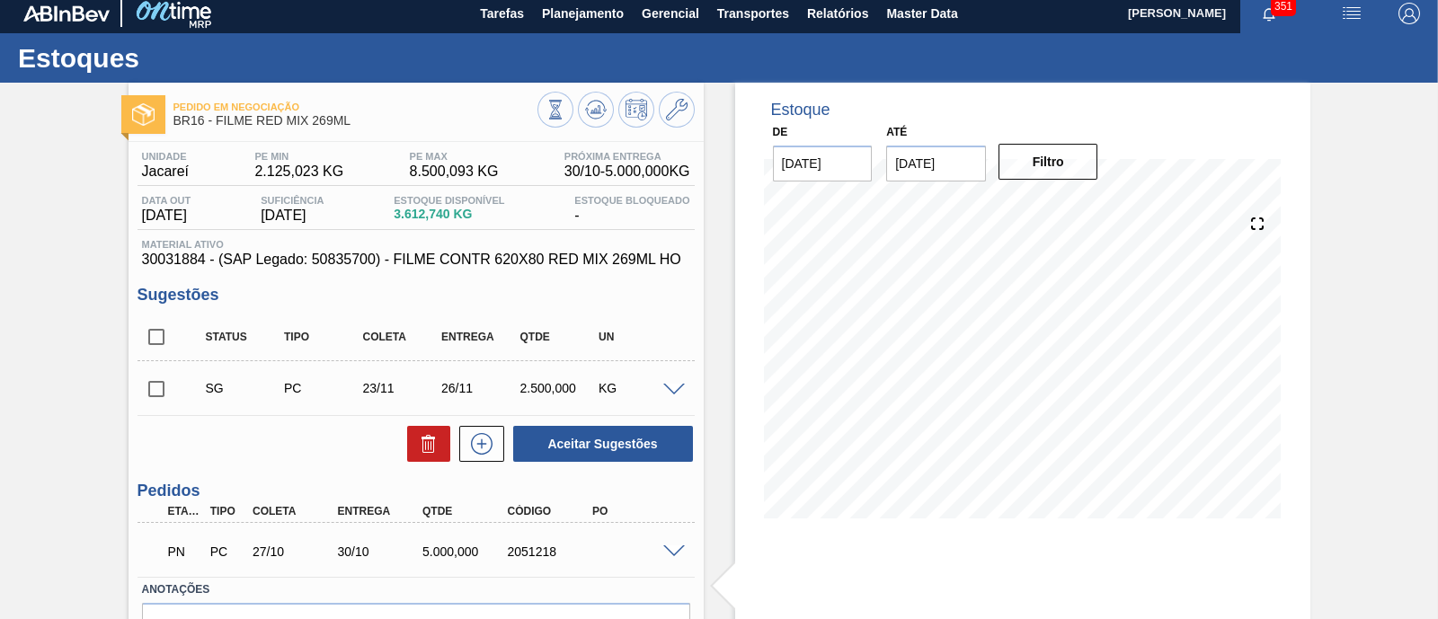
scroll to position [0, 0]
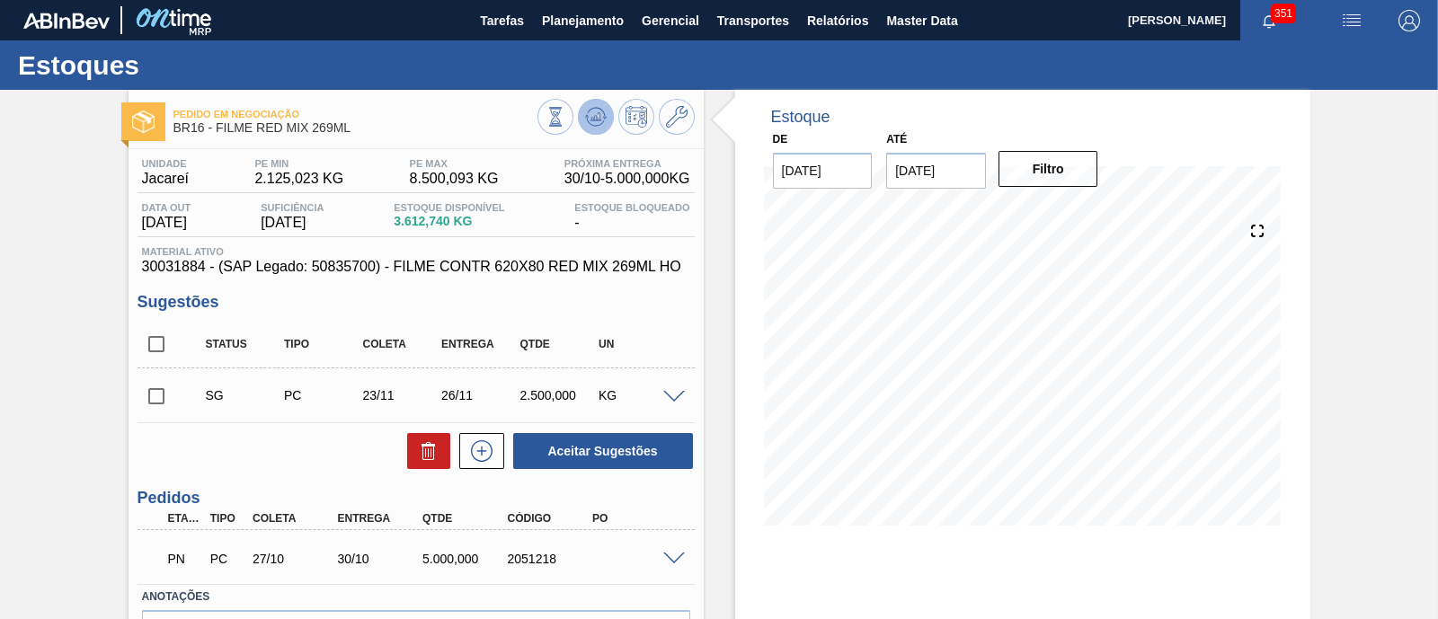
click at [604, 111] on icon at bounding box center [596, 117] width 22 height 22
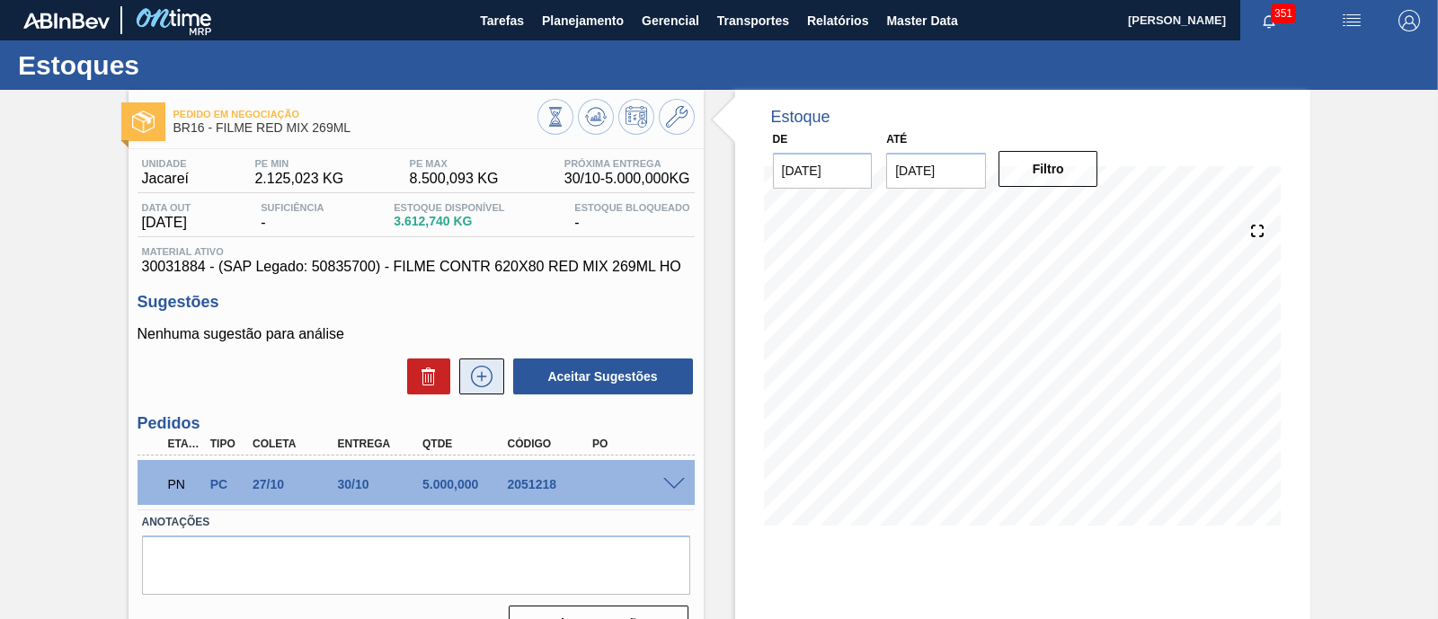
click at [490, 385] on icon at bounding box center [481, 377] width 29 height 22
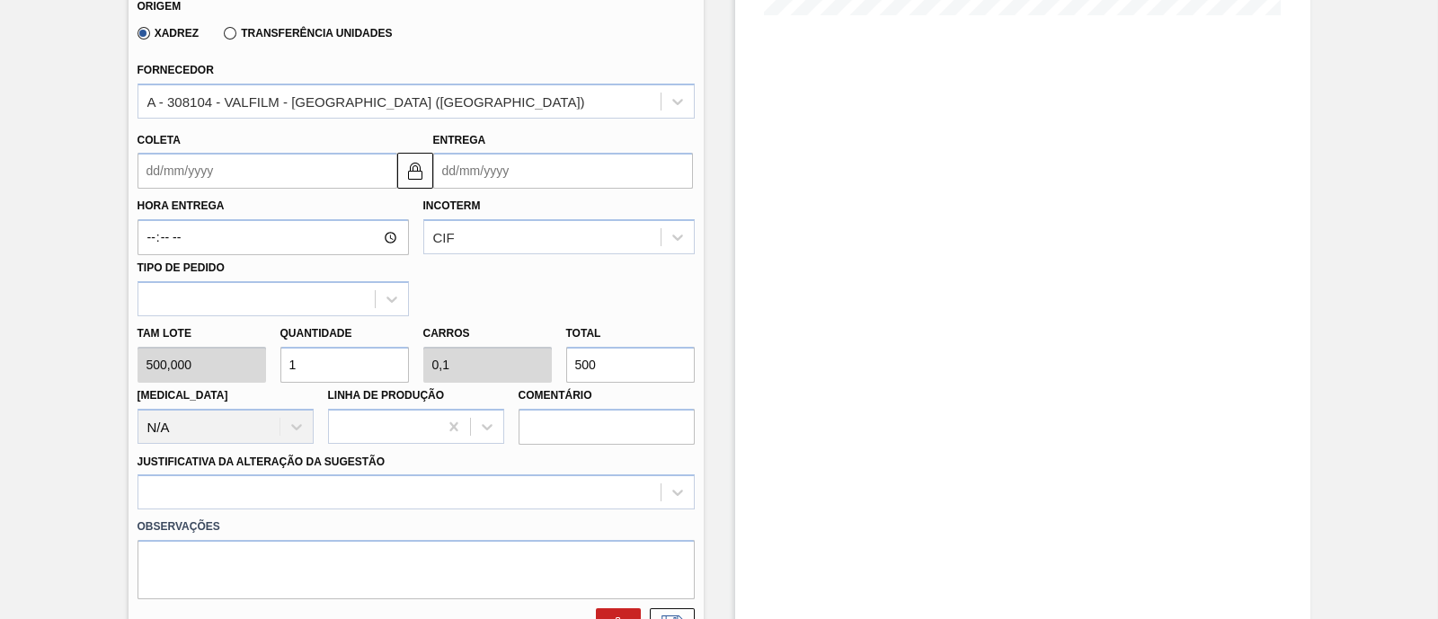
scroll to position [512, 0]
click at [617, 352] on input "500" at bounding box center [630, 363] width 129 height 36
type input "10"
type input "1"
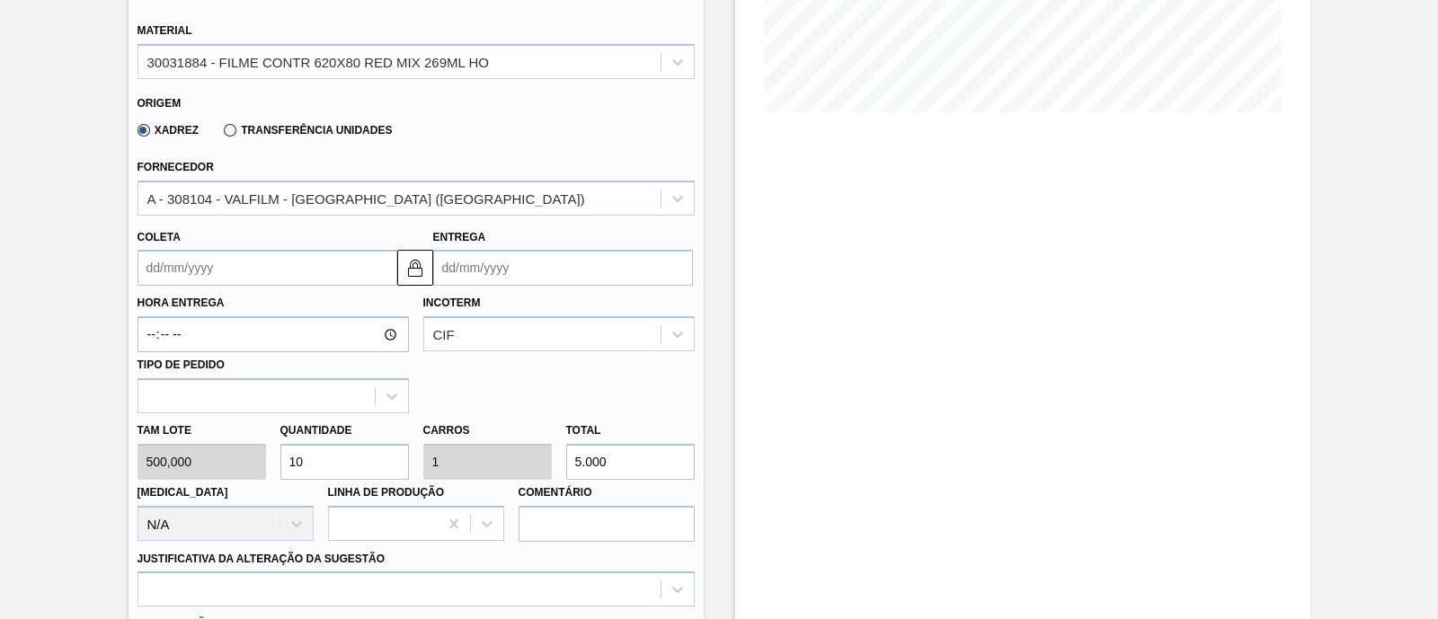
scroll to position [449, 0]
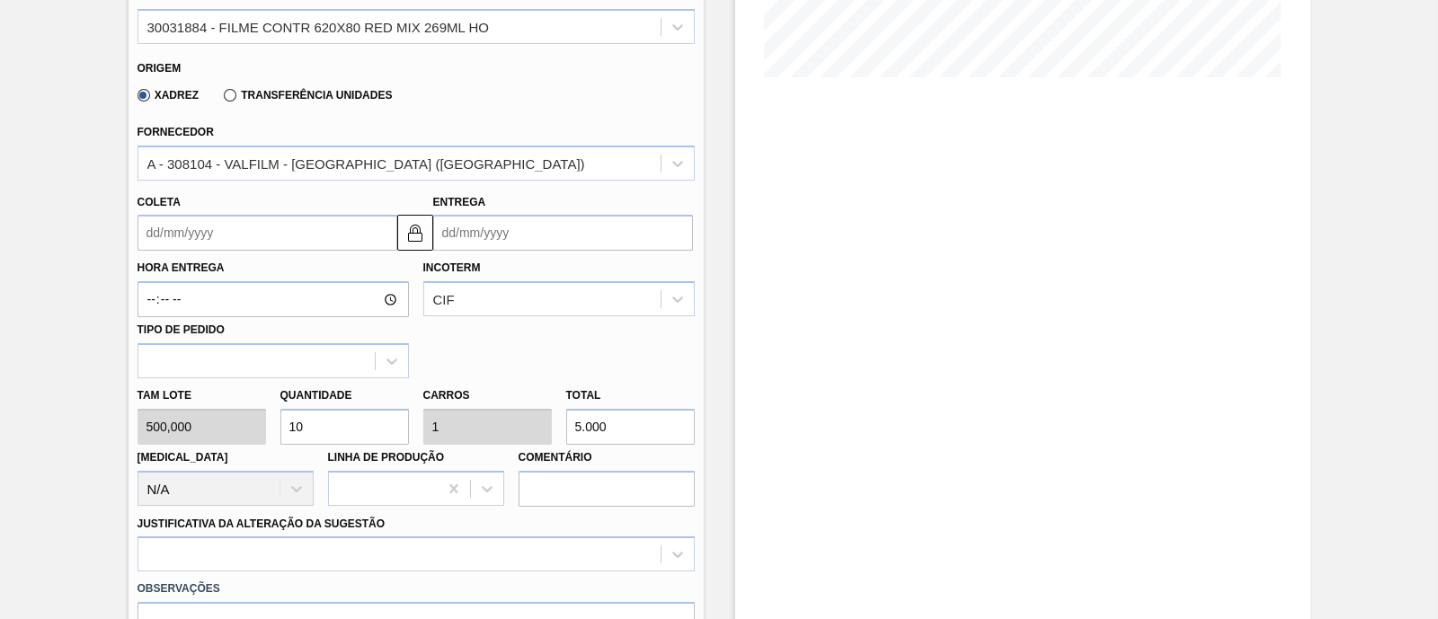
type input "5.000"
click at [269, 223] on input "Coleta" at bounding box center [268, 233] width 260 height 36
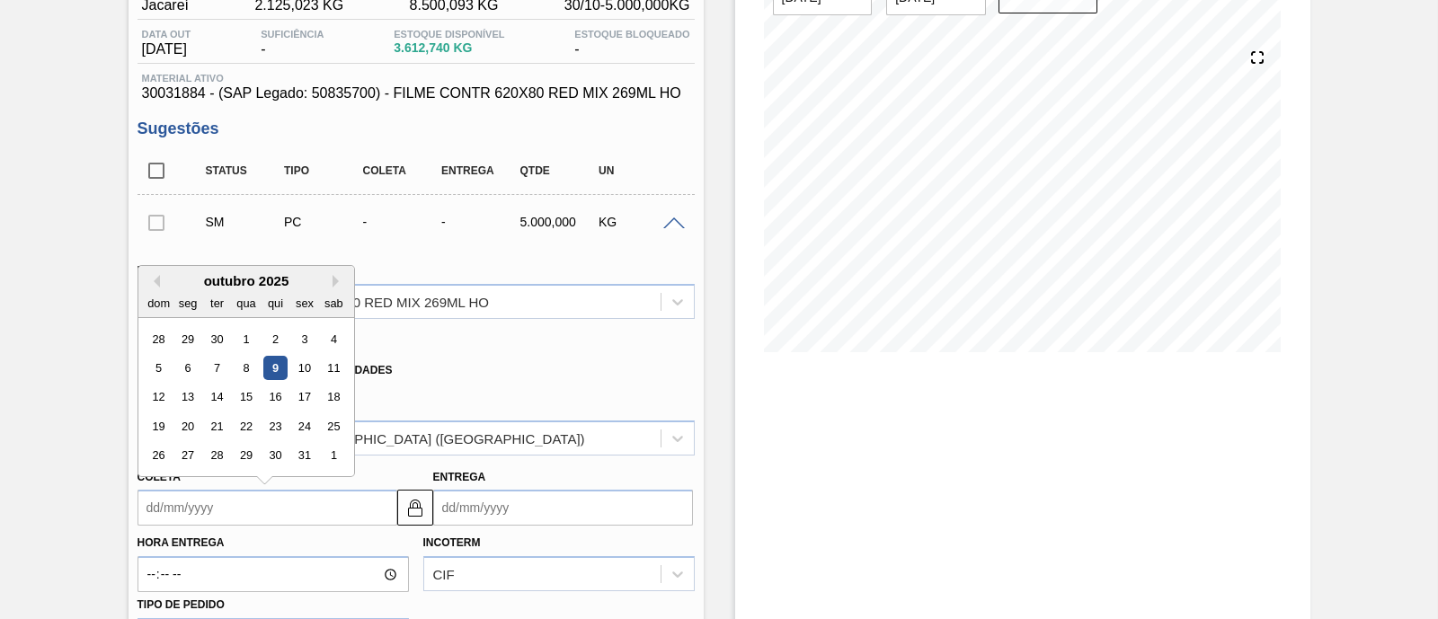
scroll to position [224, 0]
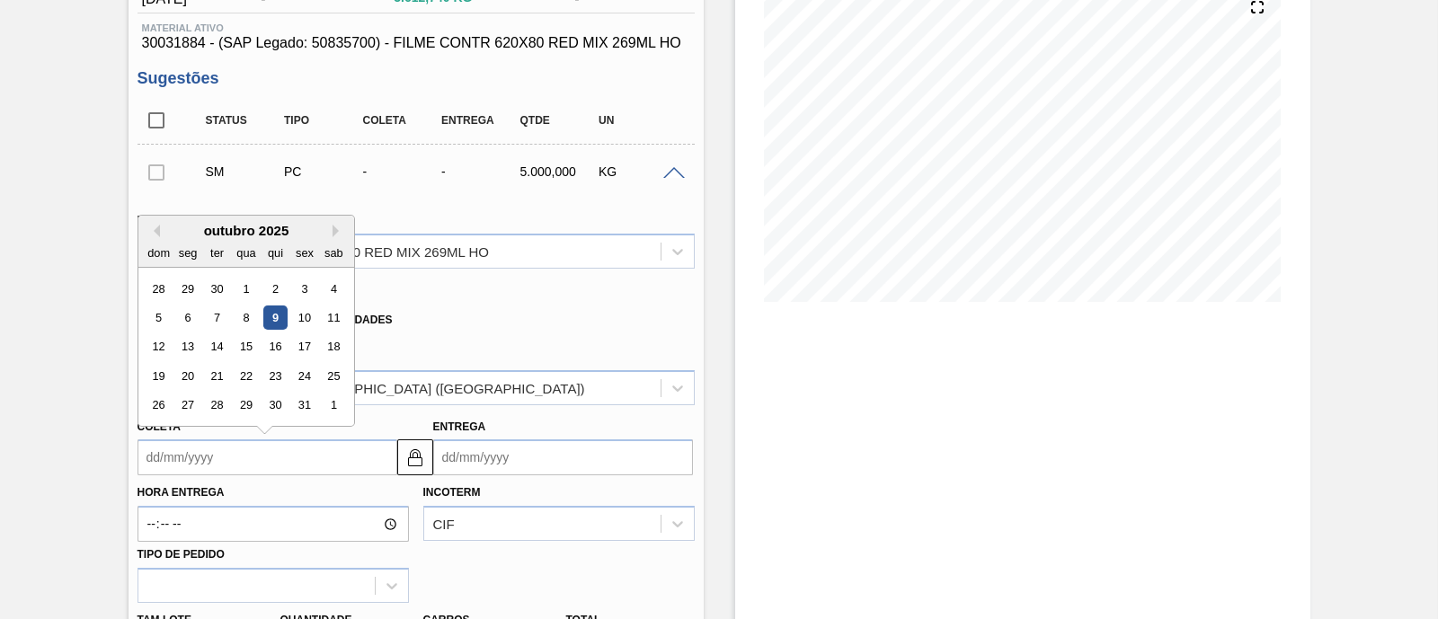
click at [501, 456] on input "Entrega" at bounding box center [563, 458] width 260 height 36
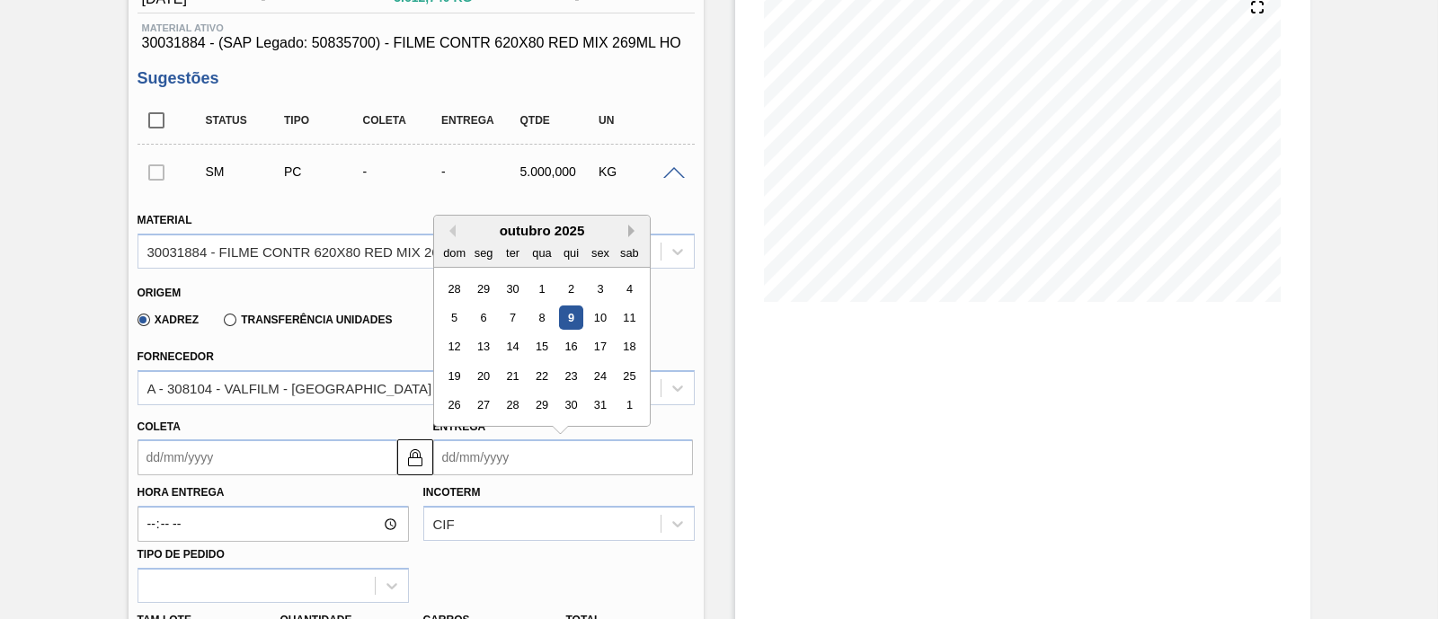
click at [630, 231] on button "Next Month" at bounding box center [634, 231] width 13 height 13
click at [487, 342] on div "10" at bounding box center [483, 347] width 24 height 24
type input "[DATE]"
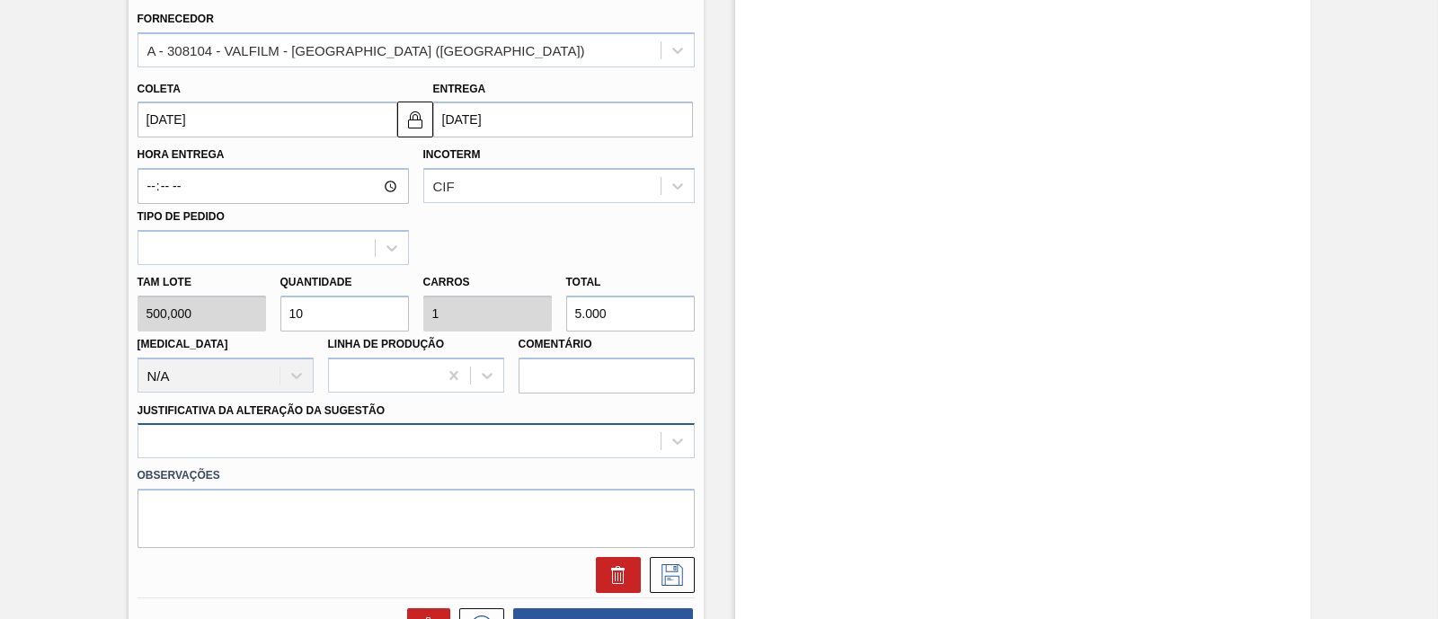
click at [349, 439] on div at bounding box center [416, 440] width 557 height 35
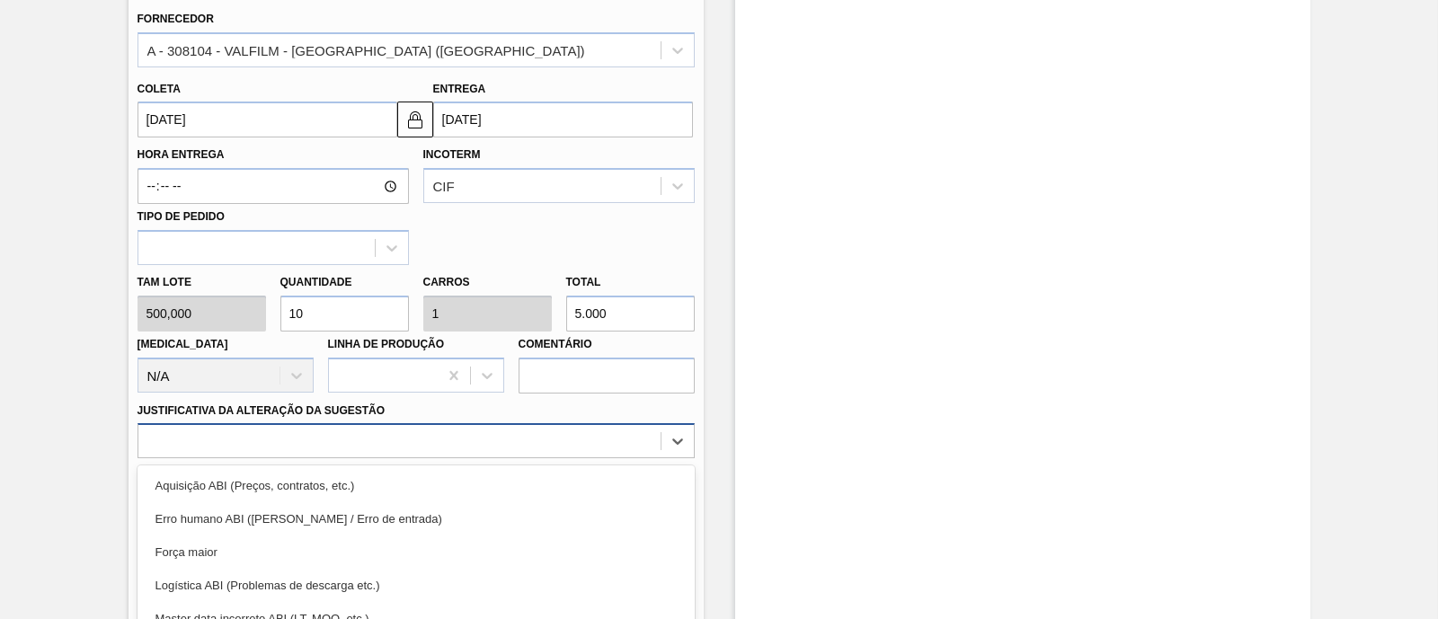
scroll to position [685, 0]
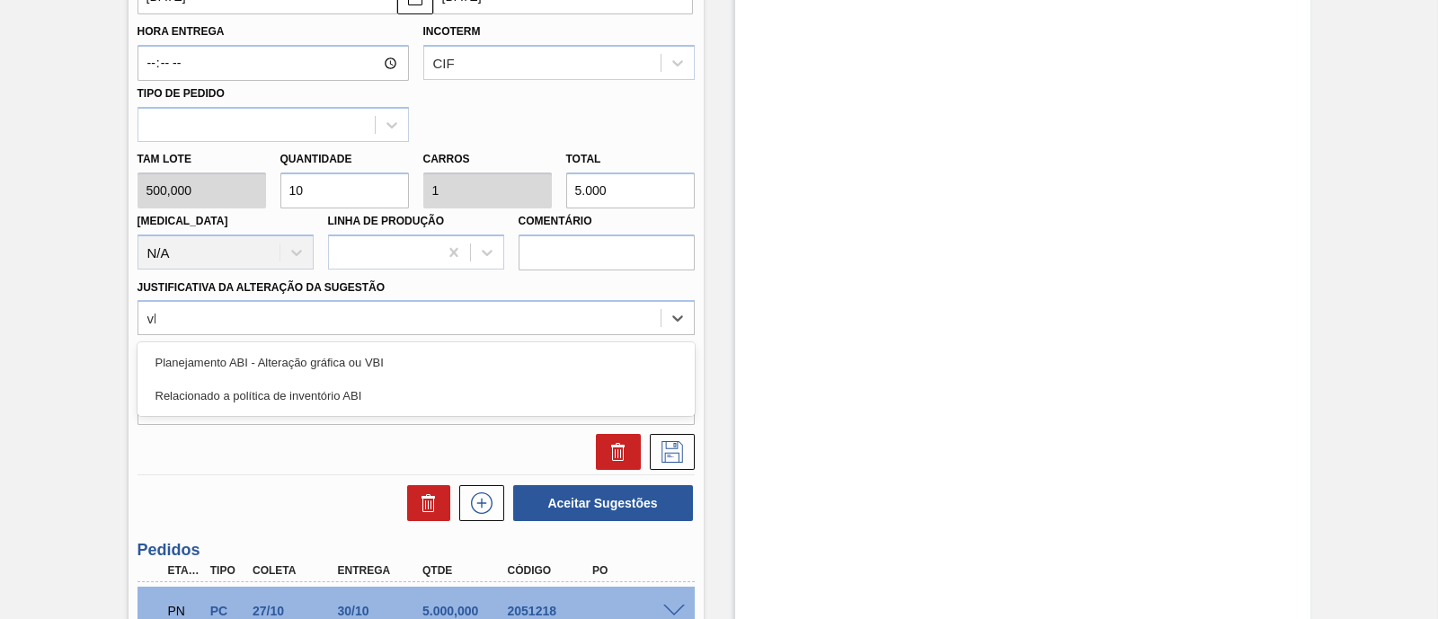
type Sugestão "vbi"
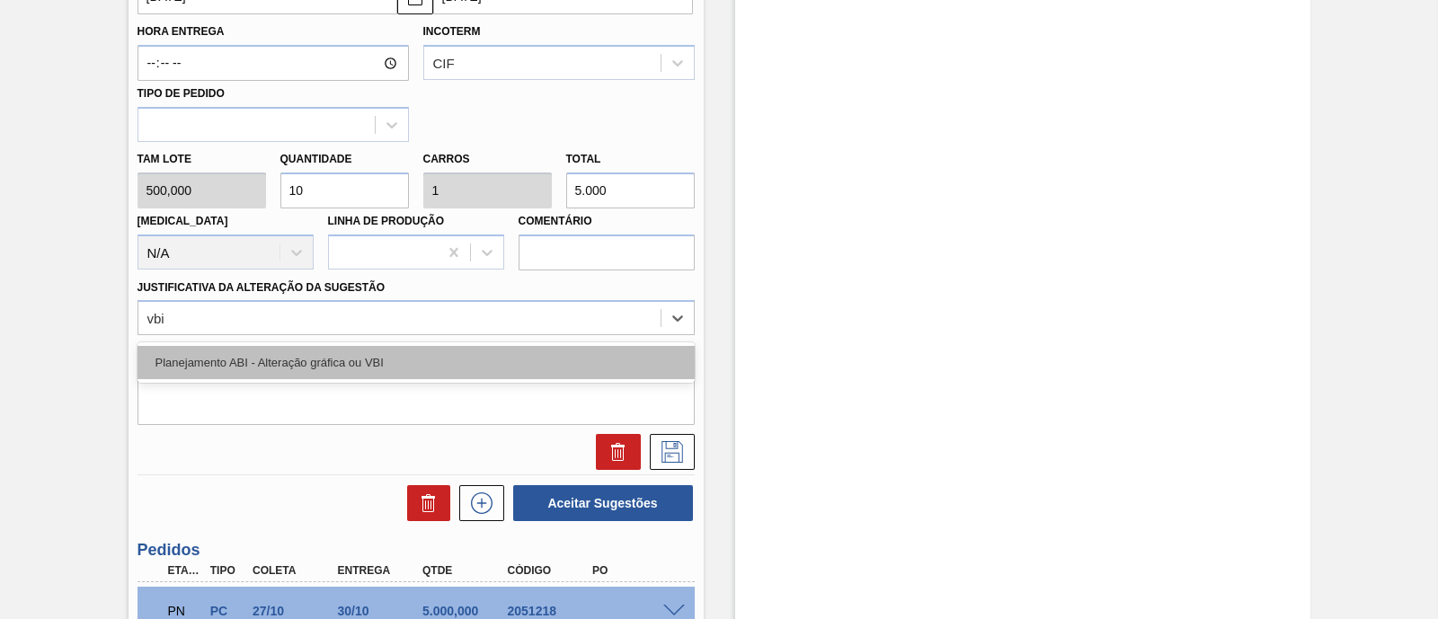
click at [416, 354] on div "Planejamento ABI - Alteração gráfica ou VBI" at bounding box center [416, 362] width 557 height 33
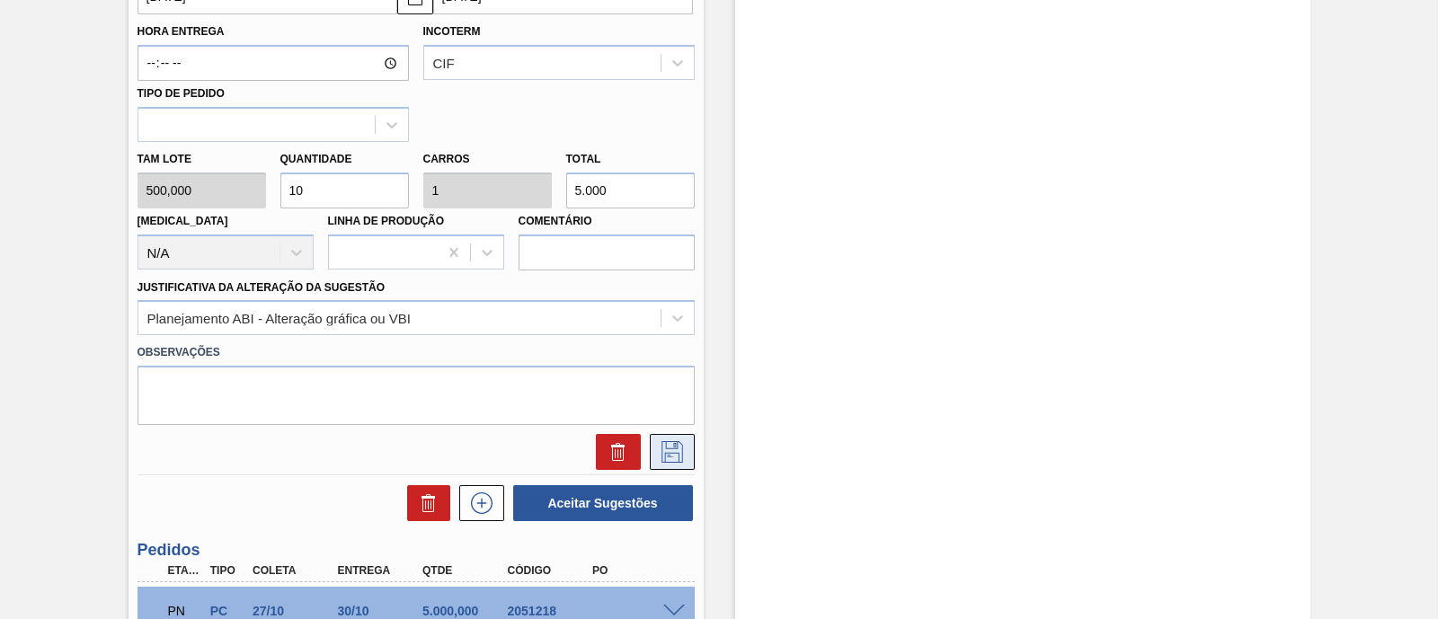
click at [681, 442] on icon at bounding box center [672, 452] width 29 height 22
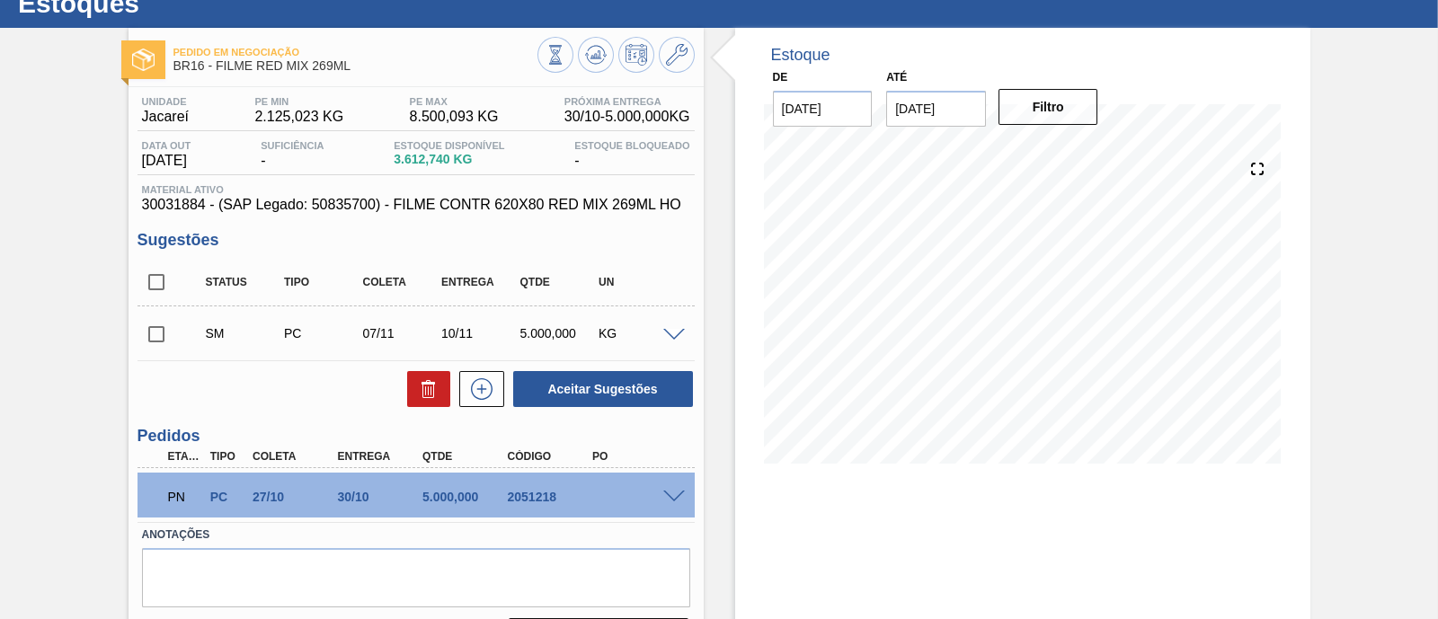
scroll to position [40, 0]
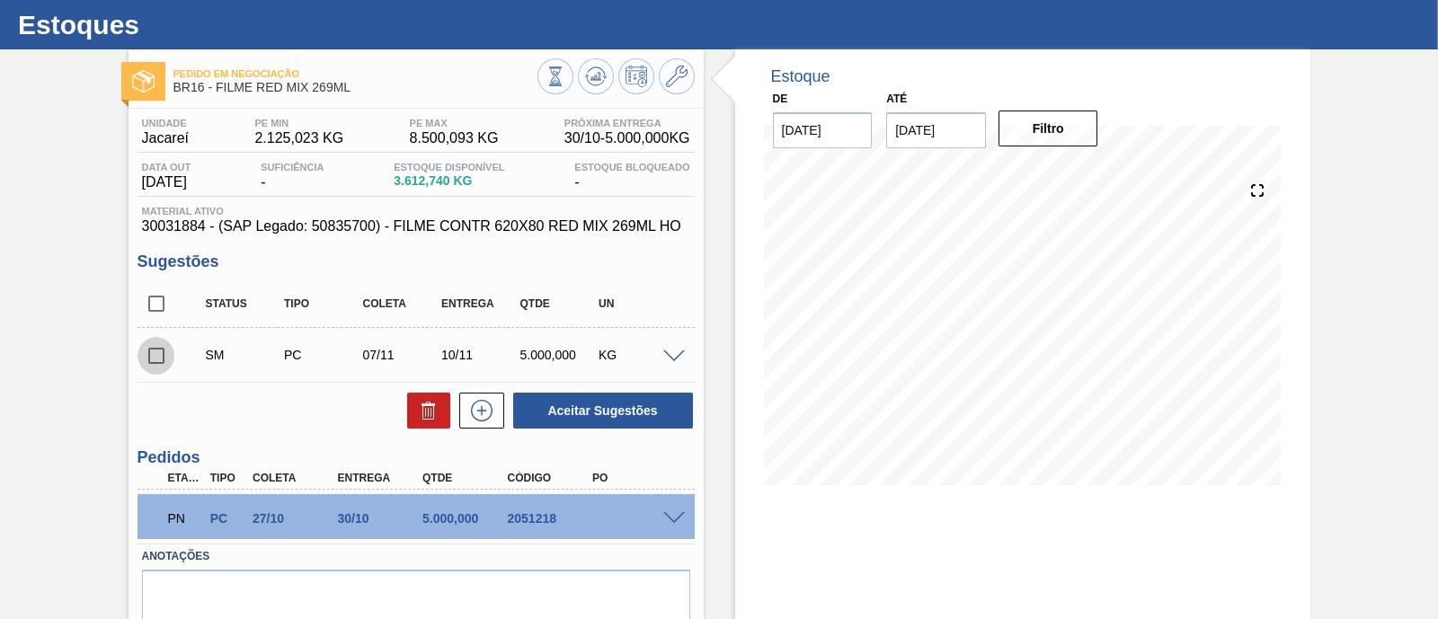
click at [155, 358] on input "checkbox" at bounding box center [157, 356] width 38 height 38
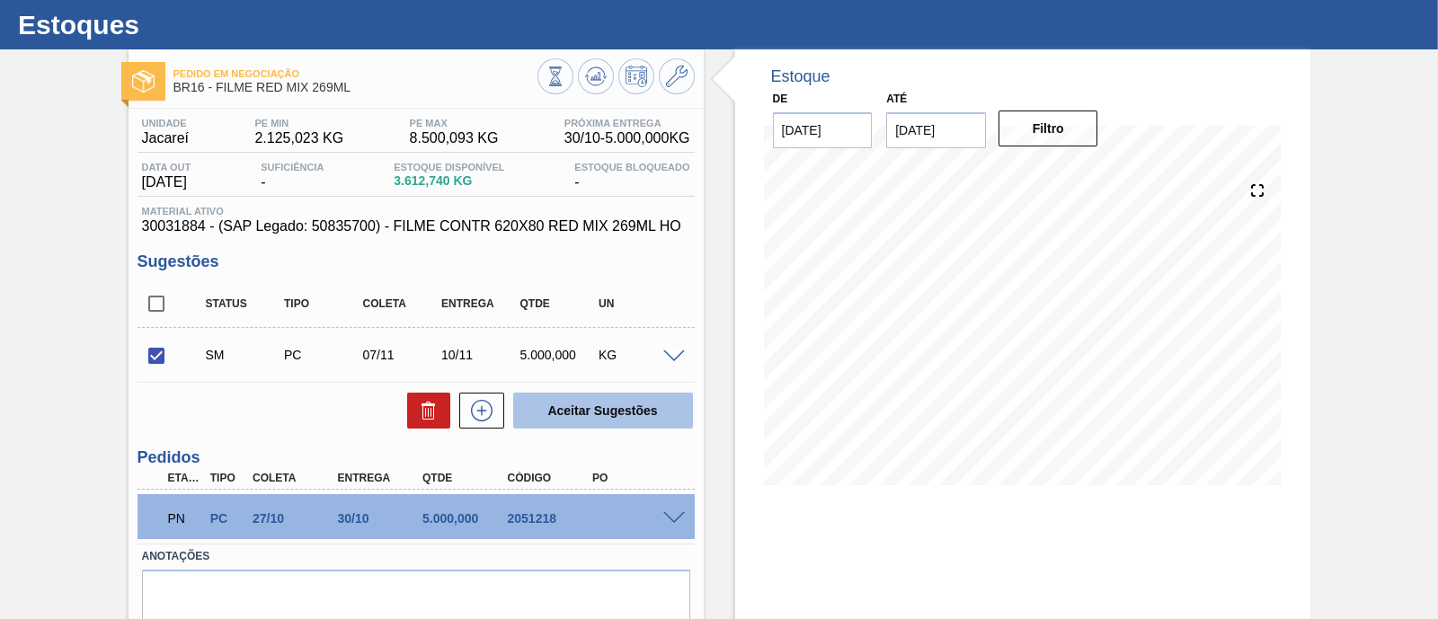
click at [550, 404] on button "Aceitar Sugestões" at bounding box center [603, 411] width 180 height 36
checkbox input "false"
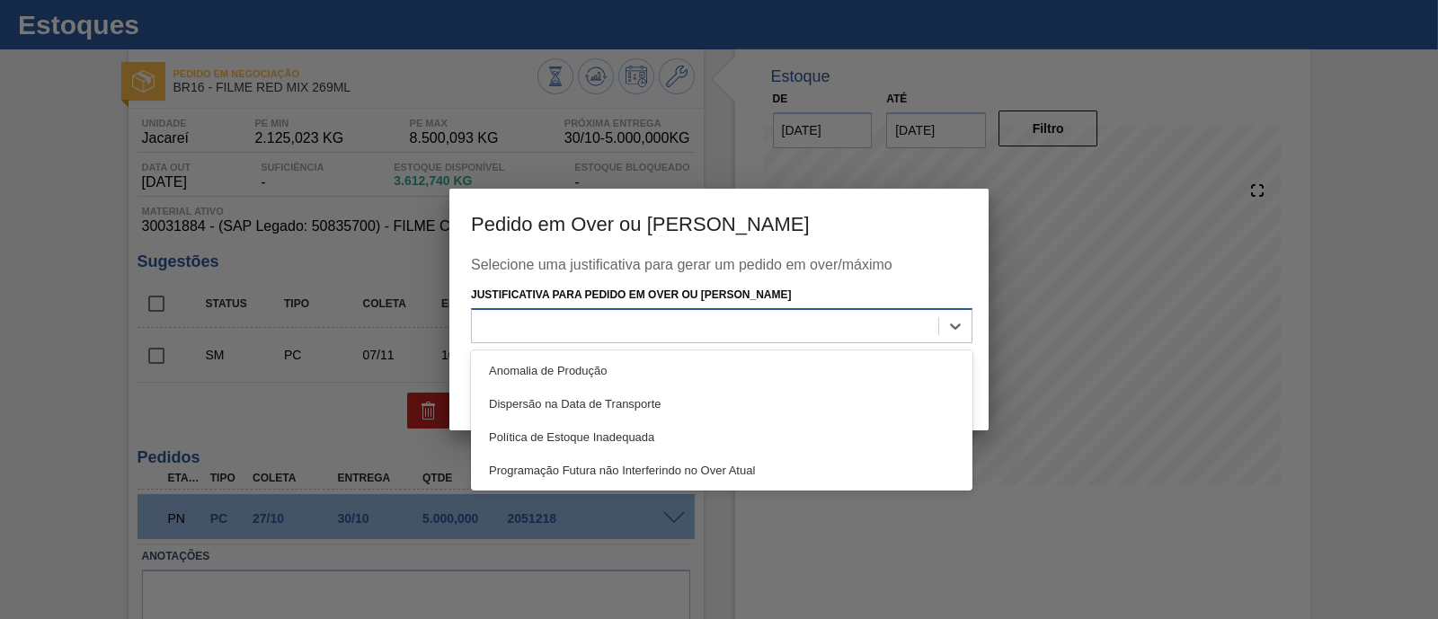
click at [602, 319] on div at bounding box center [705, 326] width 466 height 26
click at [875, 533] on div at bounding box center [719, 309] width 1438 height 619
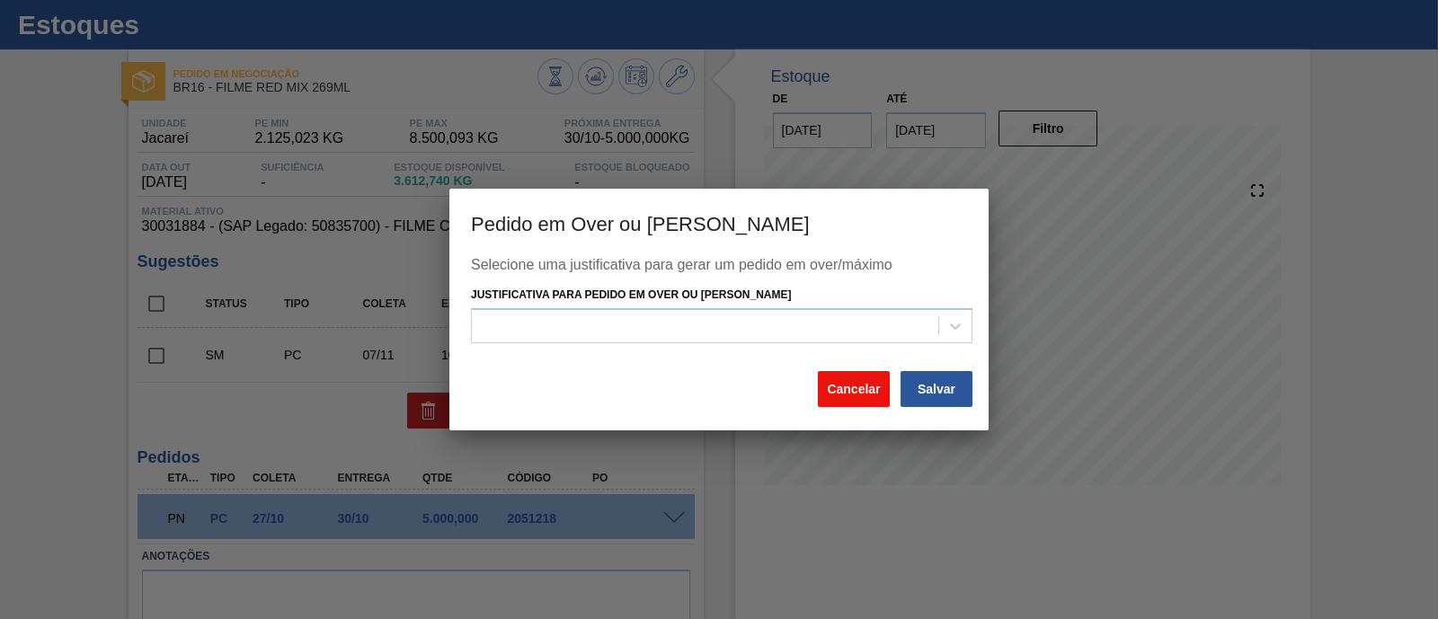
click at [866, 395] on button "Cancelar" at bounding box center [854, 389] width 72 height 36
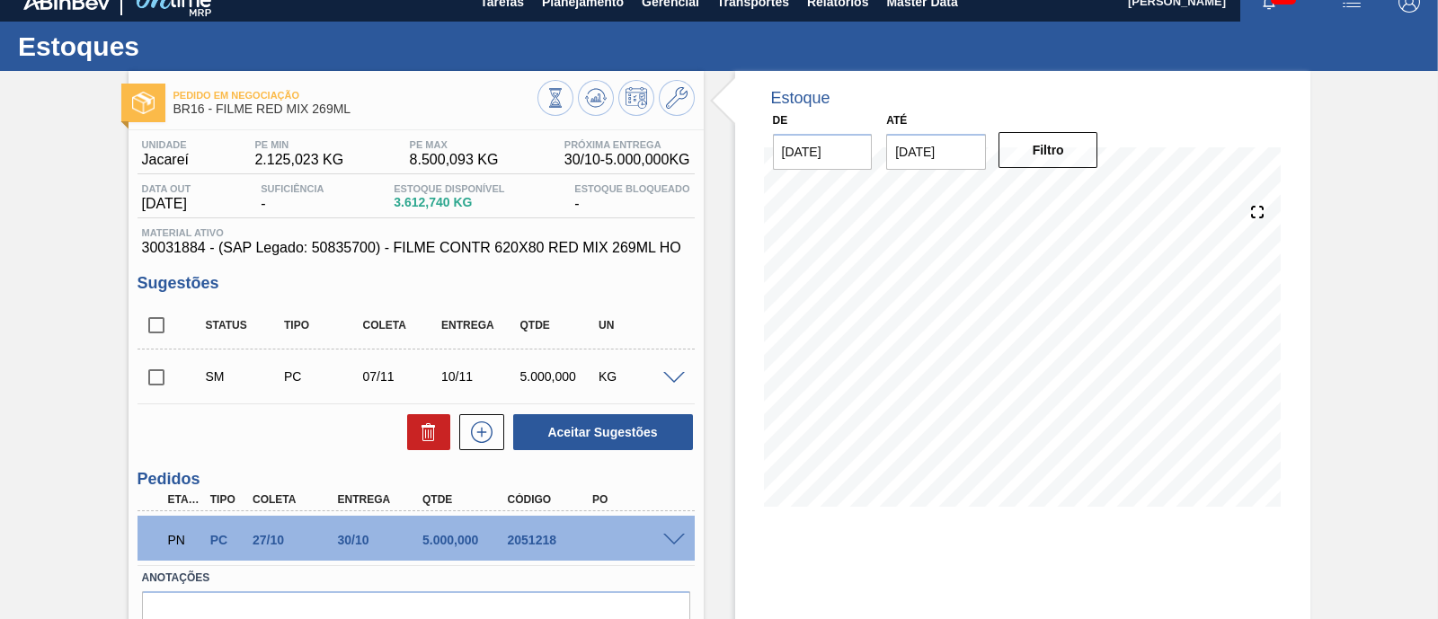
scroll to position [0, 0]
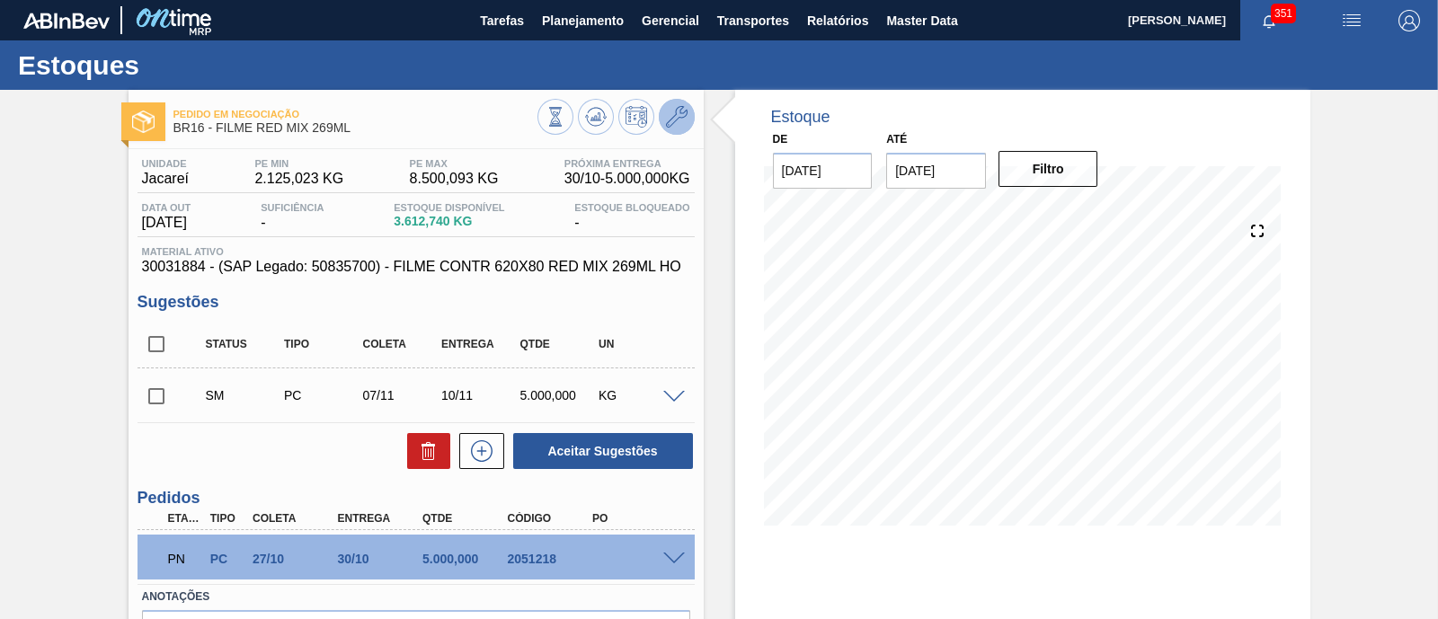
click at [676, 116] on icon at bounding box center [677, 117] width 22 height 22
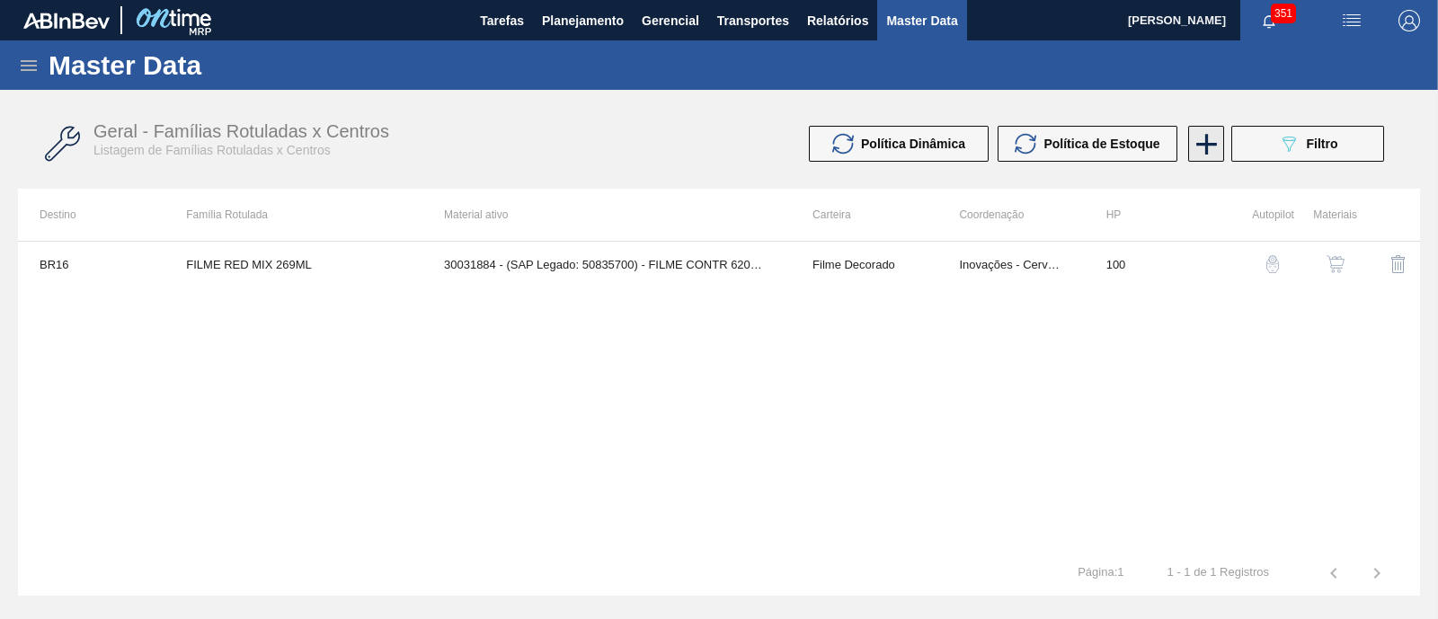
click at [1218, 141] on icon at bounding box center [1206, 144] width 35 height 35
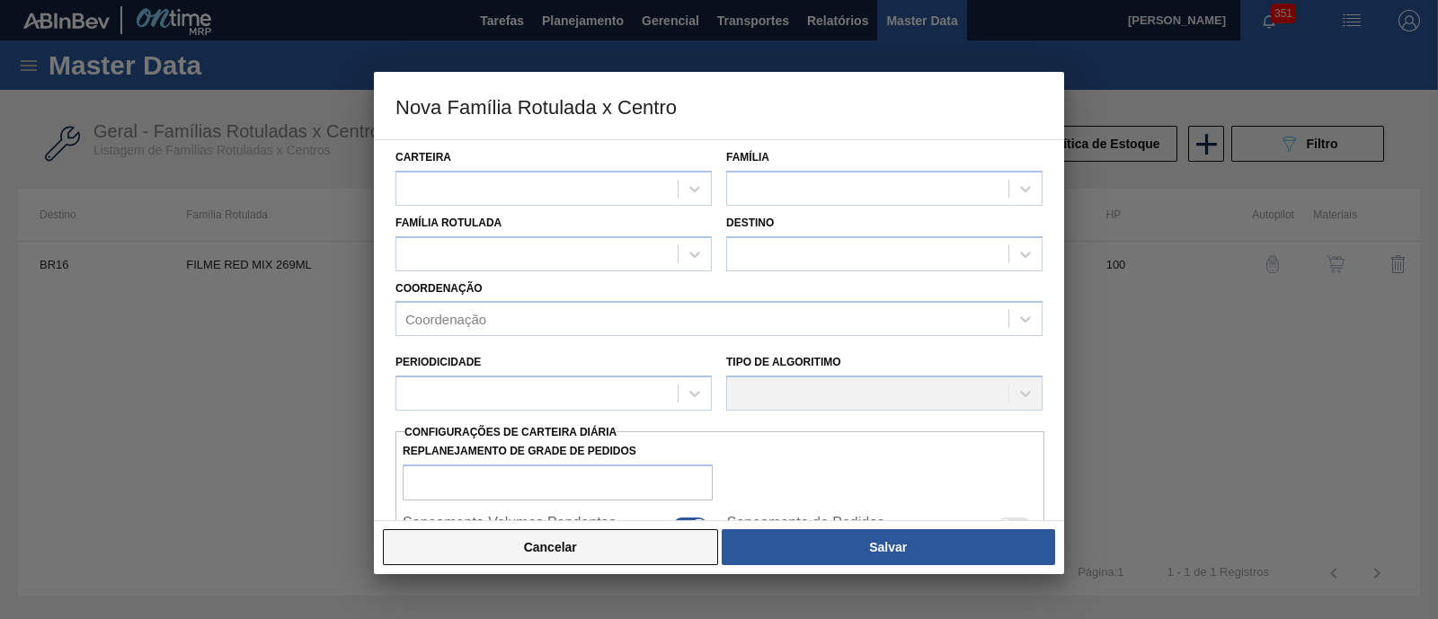
click at [606, 541] on button "Cancelar" at bounding box center [550, 547] width 335 height 36
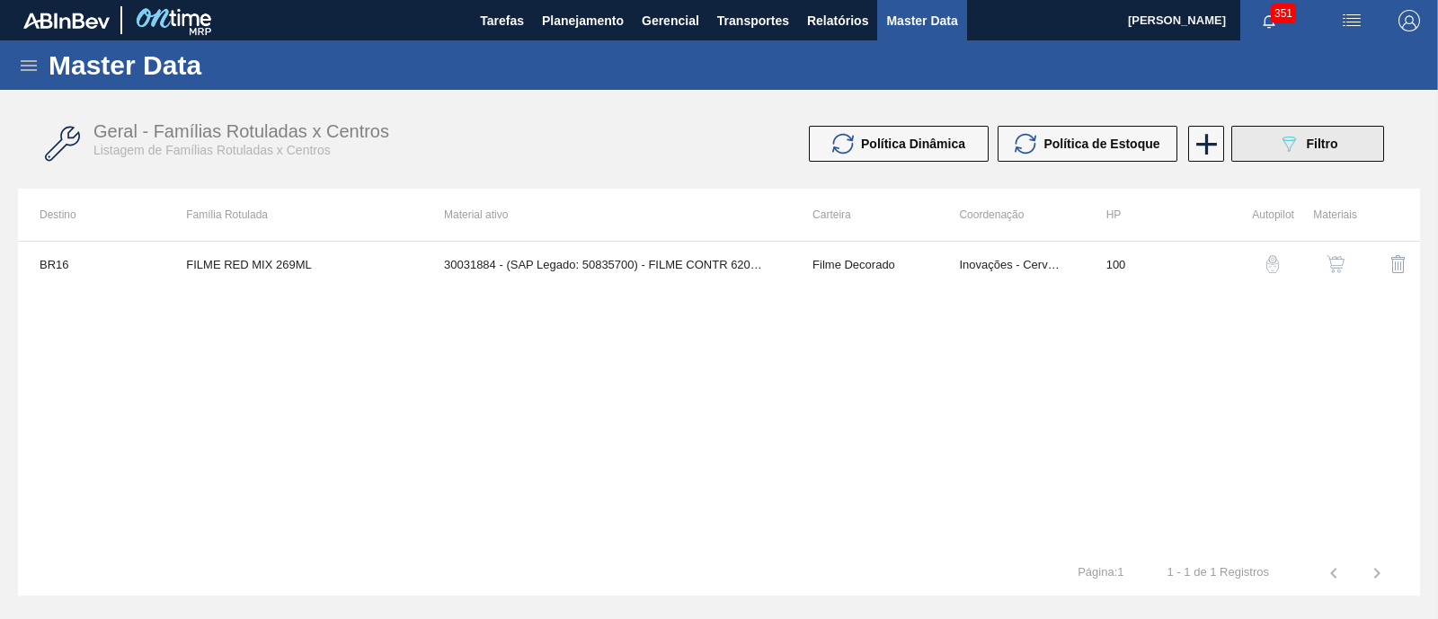
click at [1321, 147] on span "Filtro" at bounding box center [1322, 144] width 31 height 14
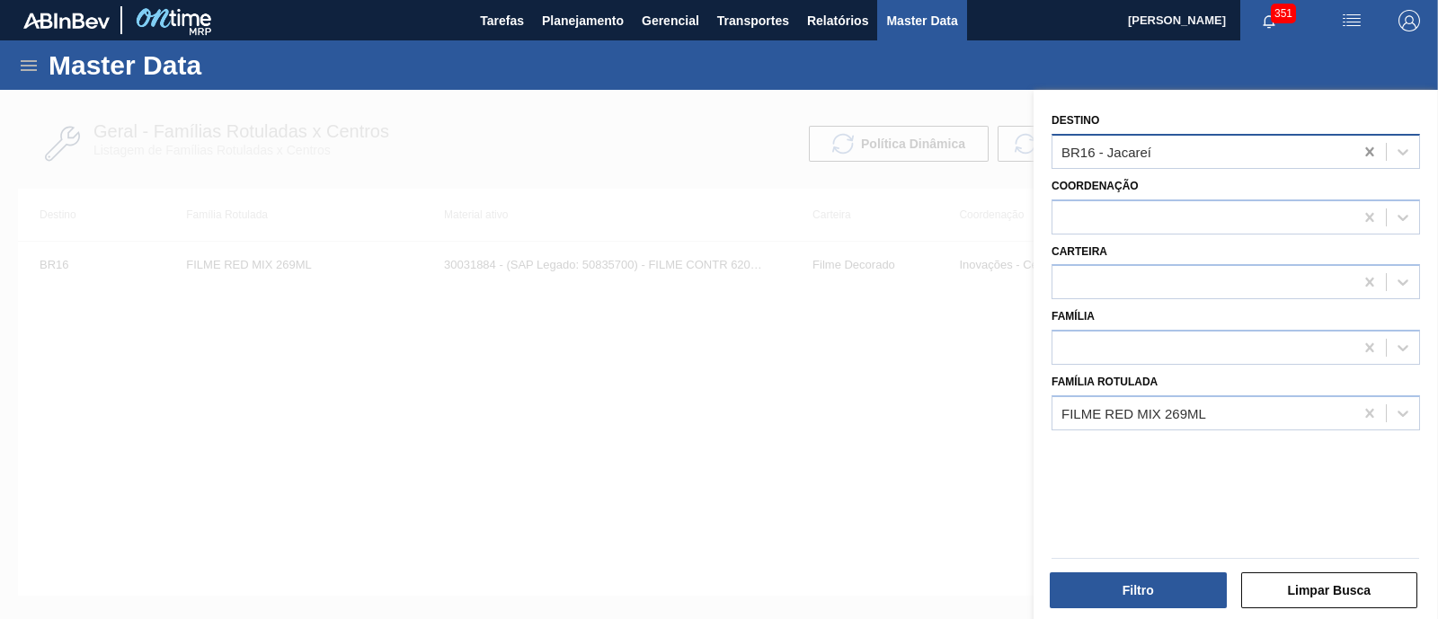
click at [1364, 149] on icon at bounding box center [1370, 152] width 18 height 18
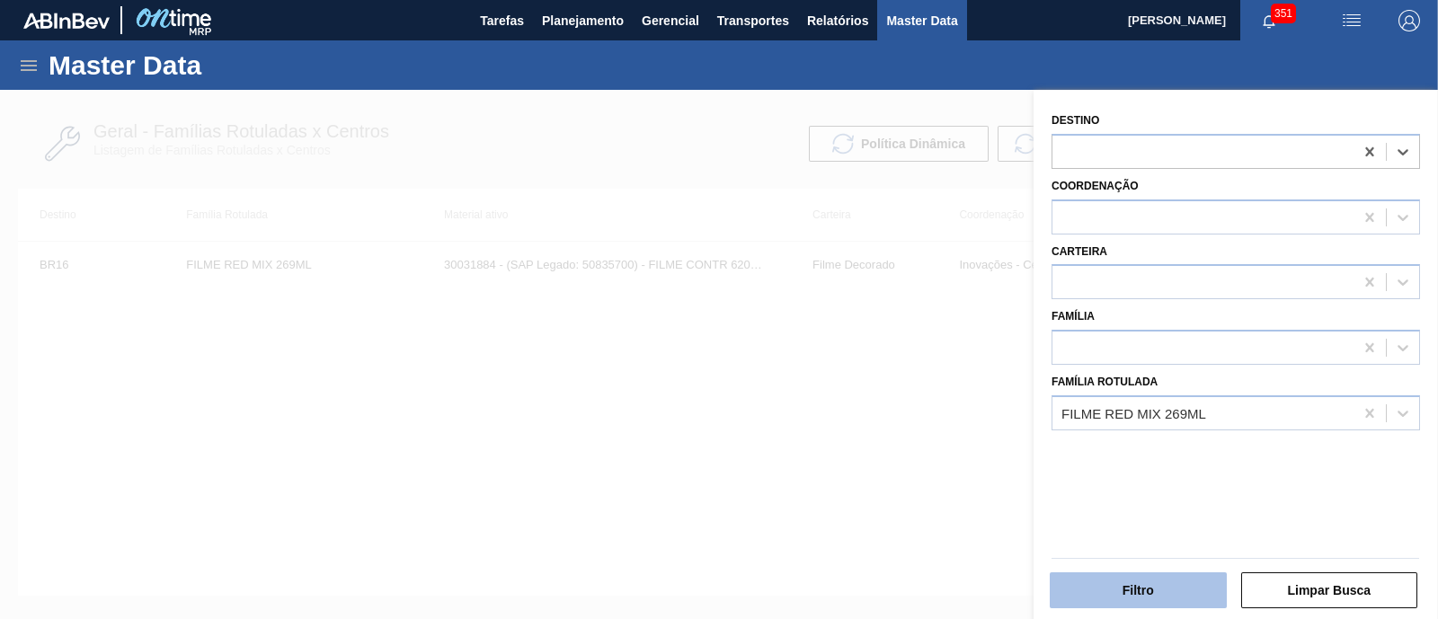
click at [1184, 595] on button "Filtro" at bounding box center [1138, 591] width 177 height 36
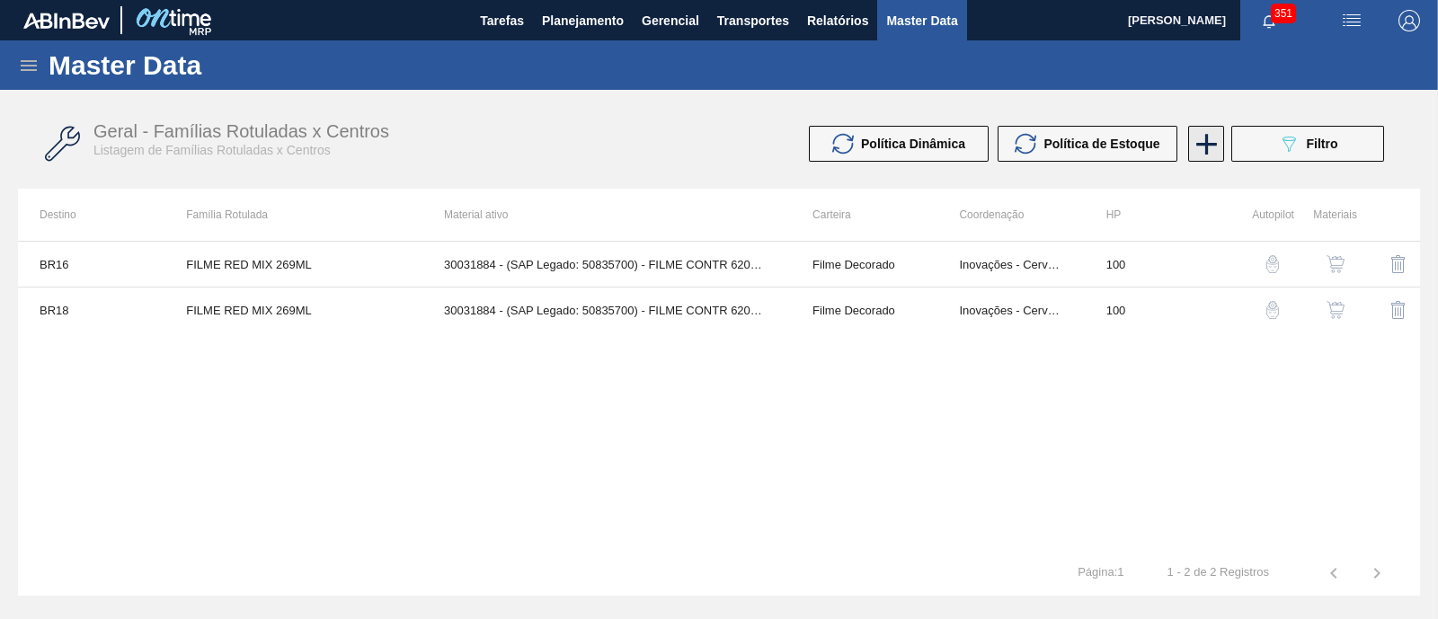
click at [1204, 148] on icon at bounding box center [1206, 144] width 21 height 21
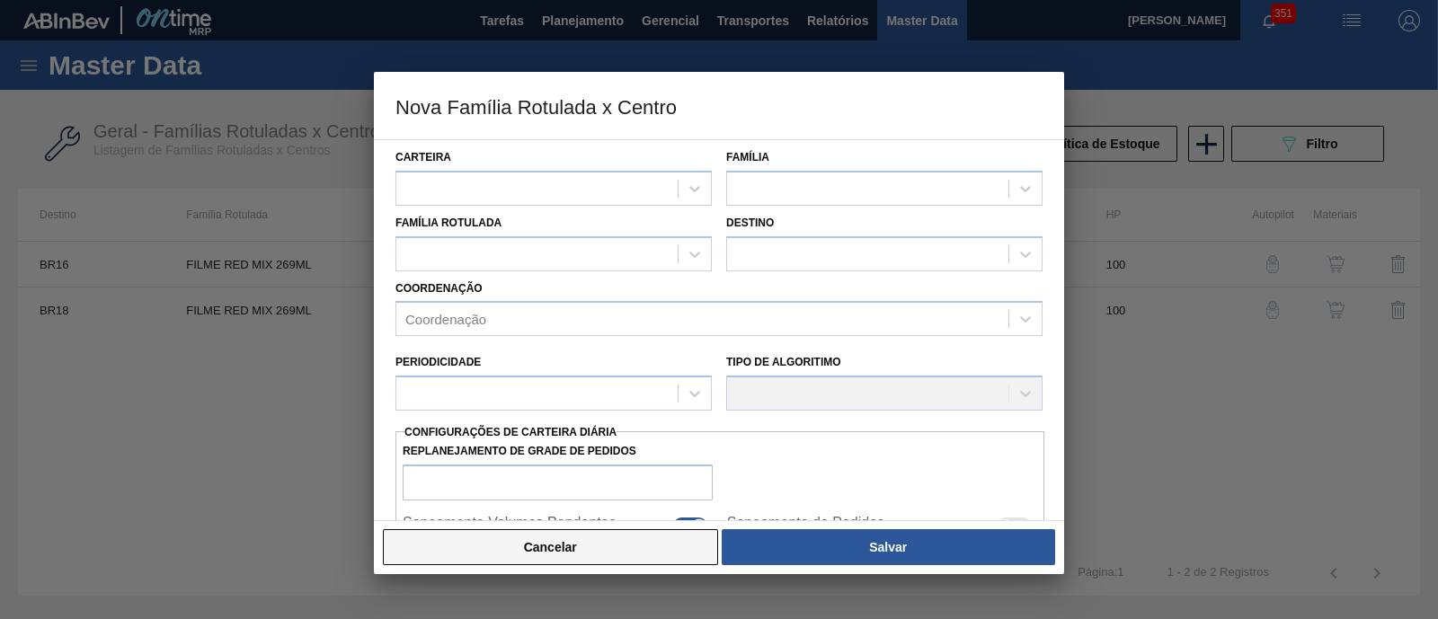
click at [629, 546] on button "Cancelar" at bounding box center [550, 547] width 335 height 36
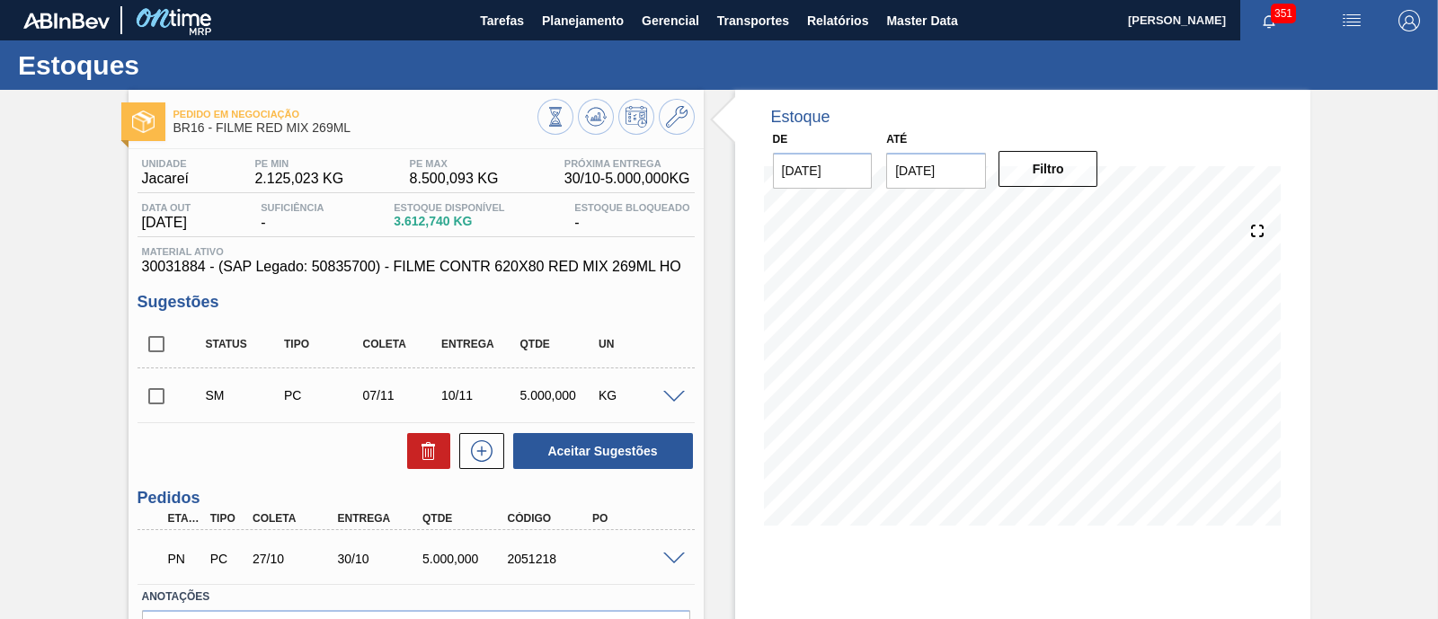
click at [148, 406] on input "checkbox" at bounding box center [157, 397] width 38 height 38
click at [615, 459] on button "Aceitar Sugestões" at bounding box center [603, 451] width 180 height 36
checkbox input "false"
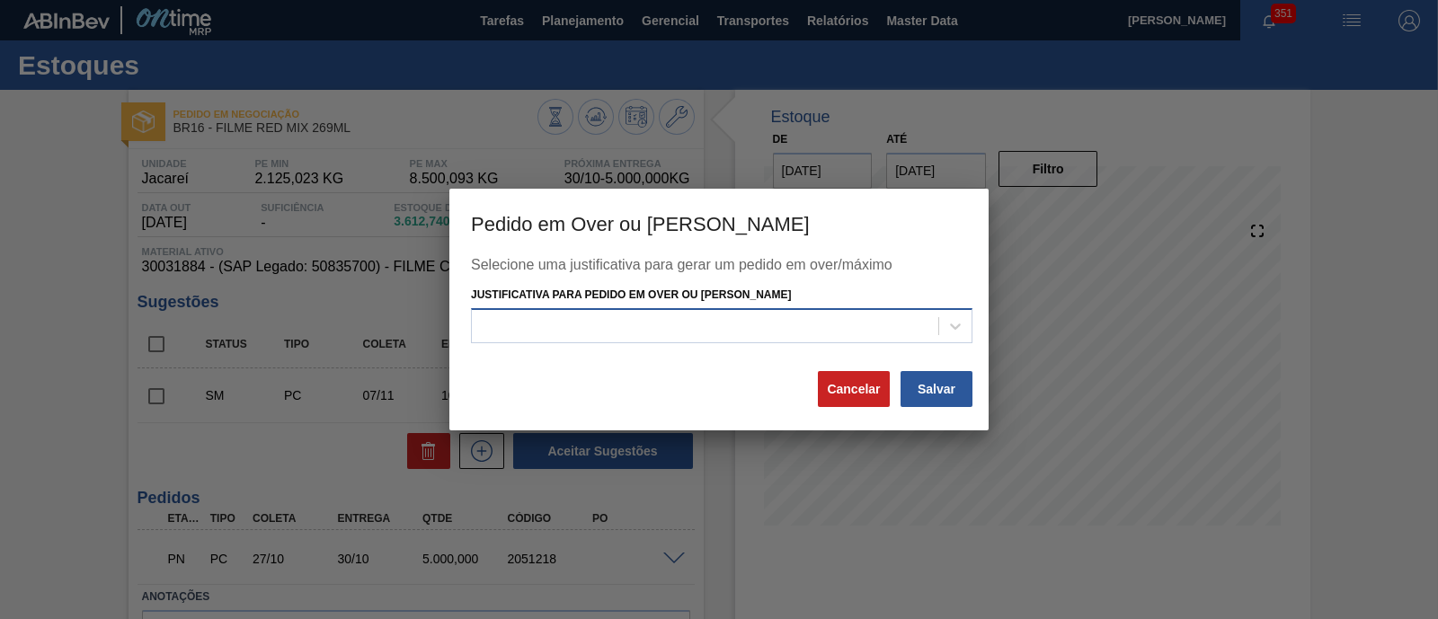
click at [751, 328] on div at bounding box center [705, 326] width 466 height 26
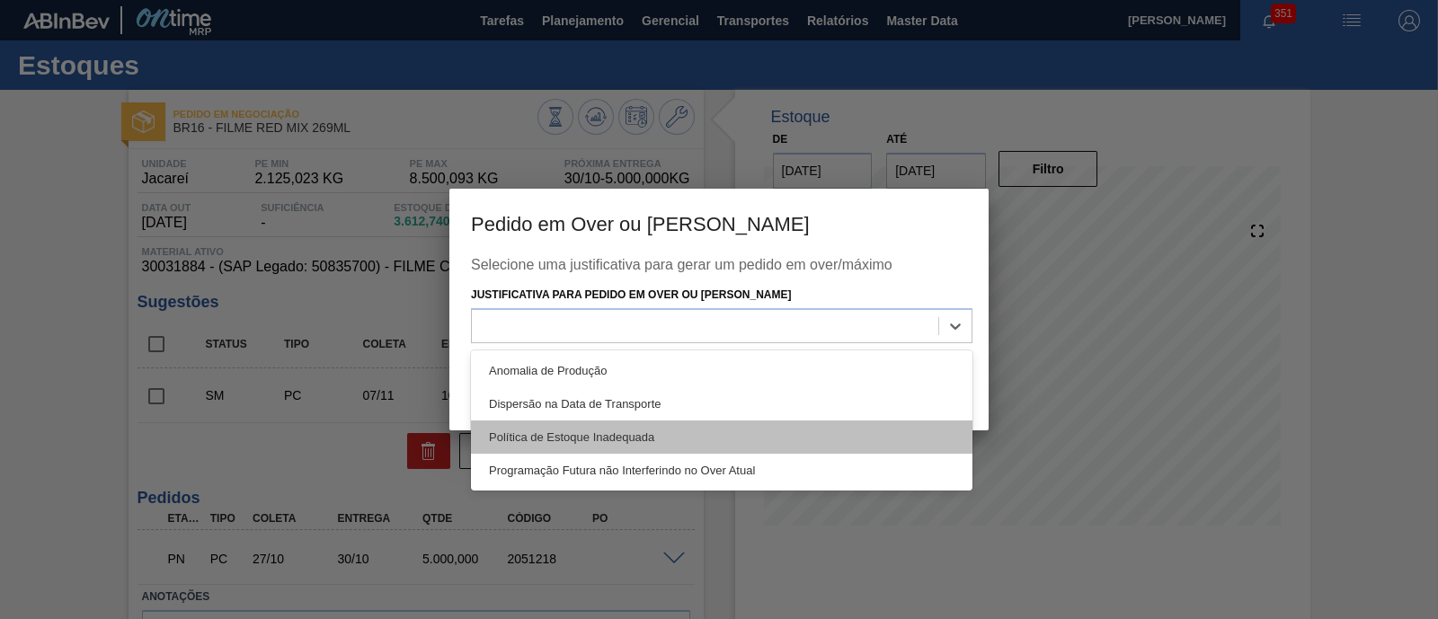
click at [686, 436] on div "Política de Estoque Inadequada" at bounding box center [722, 437] width 502 height 33
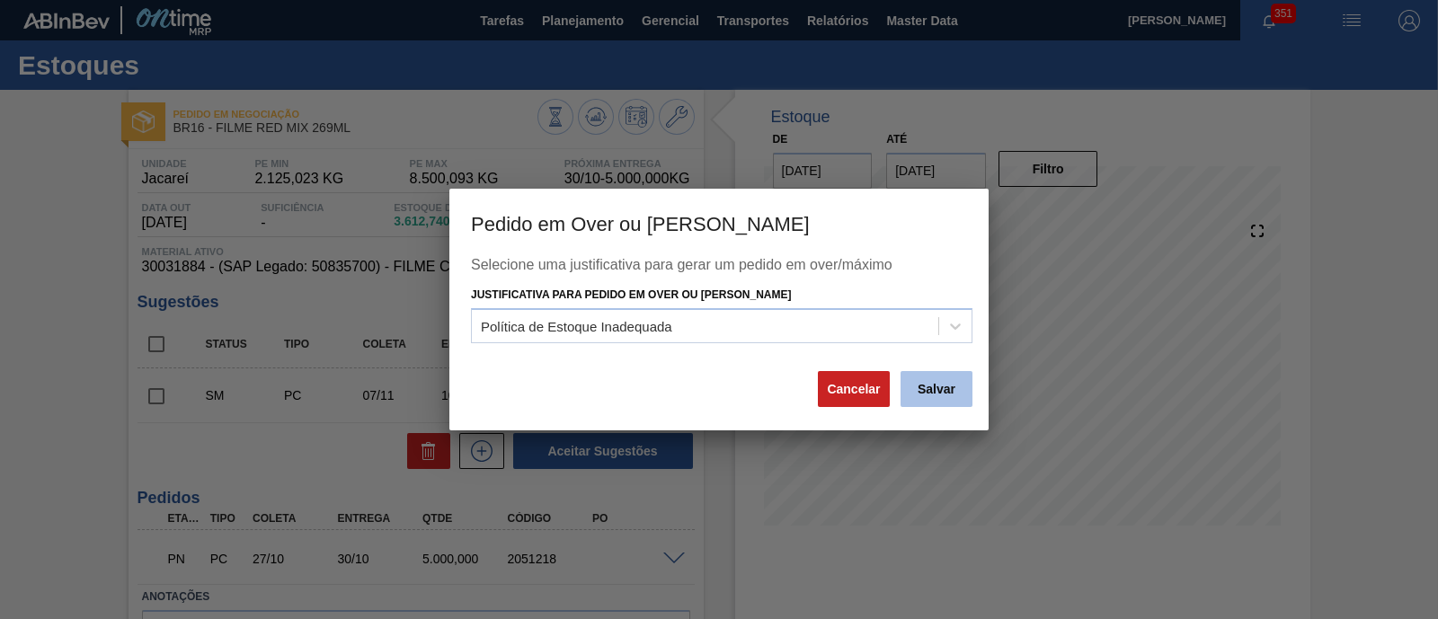
click at [918, 389] on button "Salvar" at bounding box center [937, 389] width 72 height 36
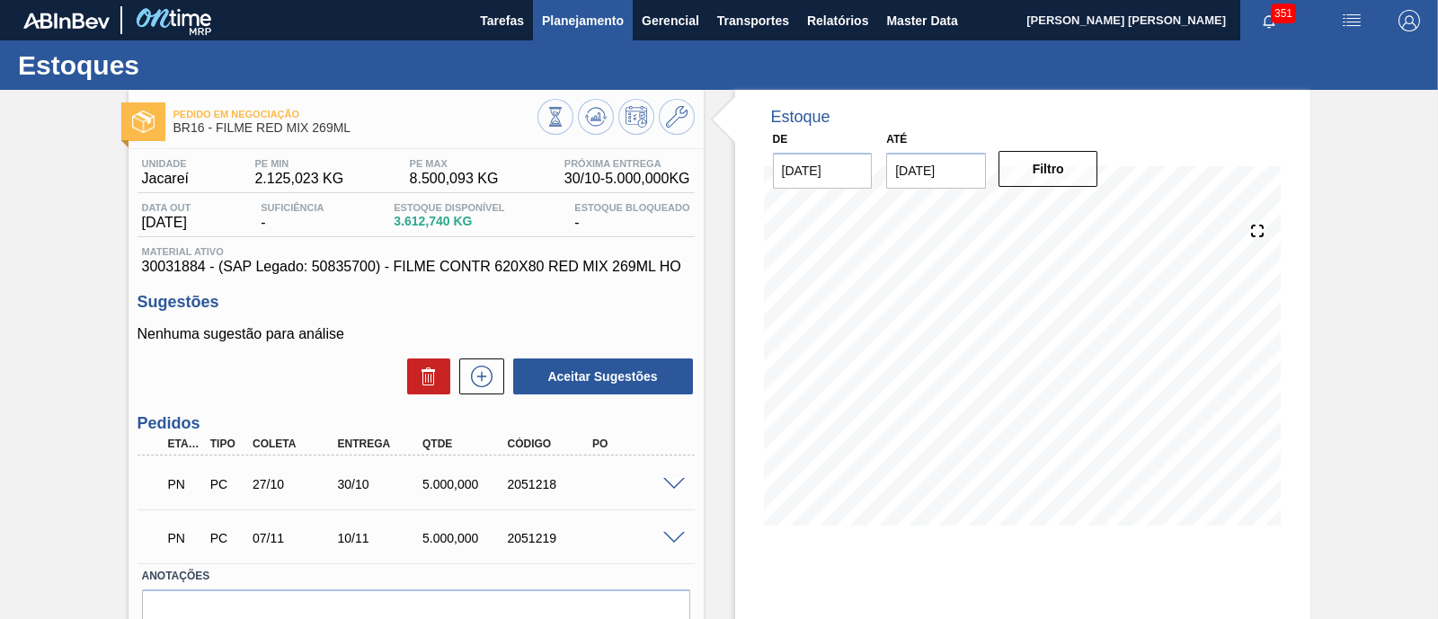
click at [595, 25] on span "Planejamento" at bounding box center [583, 21] width 82 height 22
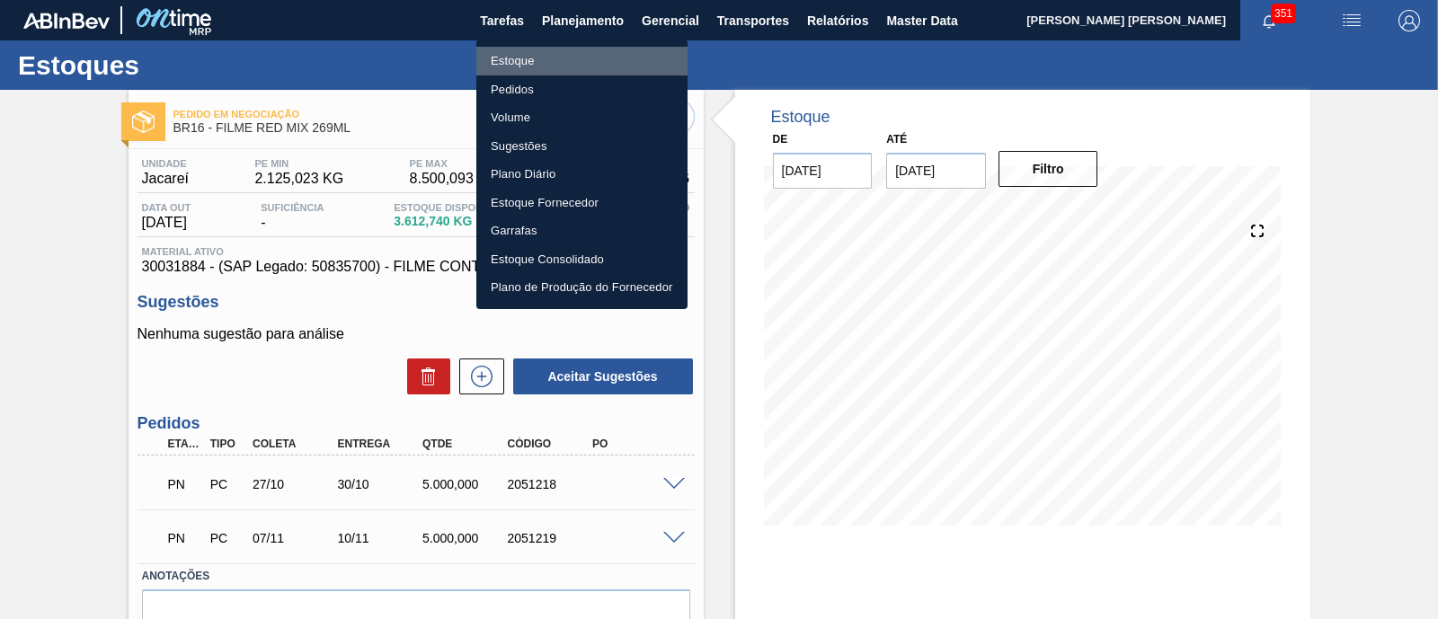
click at [534, 65] on li "Estoque" at bounding box center [581, 61] width 211 height 29
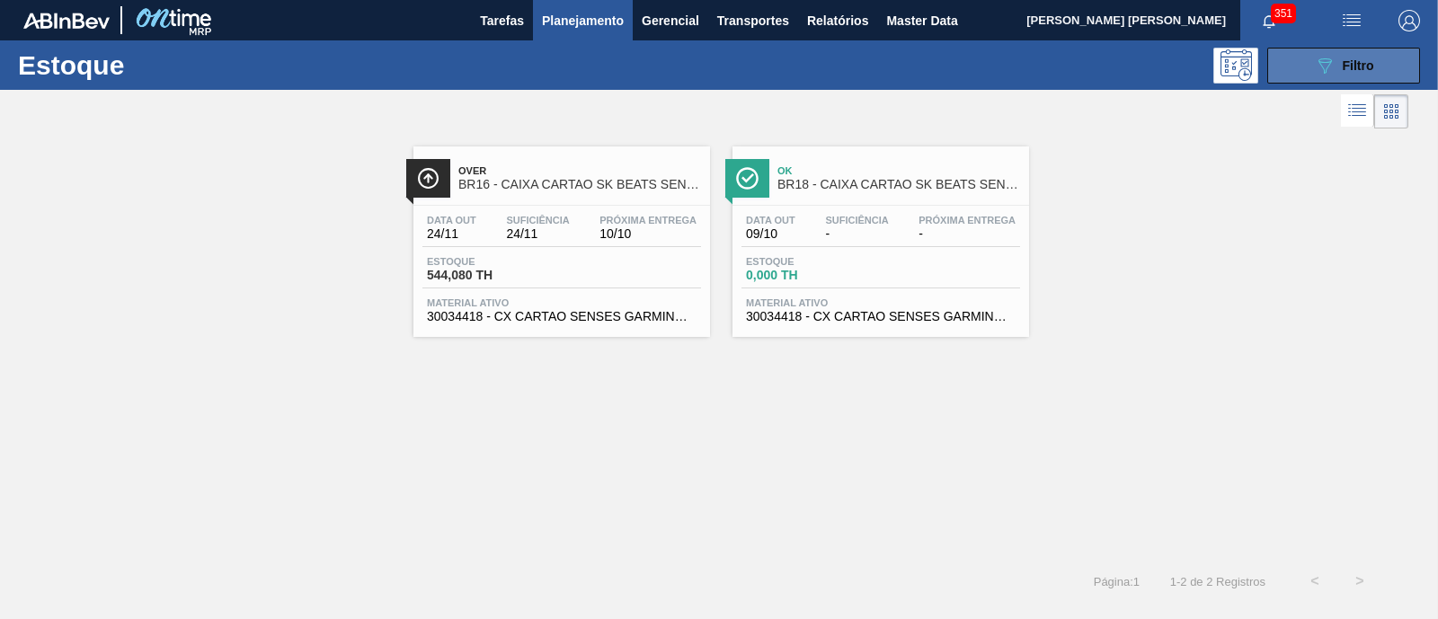
click at [1387, 63] on button "089F7B8B-B2A5-4AFE-B5C0-19BA573D28AC Filtro" at bounding box center [1343, 66] width 153 height 36
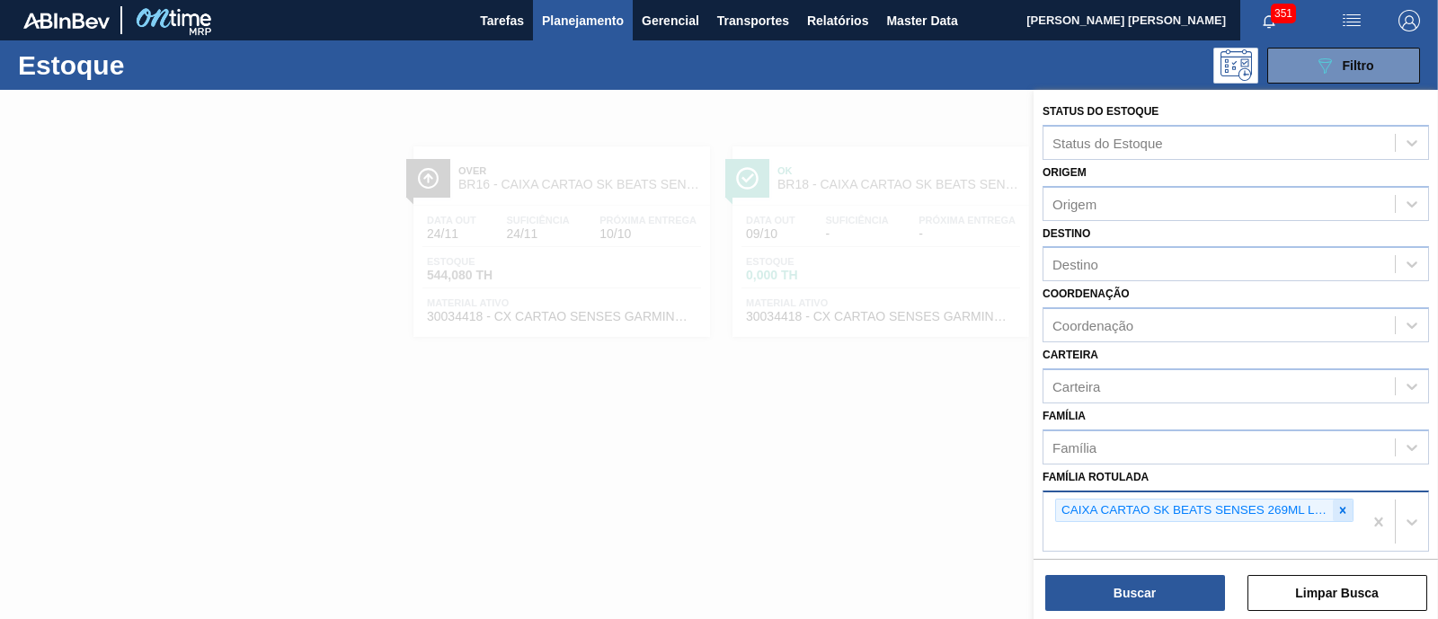
click at [1337, 504] on icon at bounding box center [1343, 510] width 13 height 13
click at [1335, 502] on div "Família Rotulada" at bounding box center [1219, 508] width 351 height 26
paste Rotulada "AROMA DE SENSES"
type Rotulada "AROMA DE SENSES"
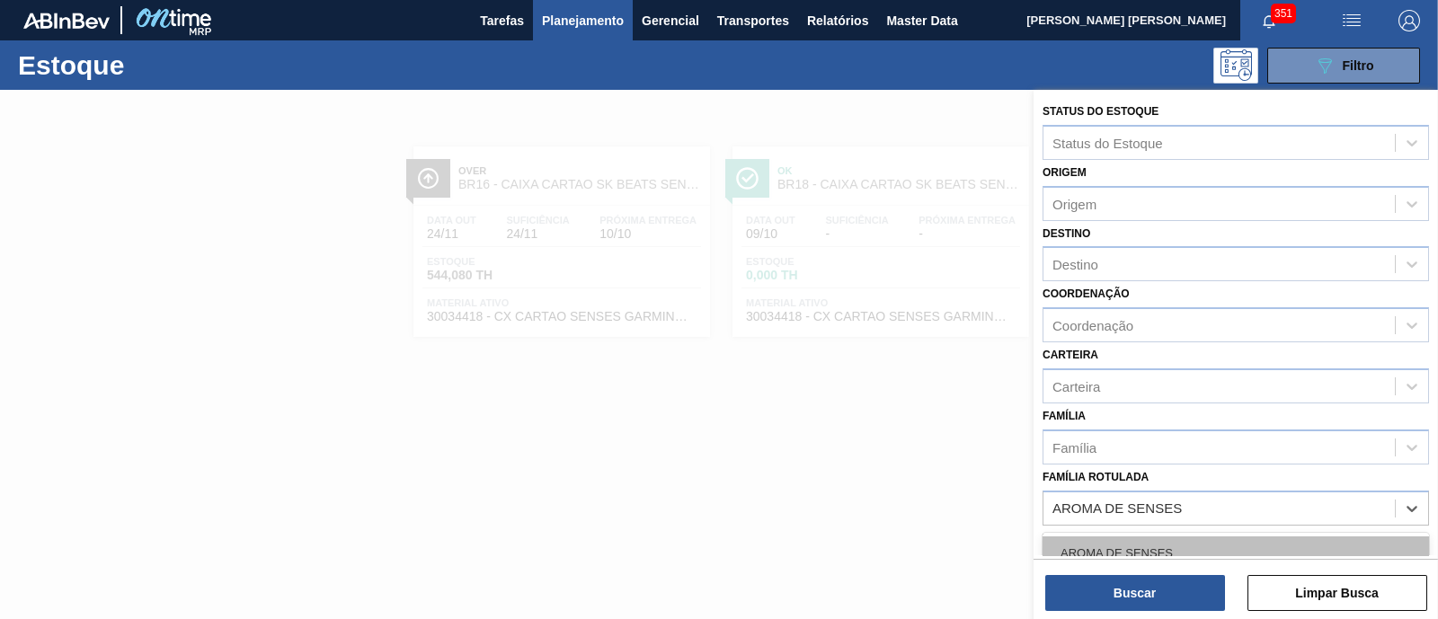
click at [1265, 538] on div "AROMA DE SENSES" at bounding box center [1236, 553] width 386 height 33
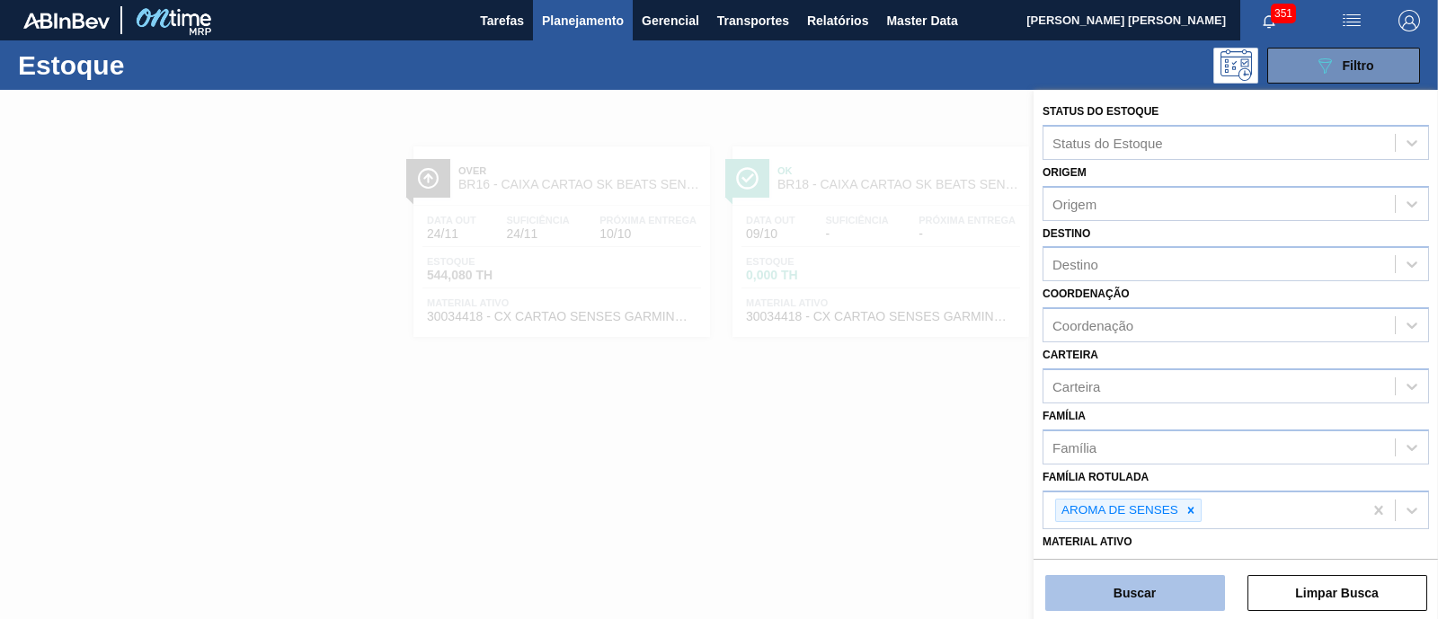
click at [1167, 586] on button "Buscar" at bounding box center [1135, 593] width 180 height 36
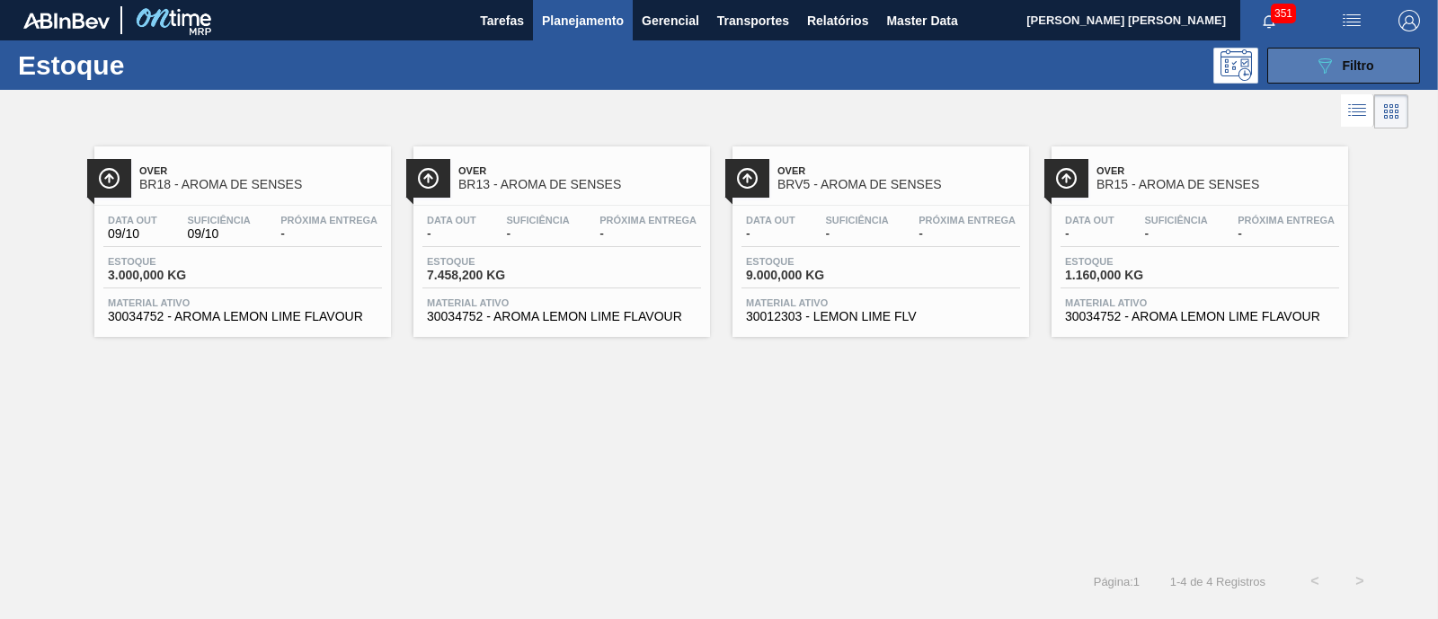
click at [1372, 51] on button "089F7B8B-B2A5-4AFE-B5C0-19BA573D28AC Filtro" at bounding box center [1343, 66] width 153 height 36
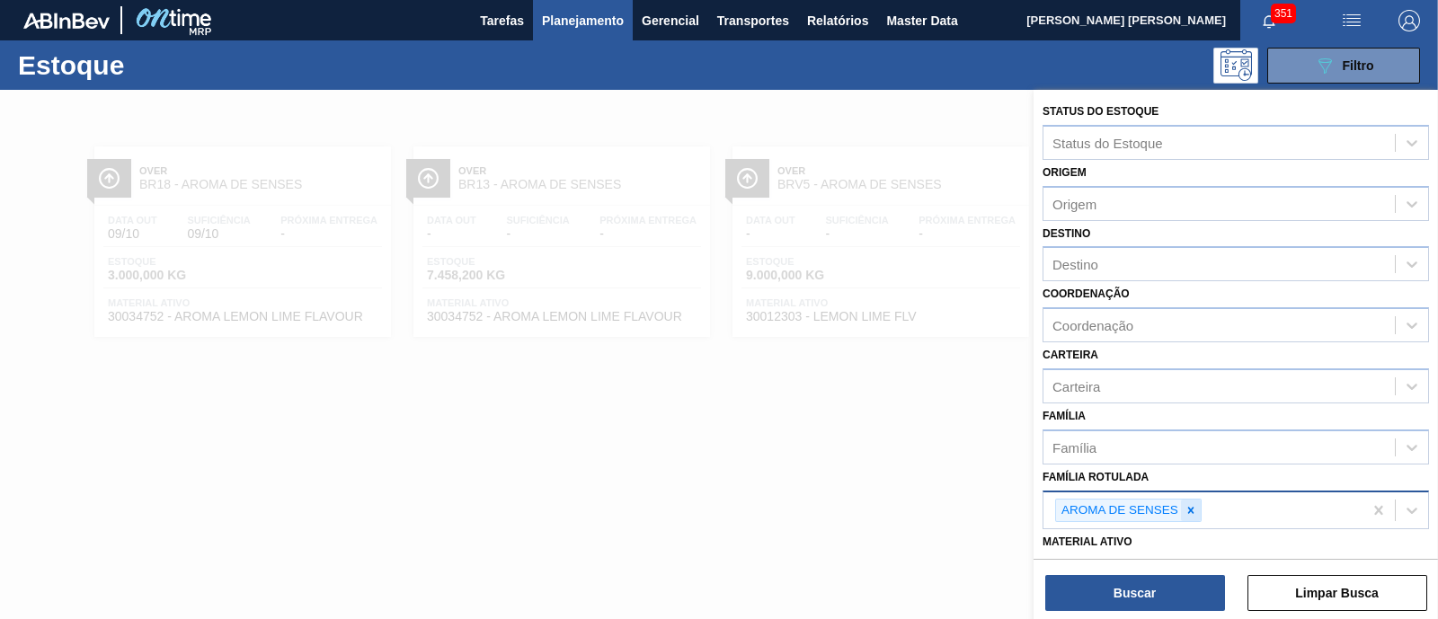
click at [1186, 504] on icon at bounding box center [1191, 510] width 13 height 13
click at [1186, 501] on div "Família Rotulada" at bounding box center [1219, 508] width 351 height 26
paste Rotulada "AROMA RED FRUIT"
type Rotulada "AROMA RED FRUIT"
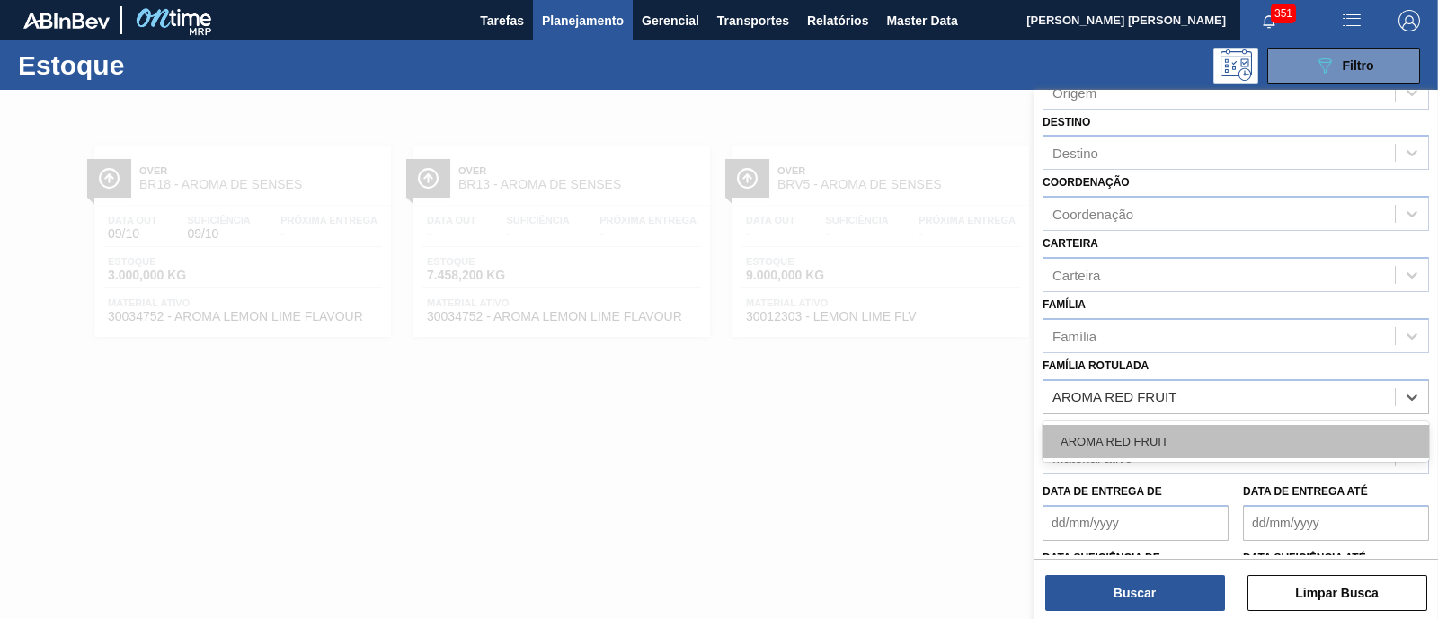
click at [1163, 441] on div "AROMA RED FRUIT" at bounding box center [1236, 441] width 386 height 33
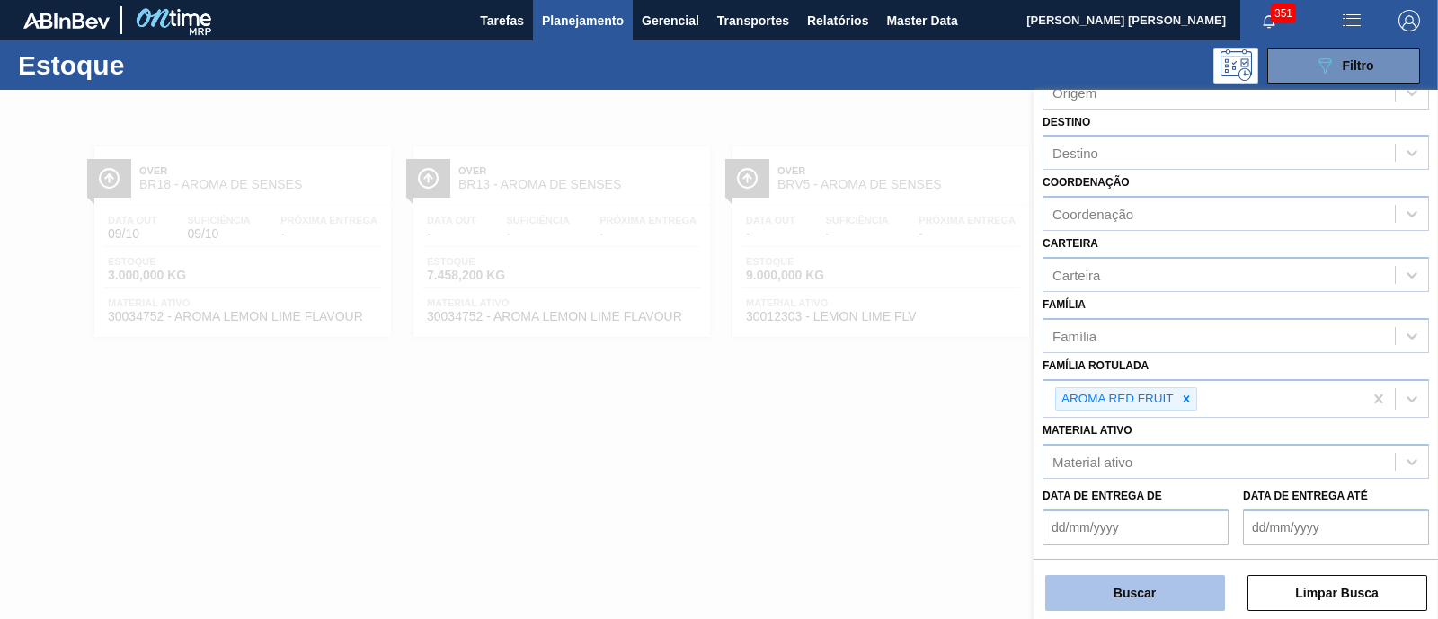
click at [1149, 599] on button "Buscar" at bounding box center [1135, 593] width 180 height 36
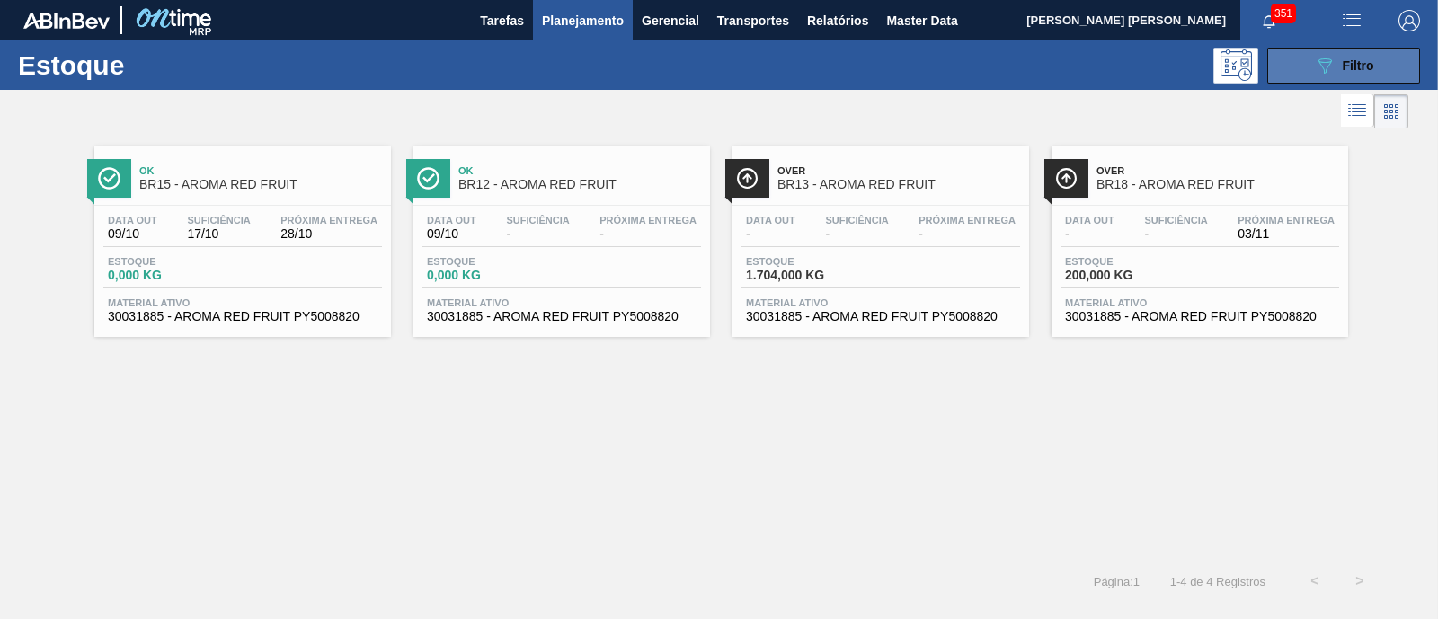
click at [1371, 66] on span "Filtro" at bounding box center [1358, 65] width 31 height 14
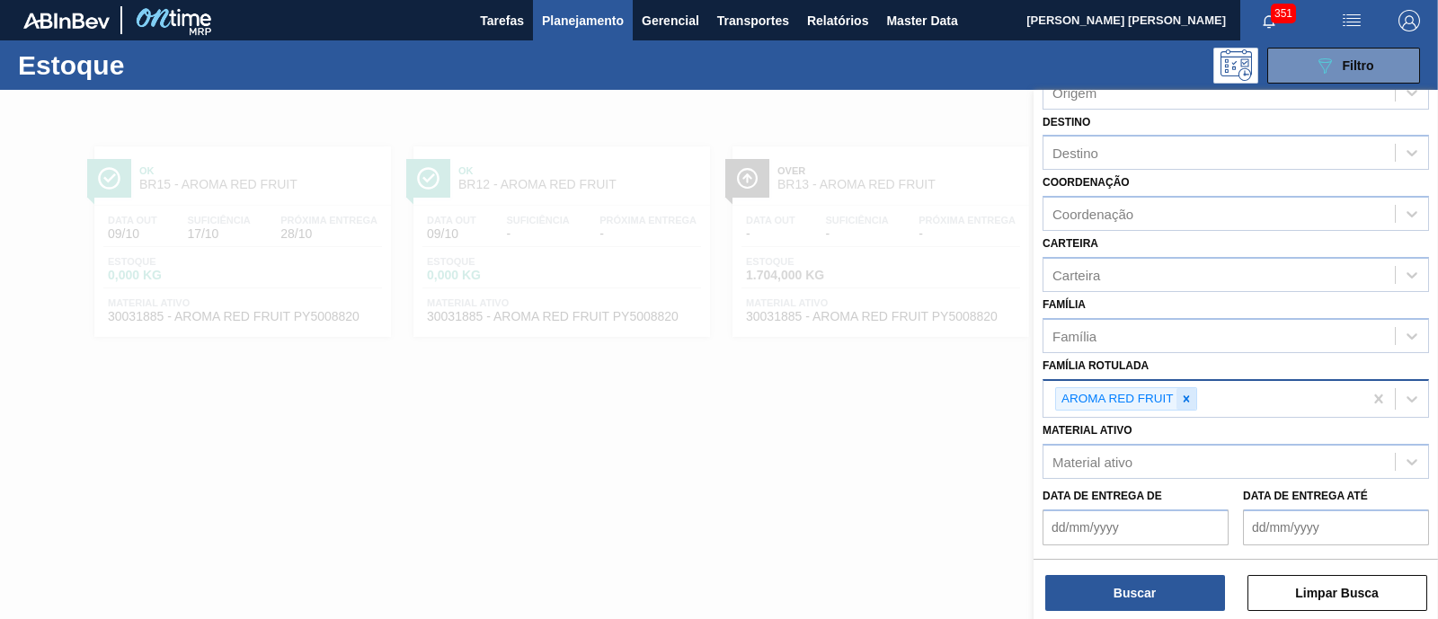
click at [1193, 395] on div at bounding box center [1187, 399] width 20 height 22
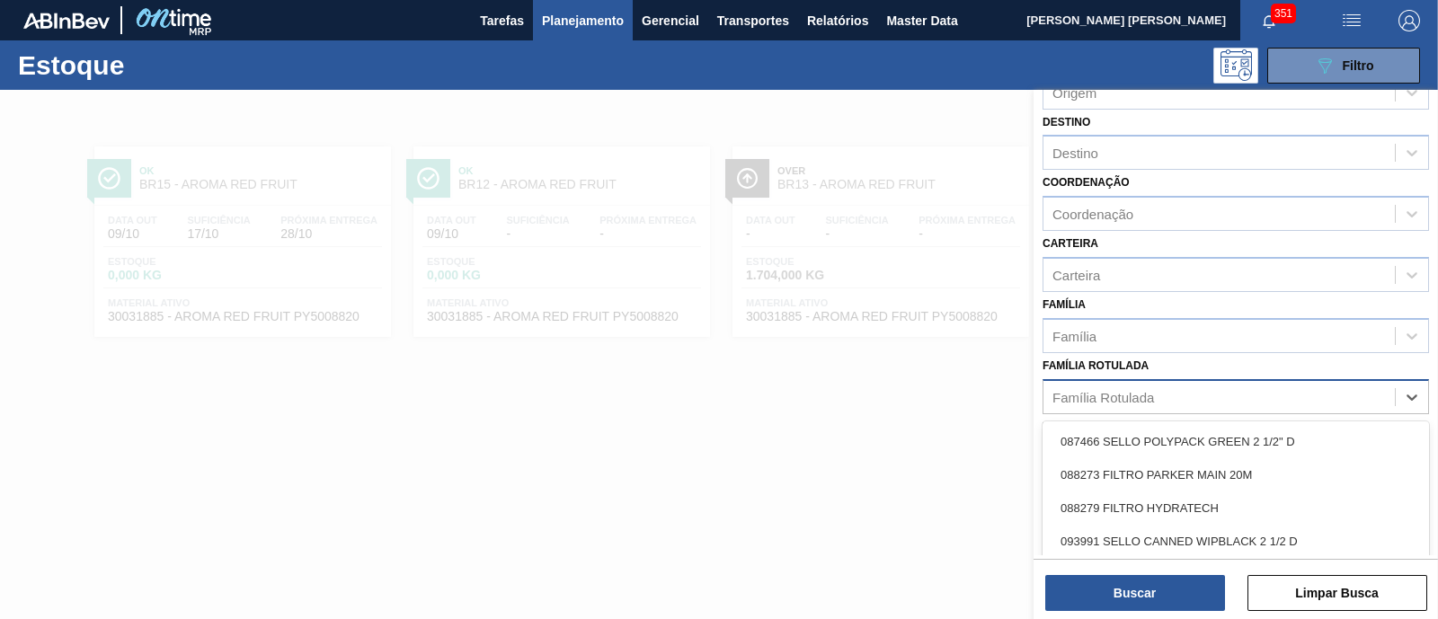
click at [1193, 395] on div "Família Rotulada" at bounding box center [1219, 397] width 351 height 26
paste Rotulada "AROMA RED MIX"
type Rotulada "AROMA RED MIX"
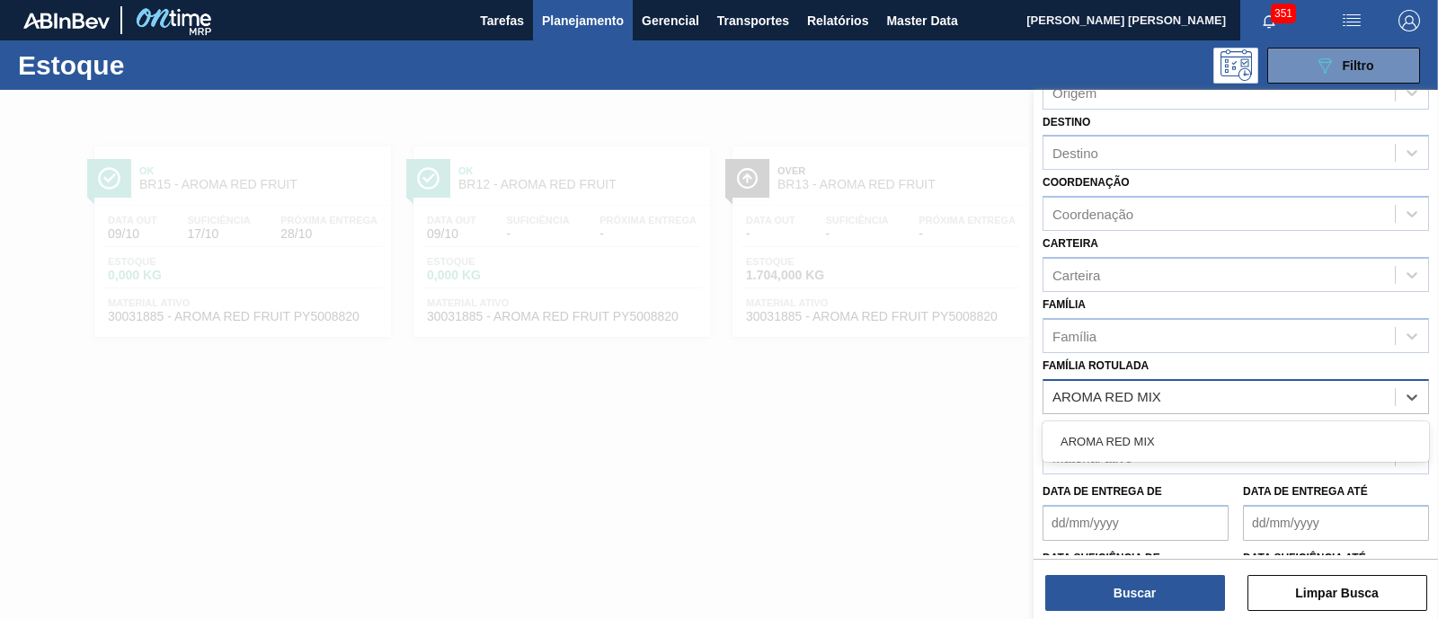
click at [1190, 442] on div "AROMA RED MIX" at bounding box center [1236, 441] width 386 height 33
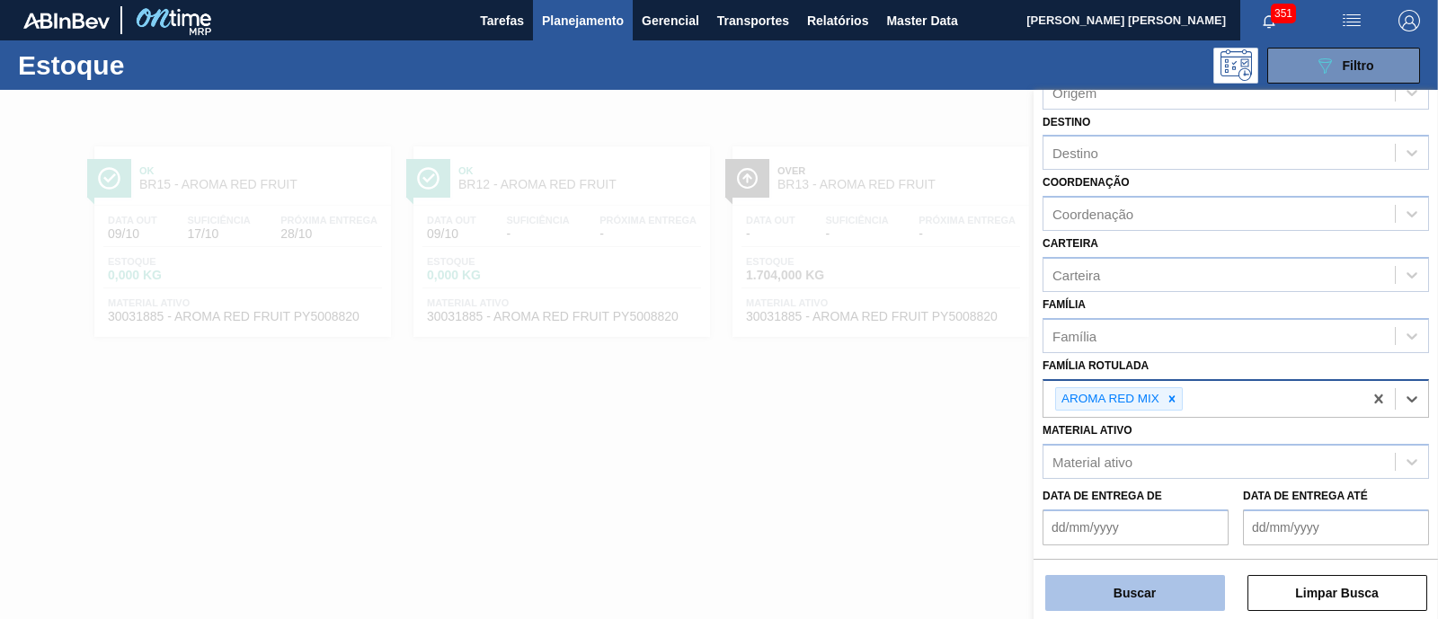
click at [1163, 588] on button "Buscar" at bounding box center [1135, 593] width 180 height 36
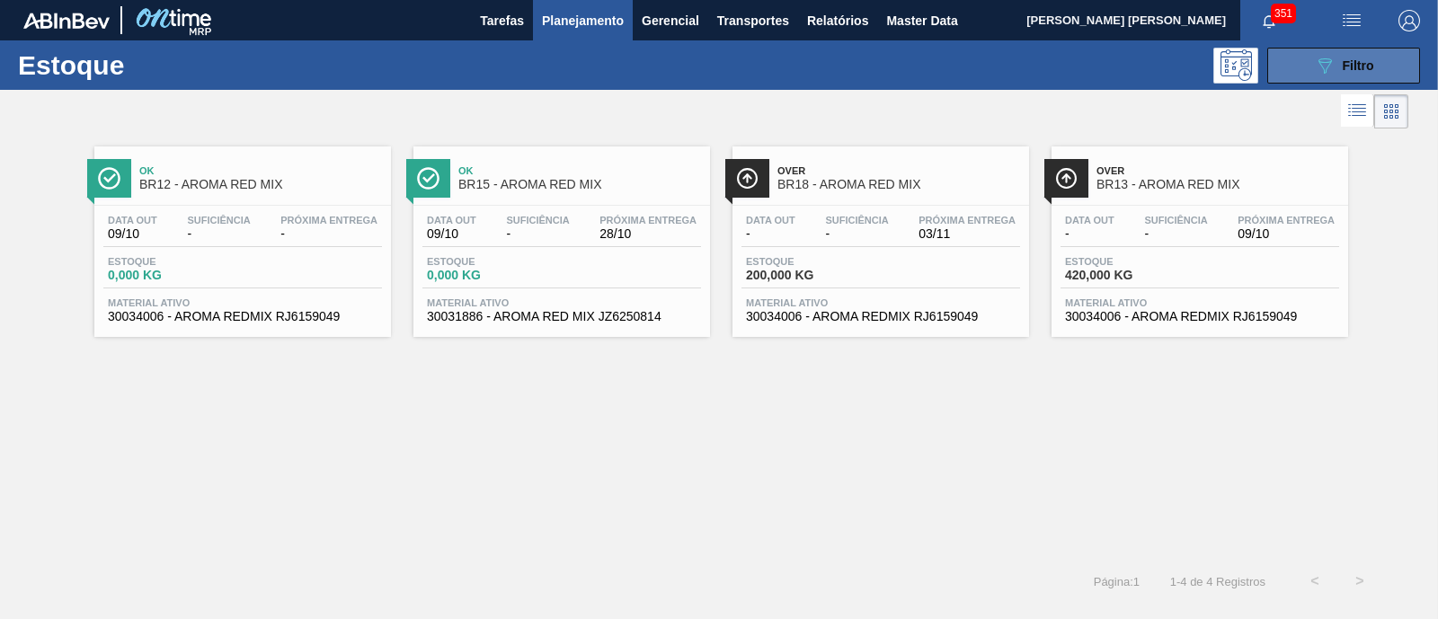
click at [1359, 62] on span "Filtro" at bounding box center [1358, 65] width 31 height 14
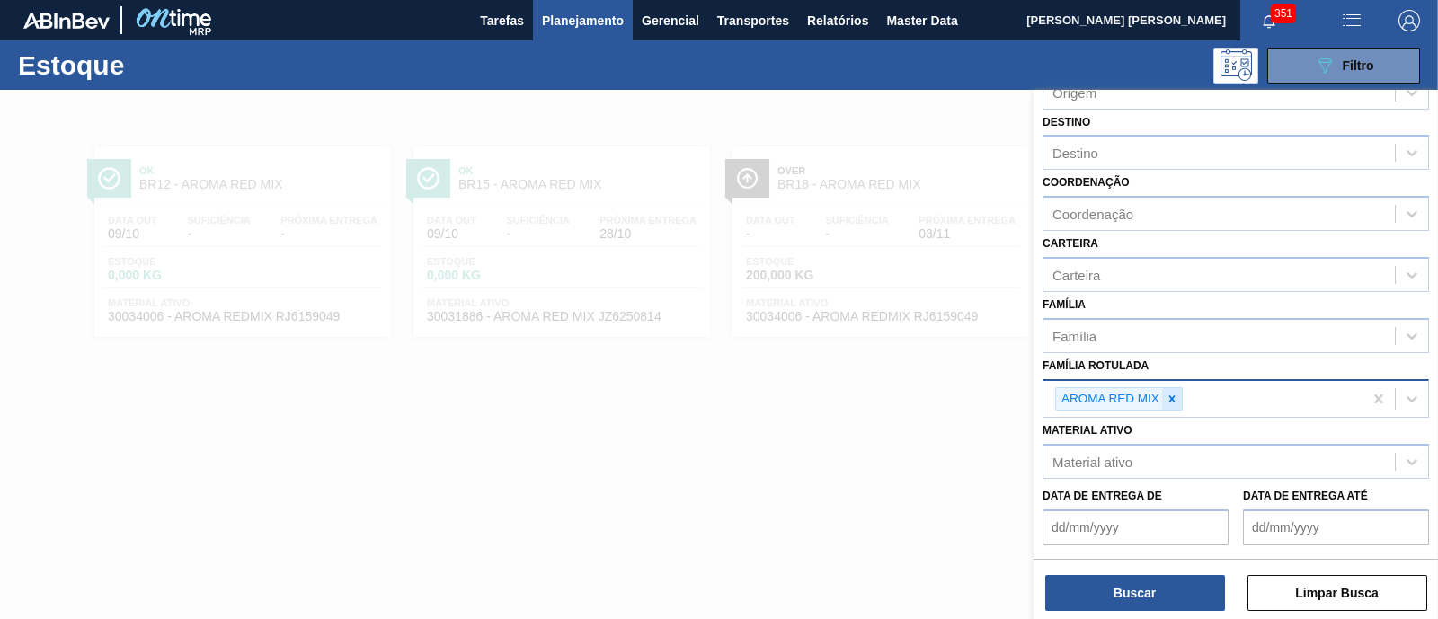
click at [1177, 393] on icon at bounding box center [1172, 399] width 13 height 13
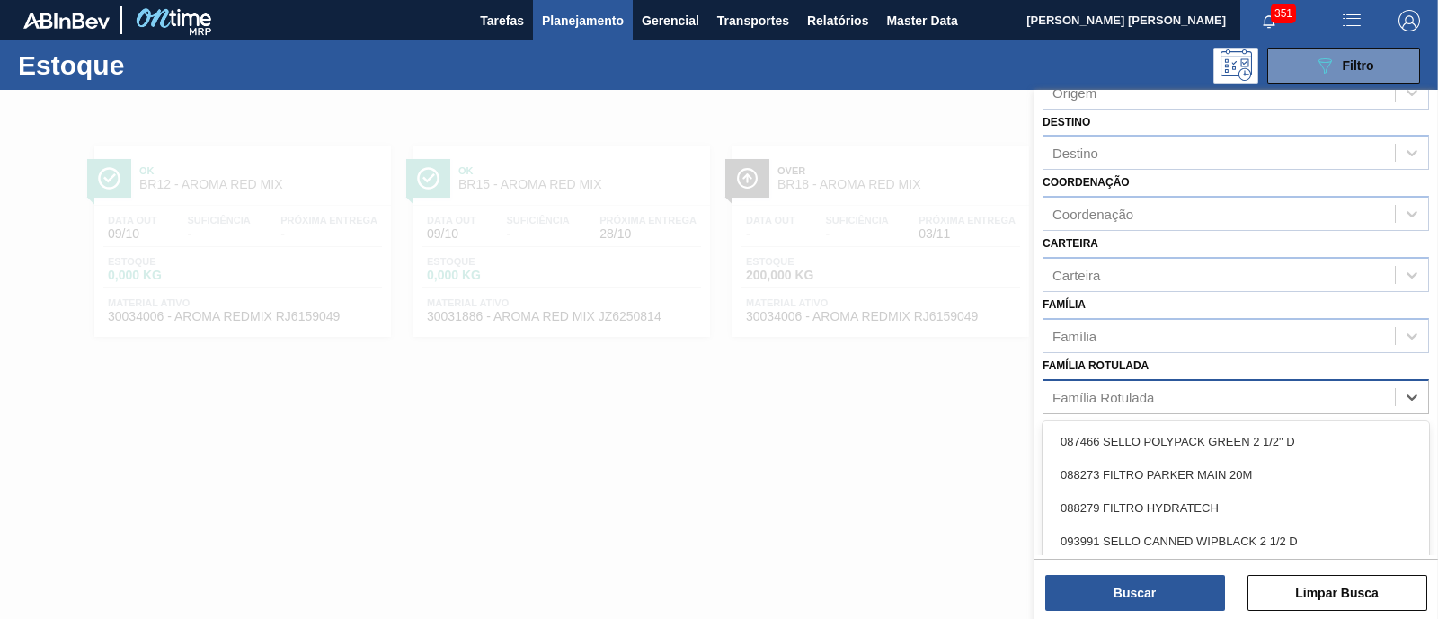
click at [1177, 390] on div "Família Rotulada" at bounding box center [1219, 397] width 351 height 26
paste Rotulada "FILME RED MIX 269ML"
type Rotulada "FILME RED MIX 269ML"
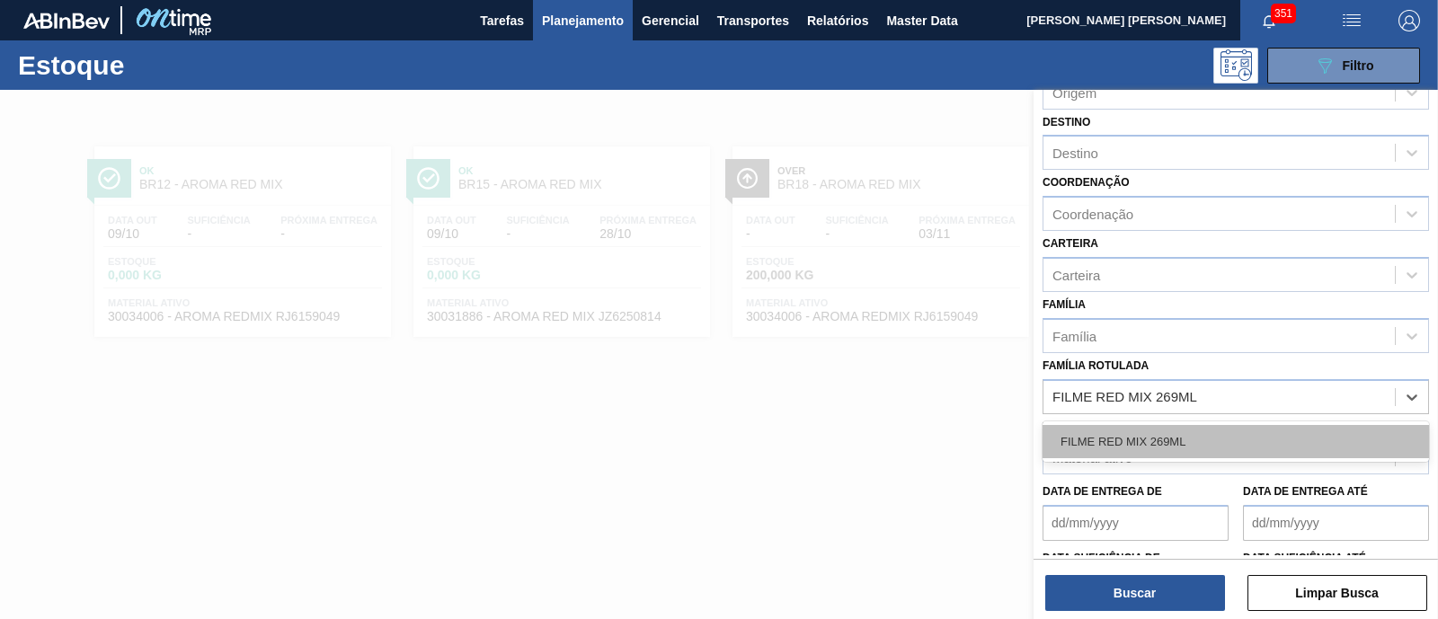
click at [1171, 429] on div "FILME RED MIX 269ML" at bounding box center [1236, 441] width 386 height 33
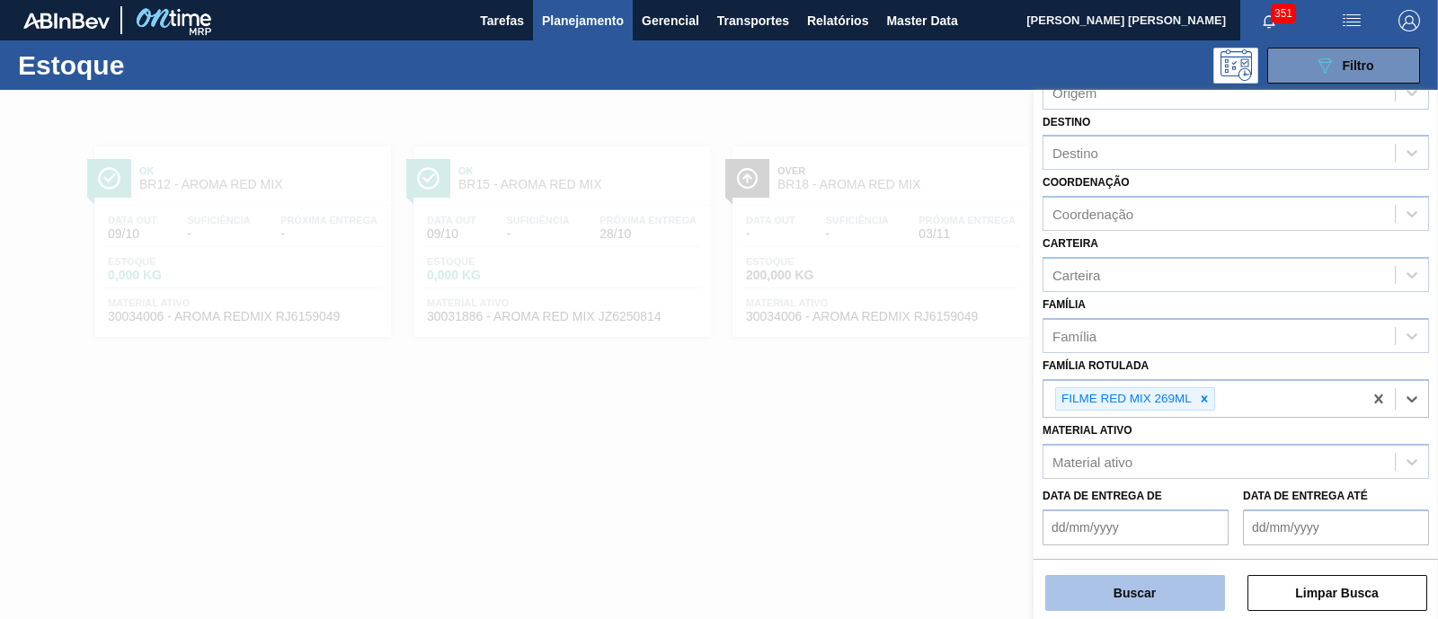
click at [1148, 581] on button "Buscar" at bounding box center [1135, 593] width 180 height 36
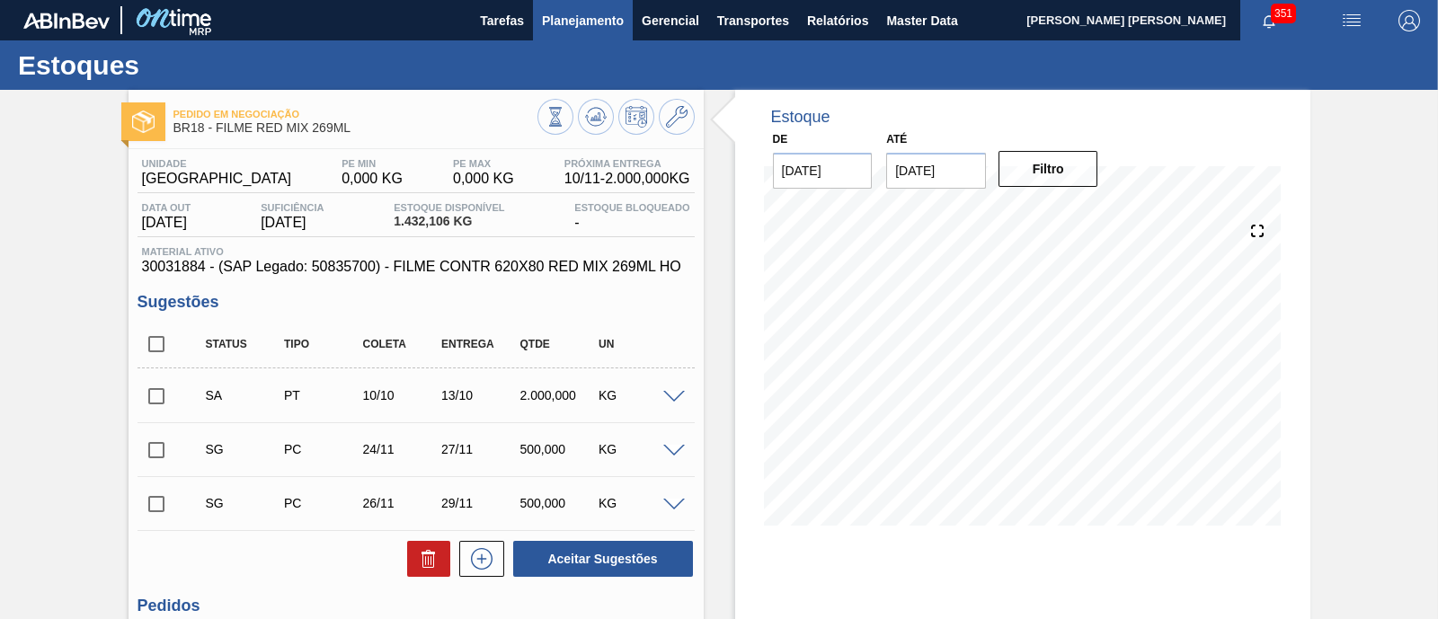
click at [551, 24] on span "Planejamento" at bounding box center [583, 21] width 82 height 22
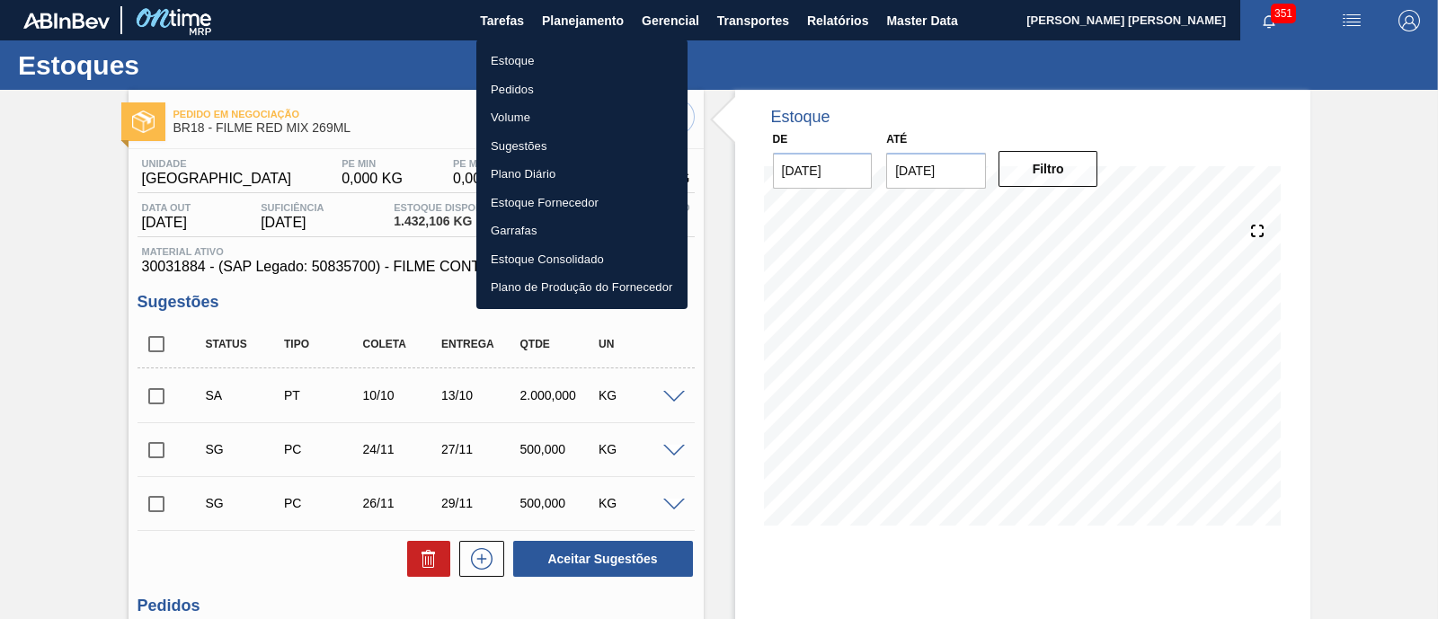
click at [536, 58] on li "Estoque" at bounding box center [581, 61] width 211 height 29
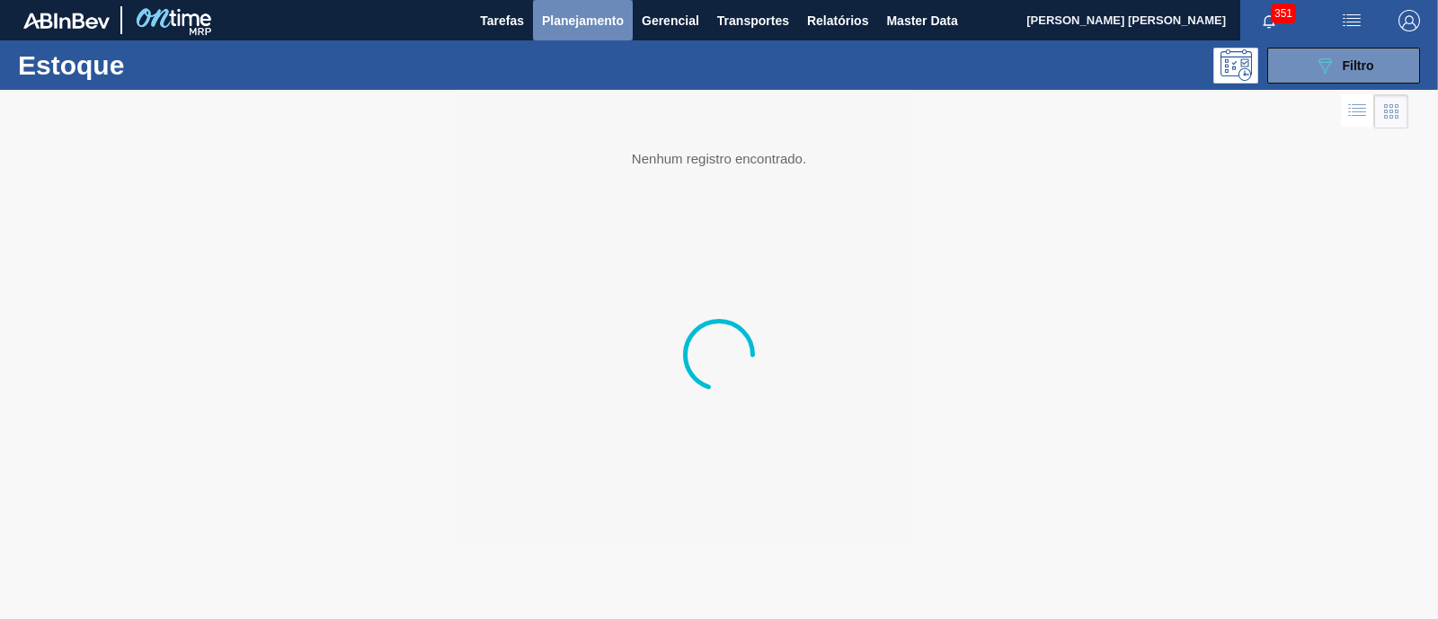
click at [562, 21] on span "Planejamento" at bounding box center [583, 21] width 82 height 22
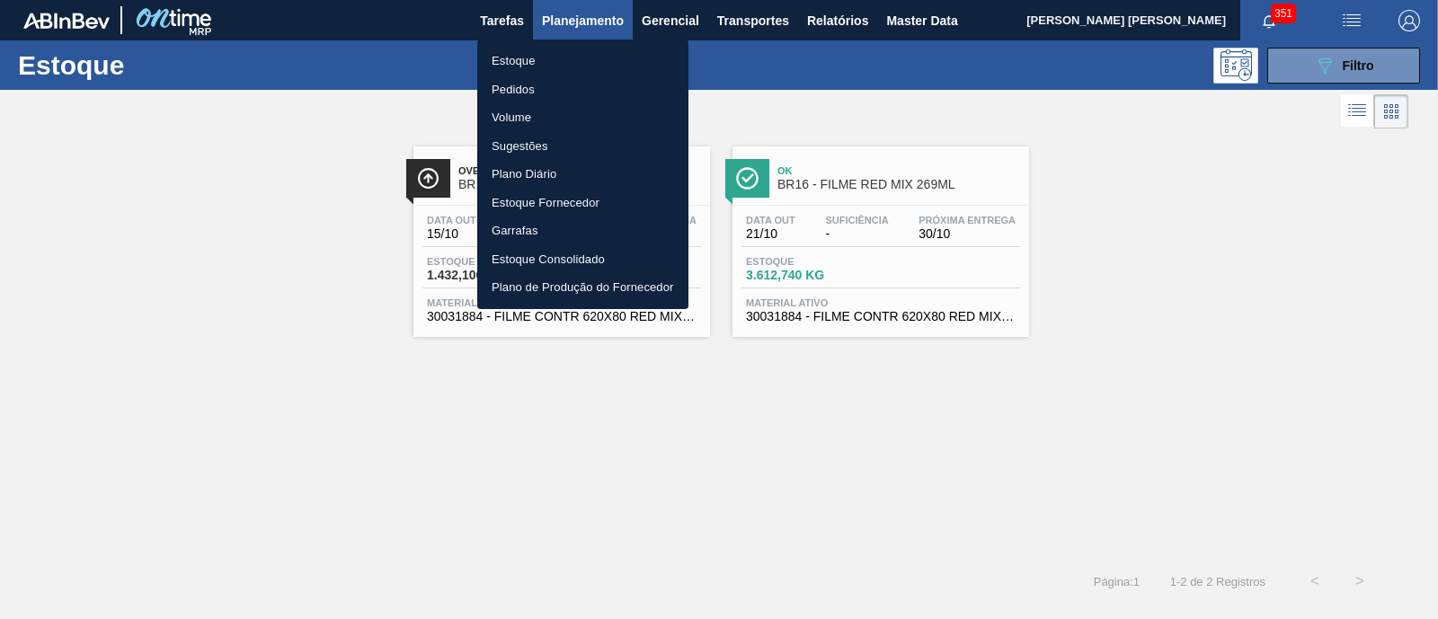
click at [1269, 60] on div at bounding box center [719, 309] width 1438 height 619
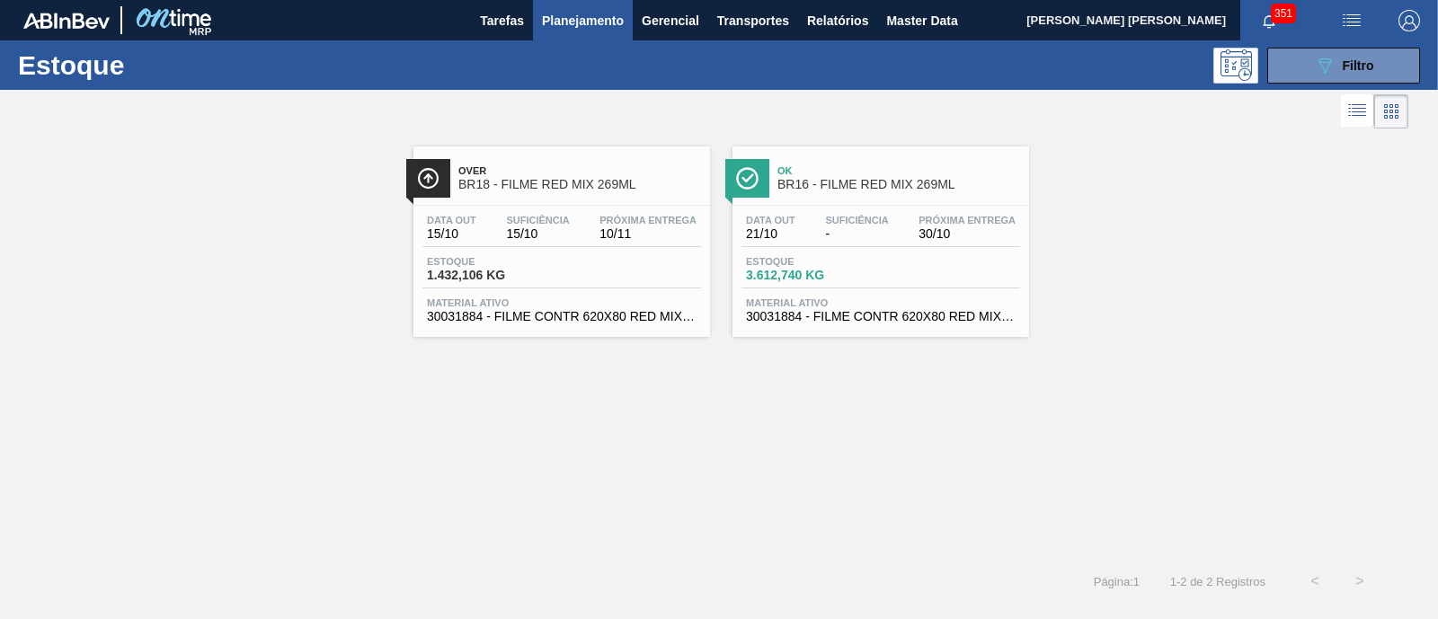
click at [1300, 66] on button "089F7B8B-B2A5-4AFE-B5C0-19BA573D28AC Filtro" at bounding box center [1343, 66] width 153 height 36
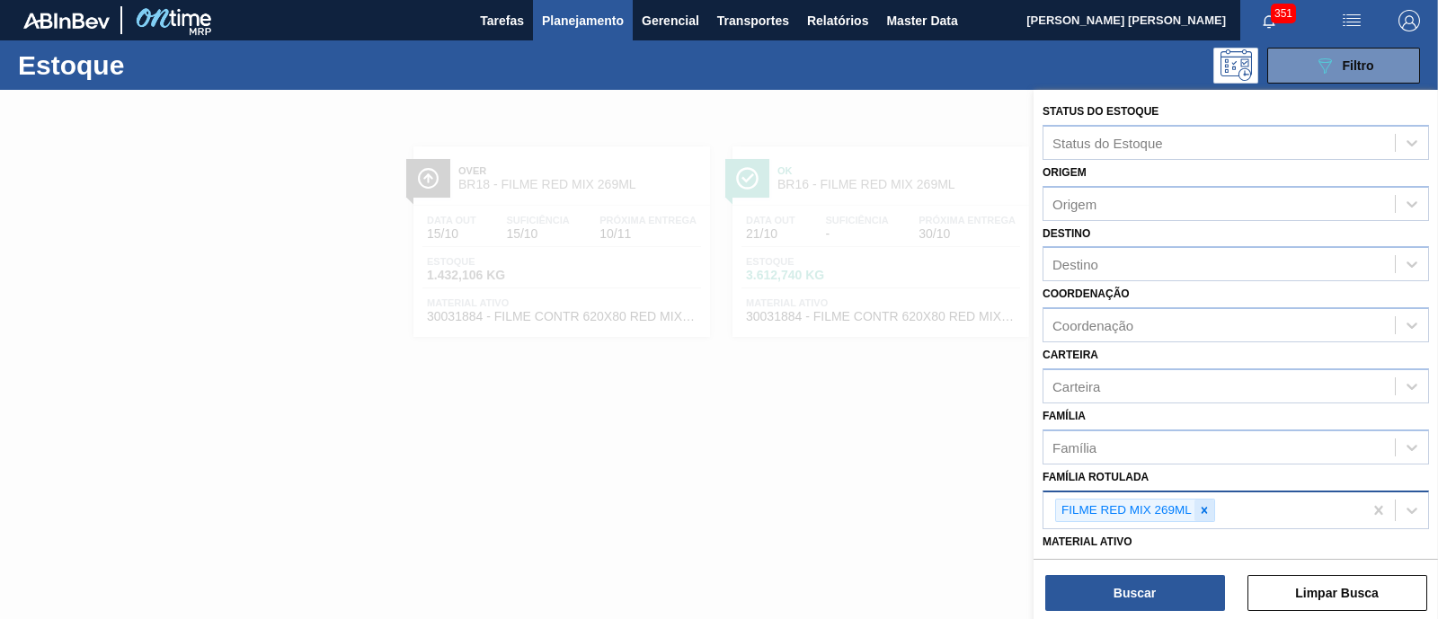
click at [1201, 506] on icon at bounding box center [1204, 510] width 13 height 13
click at [1201, 506] on div "Família Rotulada" at bounding box center [1219, 508] width 351 height 26
paste Rotulada "CAIXA CARTAO SK BEATS SENSES 269ML LNC6"
type Rotulada "CAIXA CARTAO SK BEATS SENSES 269ML LNC6"
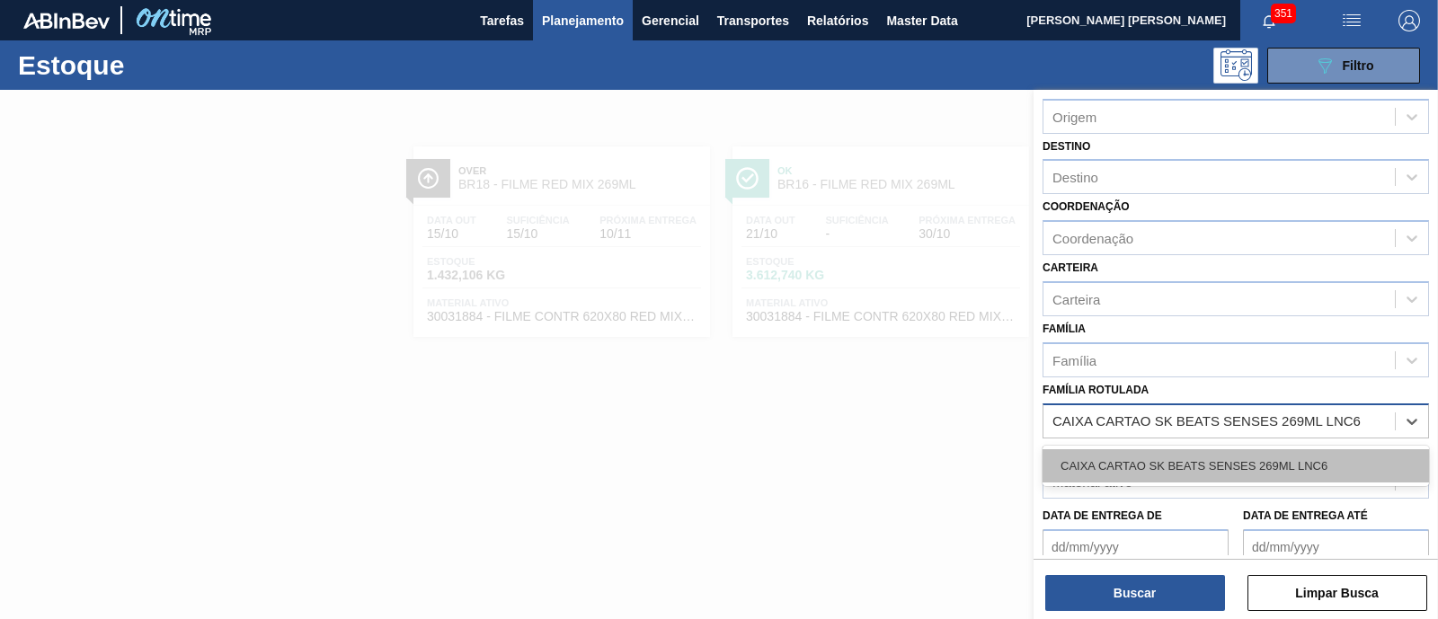
scroll to position [111, 0]
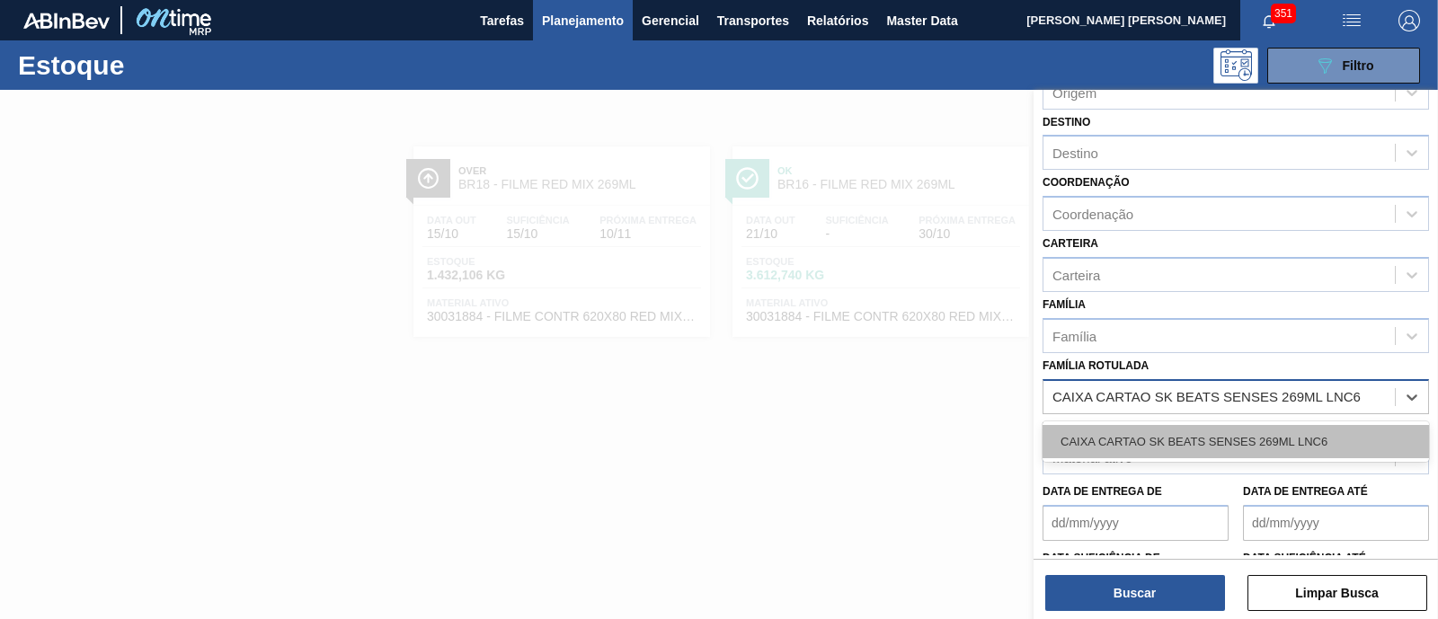
click at [1197, 433] on div "CAIXA CARTAO SK BEATS SENSES 269ML LNC6" at bounding box center [1236, 441] width 386 height 33
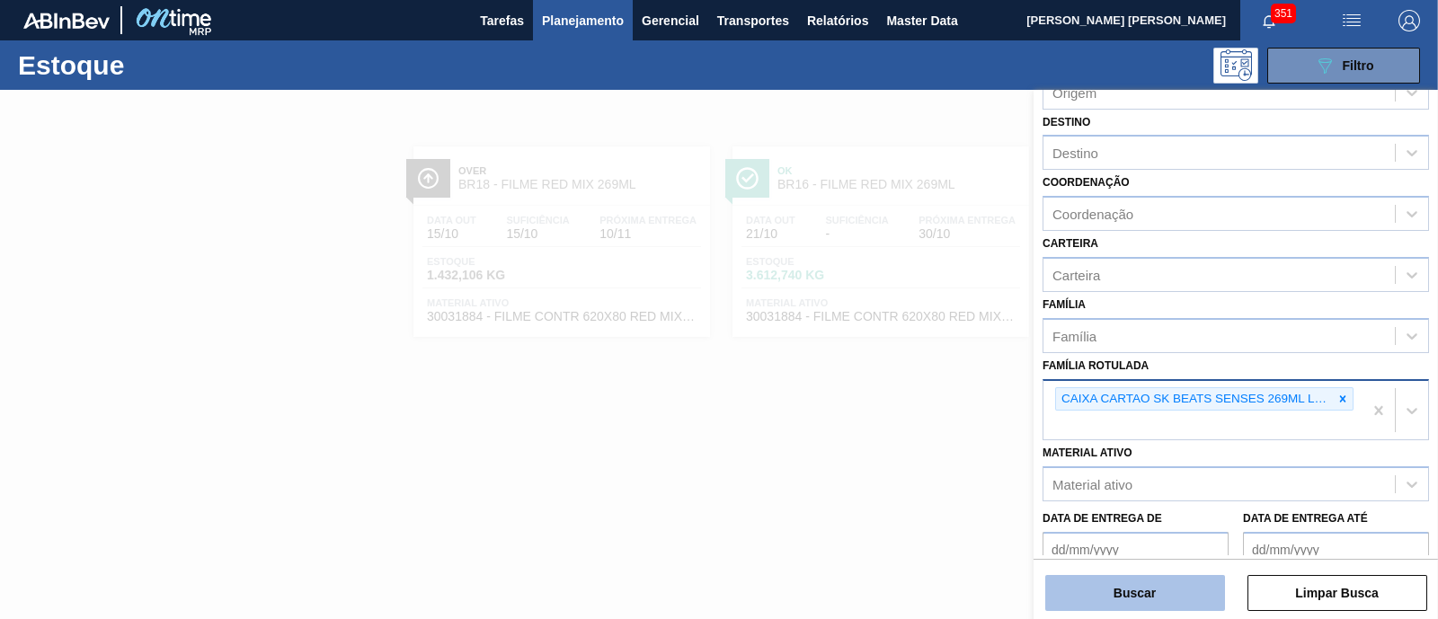
click at [1142, 578] on button "Buscar" at bounding box center [1135, 593] width 180 height 36
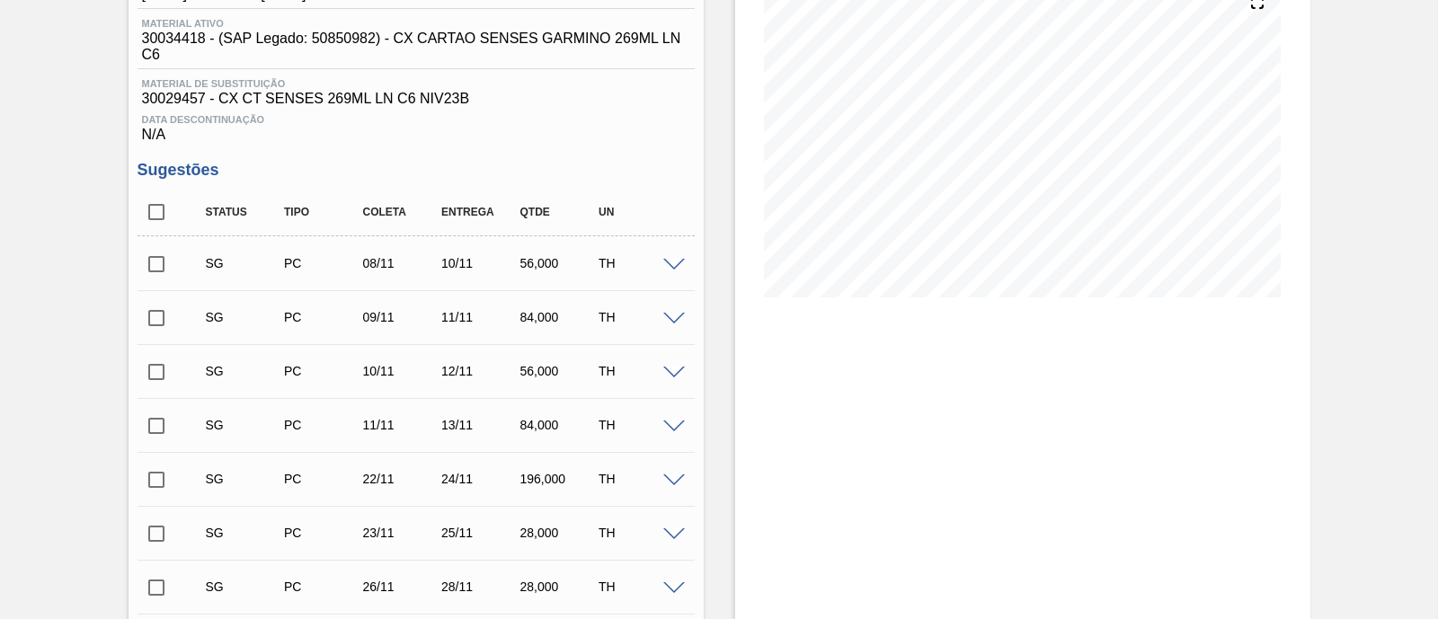
scroll to position [193, 0]
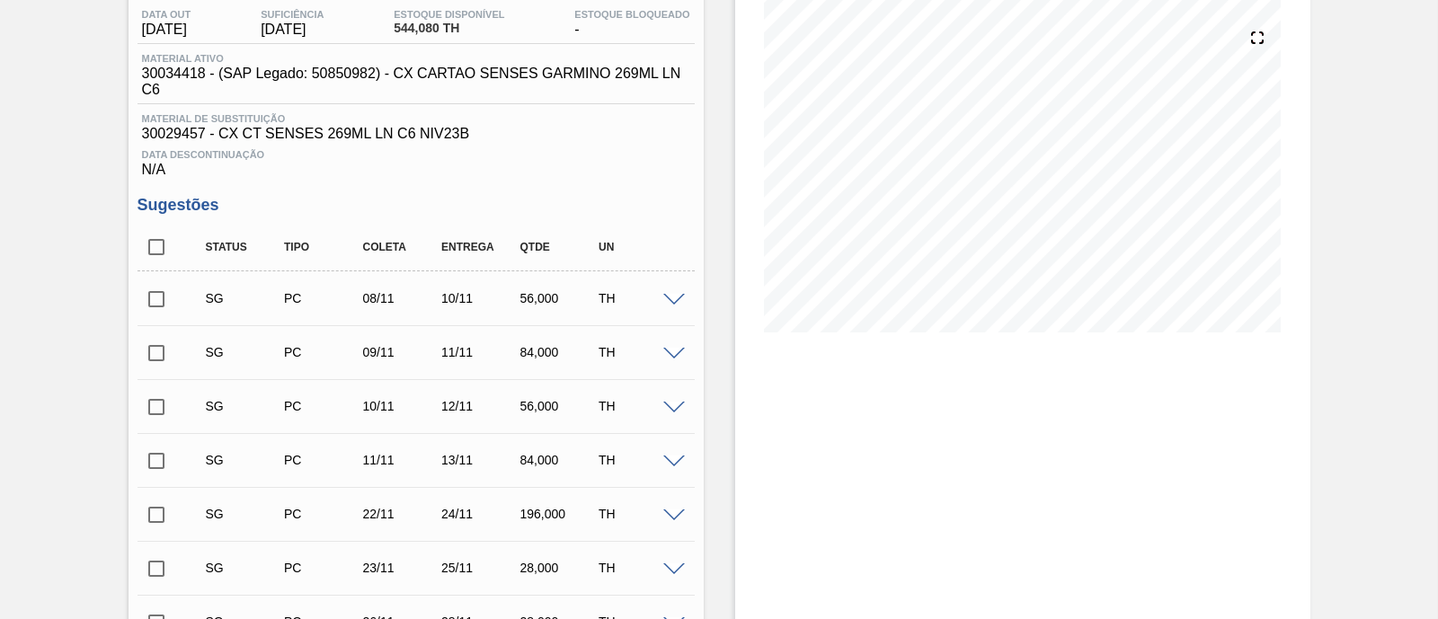
click at [664, 306] on span at bounding box center [674, 300] width 22 height 13
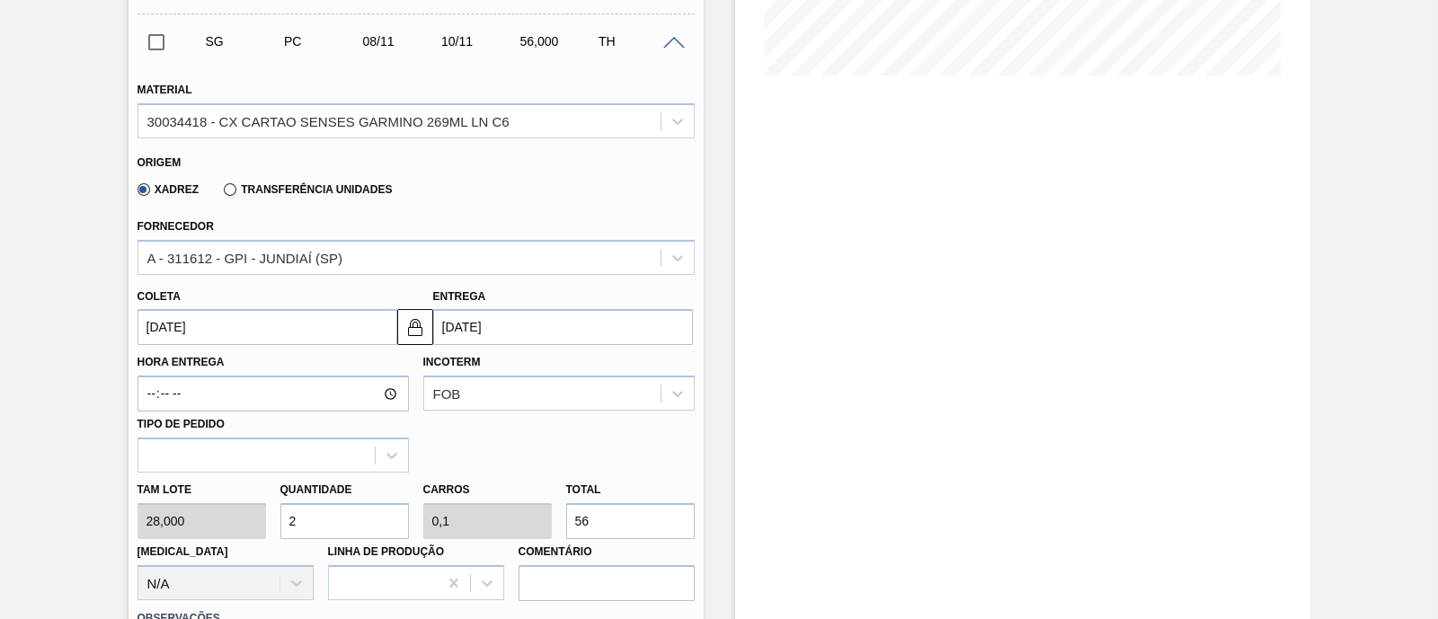
scroll to position [530, 0]
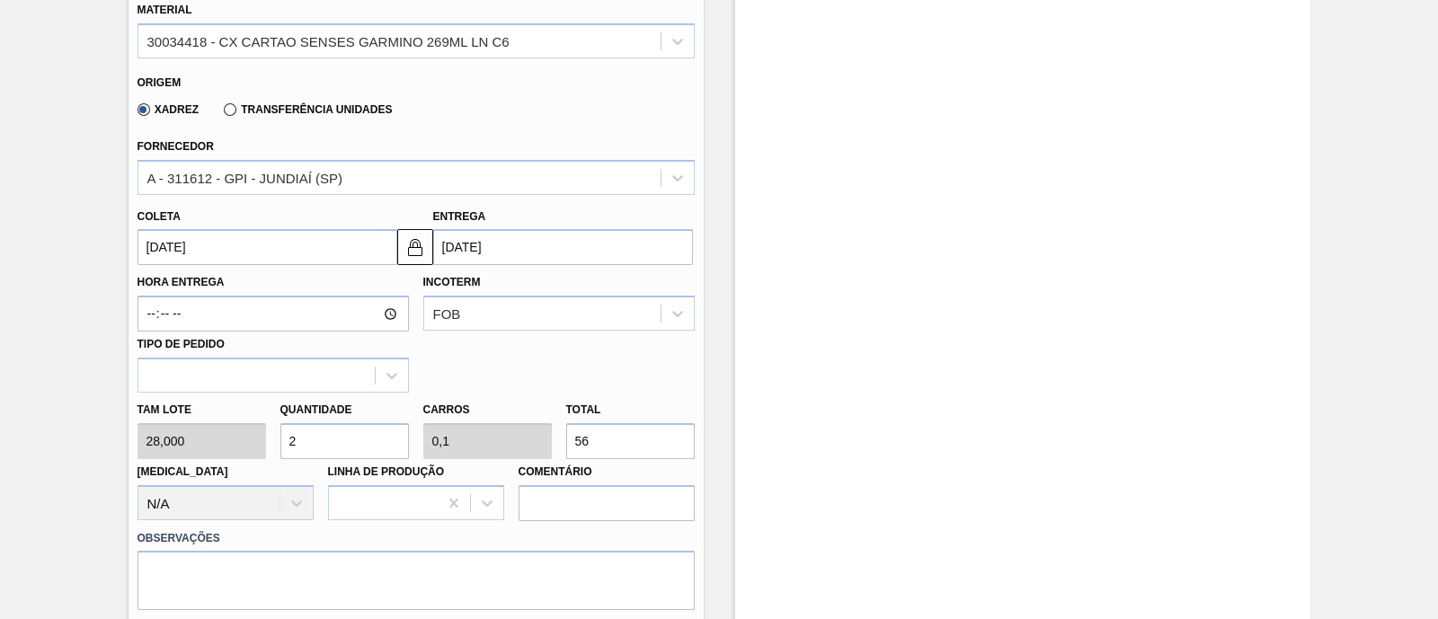
click at [539, 444] on div "Tam lote 28,000 Quantidade 2 Carros 0,1 Total 56 [MEDICAL_DATA] N/A Linha de Pr…" at bounding box center [416, 457] width 572 height 129
type input "0,071"
type input "0,004"
type input "2"
type input "1"
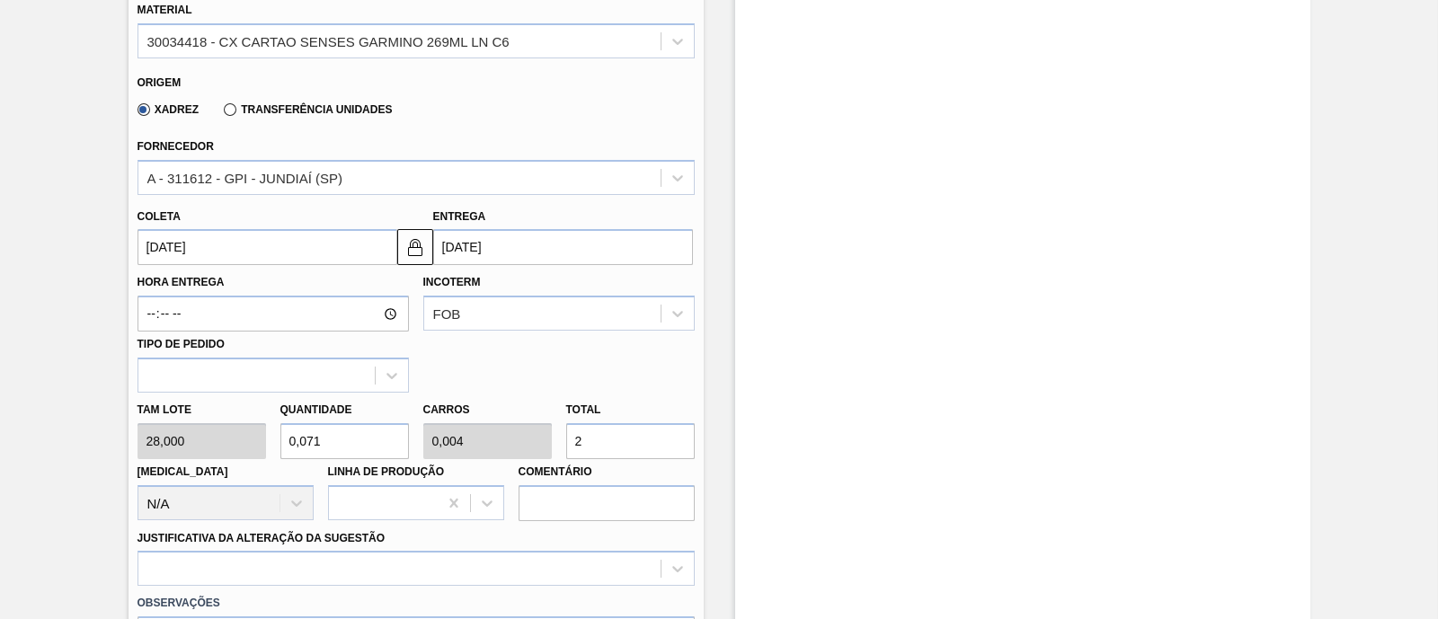
type input "0,05"
type input "28"
type input "10"
type input "0,5"
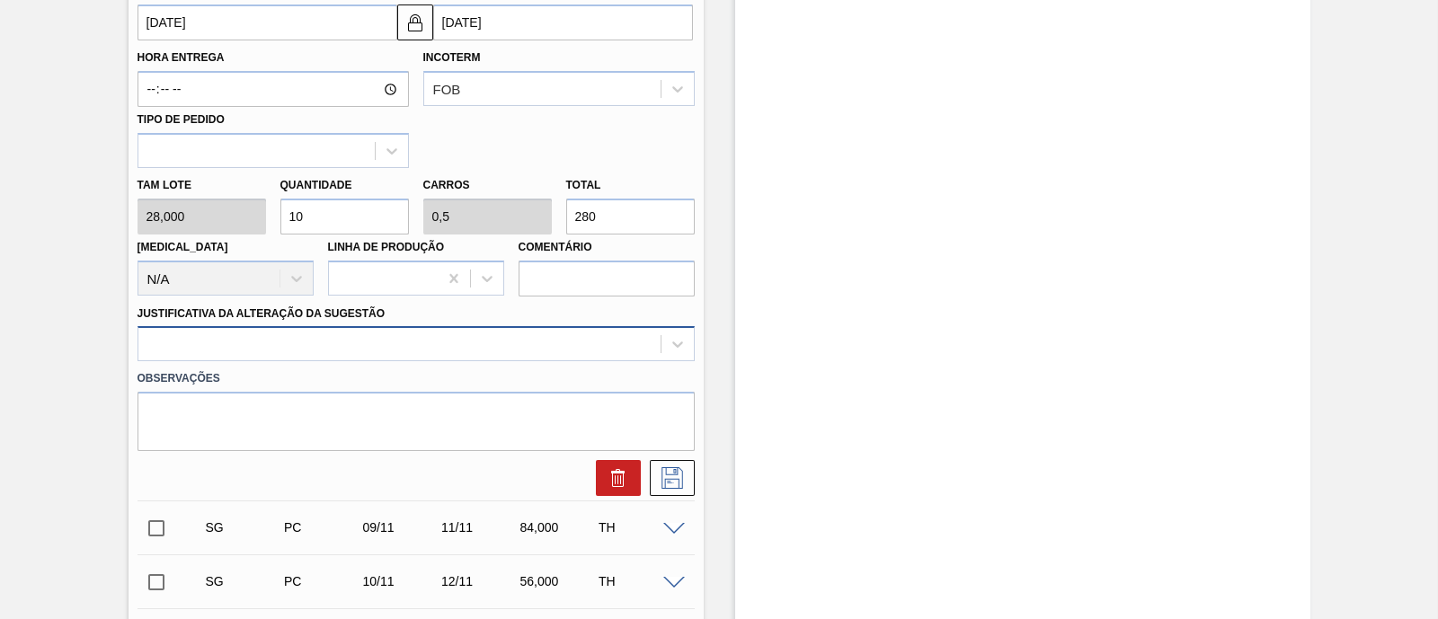
type input "280"
click at [355, 353] on div at bounding box center [416, 343] width 557 height 35
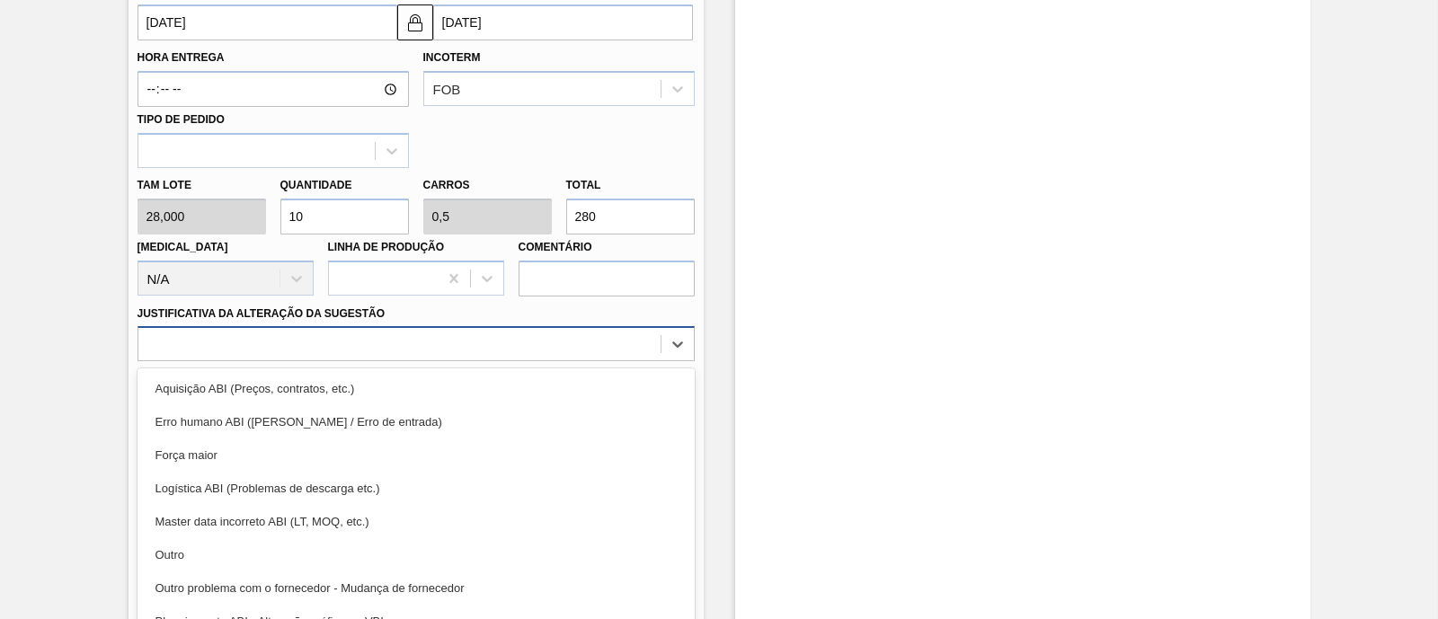
scroll to position [783, 0]
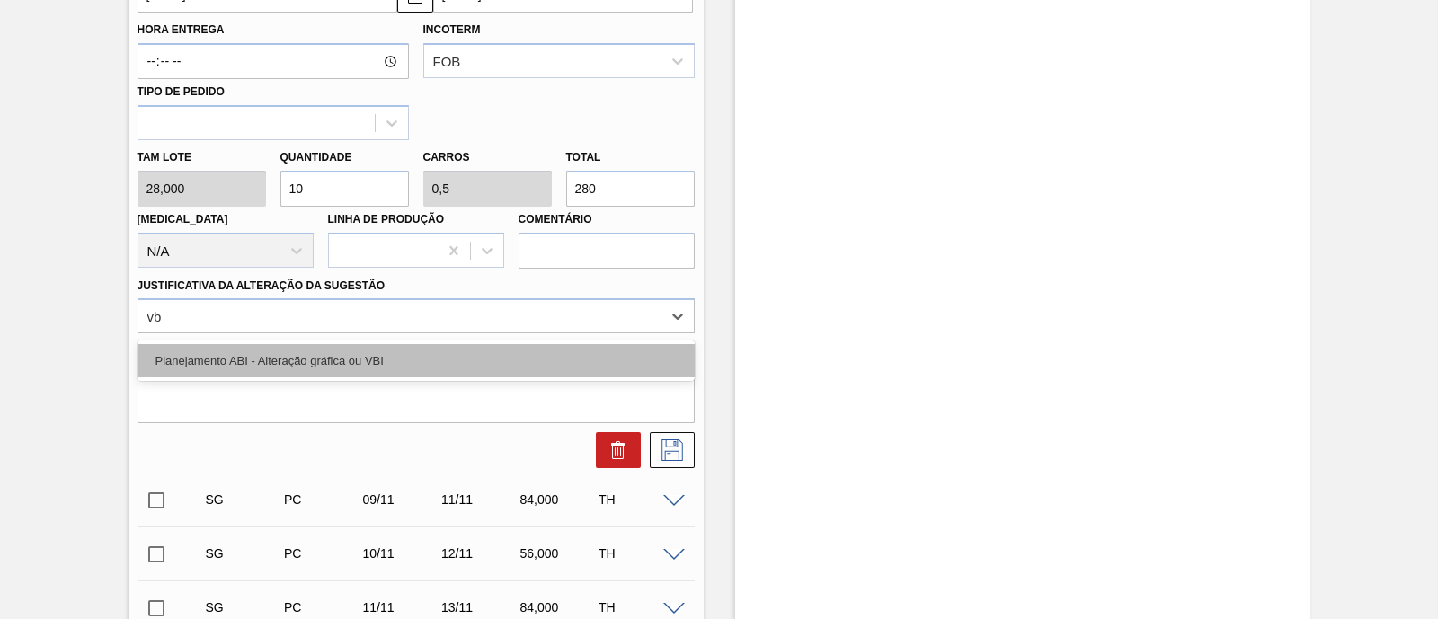
type Sugestão "vbi"
click at [436, 360] on div "Planejamento ABI - Alteração gráfica ou VBI" at bounding box center [416, 360] width 557 height 33
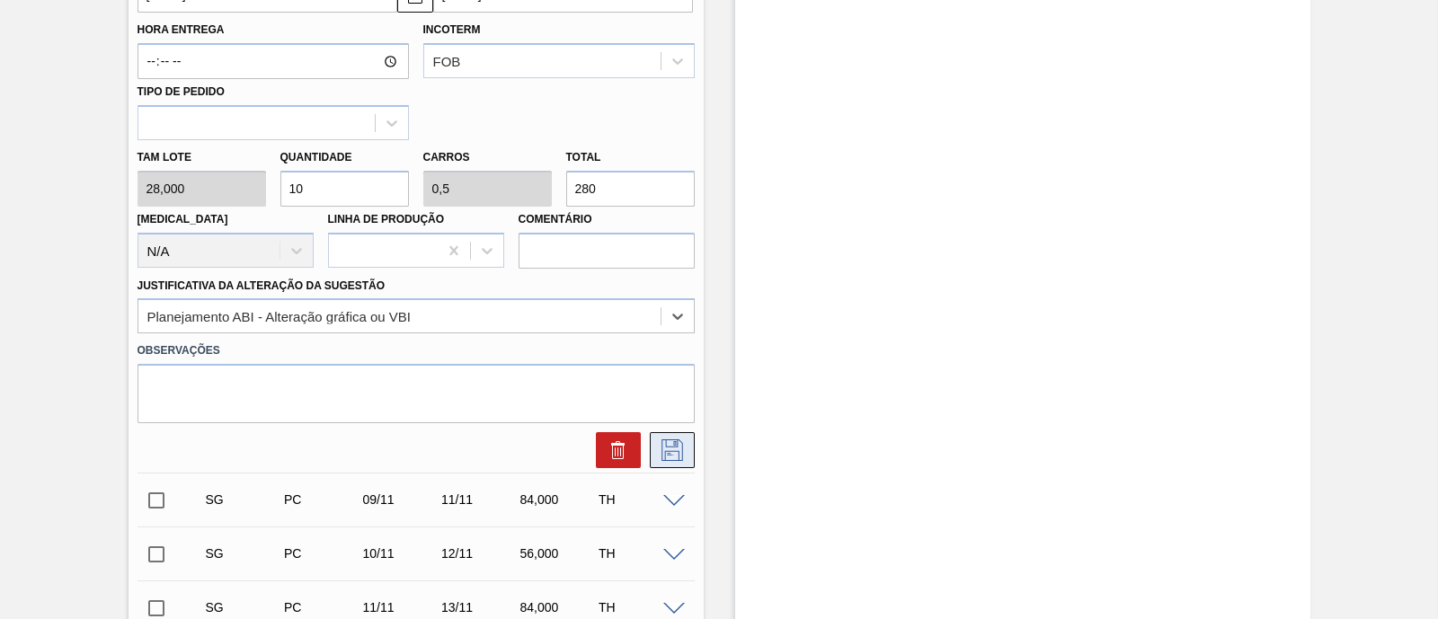
click at [662, 453] on icon at bounding box center [672, 451] width 29 height 22
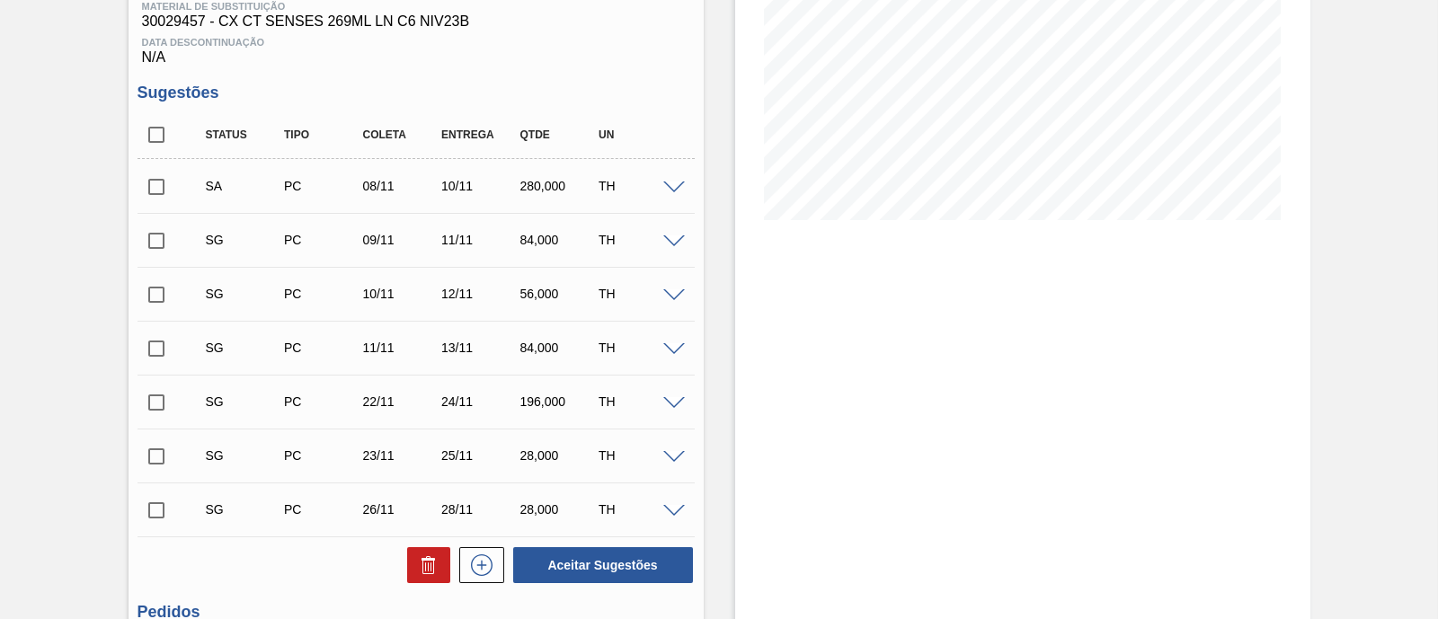
scroll to position [193, 0]
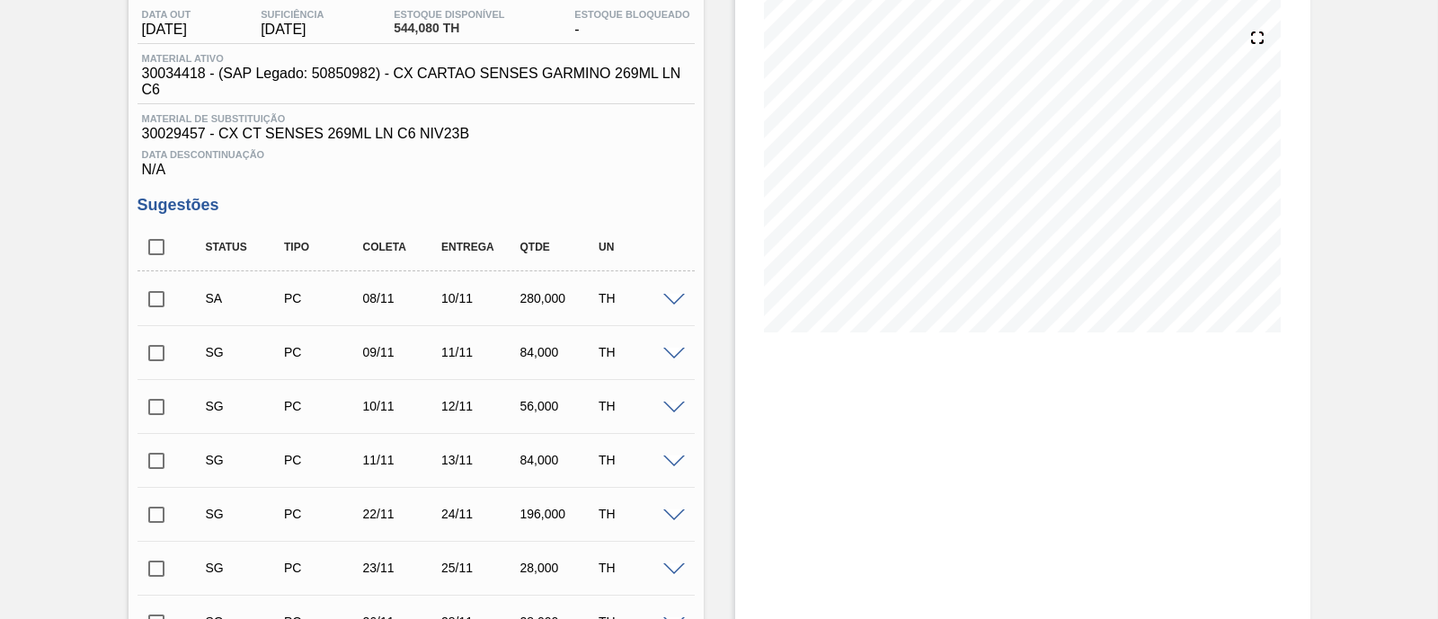
click at [154, 300] on input "checkbox" at bounding box center [157, 299] width 38 height 38
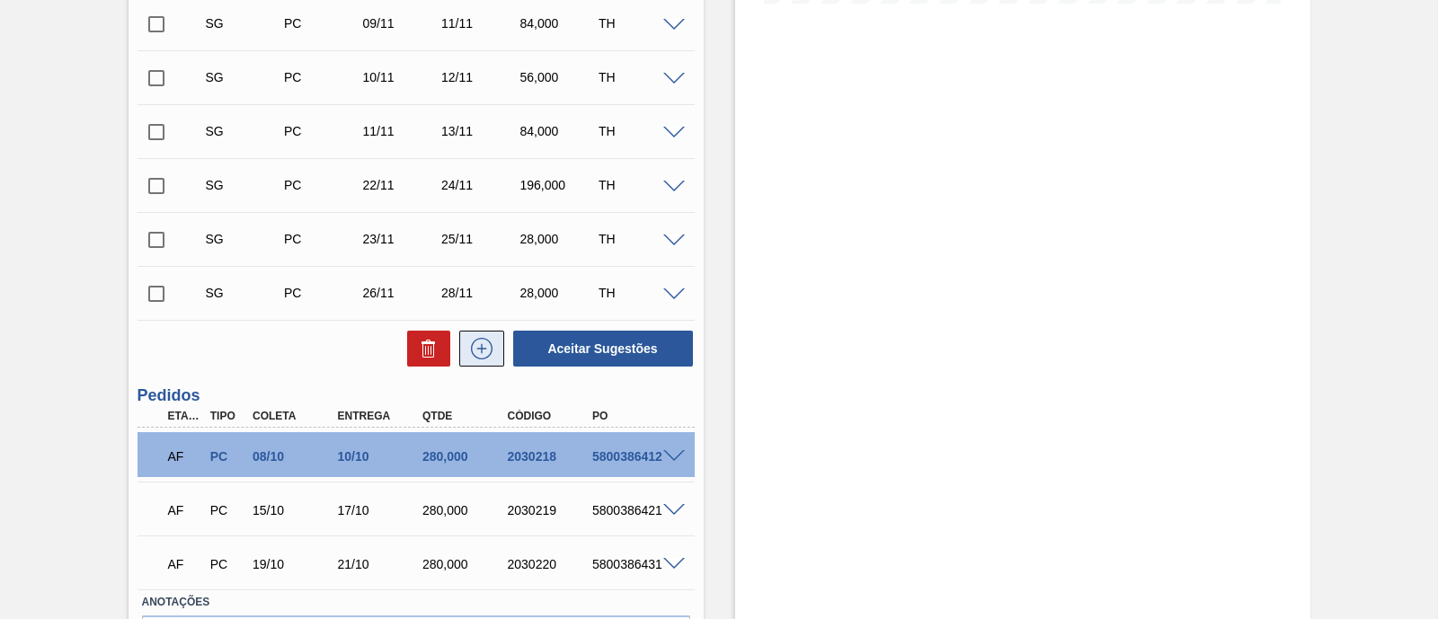
scroll to position [530, 0]
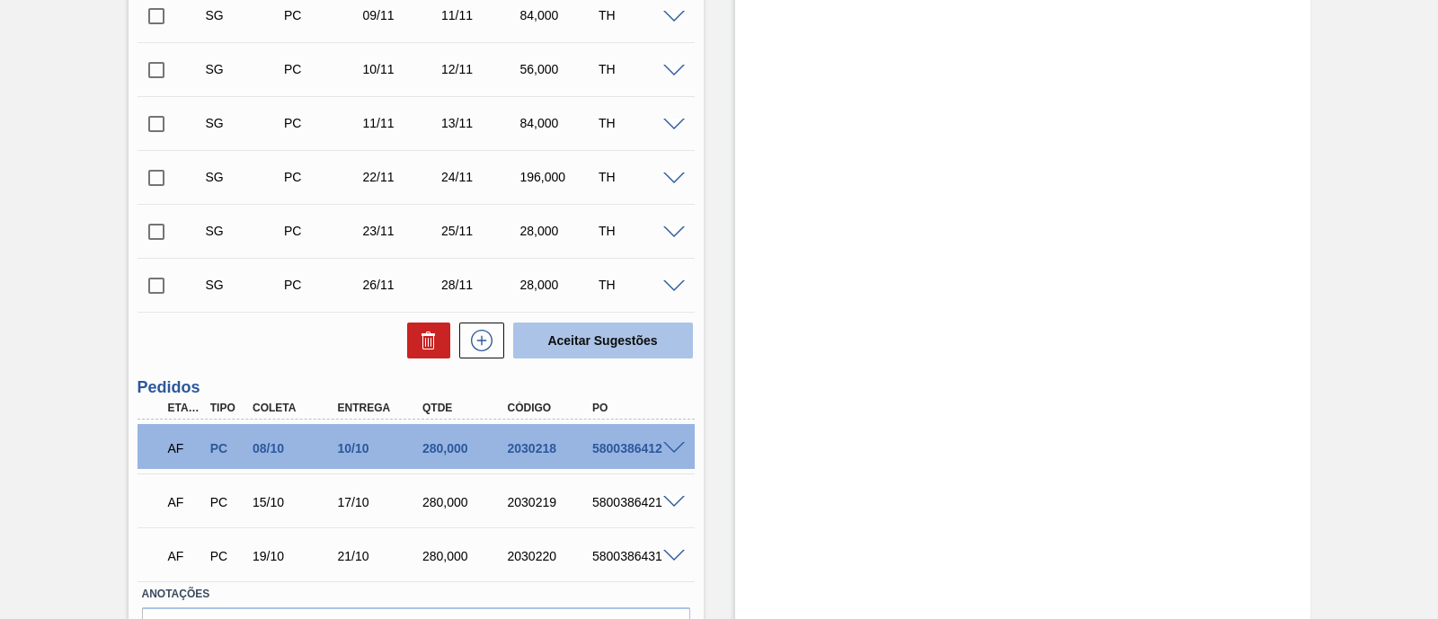
click at [636, 349] on button "Aceitar Sugestões" at bounding box center [603, 341] width 180 height 36
checkbox input "false"
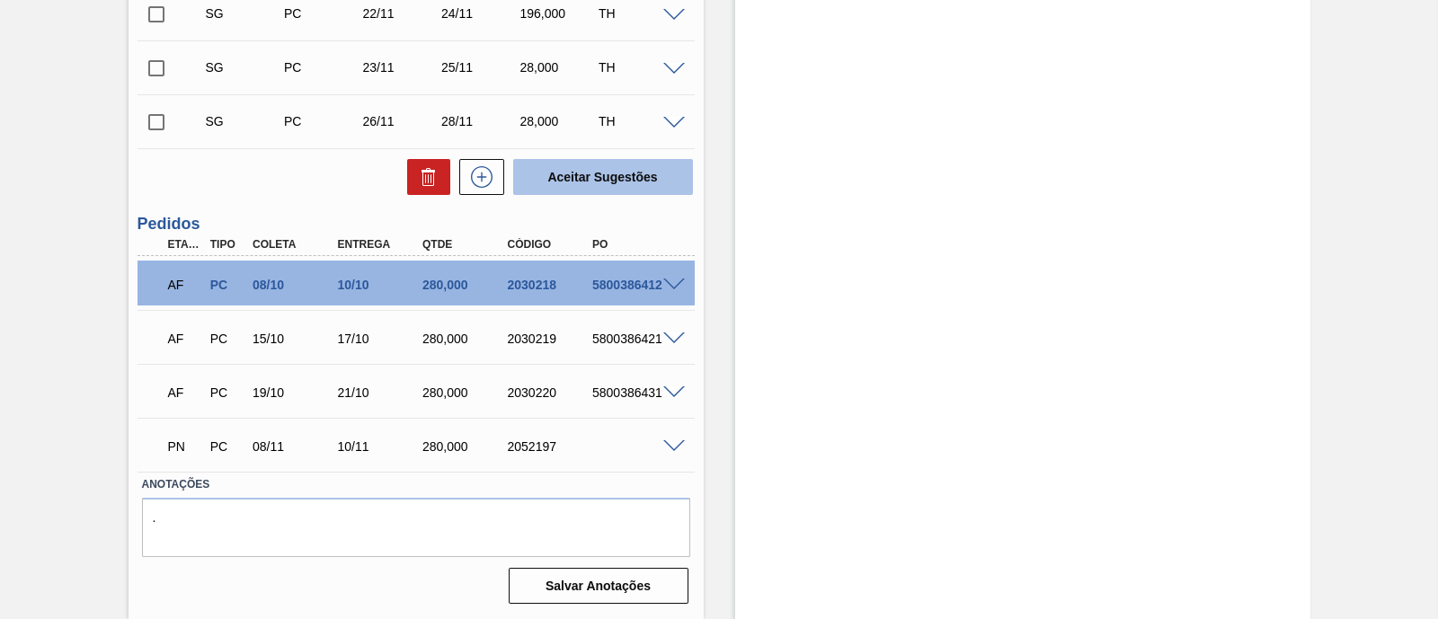
scroll to position [643, 0]
click at [667, 392] on span at bounding box center [674, 392] width 22 height 13
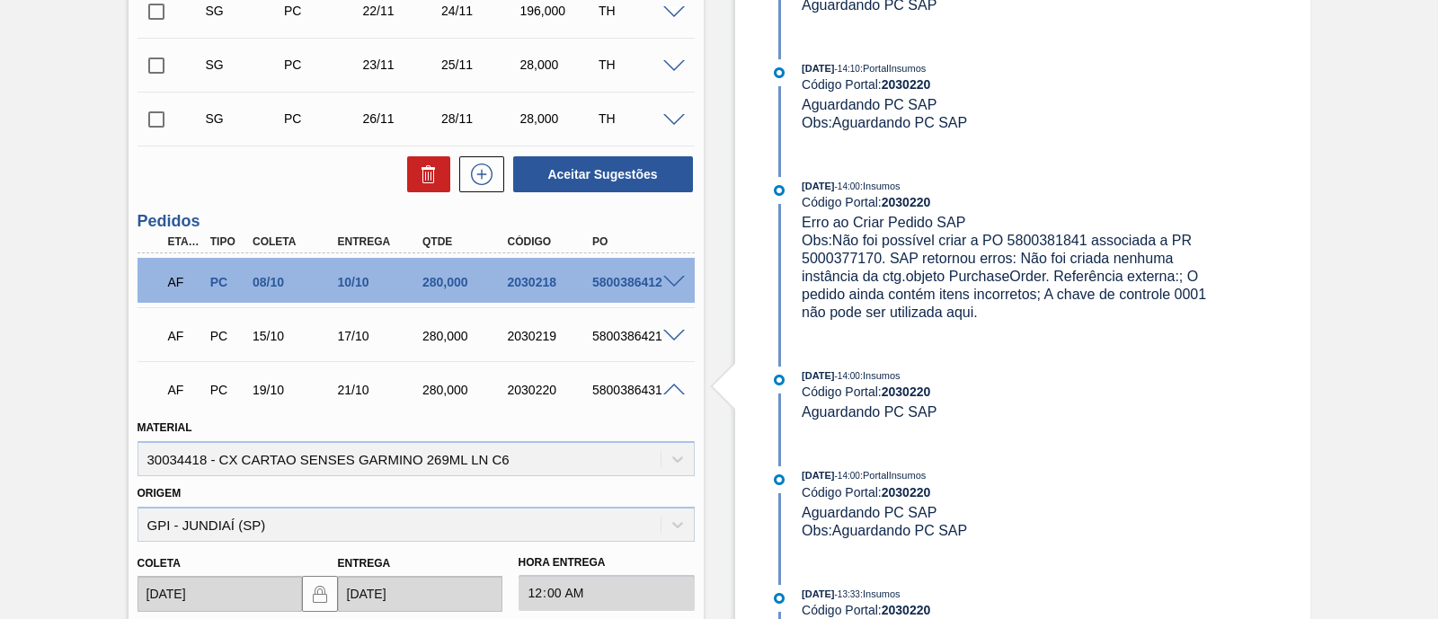
scroll to position [0, 0]
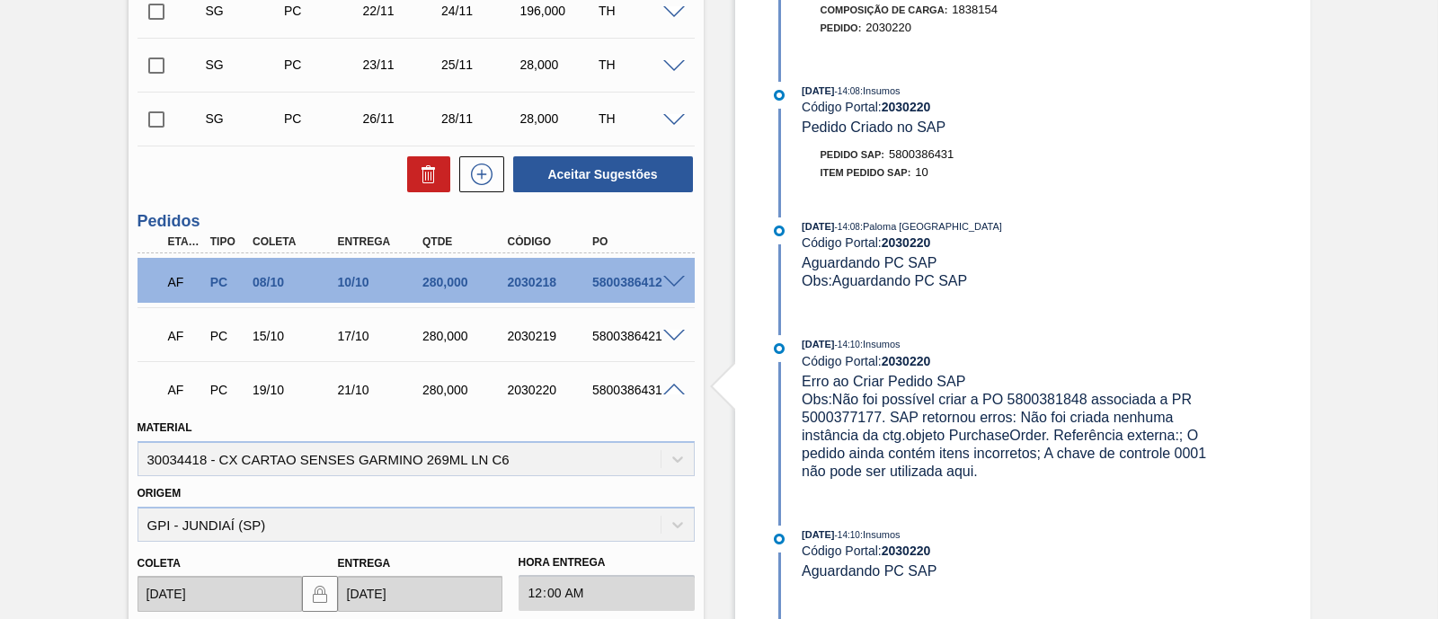
click at [671, 391] on span at bounding box center [674, 390] width 22 height 13
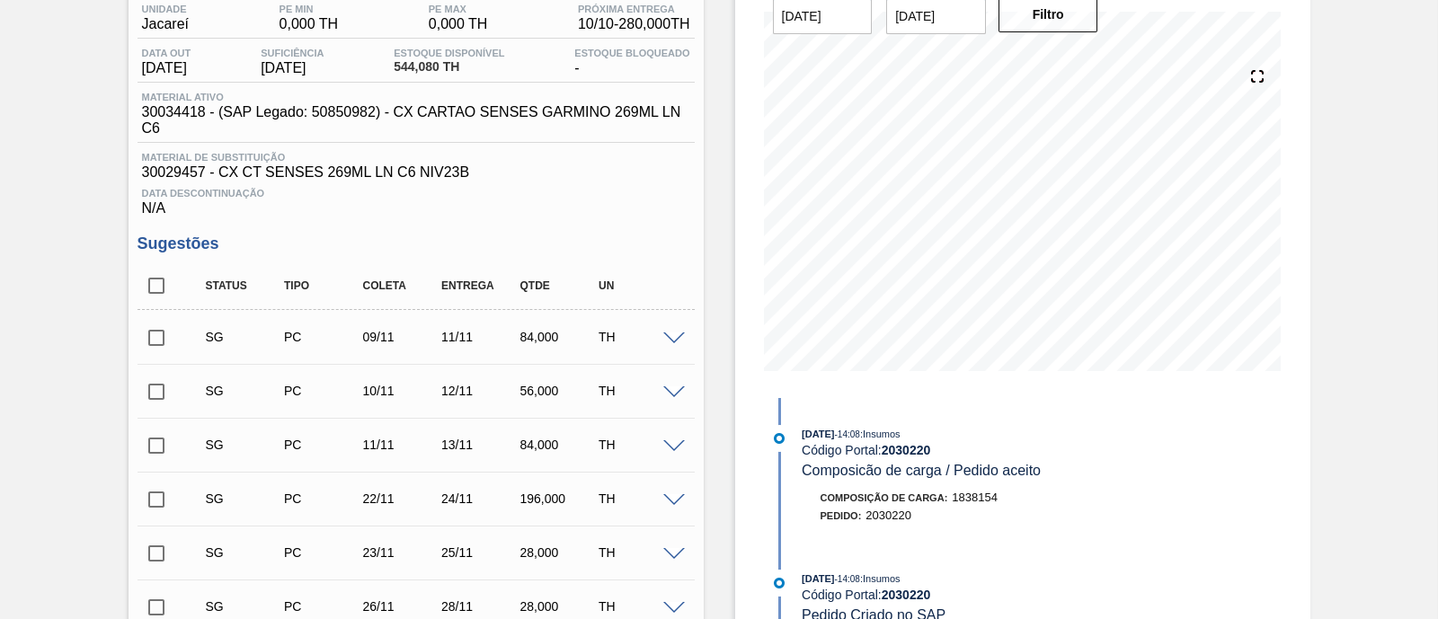
scroll to position [82, 0]
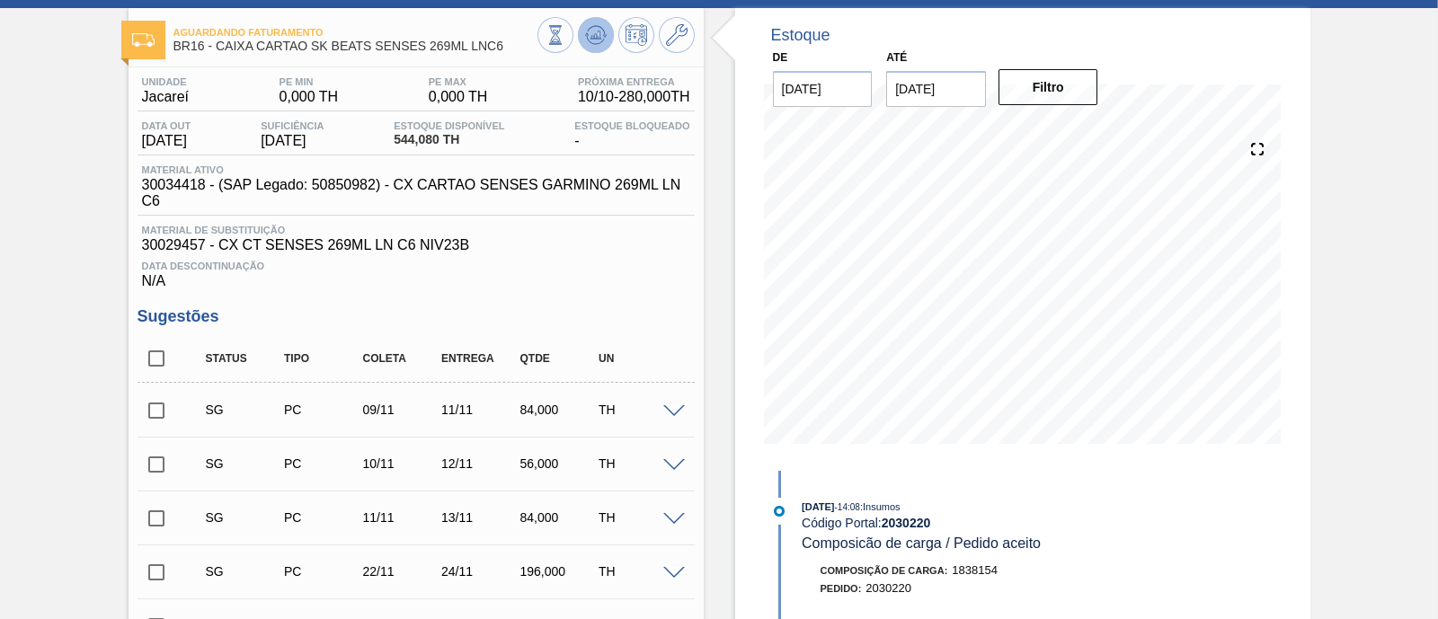
click at [591, 38] on icon at bounding box center [596, 35] width 12 height 8
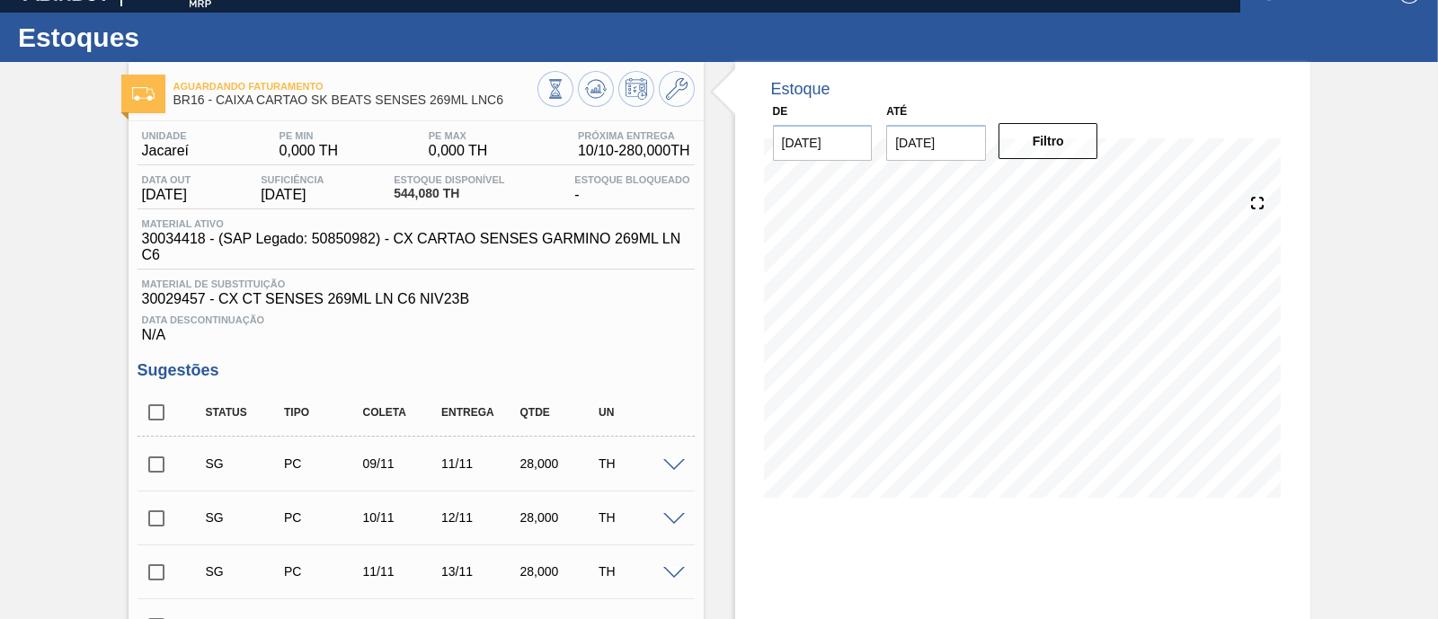
scroll to position [0, 0]
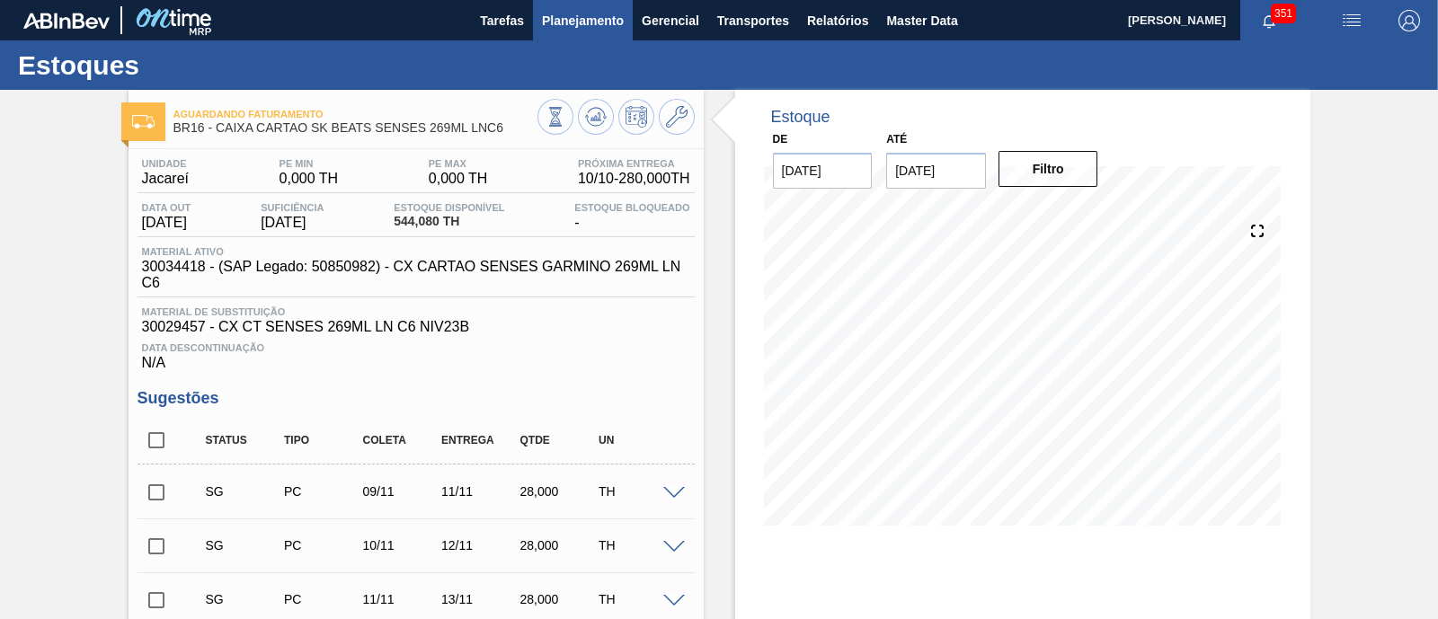
click at [584, 23] on span "Planejamento" at bounding box center [583, 21] width 82 height 22
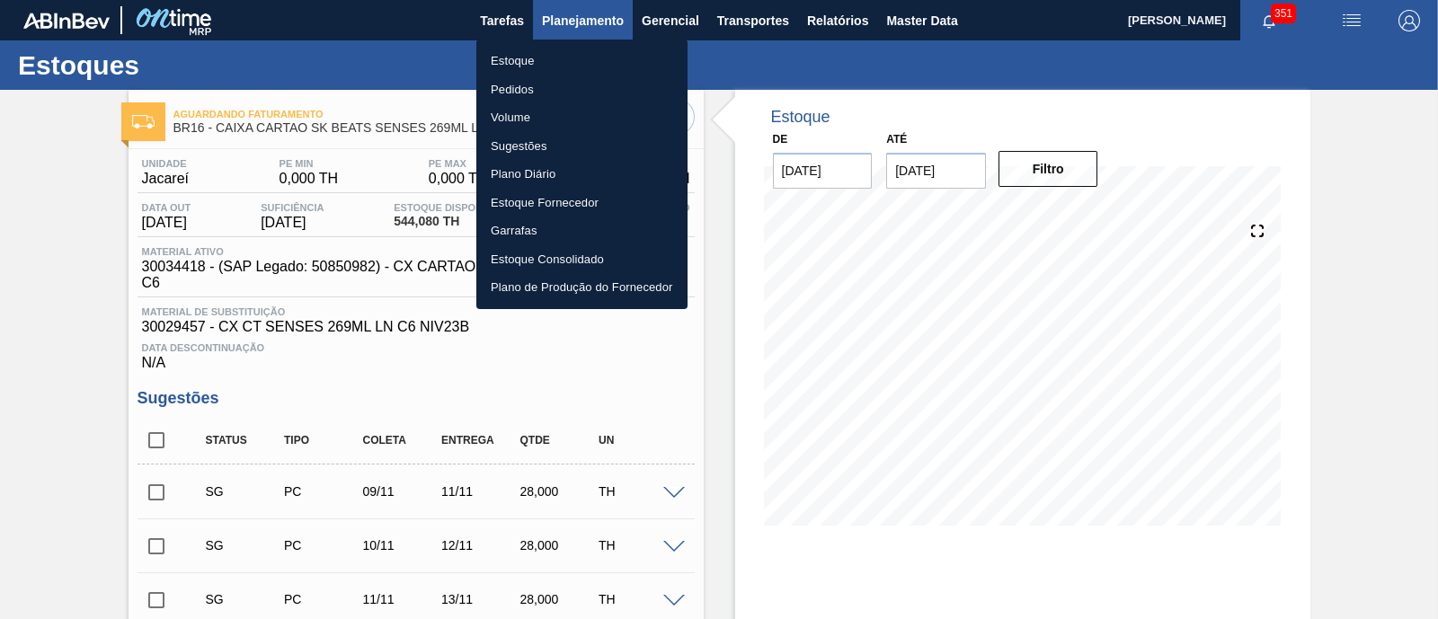
click at [584, 23] on div at bounding box center [719, 309] width 1438 height 619
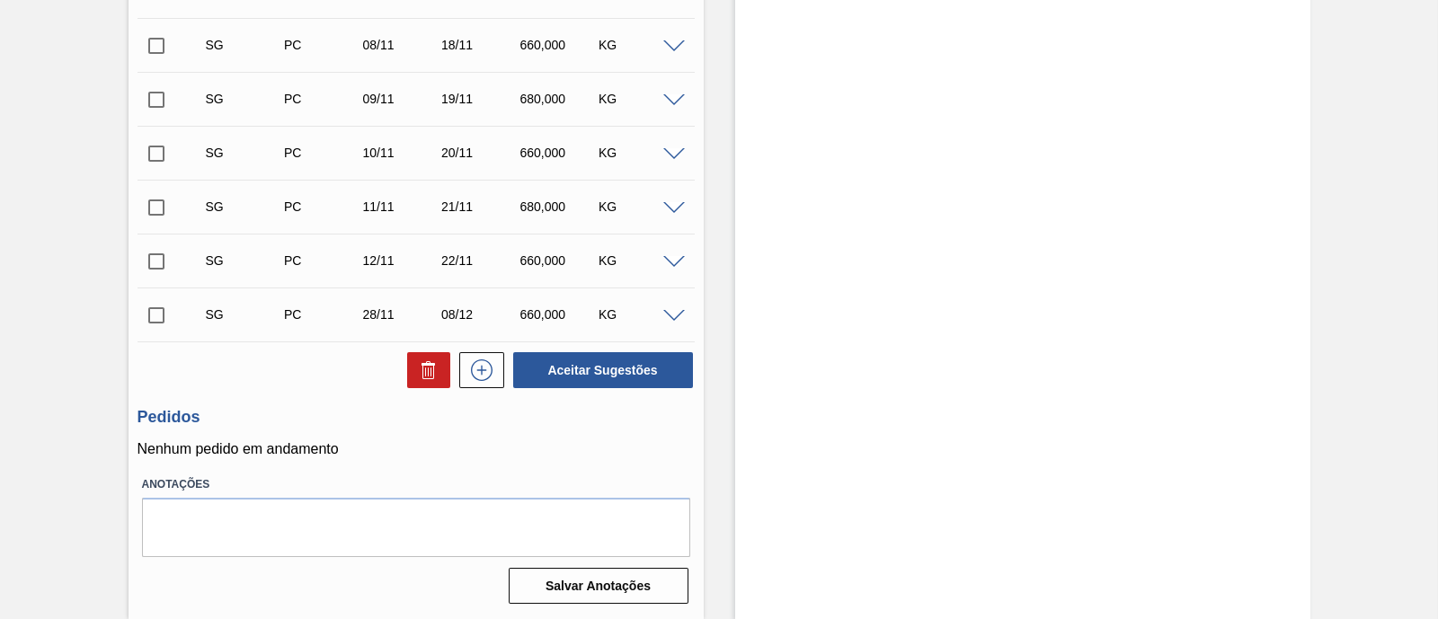
scroll to position [3, 0]
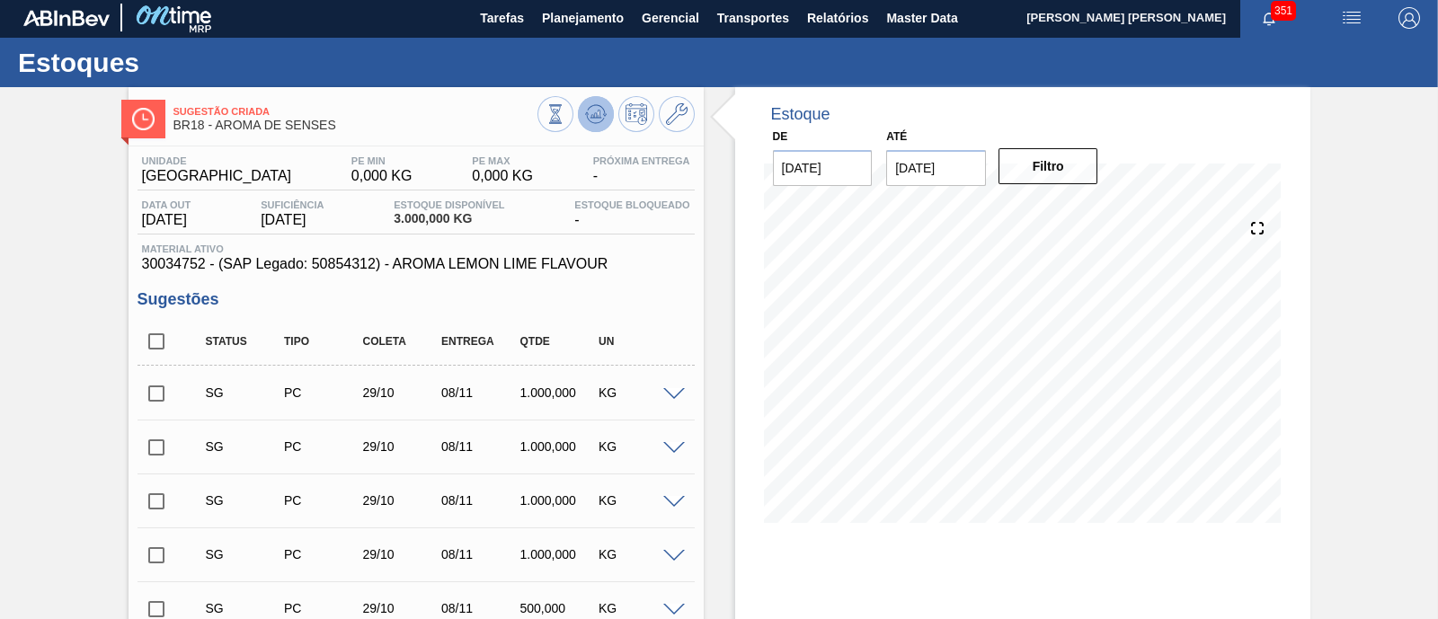
click at [582, 126] on button at bounding box center [596, 114] width 36 height 36
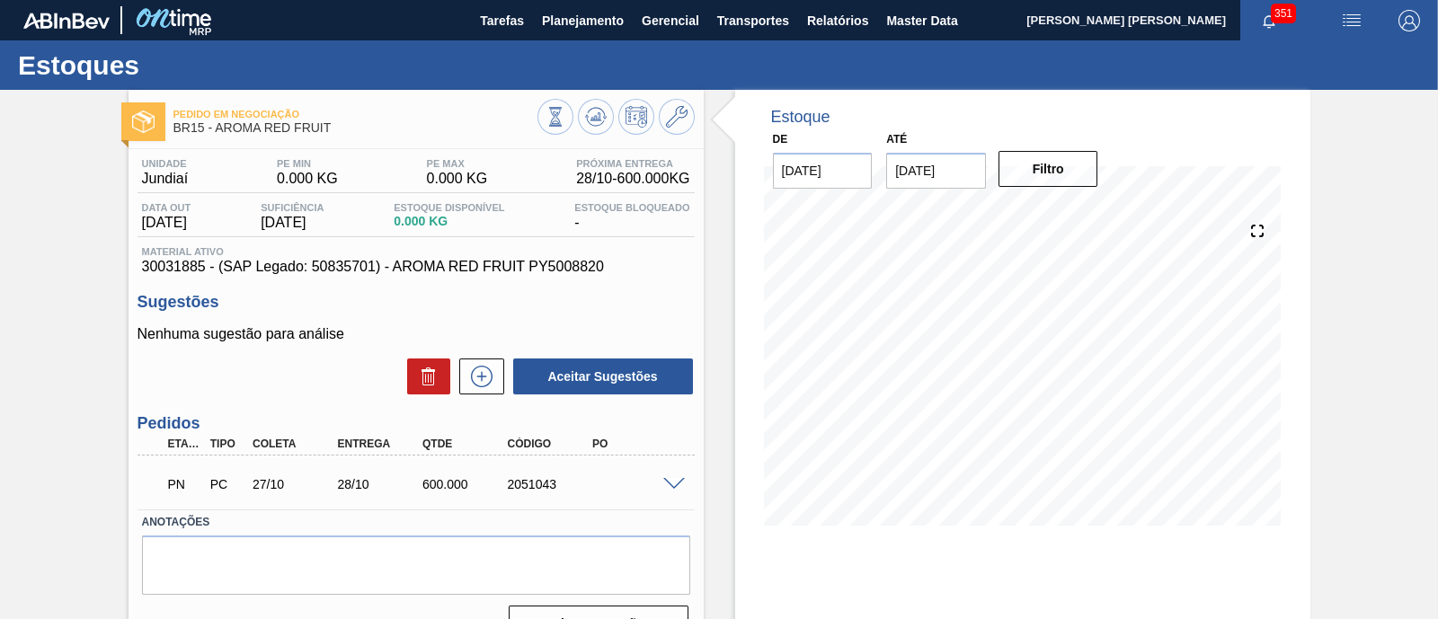
click at [674, 483] on span at bounding box center [674, 484] width 22 height 13
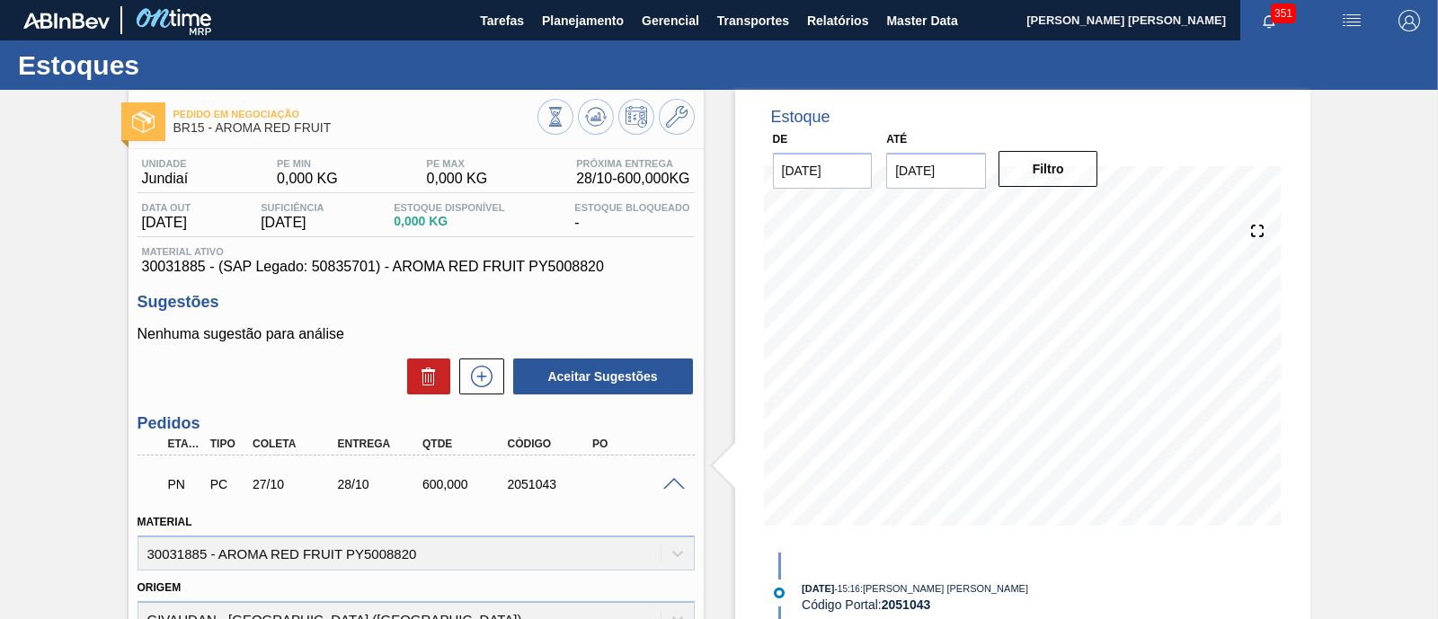
click at [674, 483] on span at bounding box center [674, 484] width 22 height 13
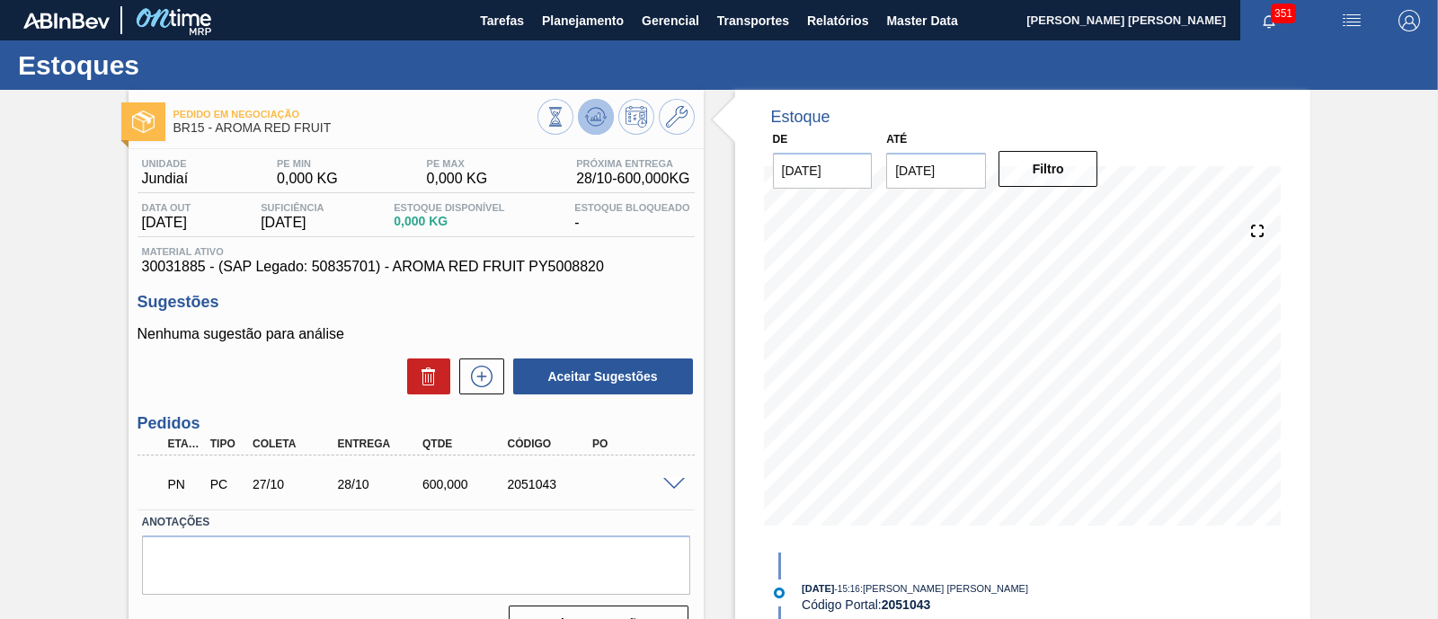
click at [596, 121] on icon at bounding box center [596, 117] width 22 height 22
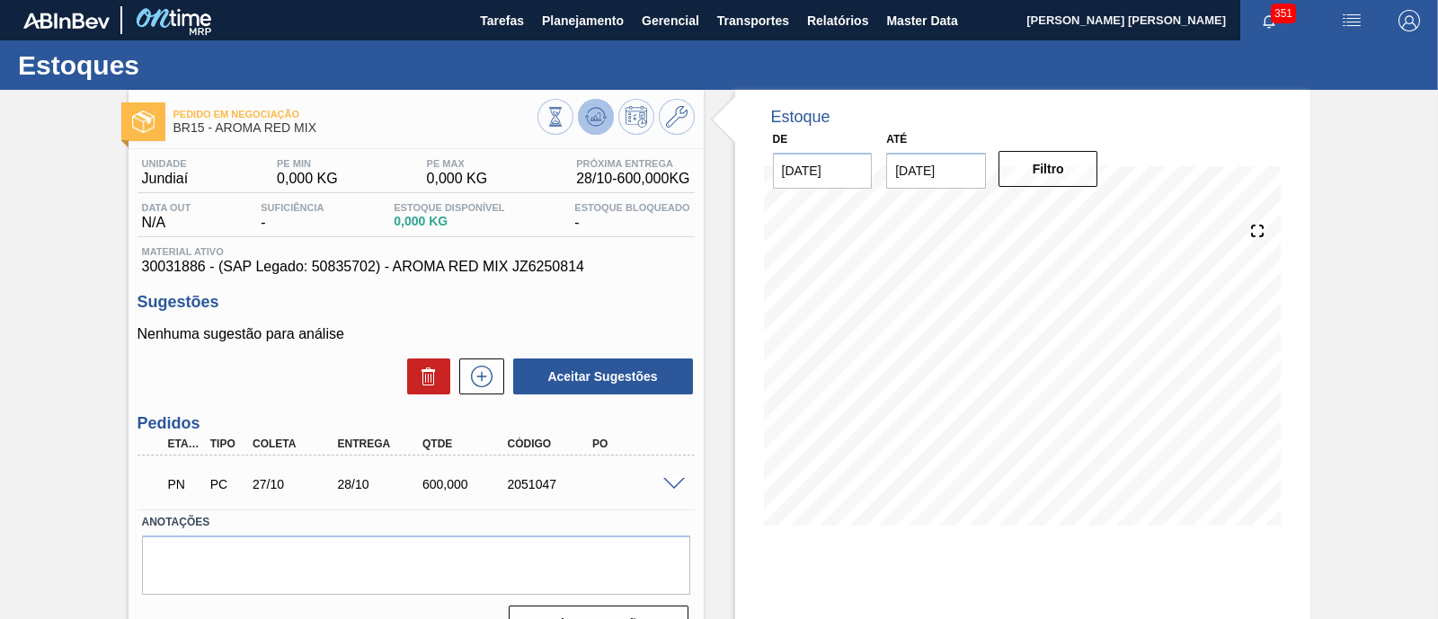
click at [606, 111] on button at bounding box center [596, 117] width 36 height 36
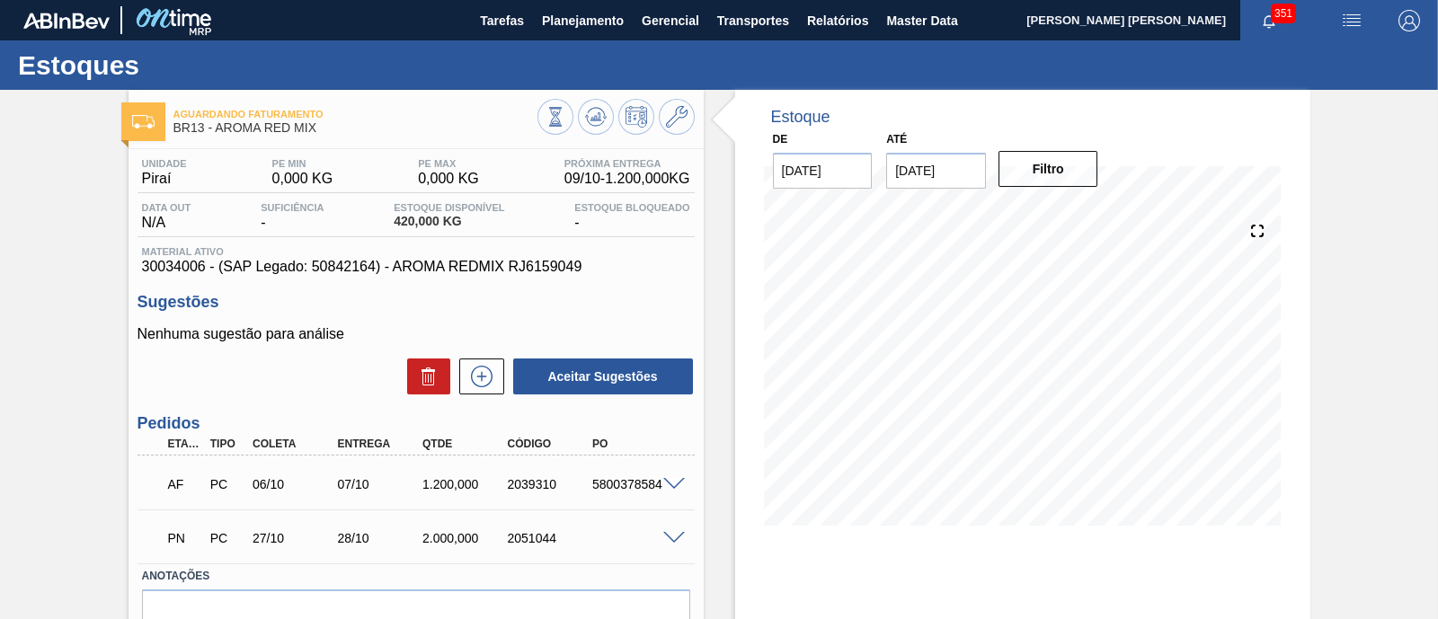
click at [937, 179] on input "06/12/2025" at bounding box center [936, 171] width 100 height 36
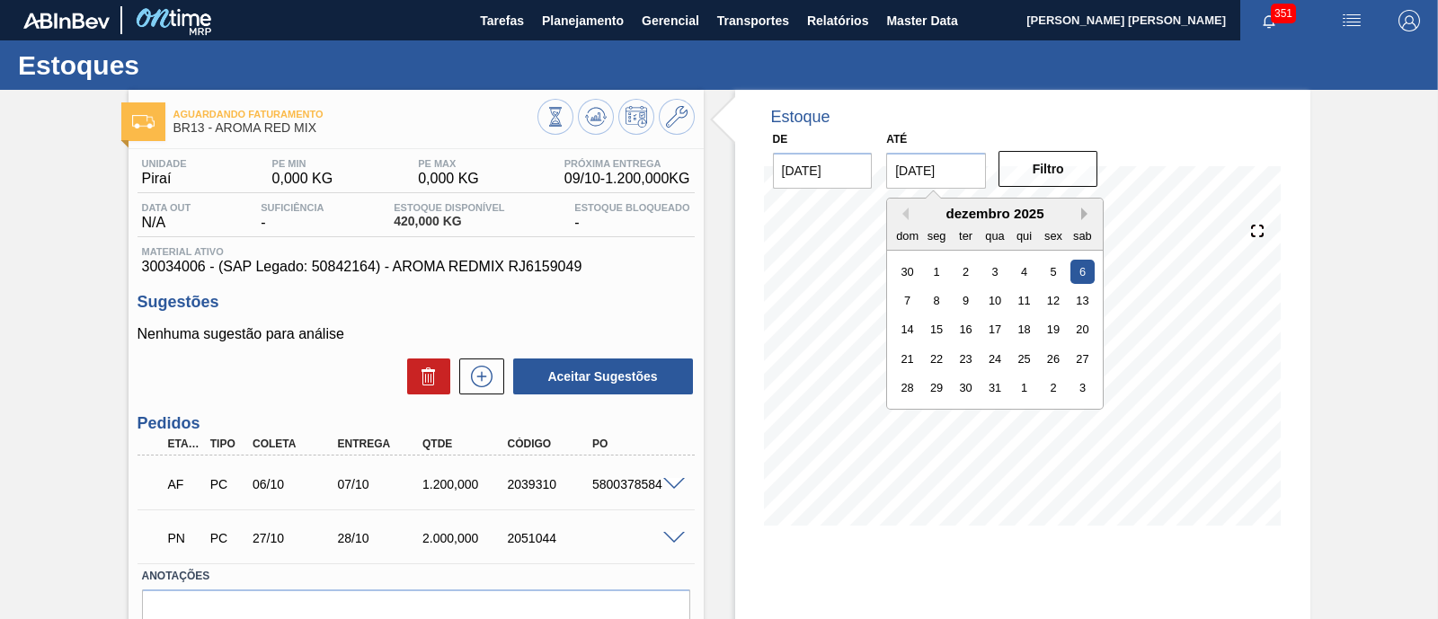
click at [1088, 214] on button "Next Month" at bounding box center [1087, 214] width 13 height 13
click at [1088, 354] on div "28" at bounding box center [1082, 359] width 24 height 24
type input "28/02/2026"
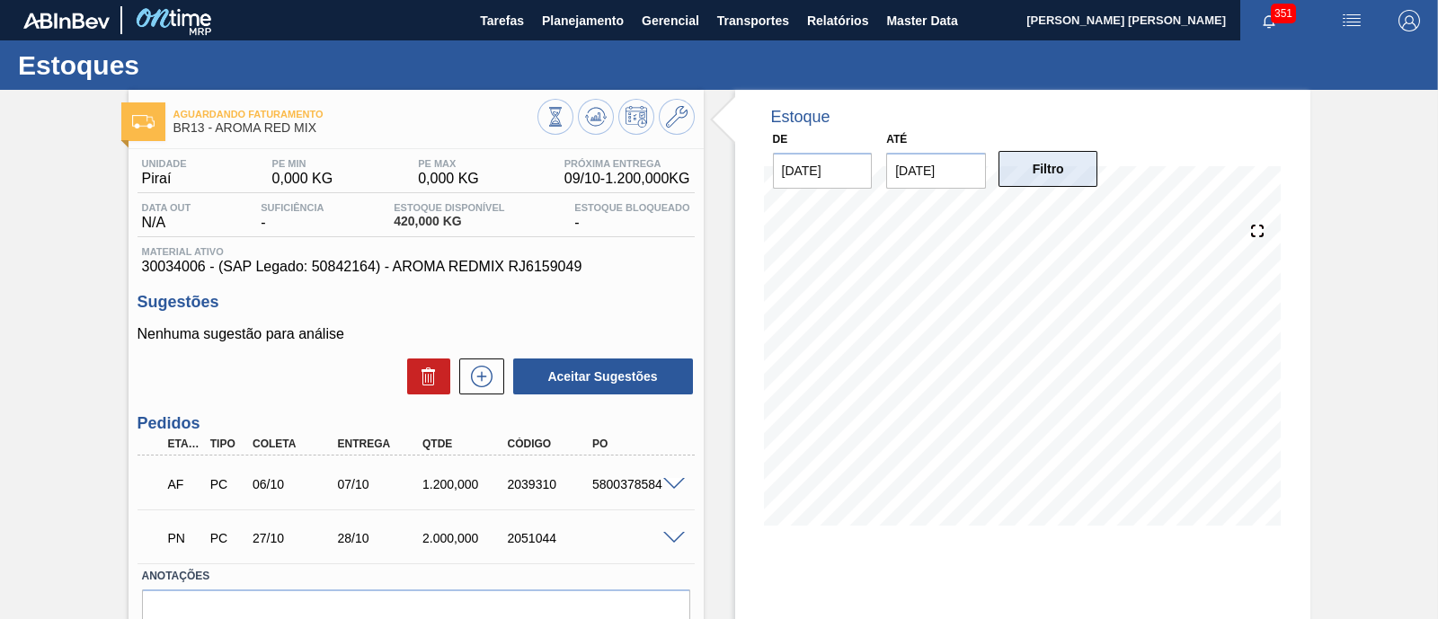
click at [1055, 168] on button "Filtro" at bounding box center [1049, 169] width 100 height 36
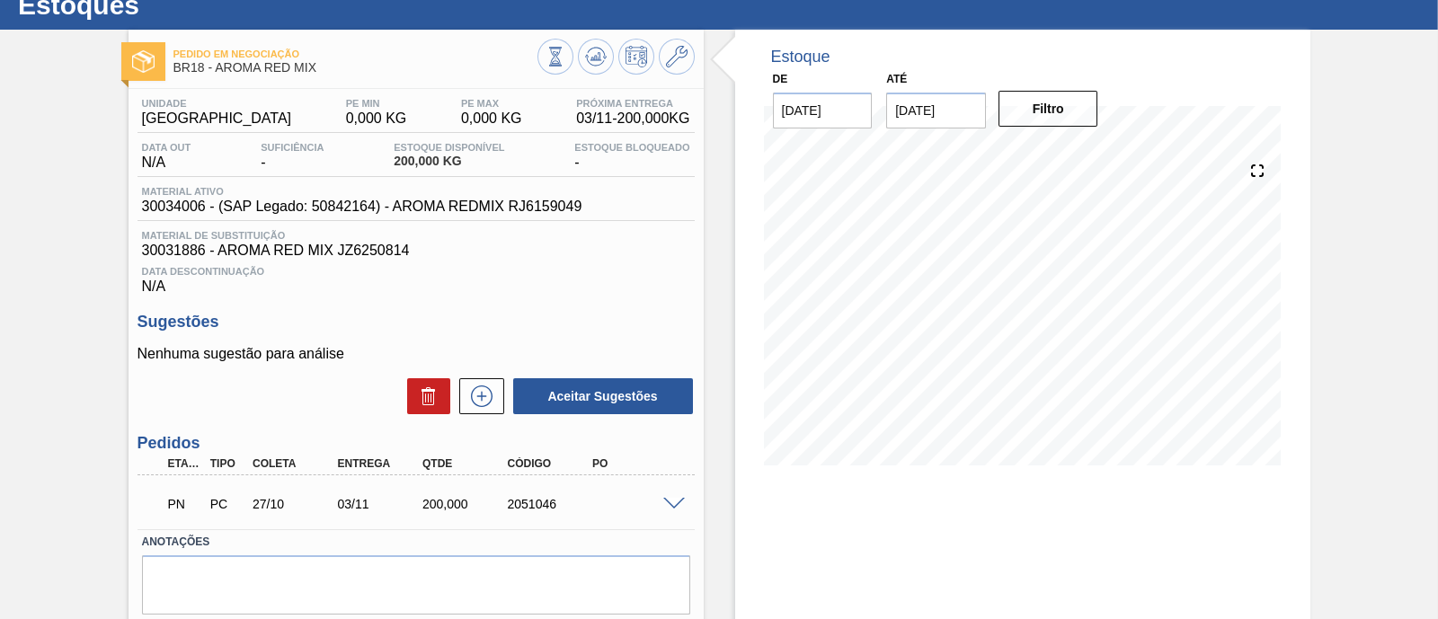
scroll to position [111, 0]
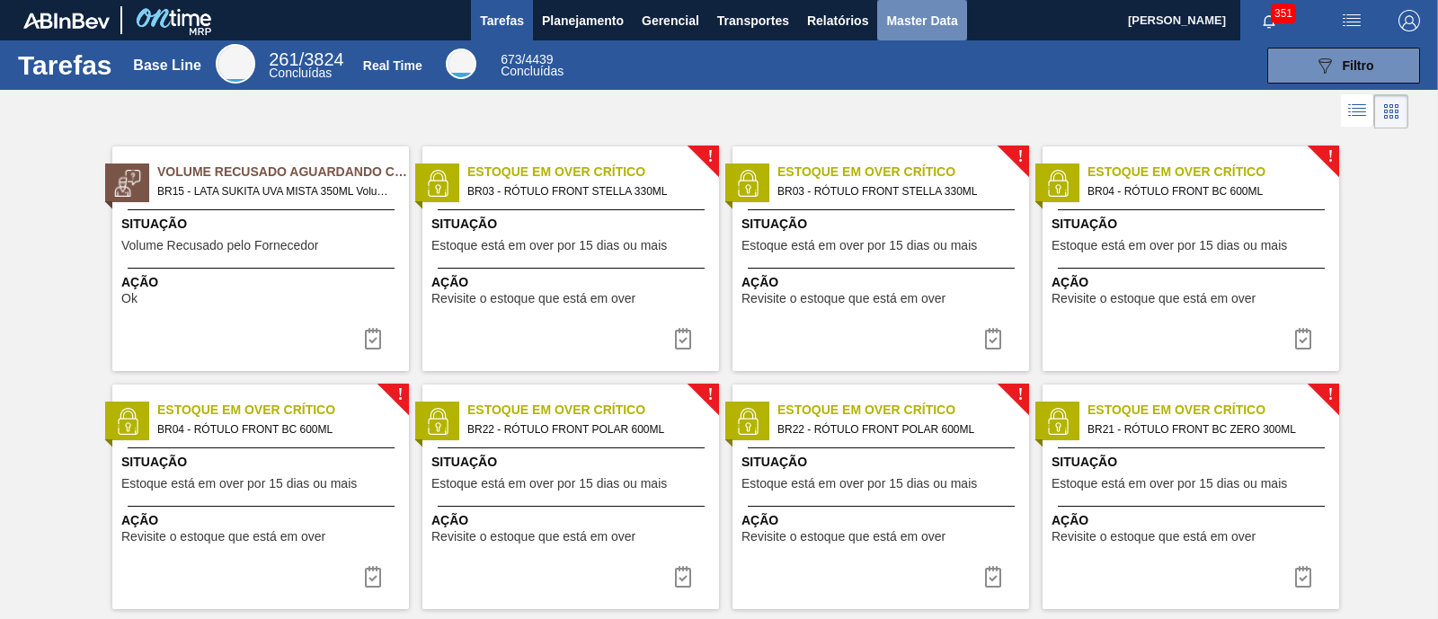
click at [889, 20] on span "Master Data" at bounding box center [921, 21] width 71 height 22
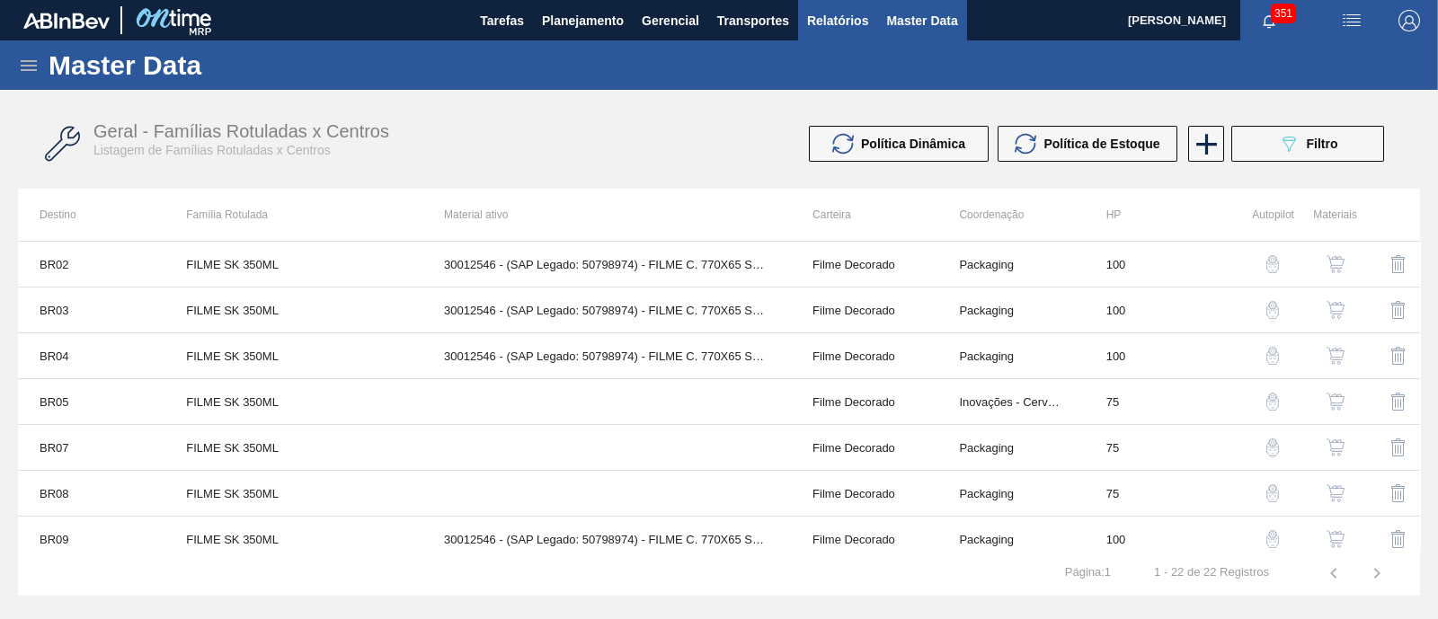
click at [813, 13] on span "Relatórios" at bounding box center [837, 21] width 61 height 22
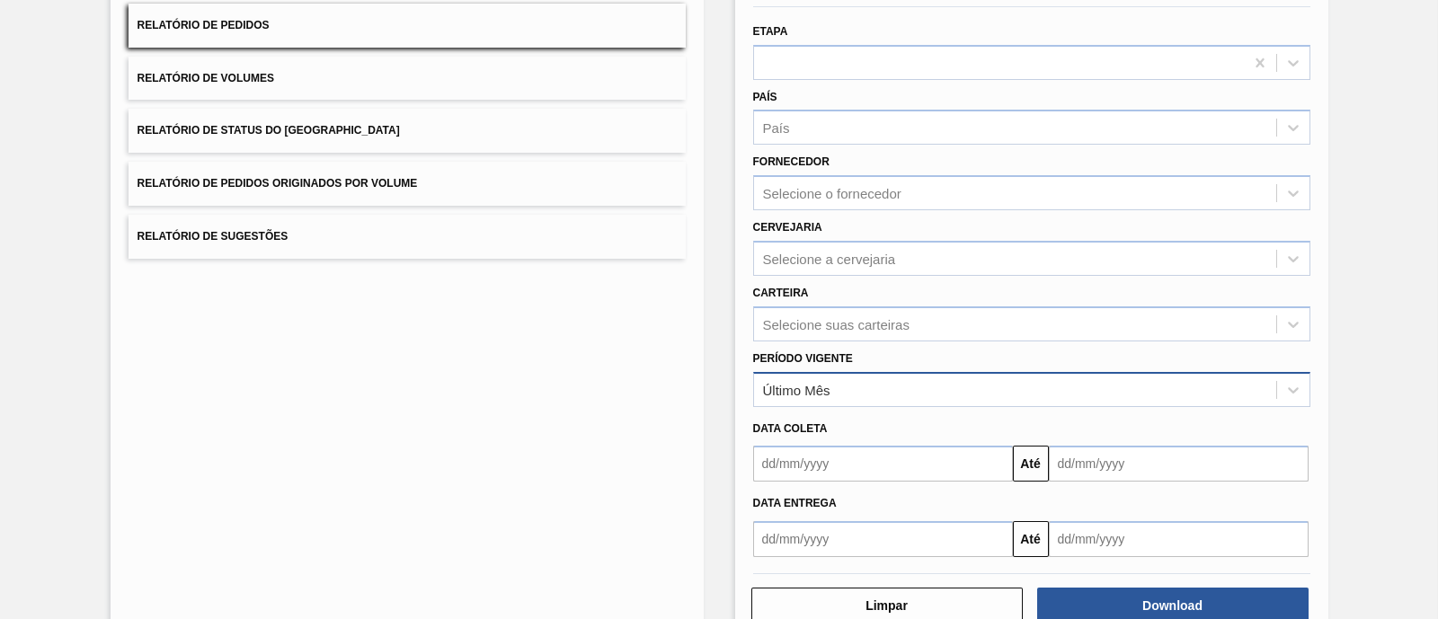
scroll to position [210, 0]
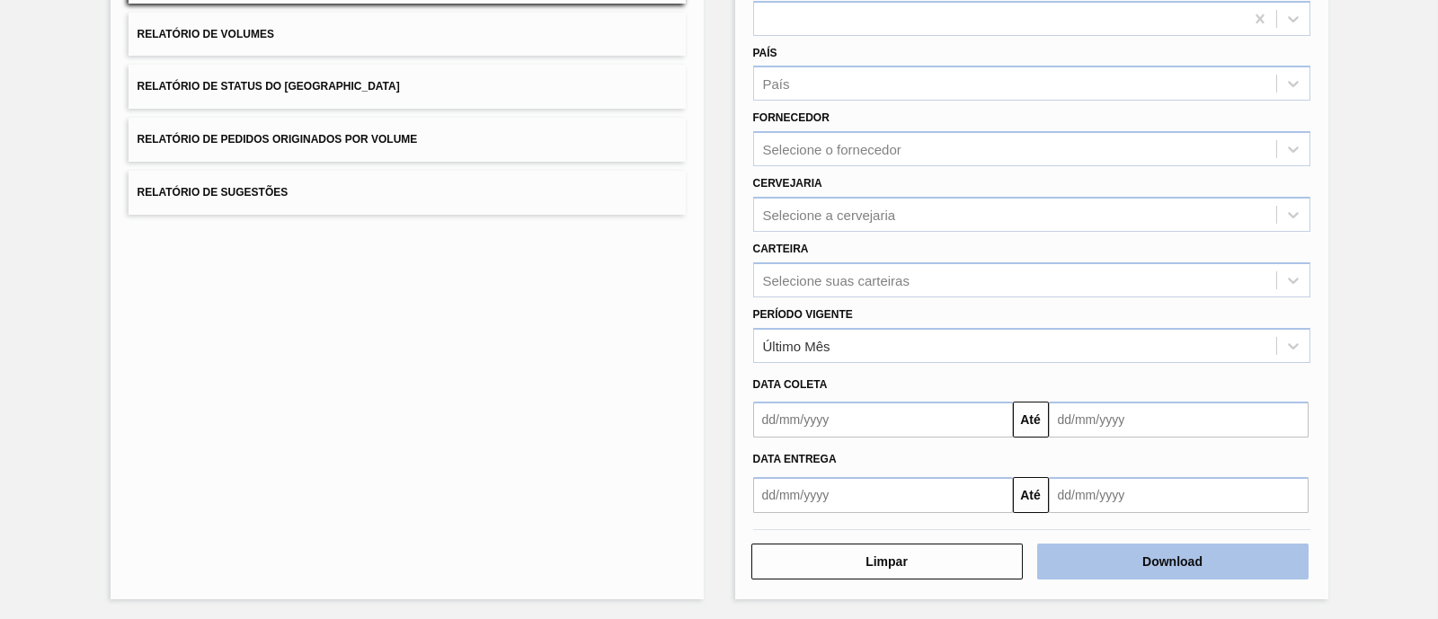
click at [1191, 559] on button "Download" at bounding box center [1172, 562] width 271 height 36
